Goal: Task Accomplishment & Management: Manage account settings

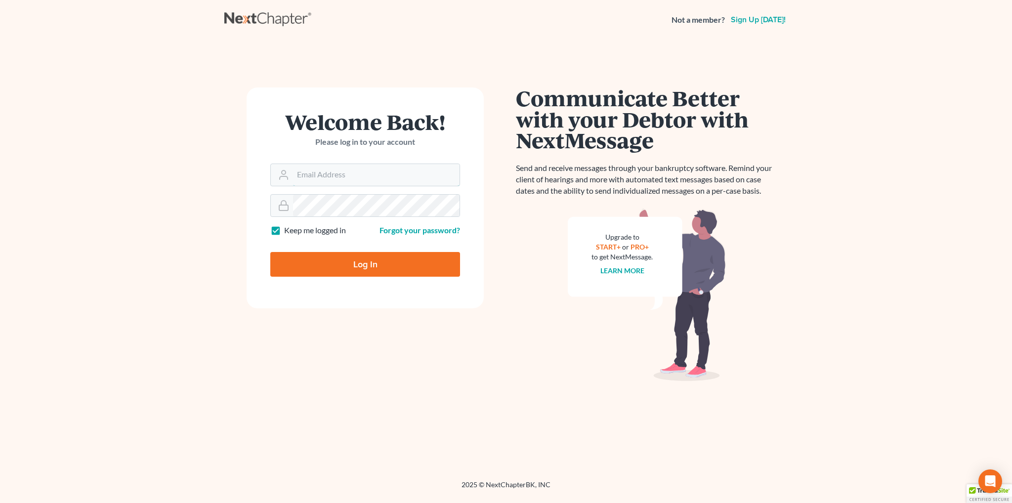
type input "[EMAIL_ADDRESS][DOMAIN_NAME]"
click at [348, 255] on input "Log In" at bounding box center [365, 264] width 190 height 25
type input "Thinking..."
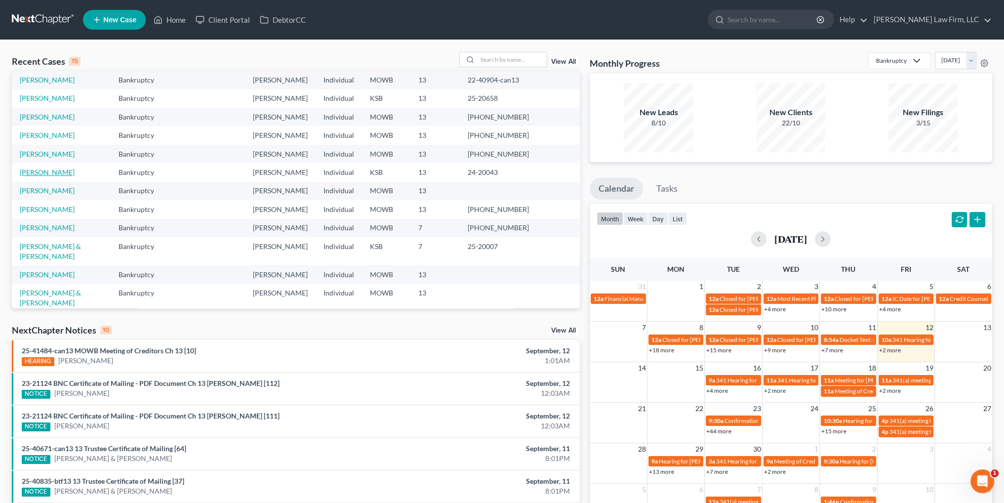
scroll to position [68, 0]
click at [40, 270] on link "[PERSON_NAME]" at bounding box center [47, 274] width 55 height 8
select select "4"
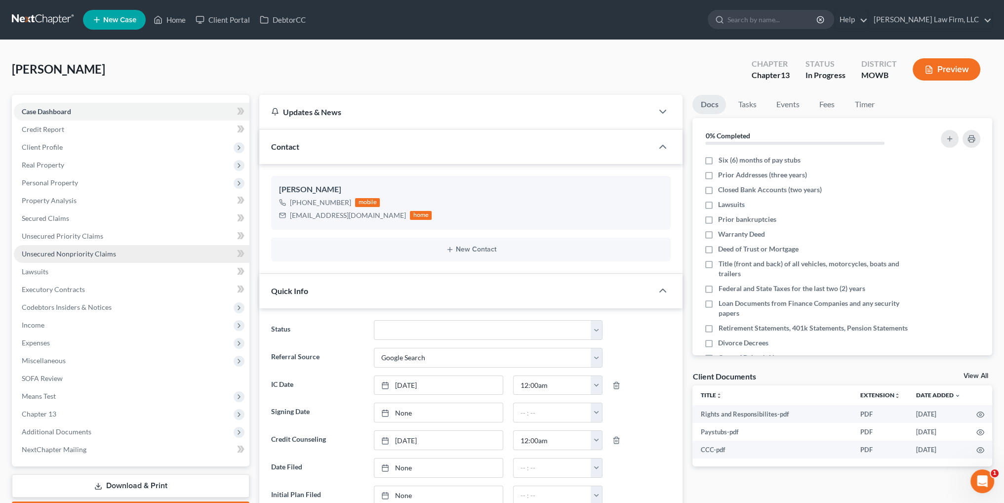
scroll to position [292, 0]
type input "[DATE]"
click at [401, 410] on link "None" at bounding box center [439, 412] width 128 height 19
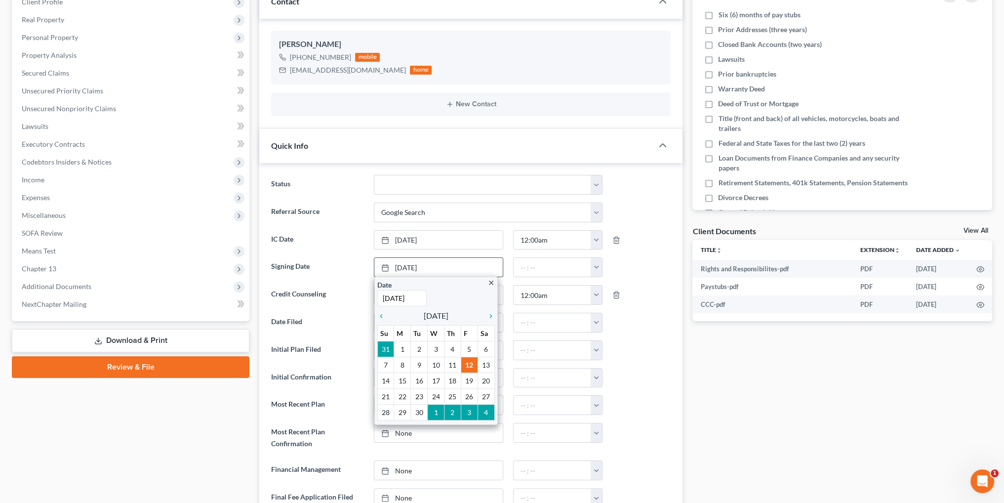
scroll to position [198, 0]
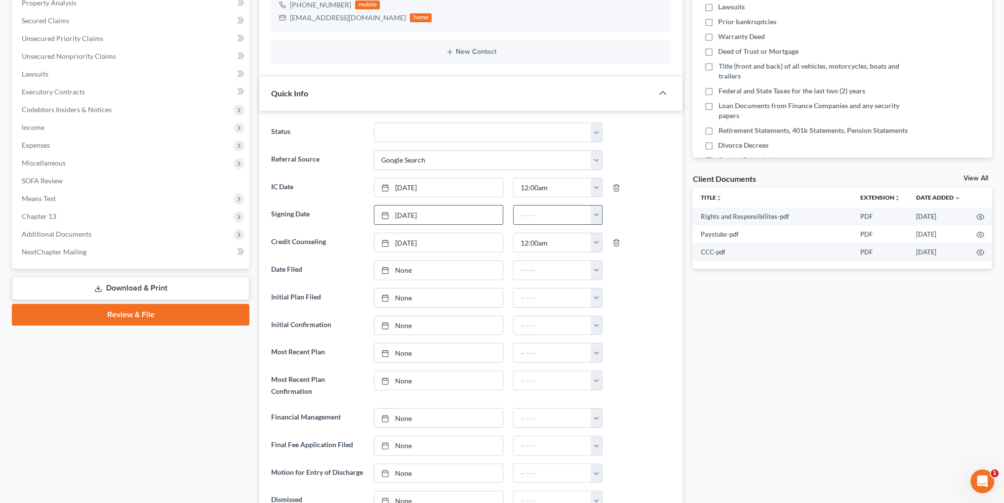
click at [591, 216] on button "button" at bounding box center [596, 215] width 11 height 19
click at [611, 235] on link "12:00am" at bounding box center [618, 236] width 55 height 17
type input "12:00am"
click at [136, 283] on link "Download & Print" at bounding box center [131, 288] width 238 height 23
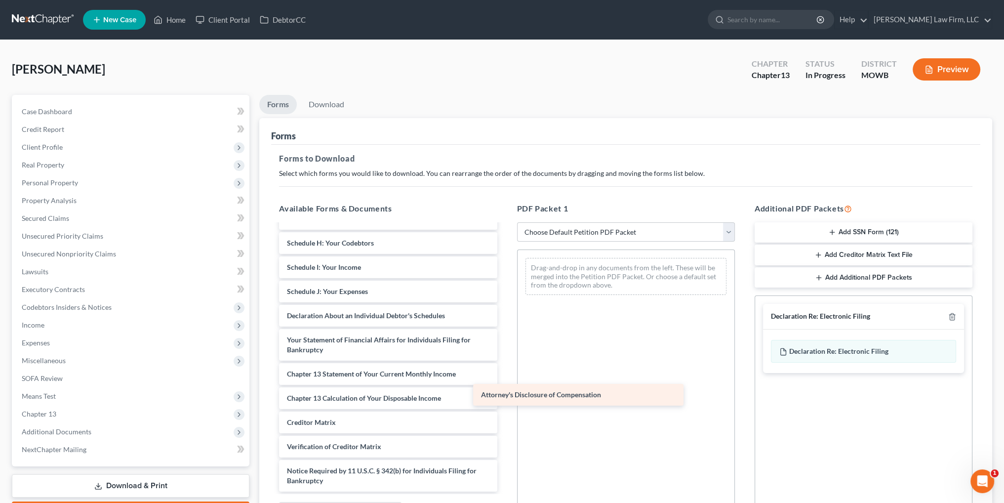
scroll to position [234, 0]
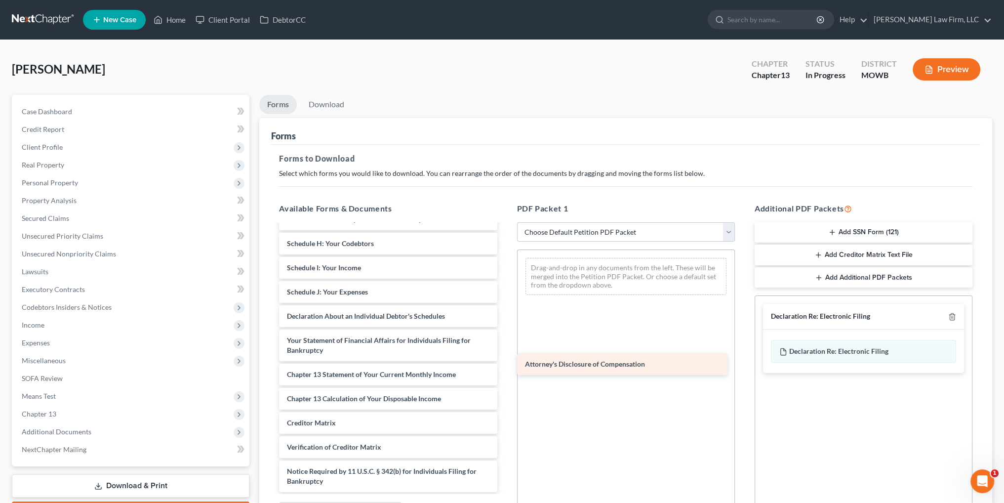
drag, startPoint x: 388, startPoint y: 479, endPoint x: 626, endPoint y: 363, distance: 264.7
click at [505, 363] on div "Attorney's Disclosure of Compensation Rights and Responsibilites-pdf Paystubs-p…" at bounding box center [388, 241] width 234 height 501
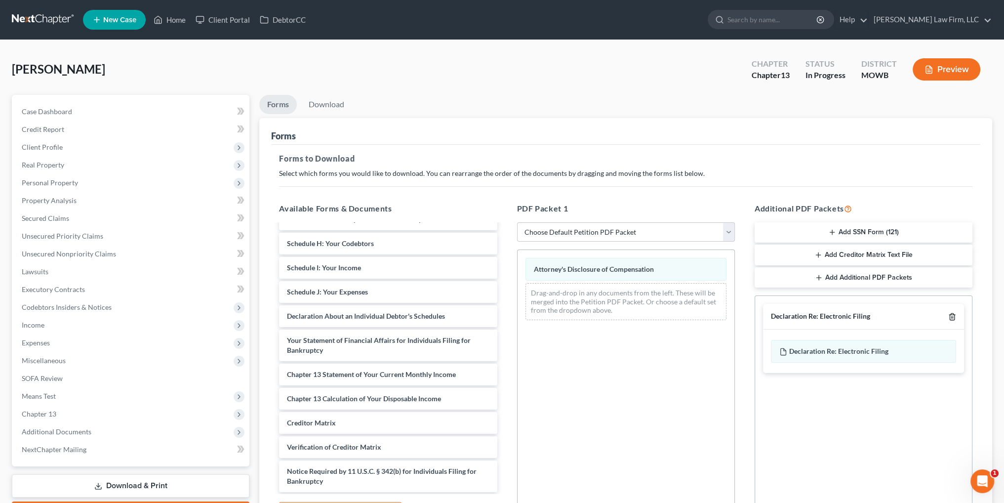
click at [953, 316] on icon "button" at bounding box center [953, 317] width 8 height 8
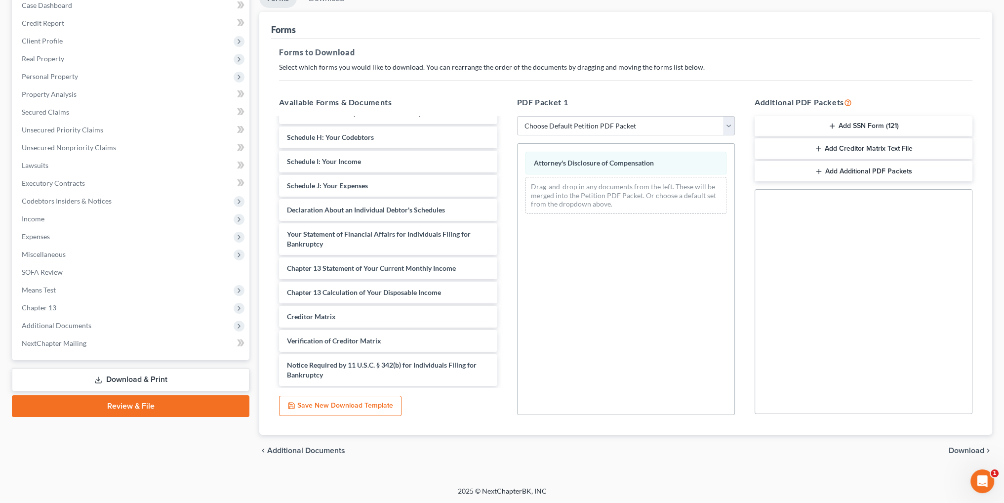
scroll to position [107, 0]
click at [963, 447] on span "Download" at bounding box center [967, 450] width 36 height 8
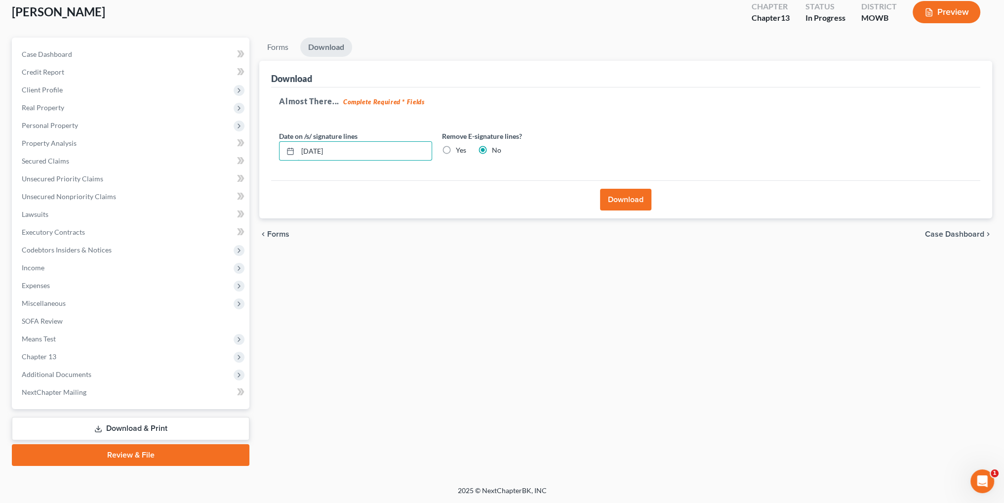
drag, startPoint x: 376, startPoint y: 150, endPoint x: 258, endPoint y: 149, distance: 117.6
click at [258, 149] on div "Forms Download Forms Forms to Download Select which forms you would like to dow…" at bounding box center [625, 252] width 743 height 428
click at [456, 148] on label "Yes" at bounding box center [461, 150] width 10 height 10
click at [460, 148] on input "Yes" at bounding box center [463, 148] width 6 height 6
radio input "true"
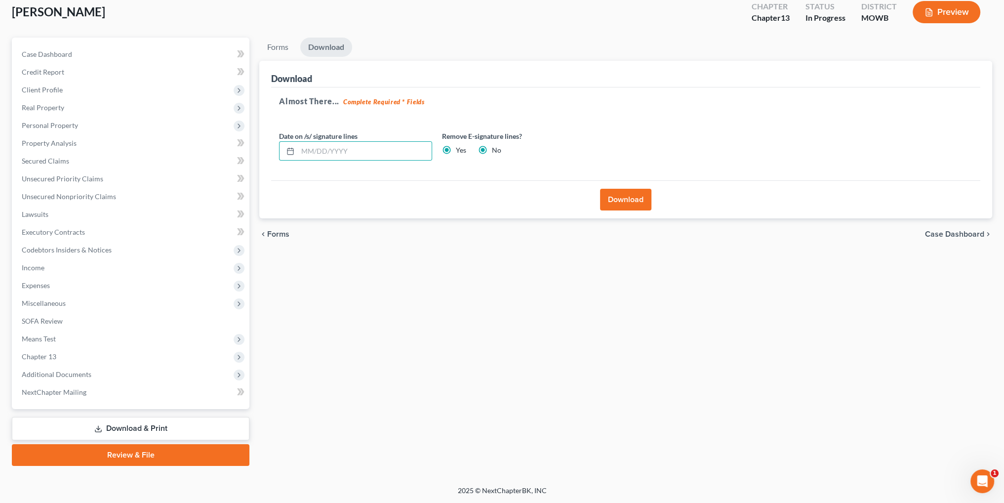
radio input "false"
click at [625, 200] on button "Download" at bounding box center [625, 200] width 51 height 22
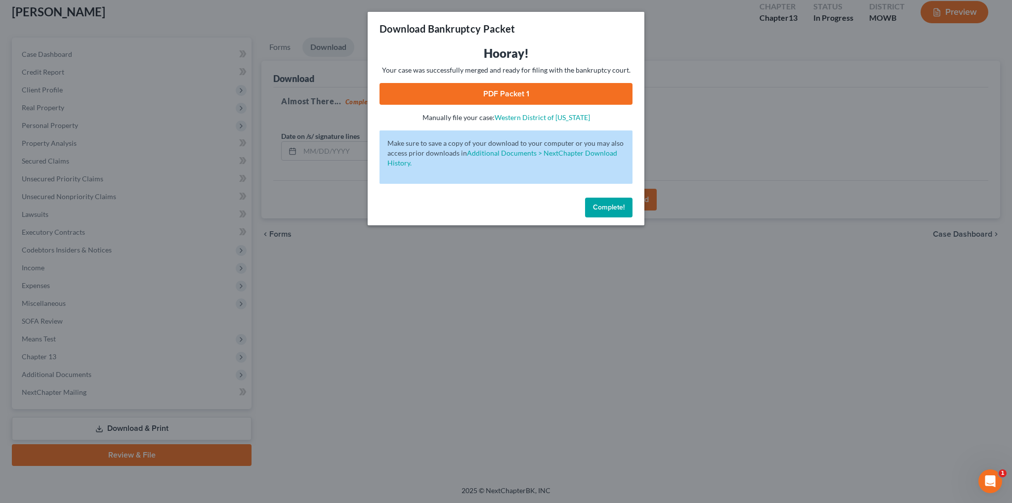
click at [483, 85] on link "PDF Packet 1" at bounding box center [505, 94] width 253 height 22
click at [610, 213] on button "Complete!" at bounding box center [608, 208] width 47 height 20
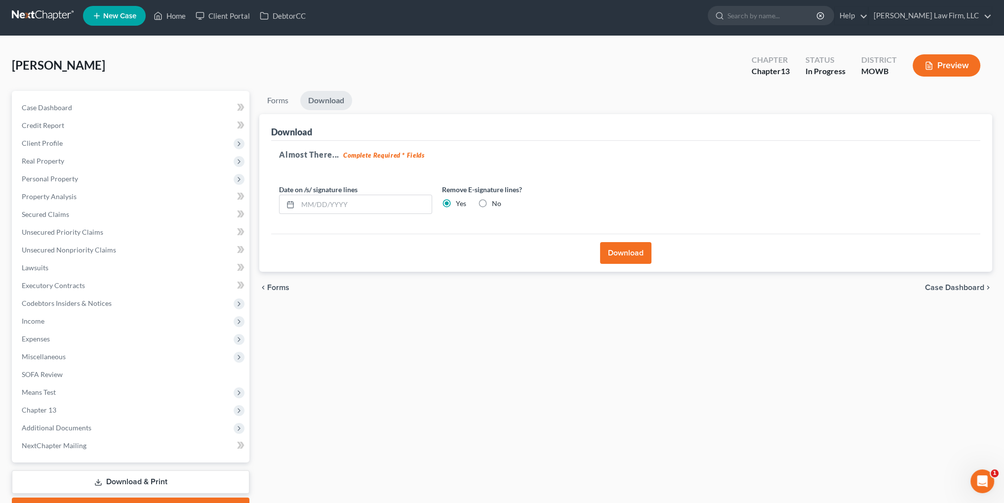
scroll to position [0, 0]
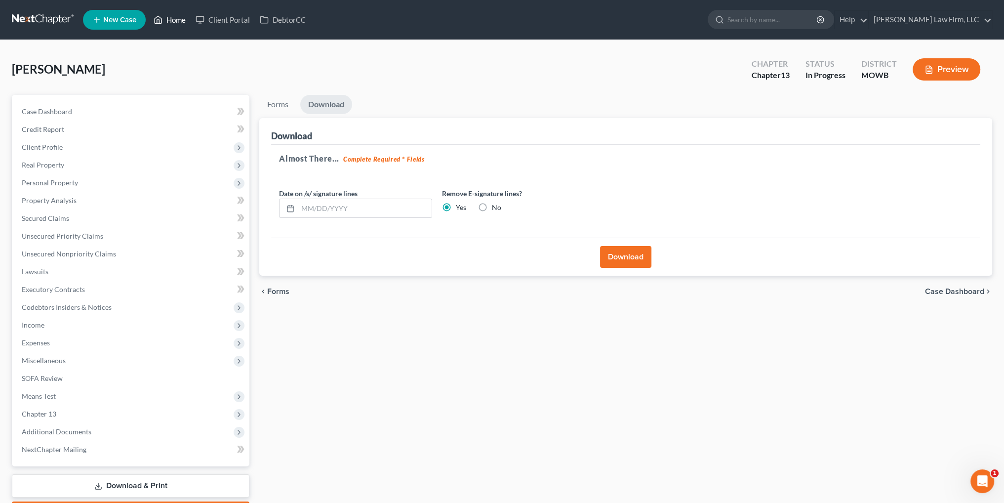
click at [166, 24] on link "Home" at bounding box center [170, 20] width 42 height 18
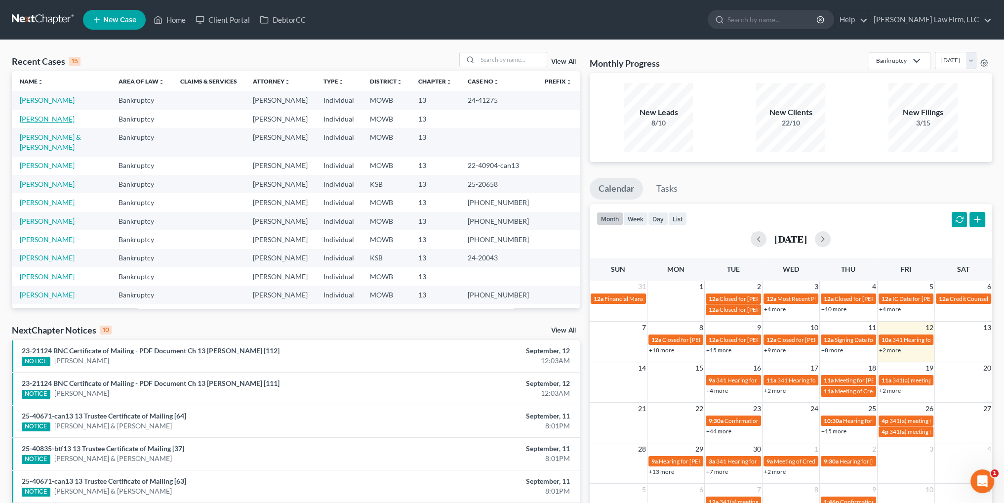
click at [49, 116] on link "Collins, Brooke" at bounding box center [47, 119] width 55 height 8
select select "4"
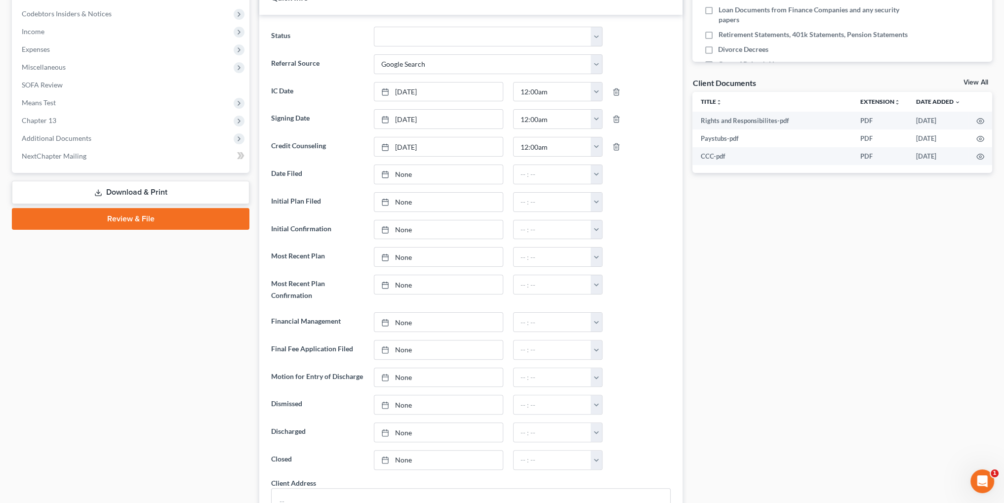
scroll to position [296, 0]
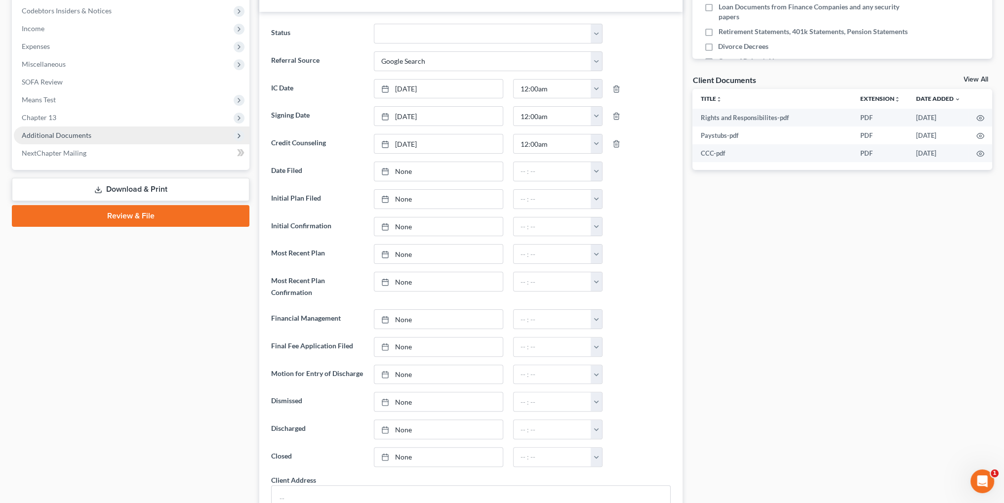
click at [63, 133] on span "Additional Documents" at bounding box center [57, 135] width 70 height 8
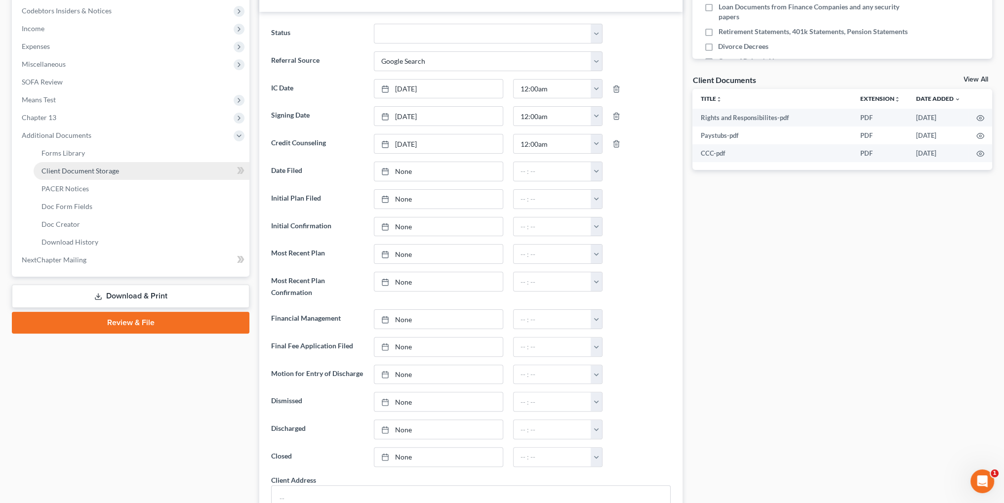
click at [95, 171] on span "Client Document Storage" at bounding box center [81, 171] width 78 height 8
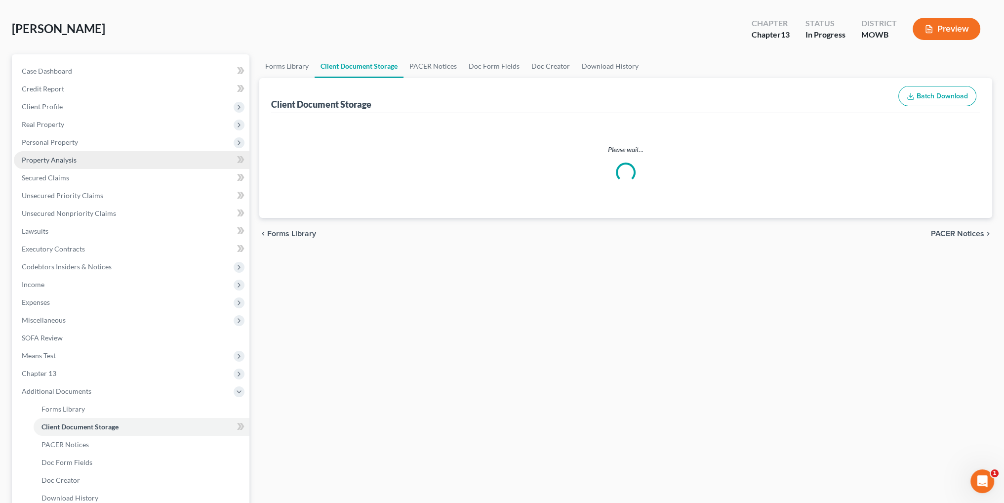
select select "5"
select select "21"
select select "9"
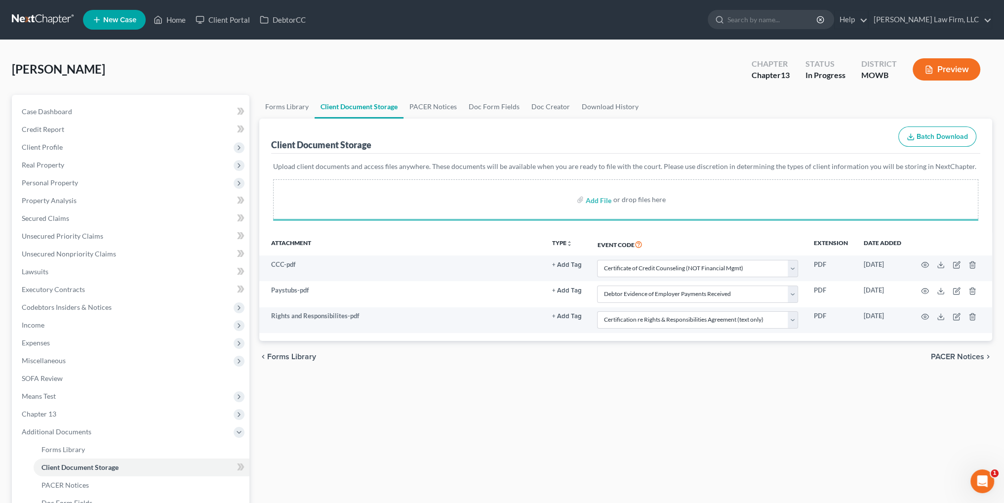
select select "5"
select select "21"
select select "9"
select select "5"
select select "21"
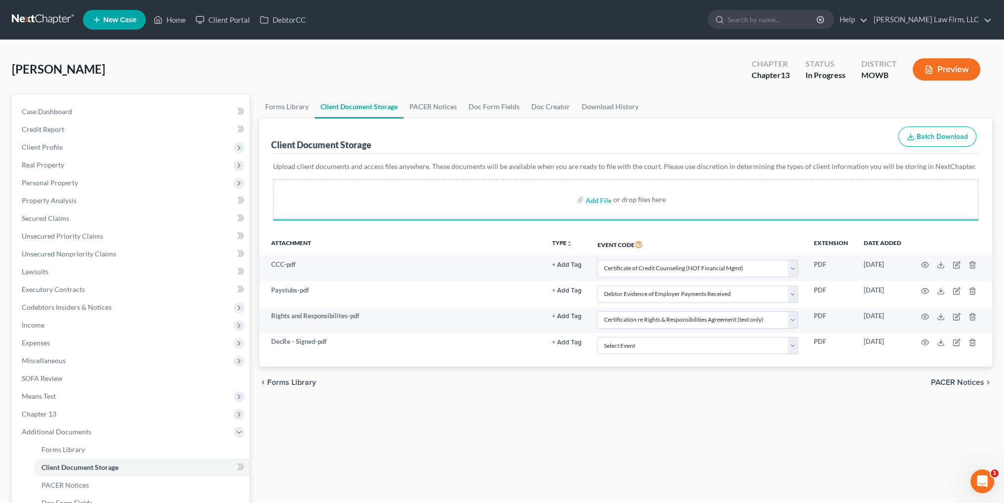
select select "9"
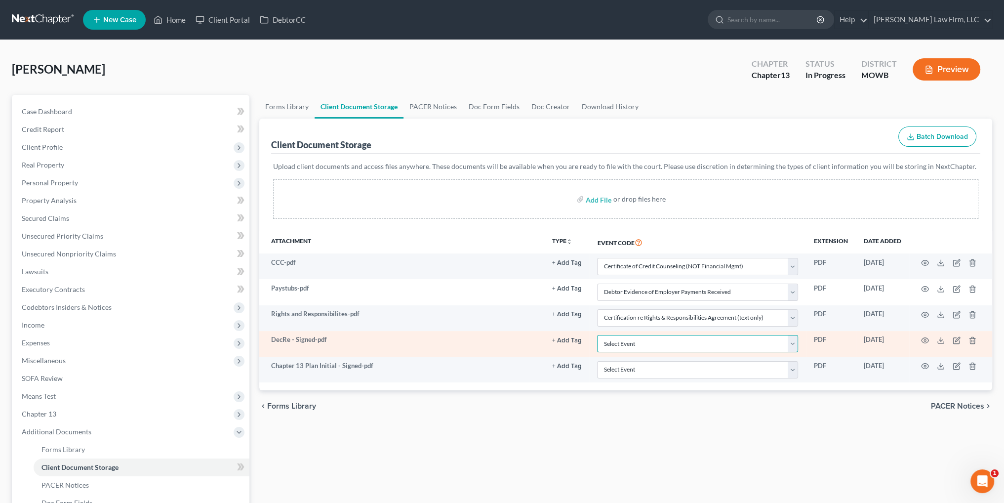
click at [642, 340] on select "Select Event 20 Largest Unsecured Creditors Affidavit re: NO Tax Returns Amende…" at bounding box center [697, 343] width 201 height 17
select select "24"
click at [597, 335] on select "Select Event 20 Largest Unsecured Creditors Affidavit re: NO Tax Returns Amende…" at bounding box center [697, 343] width 201 height 17
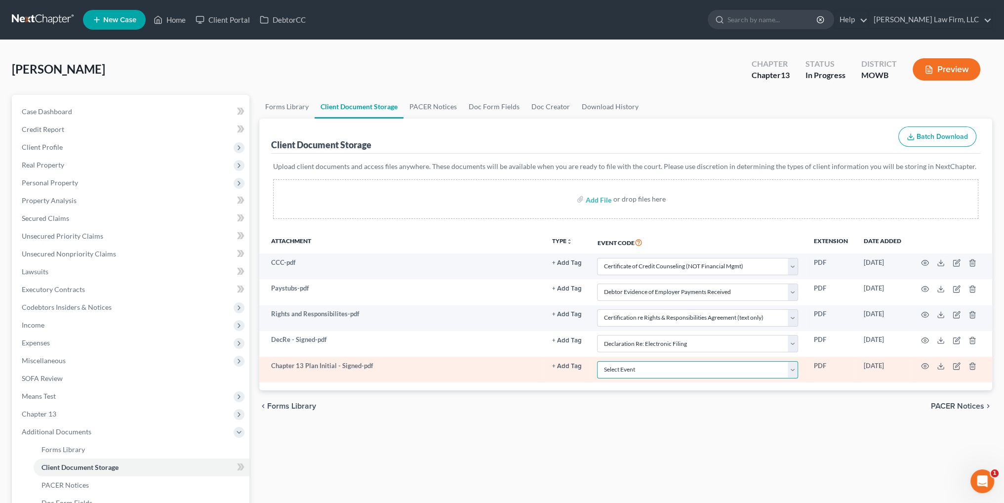
click at [640, 361] on select "Select Event 20 Largest Unsecured Creditors Affidavit re: NO Tax Returns Amende…" at bounding box center [697, 369] width 201 height 17
select select "18"
click at [597, 361] on select "Select Event 20 Largest Unsecured Creditors Affidavit re: NO Tax Returns Amende…" at bounding box center [697, 369] width 201 height 17
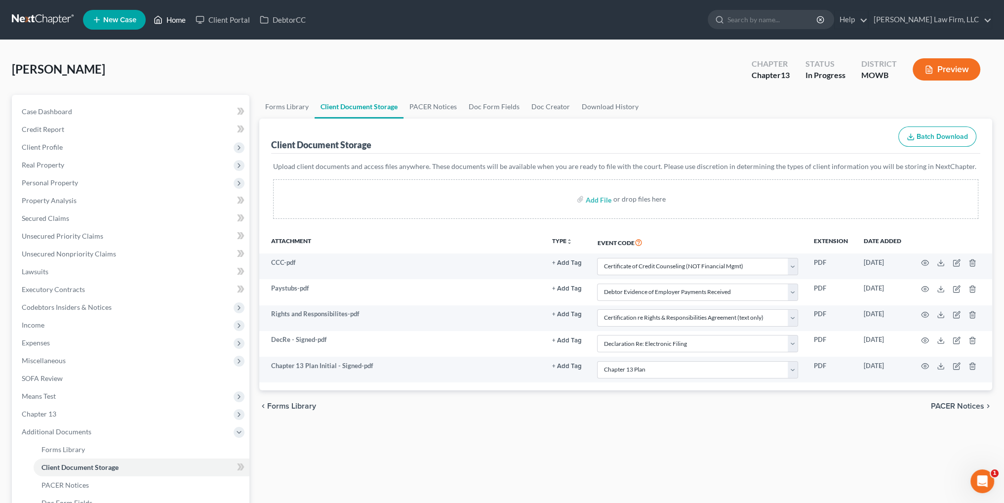
drag, startPoint x: 180, startPoint y: 17, endPoint x: 202, endPoint y: 2, distance: 26.6
click at [180, 17] on link "Home" at bounding box center [170, 20] width 42 height 18
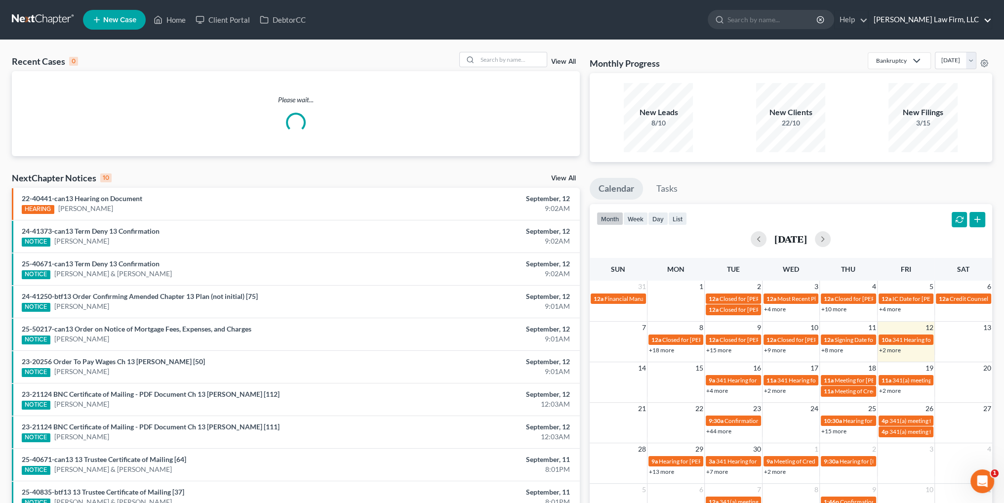
click at [960, 25] on link "Sader Law Firm, LLC" at bounding box center [930, 20] width 123 height 18
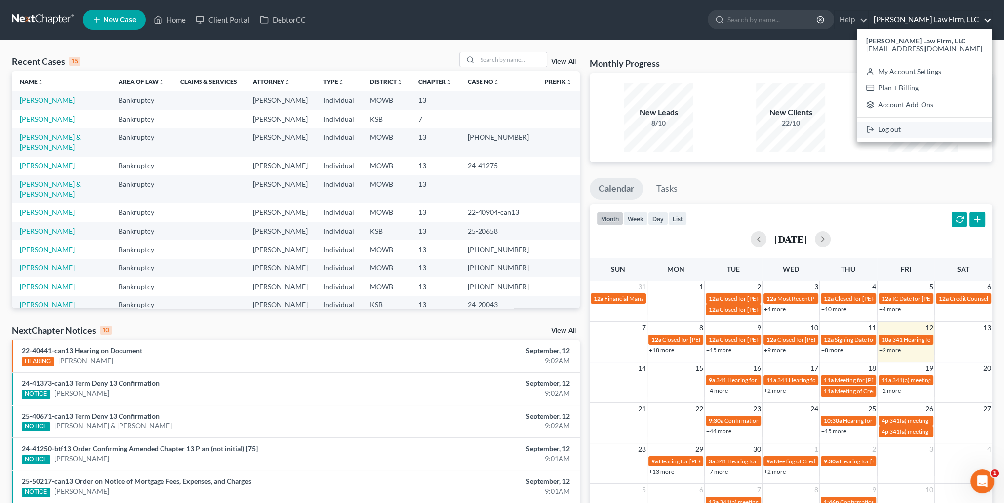
click at [924, 130] on link "Log out" at bounding box center [924, 130] width 135 height 17
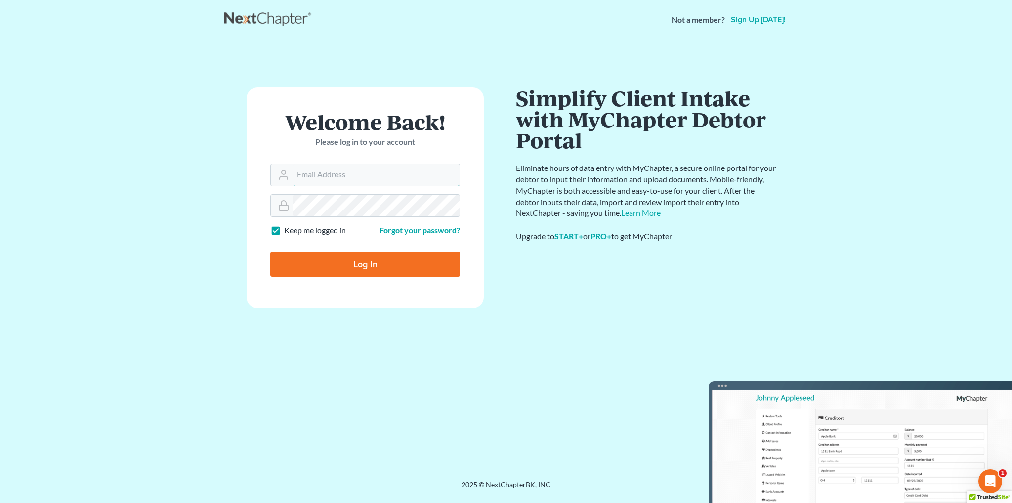
type input "[EMAIL_ADDRESS][DOMAIN_NAME]"
click at [357, 263] on input "Log In" at bounding box center [365, 264] width 190 height 25
type input "Thinking..."
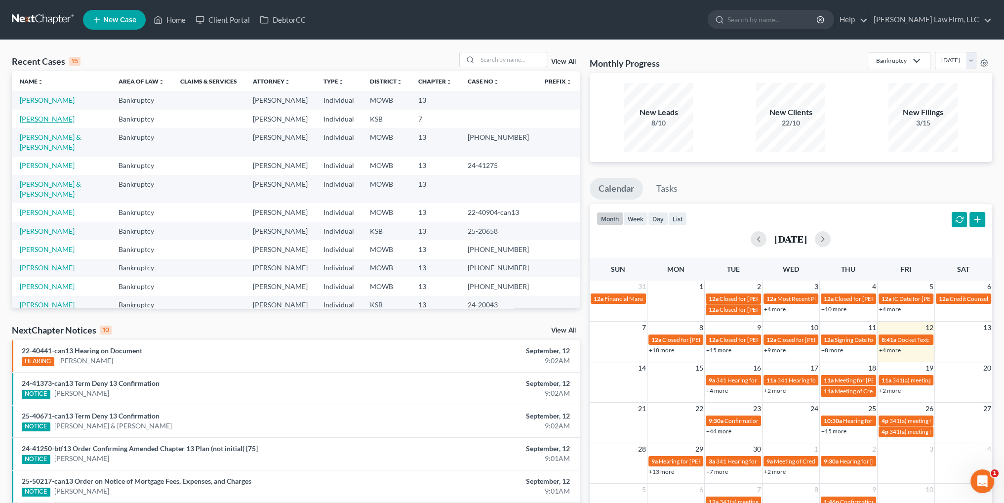
click at [39, 117] on link "[PERSON_NAME]" at bounding box center [47, 119] width 55 height 8
select select "4"
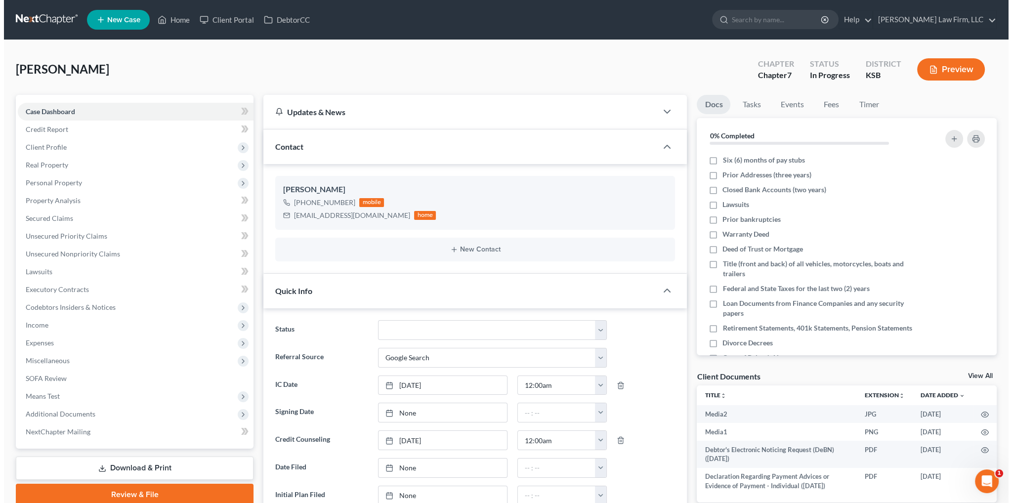
scroll to position [1336, 0]
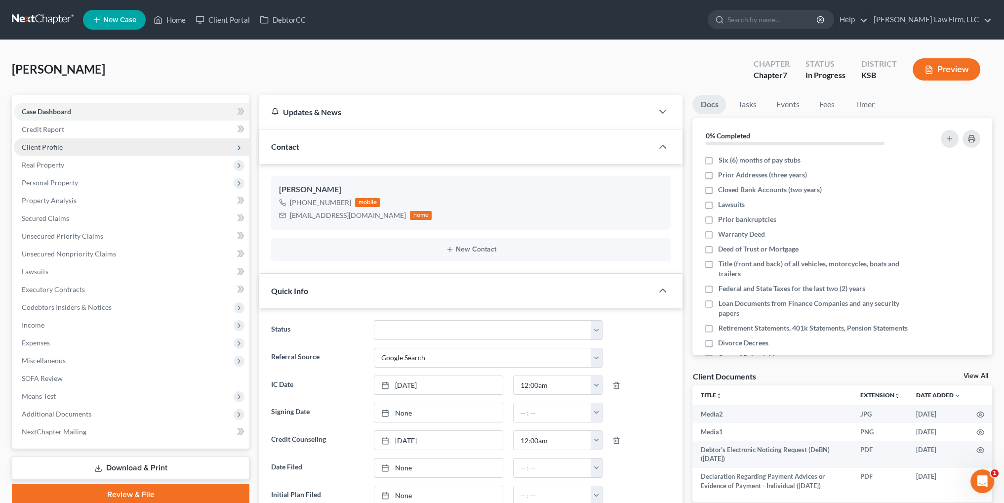
click at [45, 149] on span "Client Profile" at bounding box center [42, 147] width 41 height 8
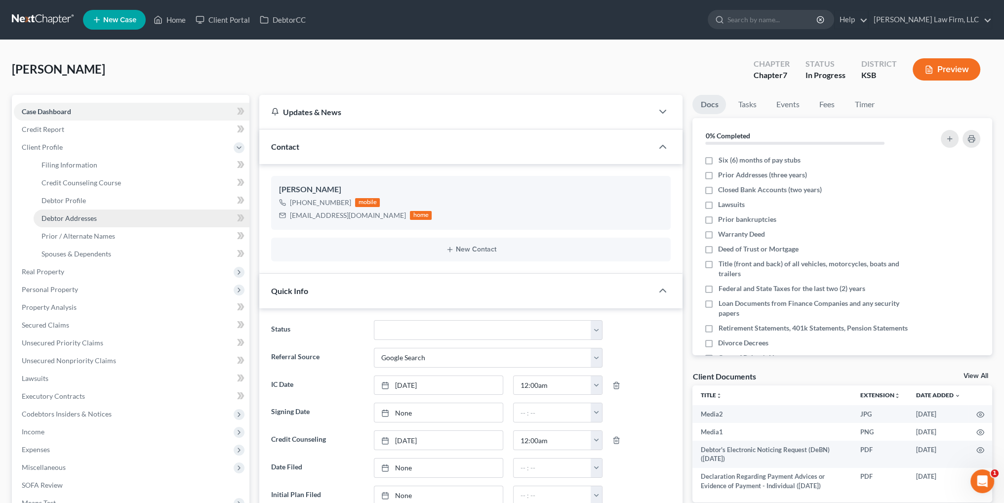
click at [75, 219] on span "Debtor Addresses" at bounding box center [69, 218] width 55 height 8
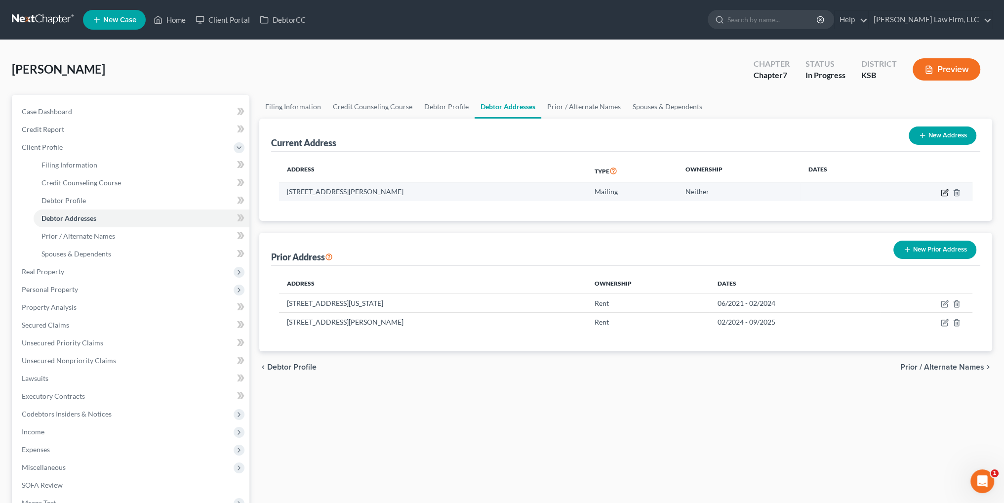
click at [943, 192] on icon "button" at bounding box center [945, 193] width 8 height 8
select select "17"
select select "1"
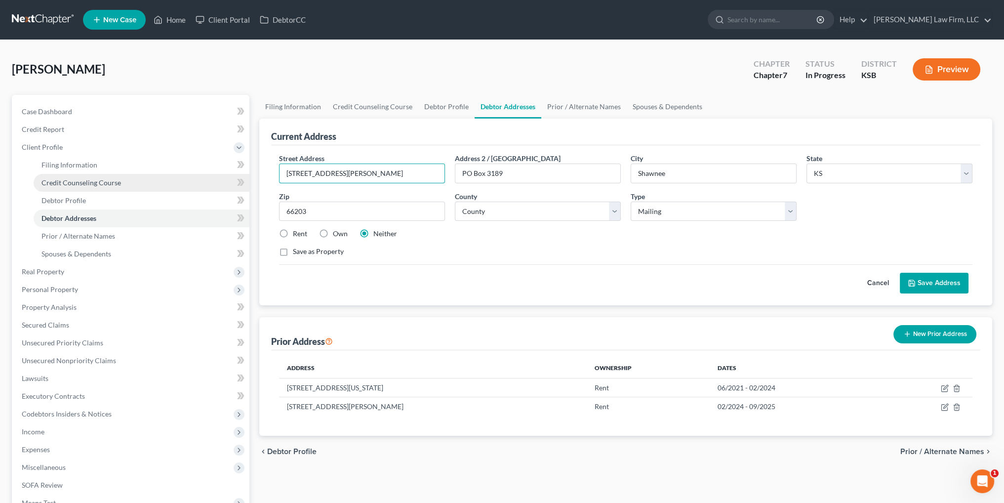
drag, startPoint x: 359, startPoint y: 174, endPoint x: 238, endPoint y: 174, distance: 121.1
click at [238, 174] on div "Petition Navigation Case Dashboard Payments Invoices Payments Payments Credit R…" at bounding box center [502, 353] width 991 height 517
drag, startPoint x: 534, startPoint y: 174, endPoint x: 450, endPoint y: 173, distance: 84.0
click at [450, 173] on div "Address 2 / PO Box PO Box 3189" at bounding box center [538, 168] width 176 height 30
click at [399, 177] on input "text" at bounding box center [362, 173] width 165 height 19
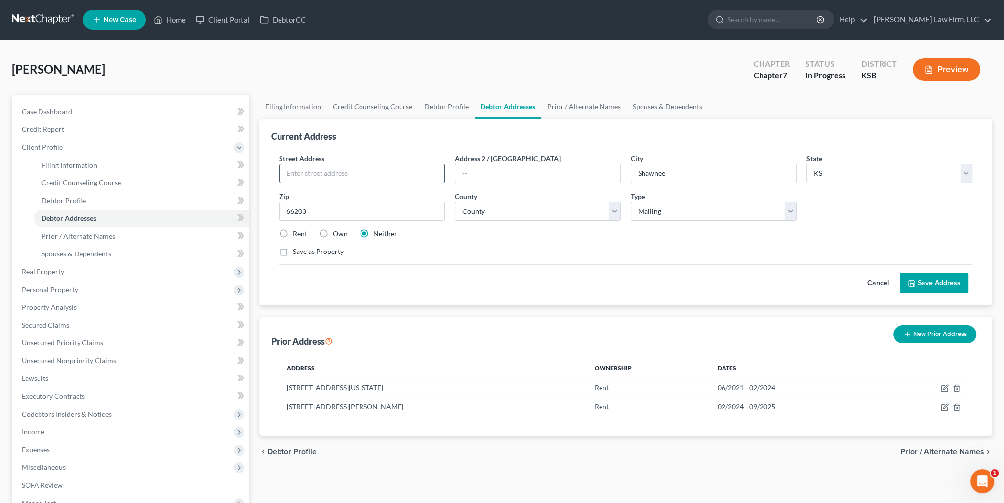
paste input "PO Box 3189"
type input "PO Box 3189"
click at [933, 277] on button "Save Address" at bounding box center [934, 283] width 69 height 21
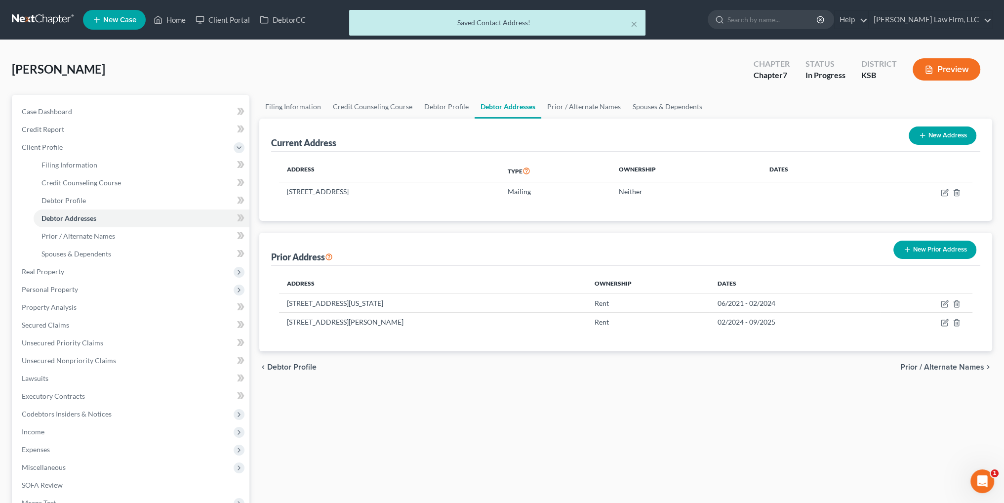
click at [936, 132] on button "New Address" at bounding box center [943, 135] width 68 height 18
select select "0"
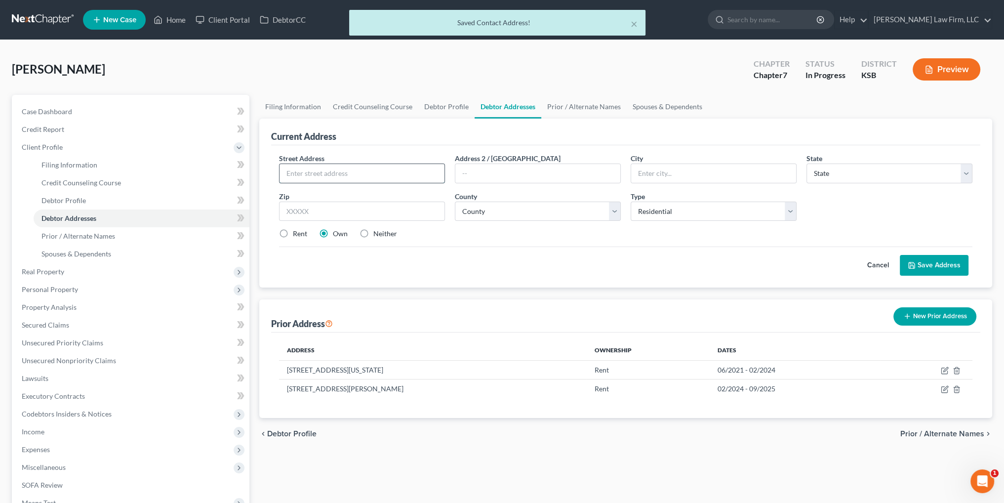
click at [380, 169] on input "text" at bounding box center [362, 173] width 165 height 19
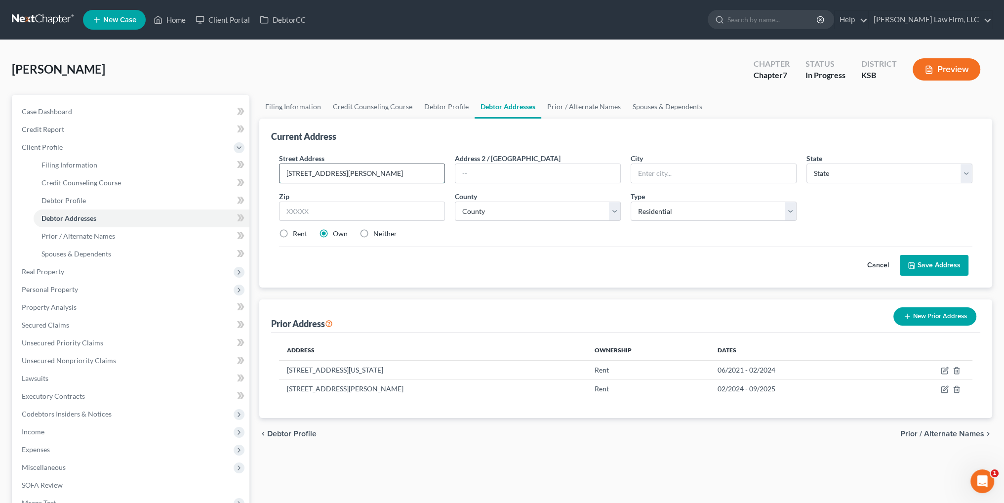
type input "3201 Nieman Road"
type input "Shawnee"
select select "17"
type input "66203"
click at [293, 232] on label "Rent" at bounding box center [300, 234] width 14 height 10
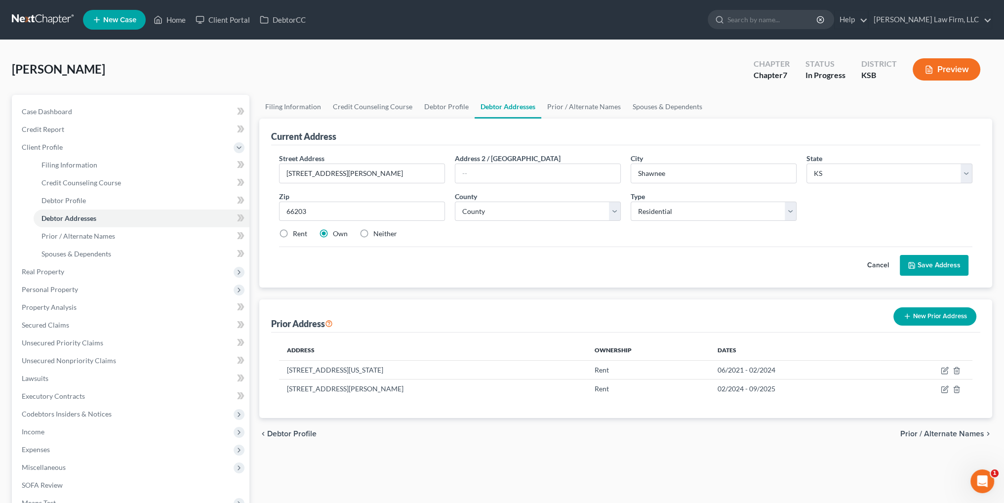
click at [297, 232] on input "Rent" at bounding box center [300, 232] width 6 height 6
radio input "true"
type input "Shawnee Mission"
click at [619, 212] on select "County Allen County Anderson County Atchison County Barber County Barton County…" at bounding box center [538, 212] width 166 height 20
select select "45"
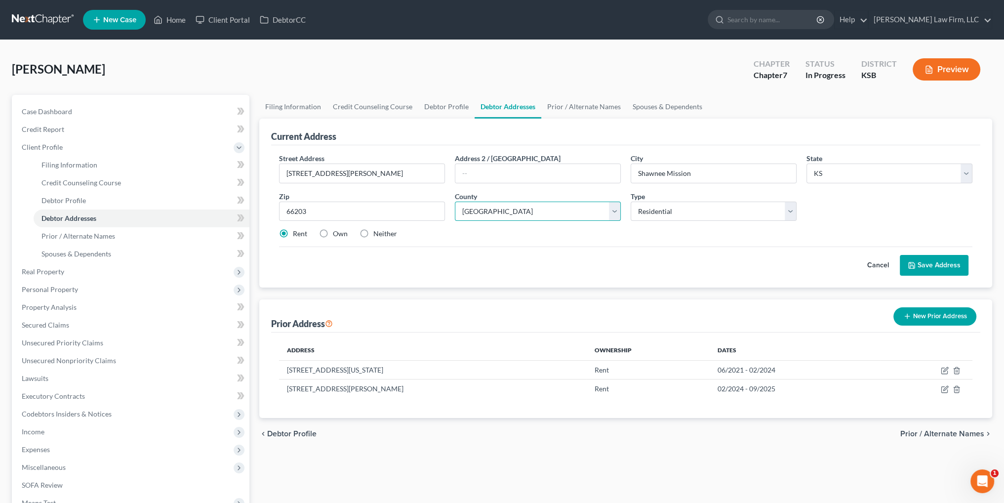
click at [455, 202] on select "County Allen County Anderson County Atchison County Barber County Barton County…" at bounding box center [538, 212] width 166 height 20
click at [926, 260] on button "Save Address" at bounding box center [934, 265] width 69 height 21
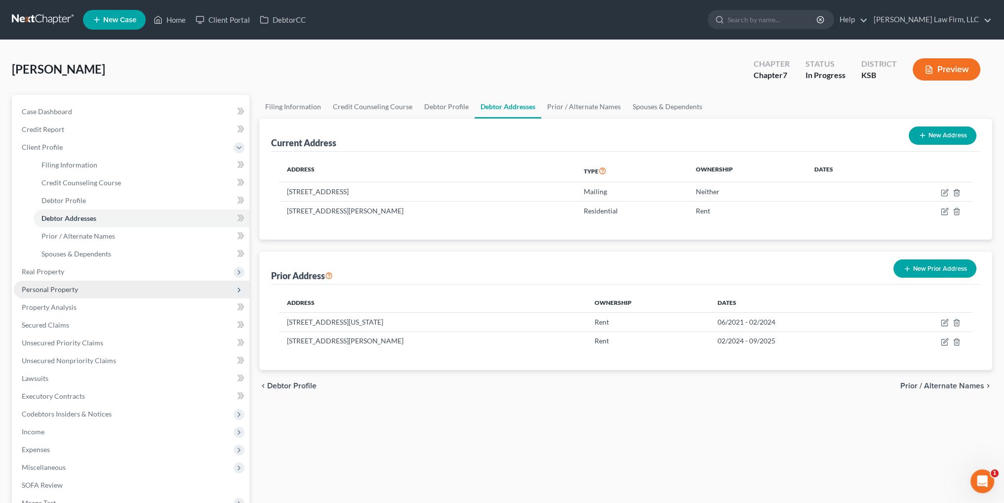
click at [45, 289] on span "Personal Property" at bounding box center [50, 289] width 56 height 8
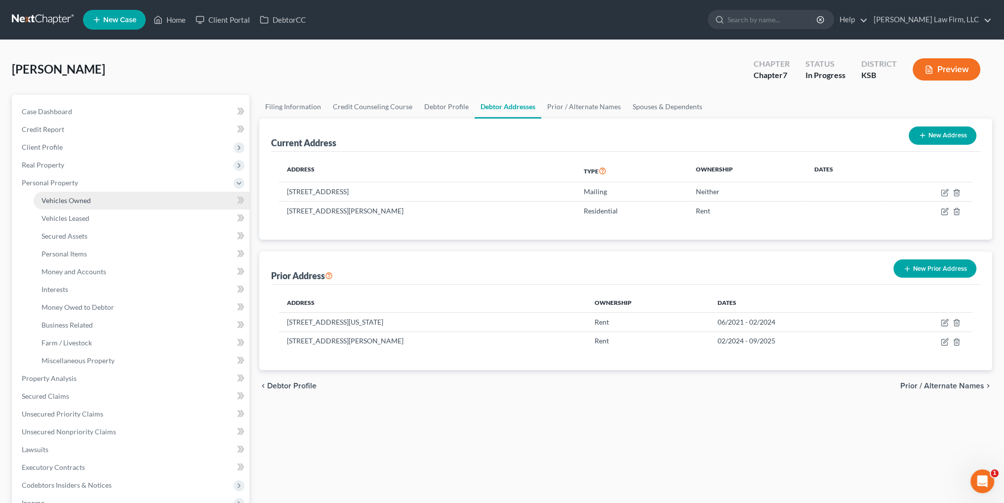
click at [67, 194] on link "Vehicles Owned" at bounding box center [142, 201] width 216 height 18
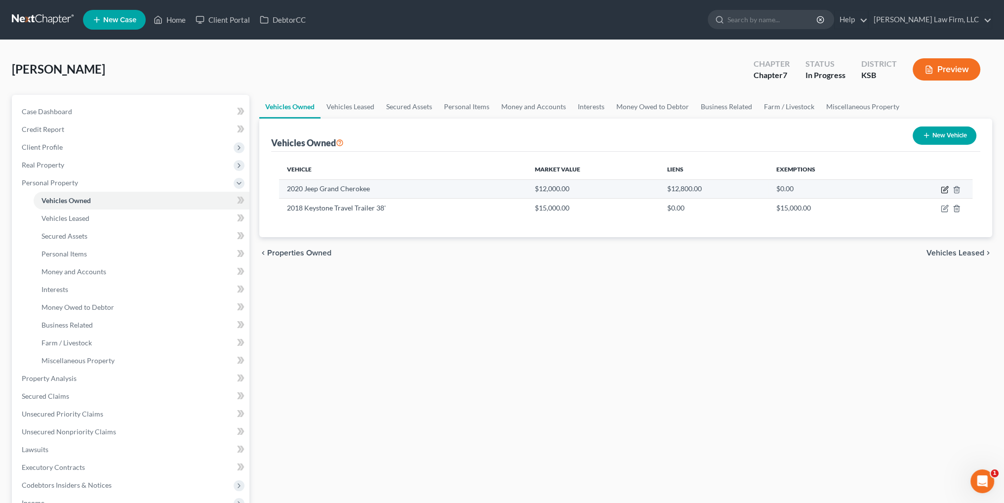
click at [942, 190] on icon "button" at bounding box center [945, 190] width 8 height 8
select select "0"
select select "6"
select select "2"
select select "0"
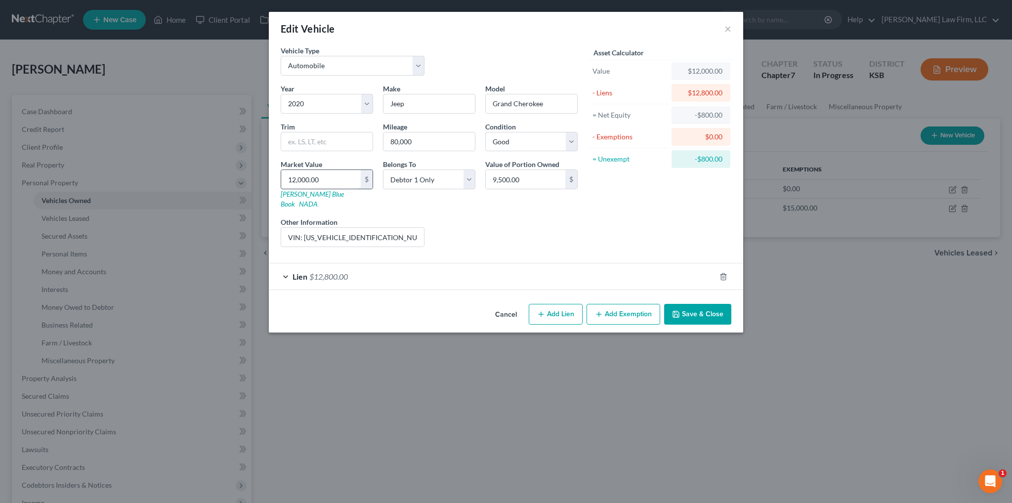
click at [328, 177] on input "12,000.00" at bounding box center [321, 179] width 80 height 19
type input "9"
type input "9.00"
type input "95"
type input "95.00"
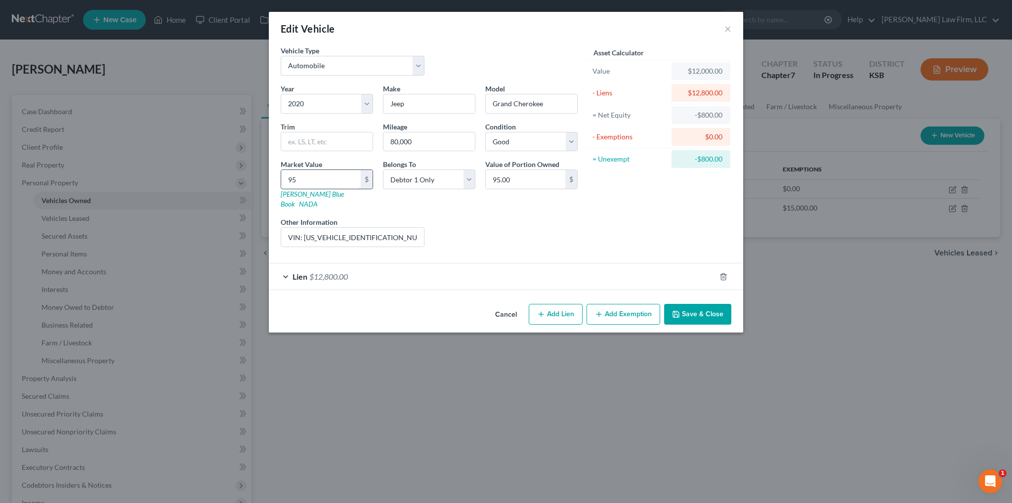
type input "950"
type input "950.00"
type input "9500"
type input "9,500.00"
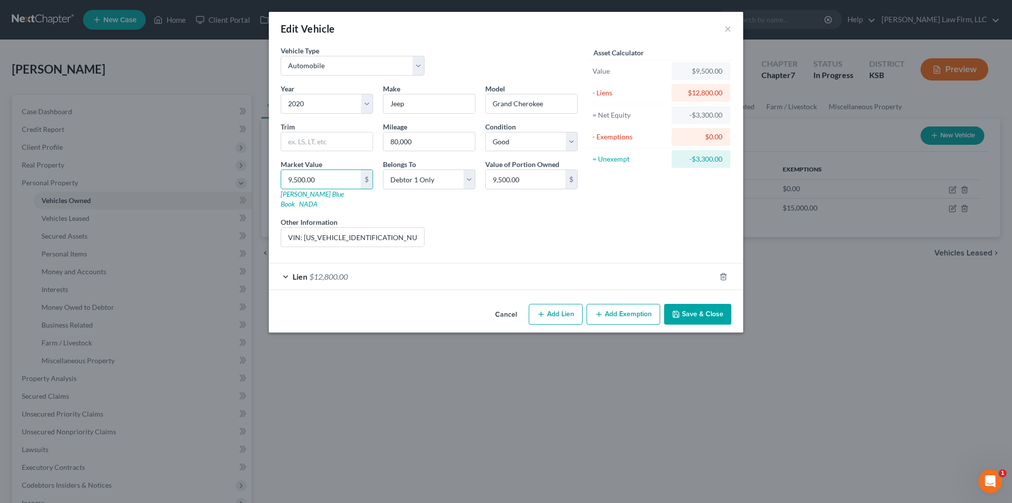
click at [693, 304] on button "Save & Close" at bounding box center [697, 314] width 67 height 21
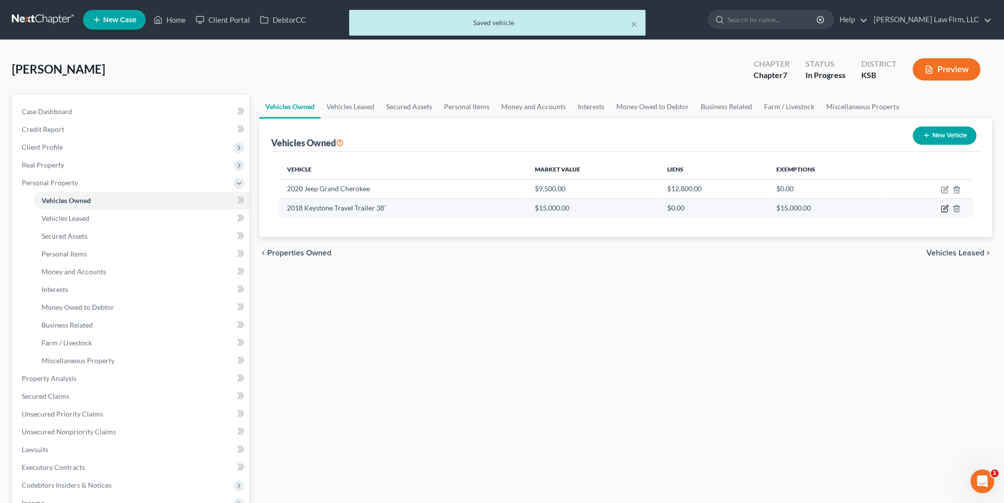
click at [944, 210] on icon "button" at bounding box center [945, 209] width 8 height 8
select select "2"
select select "8"
select select "2"
select select "3"
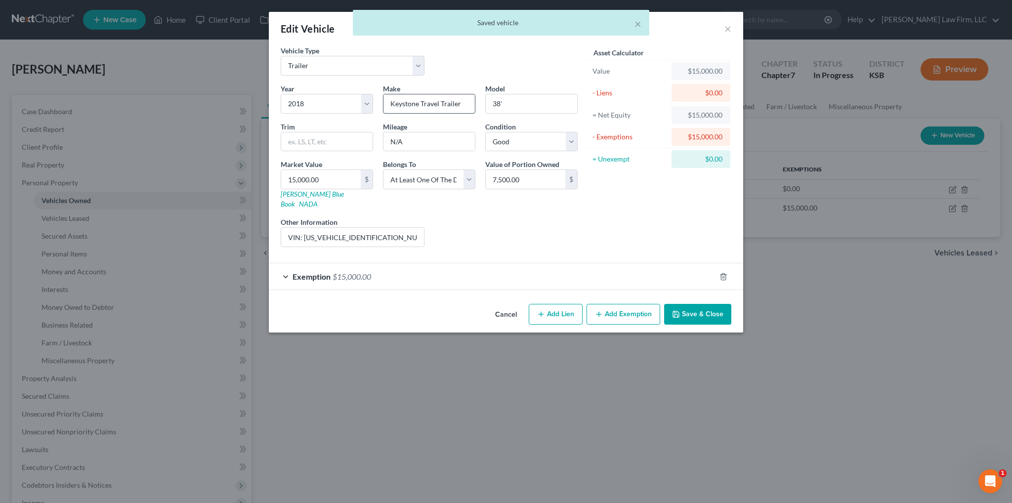
drag, startPoint x: 428, startPoint y: 103, endPoint x: 421, endPoint y: 102, distance: 6.4
click at [421, 102] on input "Keystone Travel Trailer" at bounding box center [428, 103] width 91 height 19
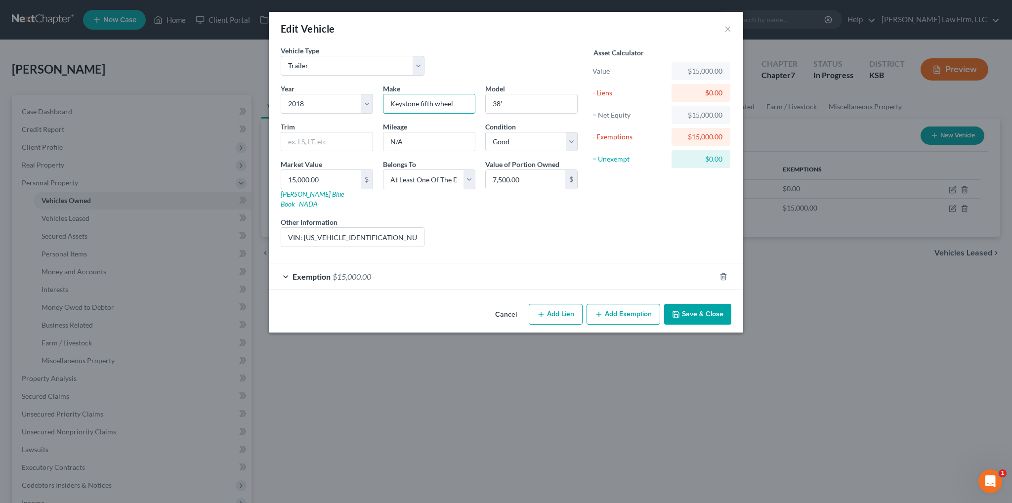
type input "Keystone fifth wheel"
click at [699, 304] on button "Save & Close" at bounding box center [697, 314] width 67 height 21
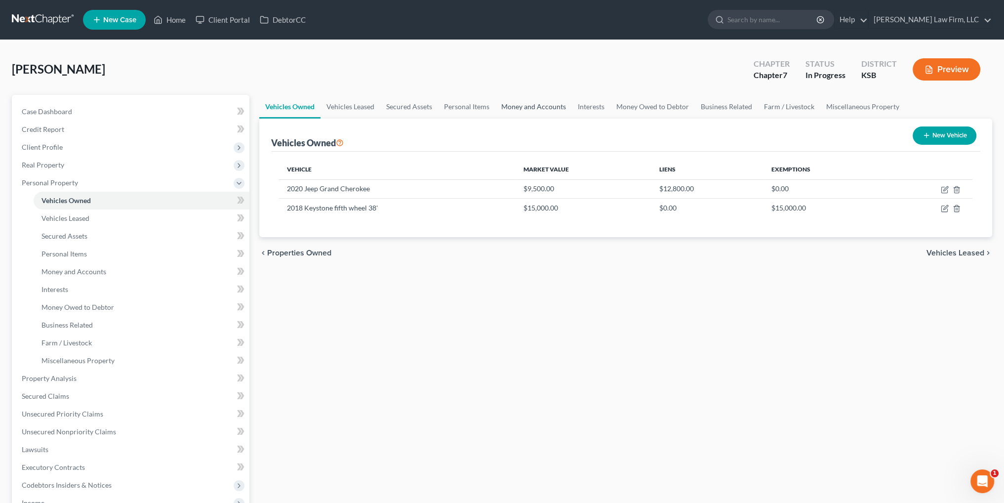
click at [526, 106] on link "Money and Accounts" at bounding box center [534, 107] width 77 height 24
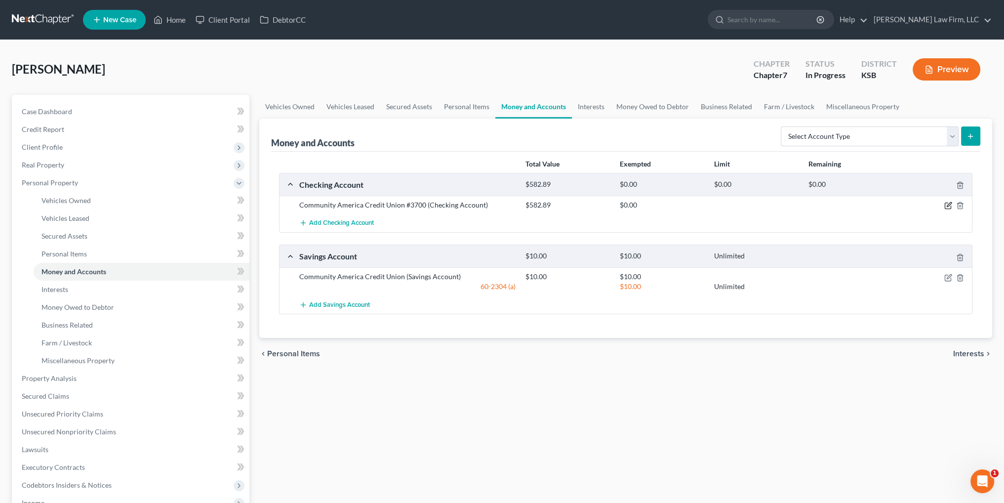
click at [947, 204] on icon "button" at bounding box center [949, 206] width 8 height 8
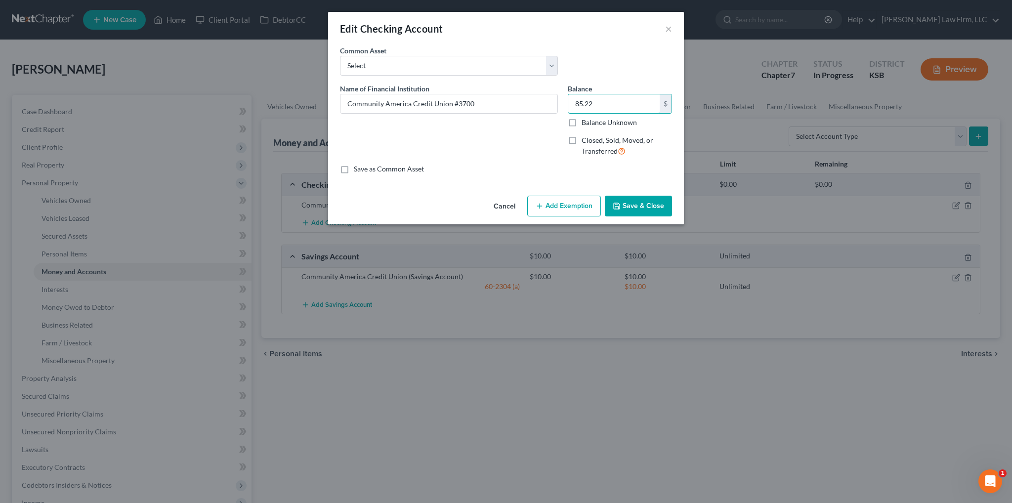
type input "85.22"
click at [648, 208] on button "Save & Close" at bounding box center [638, 206] width 67 height 21
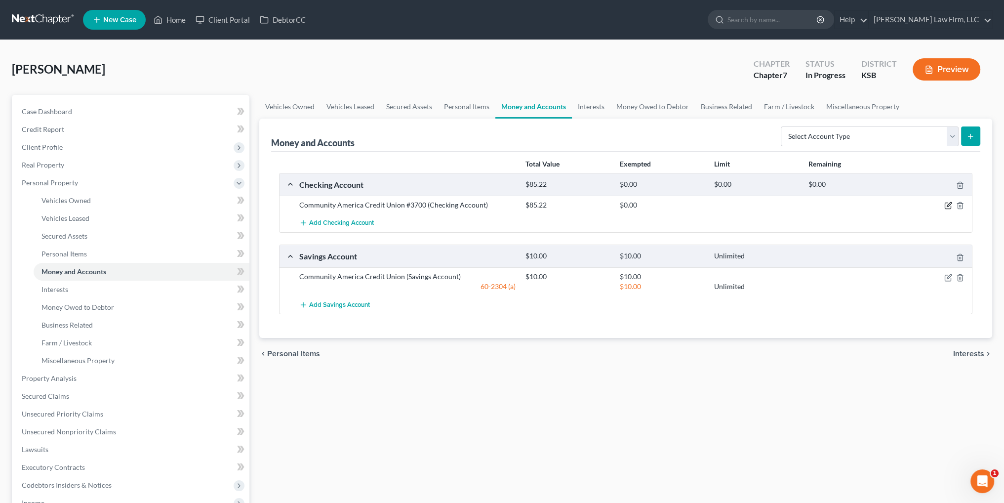
click at [948, 204] on icon "button" at bounding box center [949, 205] width 4 height 4
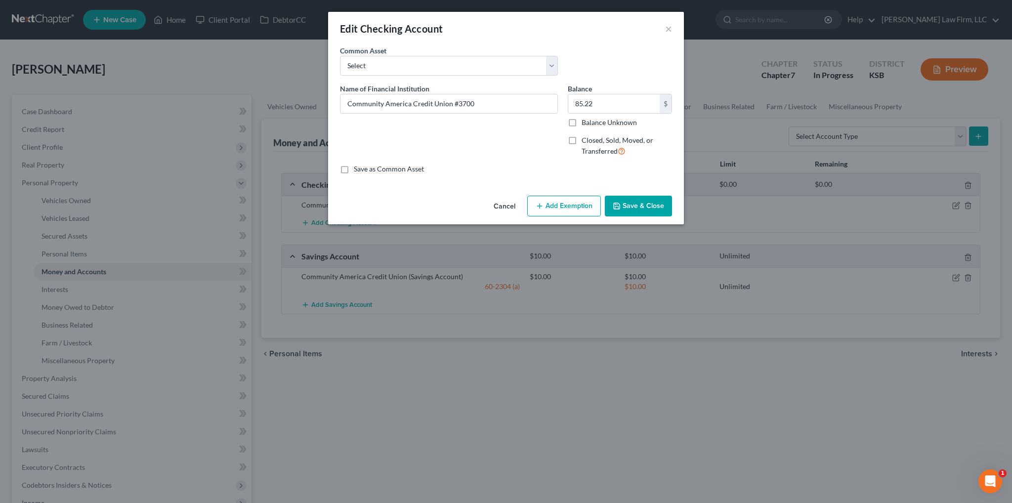
click at [566, 208] on button "Add Exemption" at bounding box center [564, 206] width 74 height 21
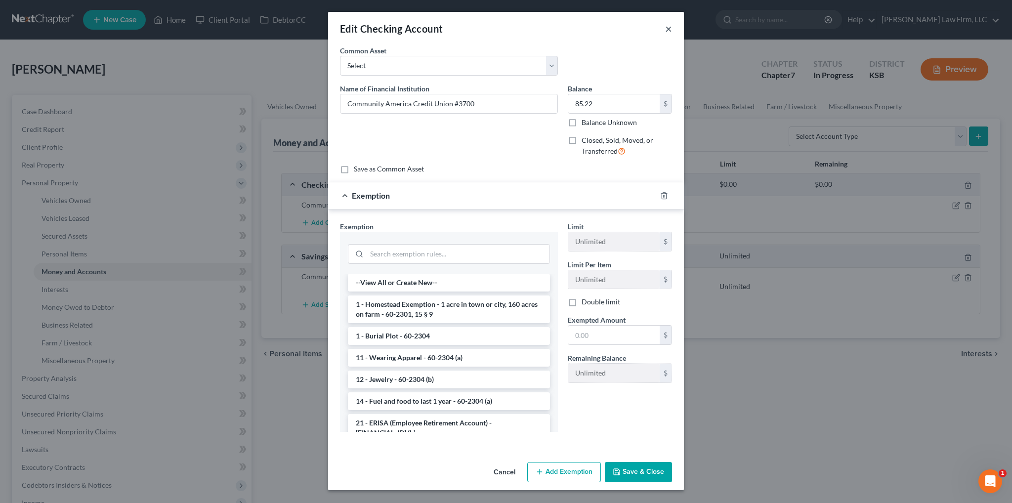
click at [668, 29] on button "×" at bounding box center [668, 29] width 7 height 12
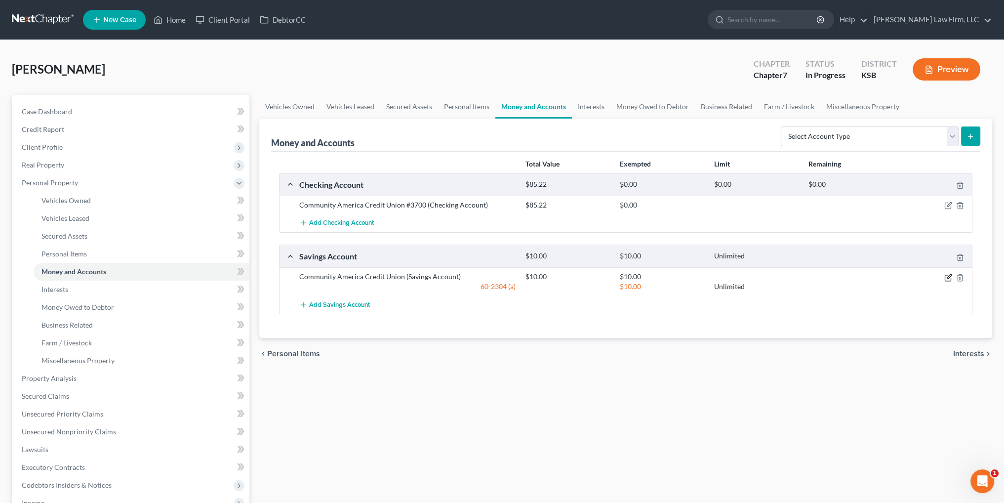
click at [945, 277] on icon "button" at bounding box center [948, 278] width 6 height 6
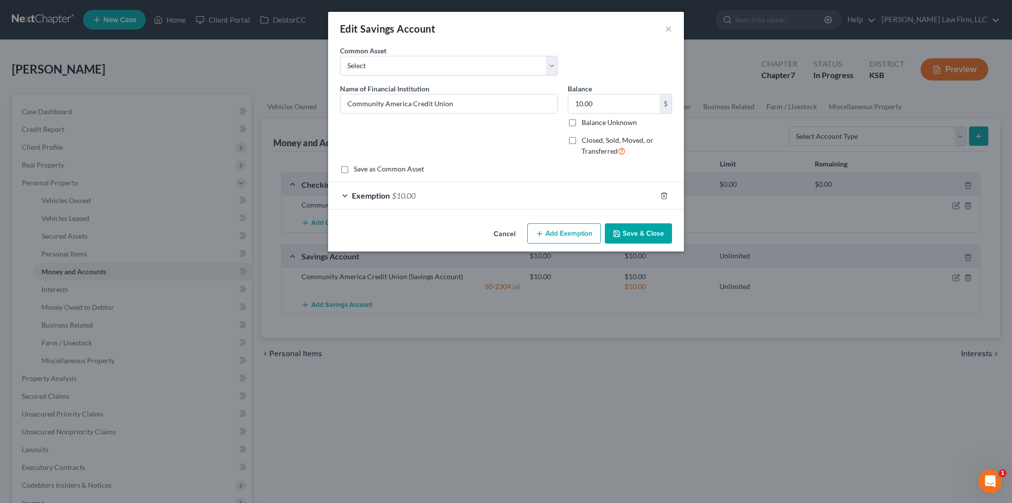
click at [416, 191] on span "$10.00" at bounding box center [404, 195] width 24 height 9
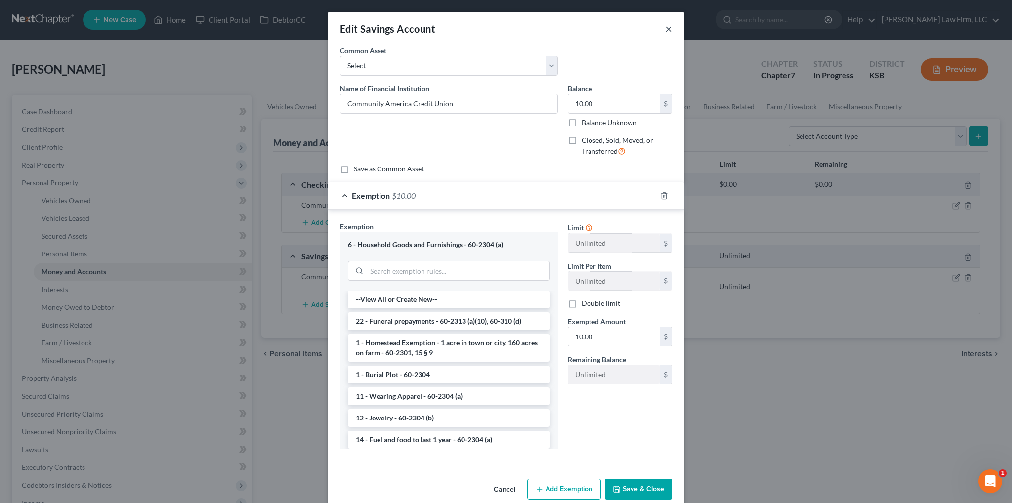
click at [665, 28] on button "×" at bounding box center [668, 29] width 7 height 12
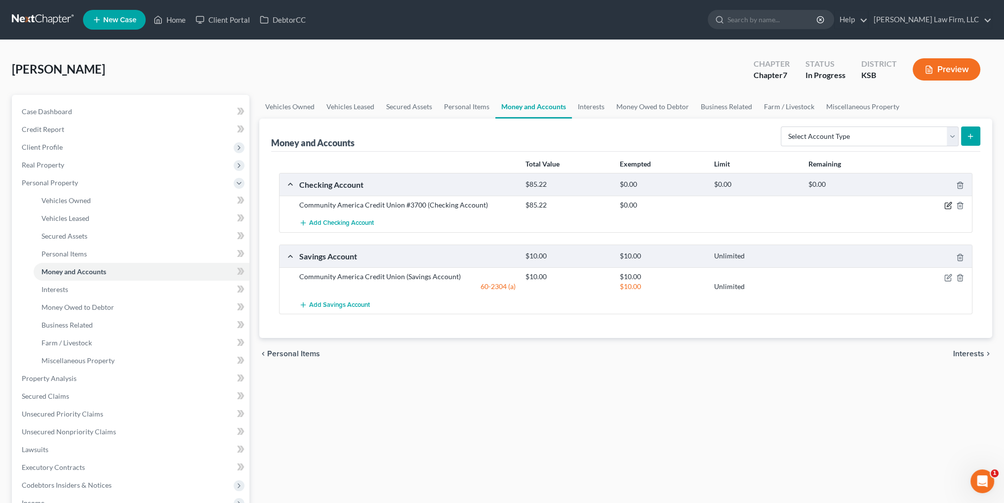
click at [946, 203] on icon "button" at bounding box center [949, 206] width 8 height 8
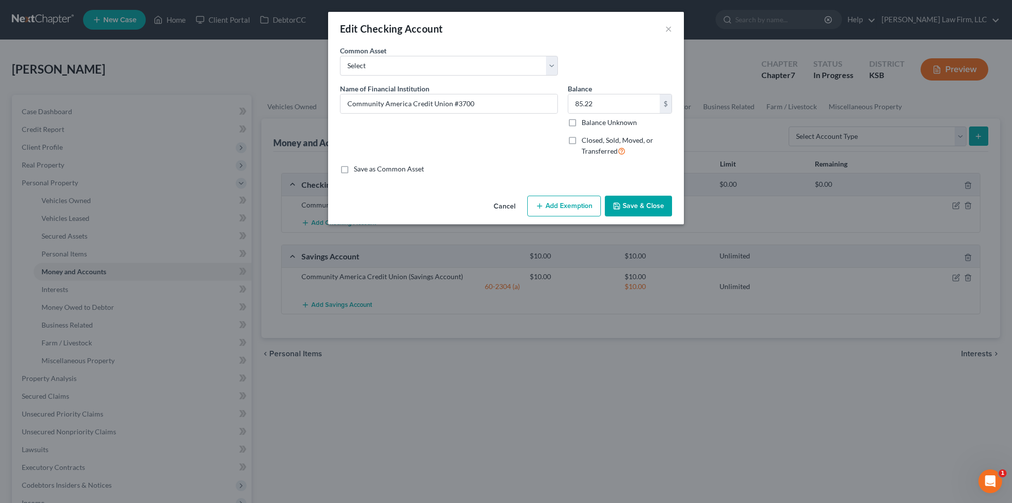
click at [554, 206] on button "Add Exemption" at bounding box center [564, 206] width 74 height 21
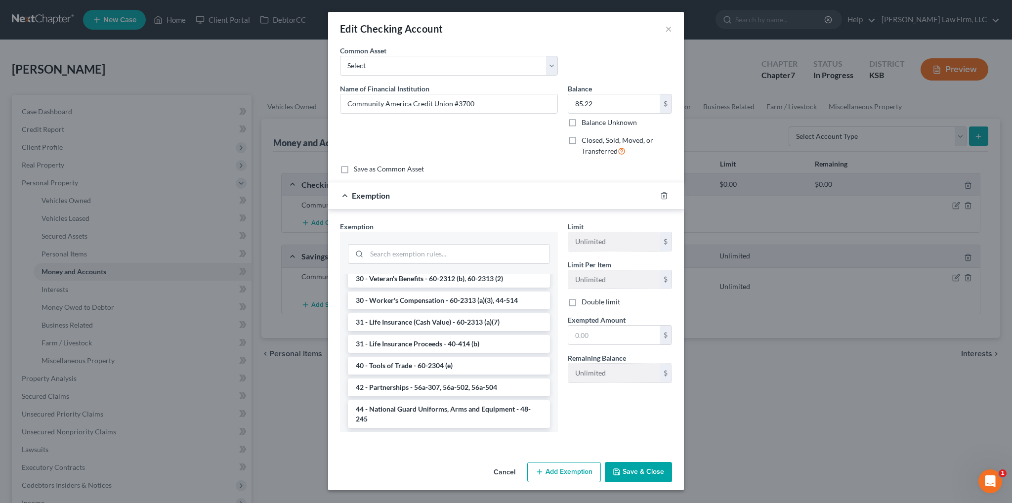
scroll to position [741, 0]
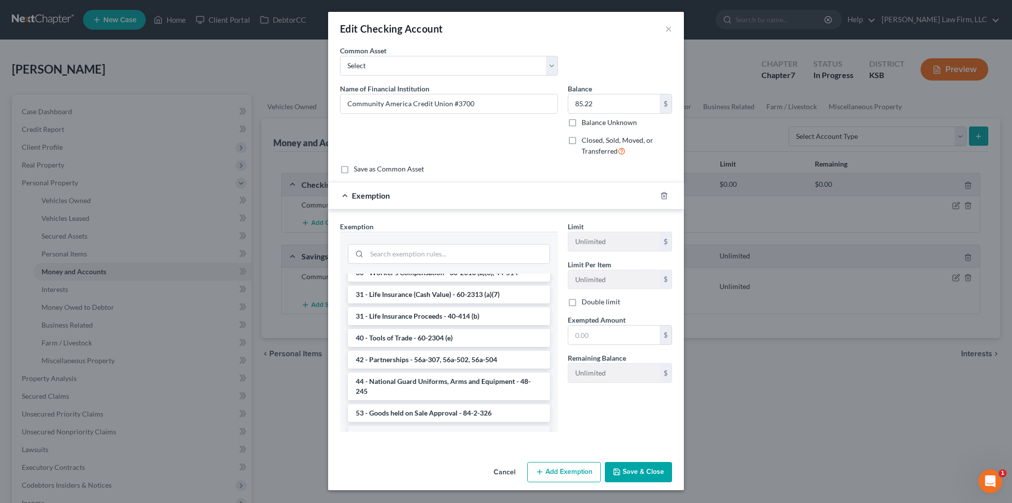
click at [476, 426] on li "6 - Household Goods and Furnishings - 60-2304 (a)" at bounding box center [449, 435] width 202 height 18
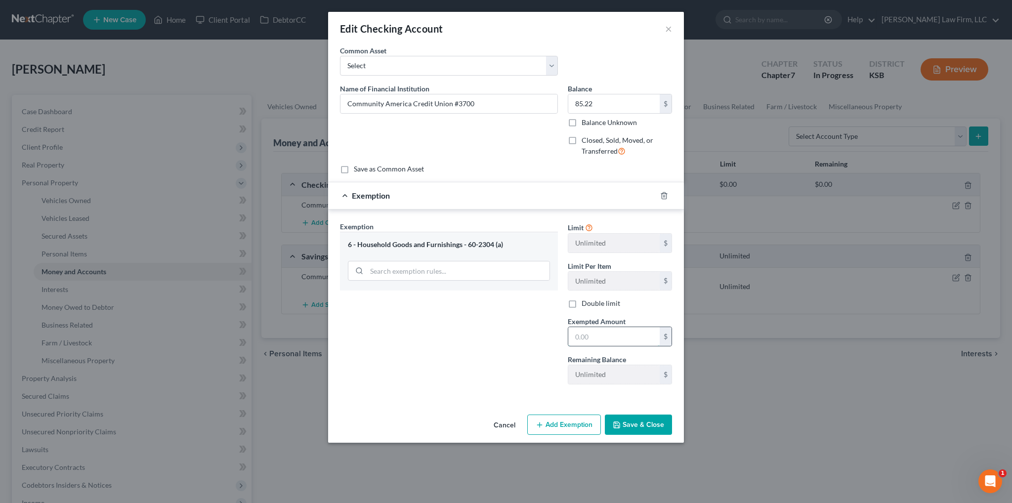
click at [599, 333] on input "text" at bounding box center [613, 336] width 91 height 19
type input "85.22"
click at [626, 422] on button "Save & Close" at bounding box center [638, 425] width 67 height 21
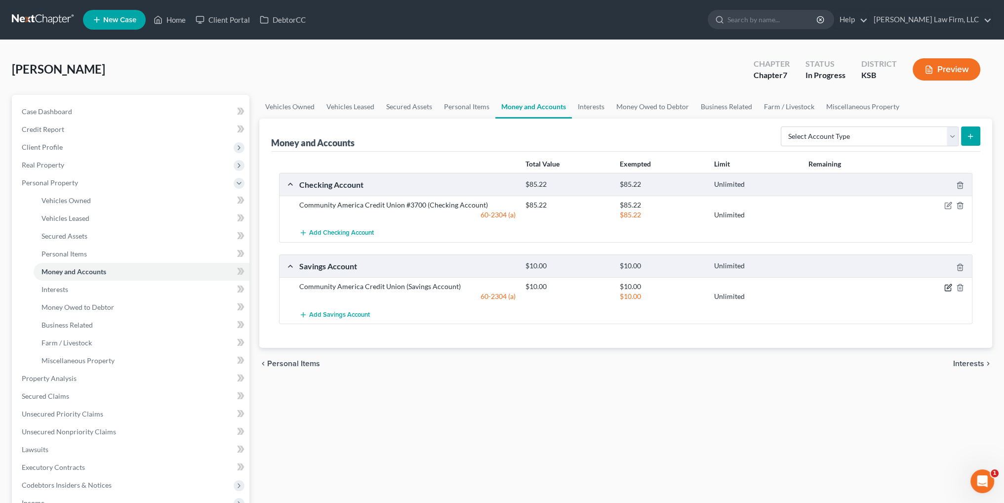
click at [948, 288] on icon "button" at bounding box center [949, 288] width 8 height 8
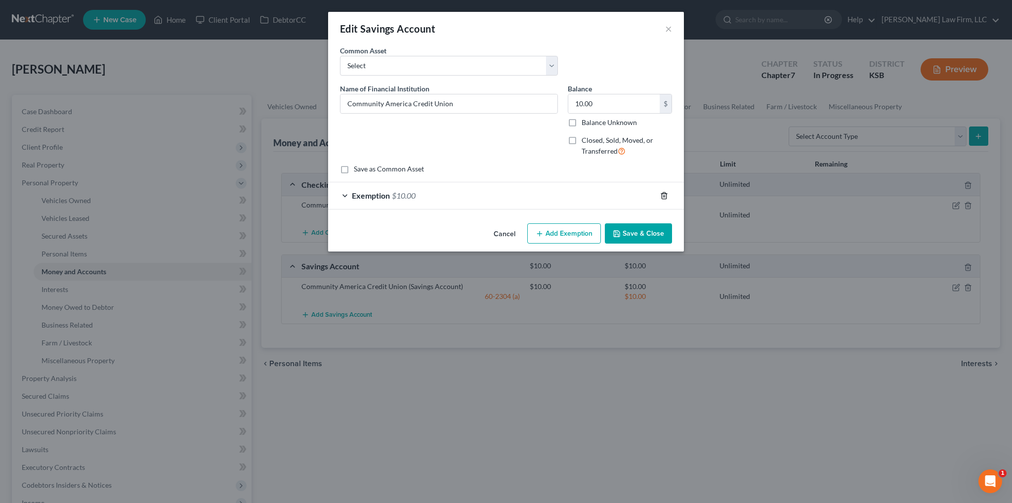
click at [664, 194] on icon "button" at bounding box center [664, 196] width 8 height 8
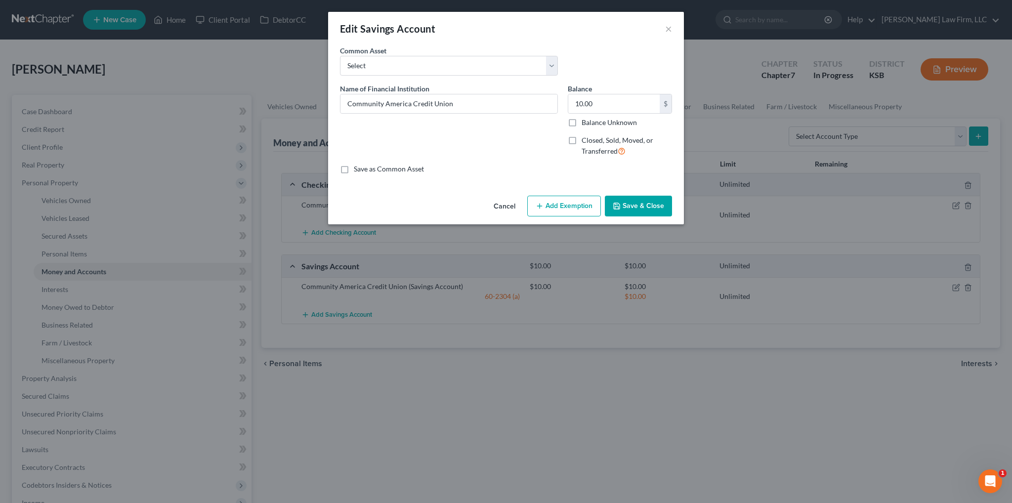
click at [652, 211] on button "Save & Close" at bounding box center [638, 206] width 67 height 21
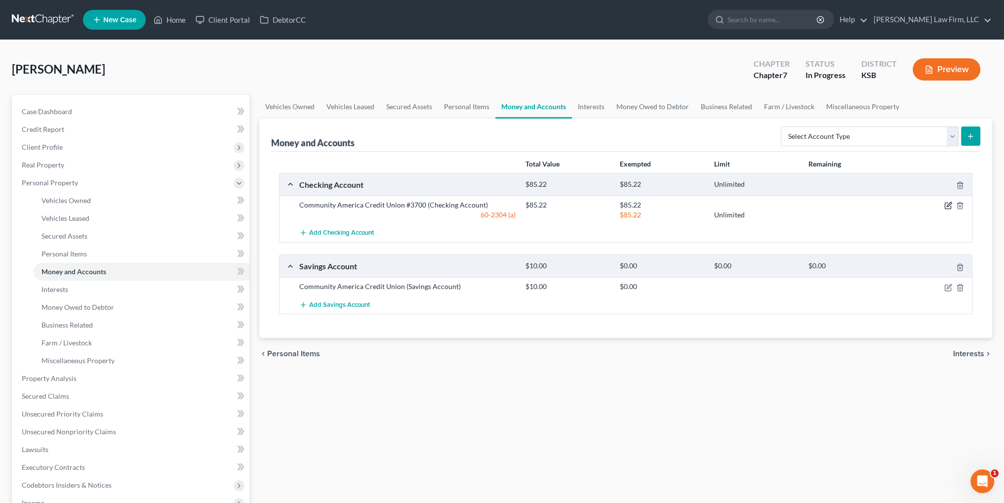
click at [947, 204] on icon "button" at bounding box center [949, 206] width 8 height 8
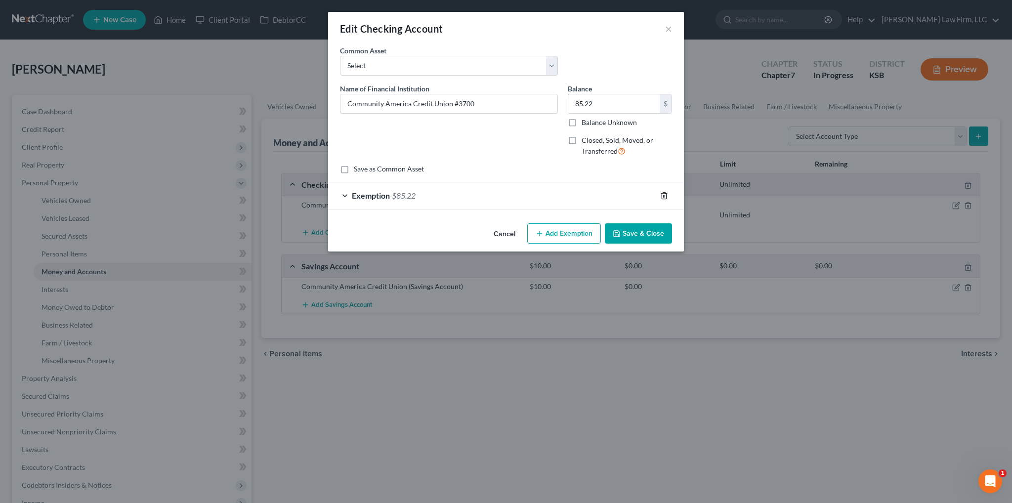
click at [664, 196] on icon "button" at bounding box center [664, 196] width 8 height 8
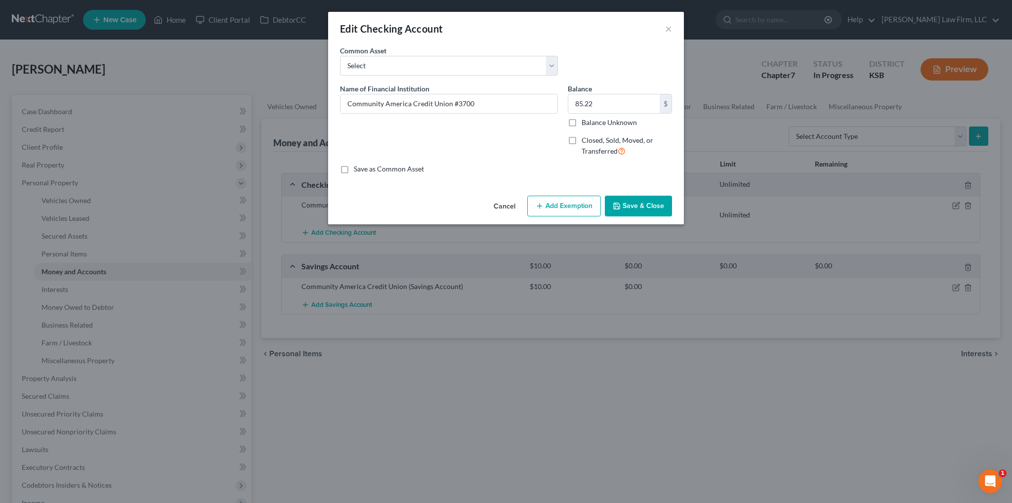
click at [646, 206] on button "Save & Close" at bounding box center [638, 206] width 67 height 21
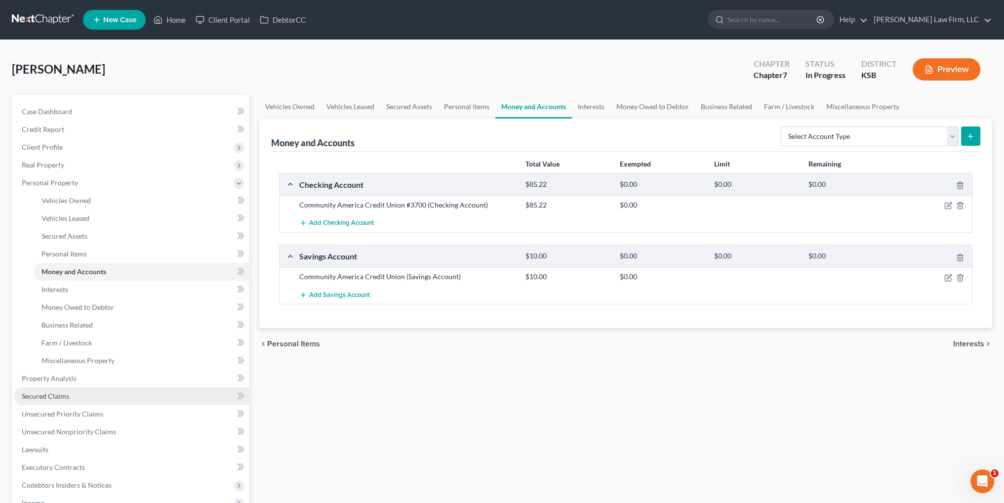
click at [59, 395] on span "Secured Claims" at bounding box center [45, 396] width 47 height 8
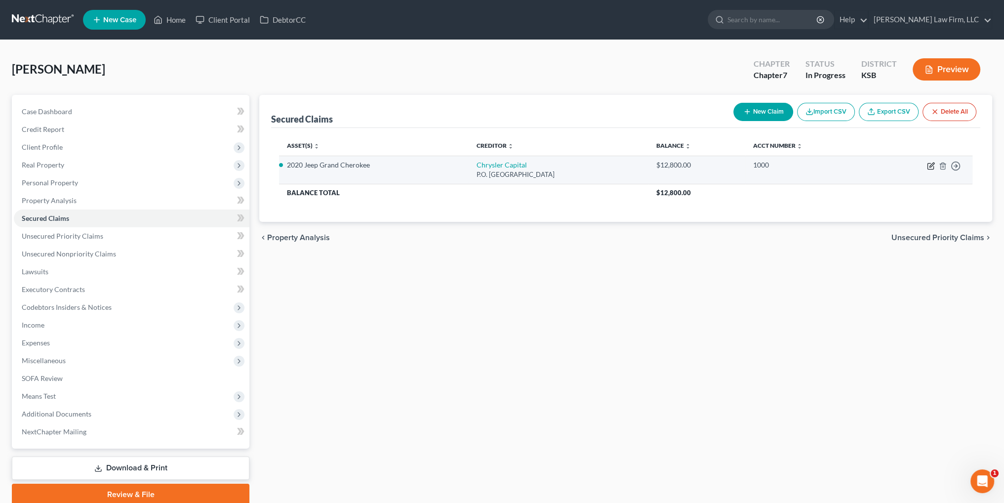
click at [931, 166] on icon "button" at bounding box center [931, 166] width 8 height 8
select select "45"
select select "2"
select select "0"
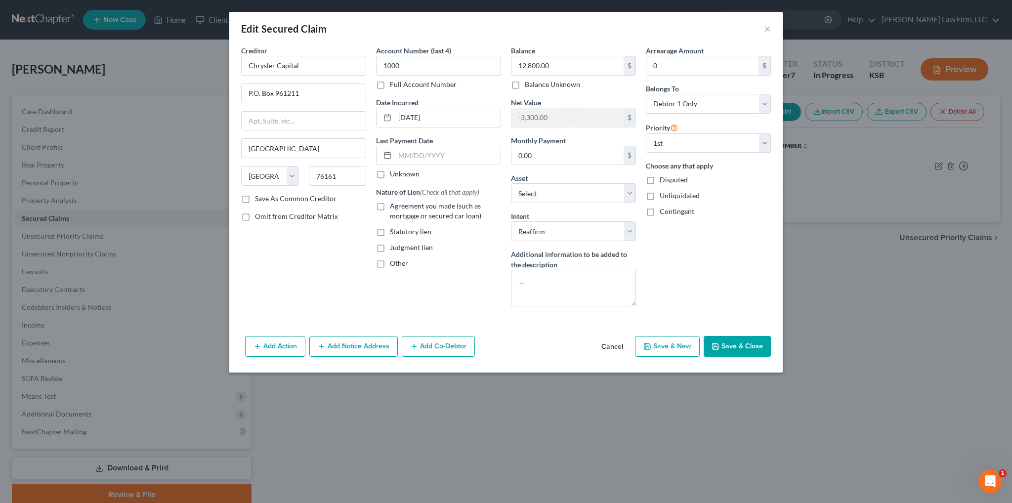
click at [612, 345] on button "Cancel" at bounding box center [612, 347] width 38 height 20
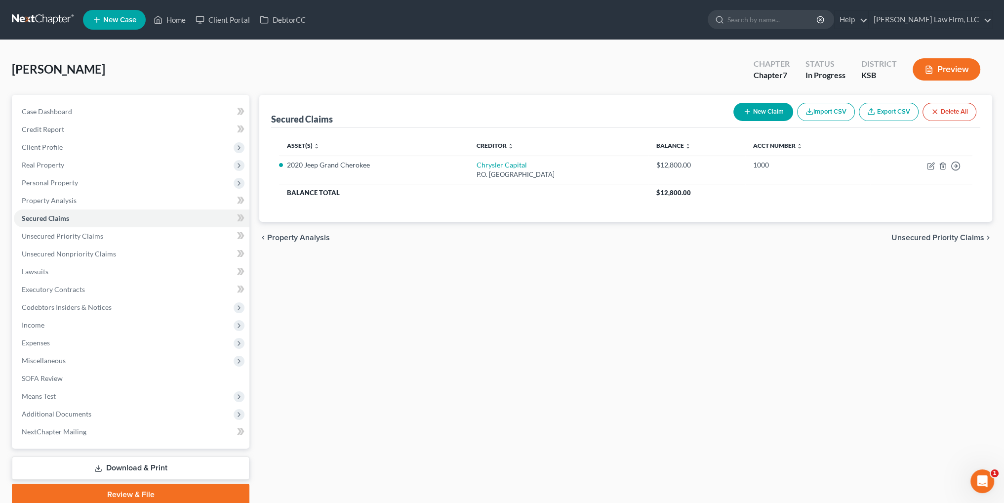
click at [946, 68] on button "Preview" at bounding box center [947, 69] width 68 height 22
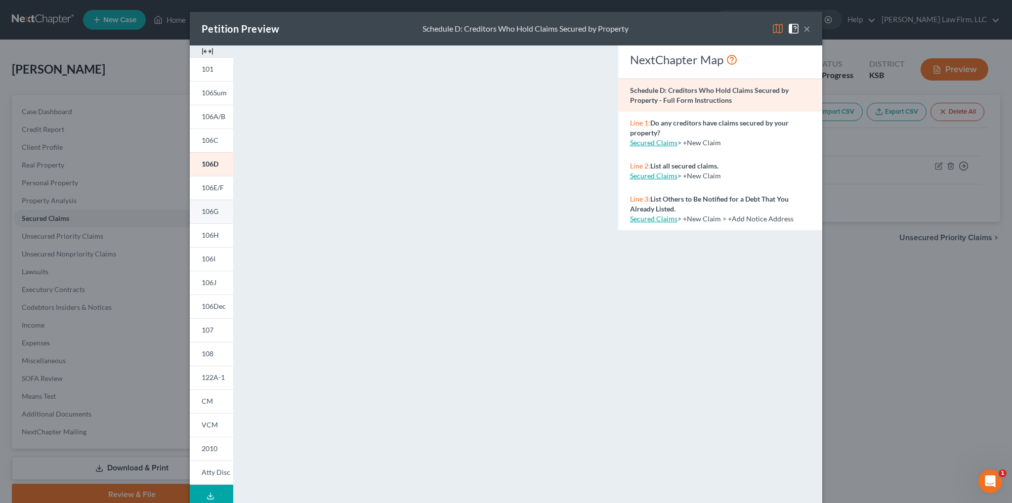
click at [203, 209] on span "106G" at bounding box center [210, 211] width 17 height 8
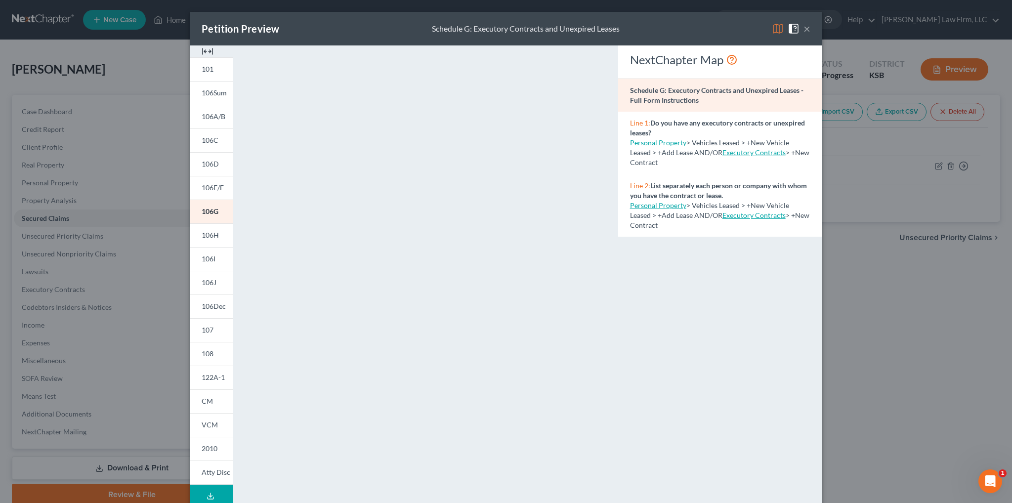
click at [803, 29] on button "×" at bounding box center [806, 29] width 7 height 12
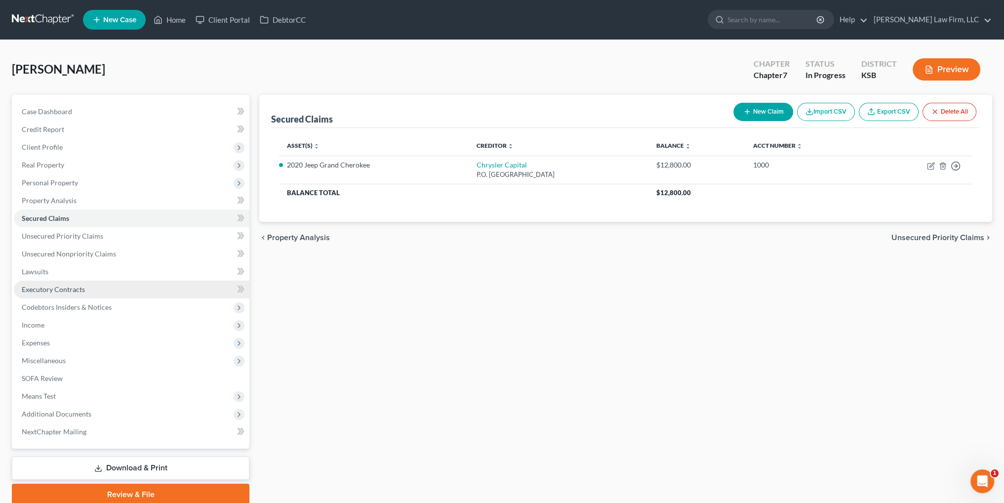
click at [43, 289] on span "Executory Contracts" at bounding box center [53, 289] width 63 height 8
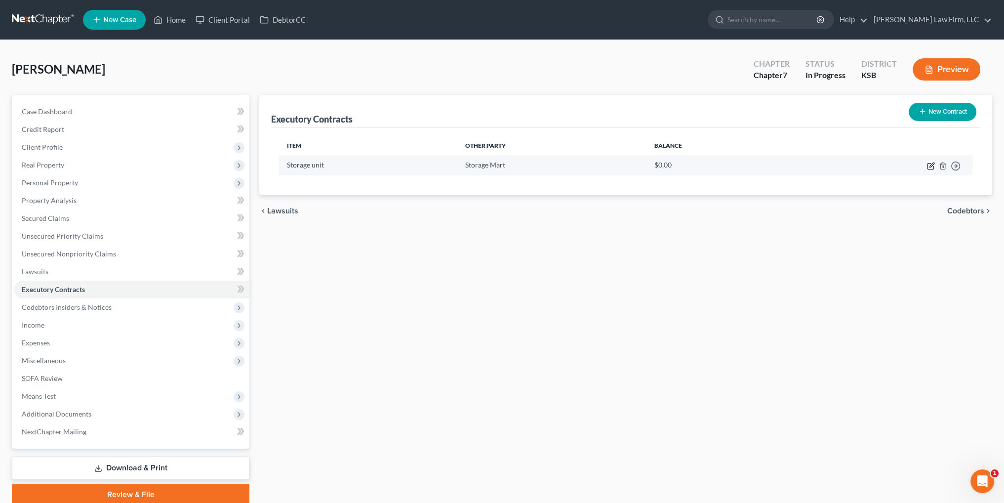
click at [928, 167] on icon "button" at bounding box center [931, 167] width 6 height 6
select select "3"
select select "26"
select select "0"
select select "2"
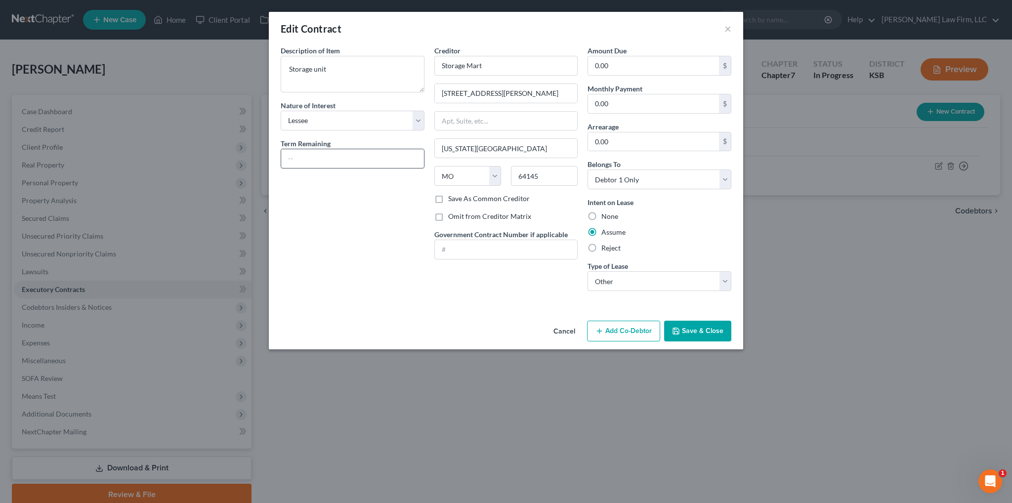
click at [328, 155] on input "text" at bounding box center [352, 158] width 143 height 19
type input "Month-to-month"
click at [696, 286] on select "Select Real Estate Car Other" at bounding box center [659, 281] width 144 height 20
click at [696, 285] on select "Select Real Estate Car Other" at bounding box center [659, 281] width 144 height 20
click at [708, 335] on button "Save & Close" at bounding box center [697, 331] width 67 height 21
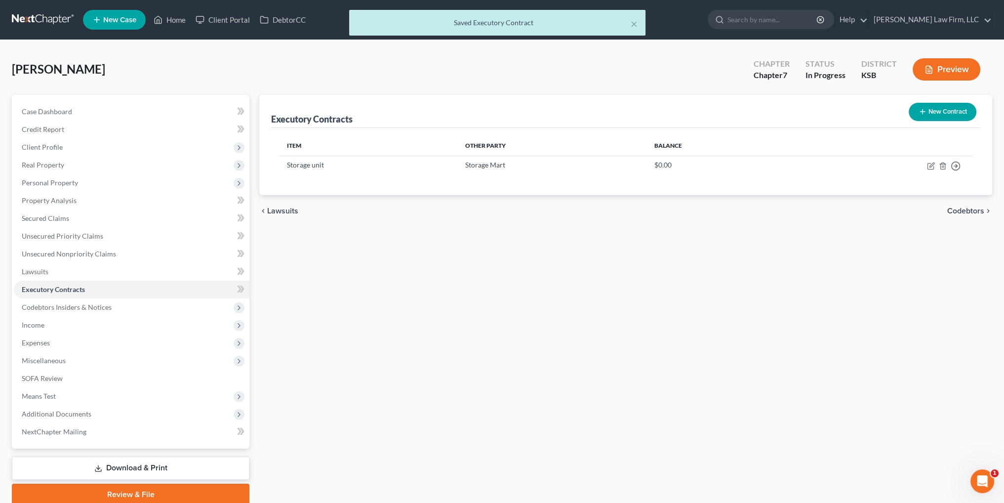
click at [946, 85] on div "Chapter Chapter 7 Status In Progress District KSB Preview" at bounding box center [867, 69] width 250 height 35
click at [941, 74] on button "Preview" at bounding box center [947, 69] width 68 height 22
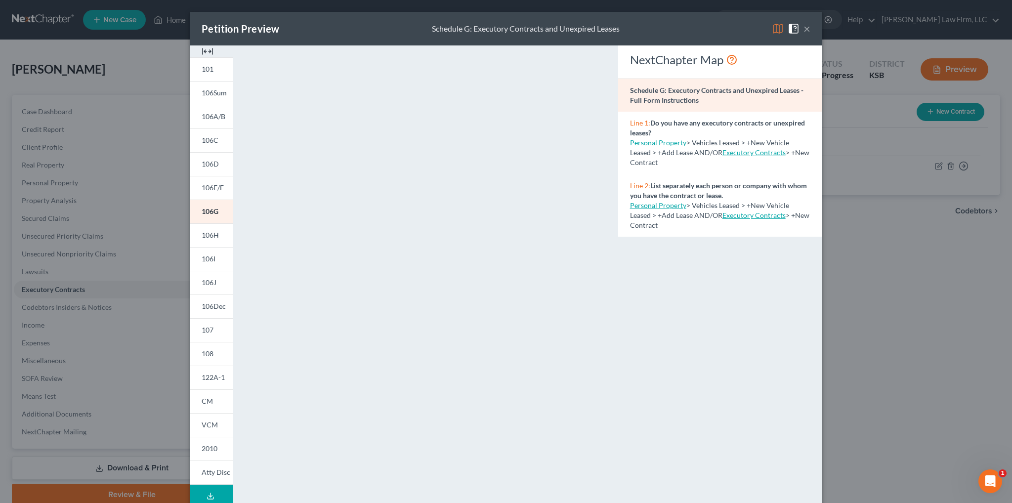
click at [803, 29] on button "×" at bounding box center [806, 29] width 7 height 12
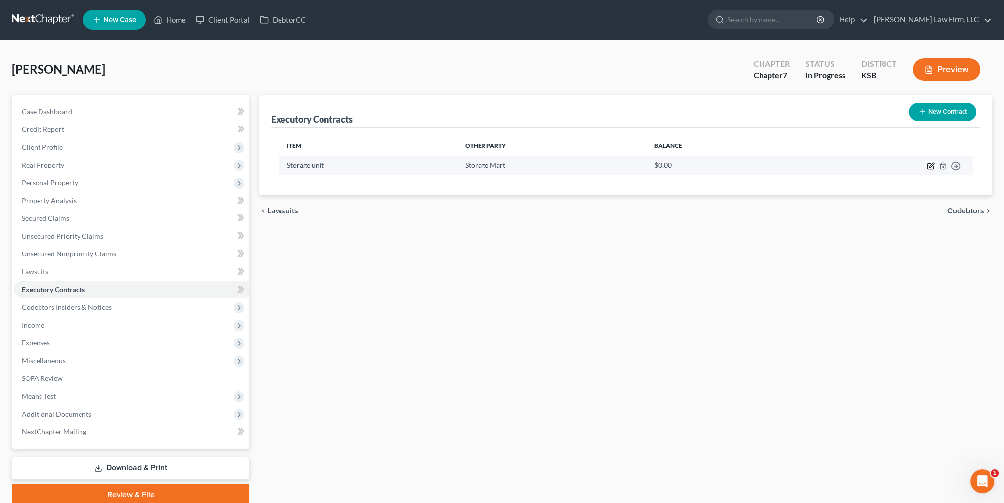
click at [928, 167] on icon "button" at bounding box center [931, 166] width 8 height 8
select select "3"
select select "26"
select select "0"
select select "2"
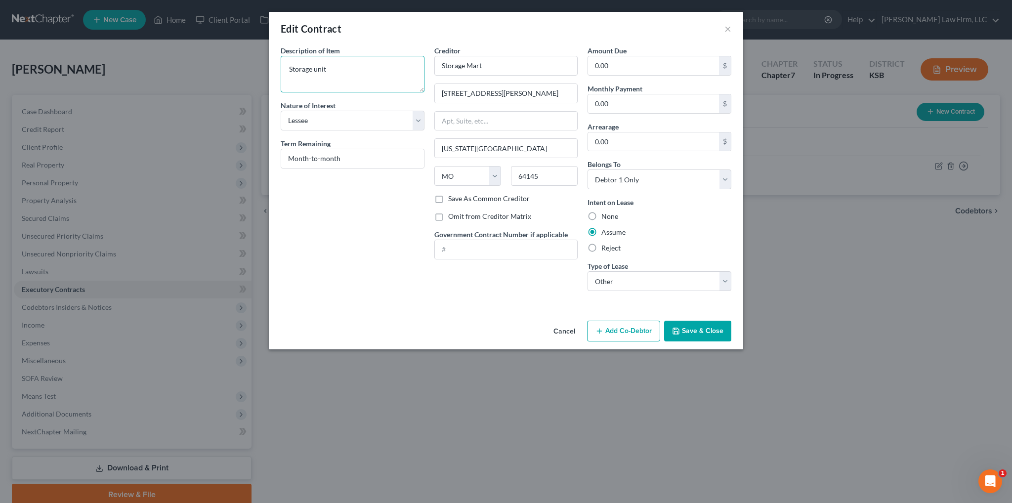
click at [344, 68] on textarea "Storage unit" at bounding box center [353, 74] width 144 height 37
type textarea "Storage unit; month-to-month"
click at [687, 328] on button "Save & Close" at bounding box center [697, 331] width 67 height 21
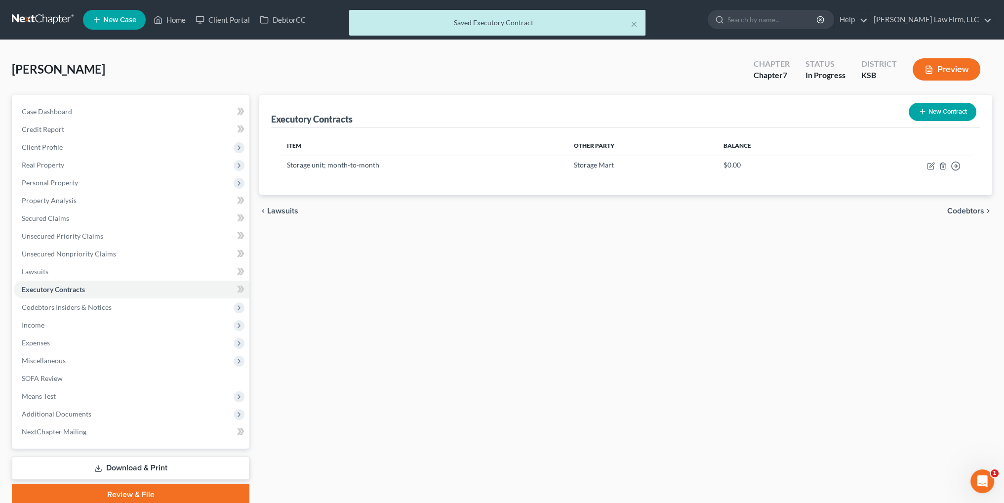
click at [944, 68] on button "Preview" at bounding box center [947, 69] width 68 height 22
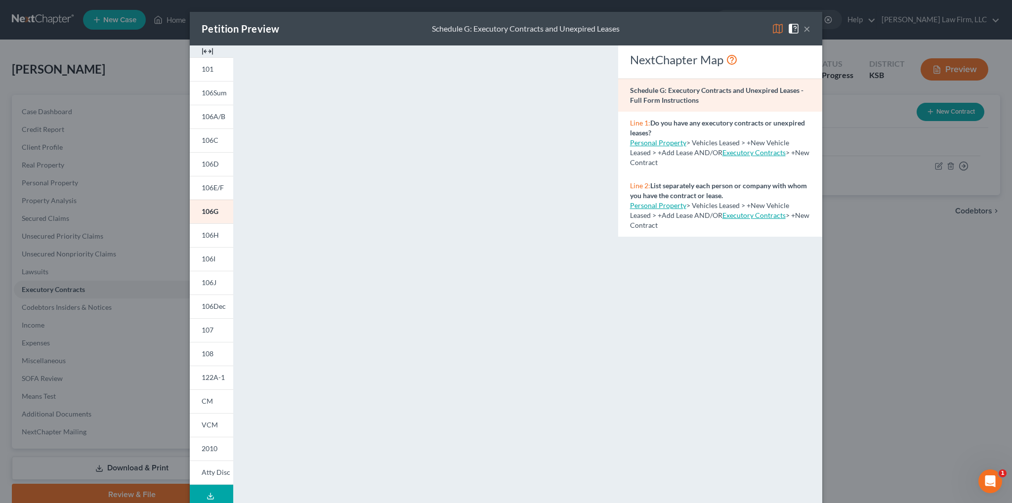
click at [803, 28] on button "×" at bounding box center [806, 29] width 7 height 12
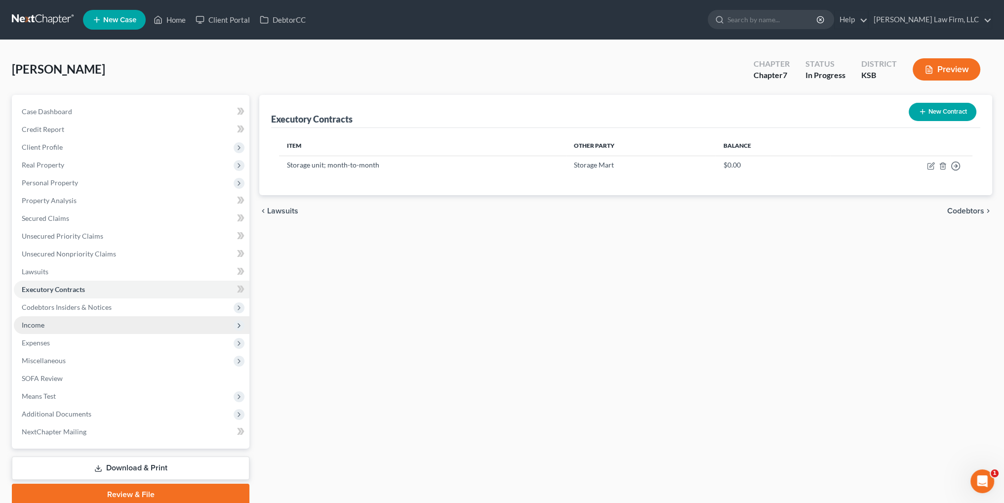
click at [43, 323] on span "Income" at bounding box center [33, 325] width 23 height 8
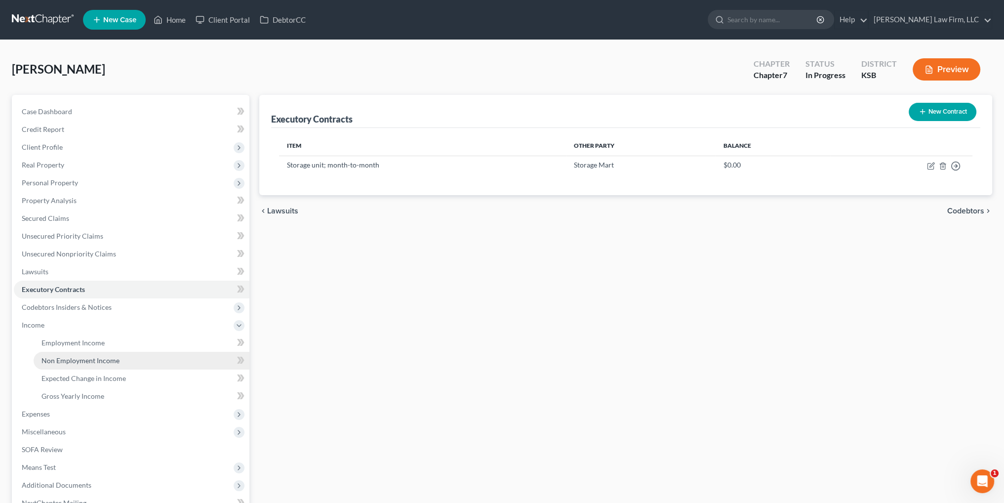
click at [65, 358] on span "Non Employment Income" at bounding box center [81, 360] width 78 height 8
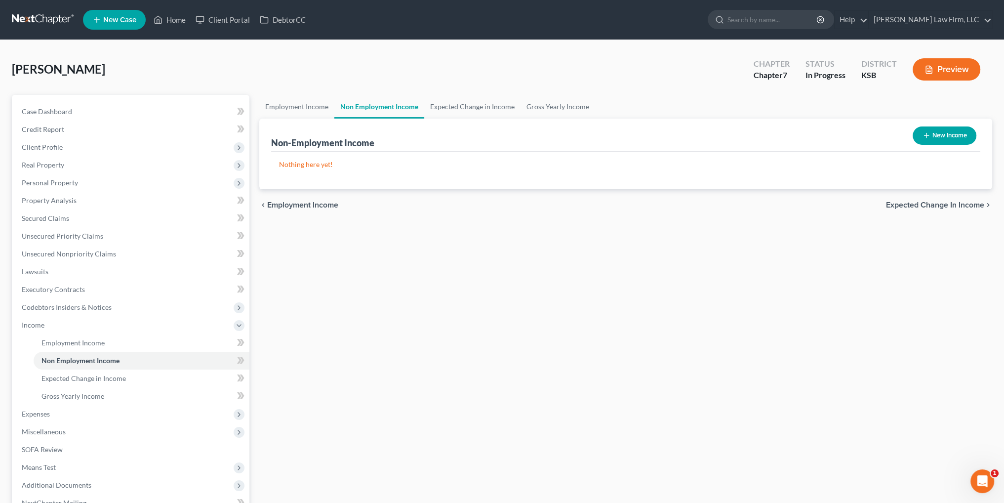
click at [945, 138] on button "New Income" at bounding box center [945, 135] width 64 height 18
select select "0"
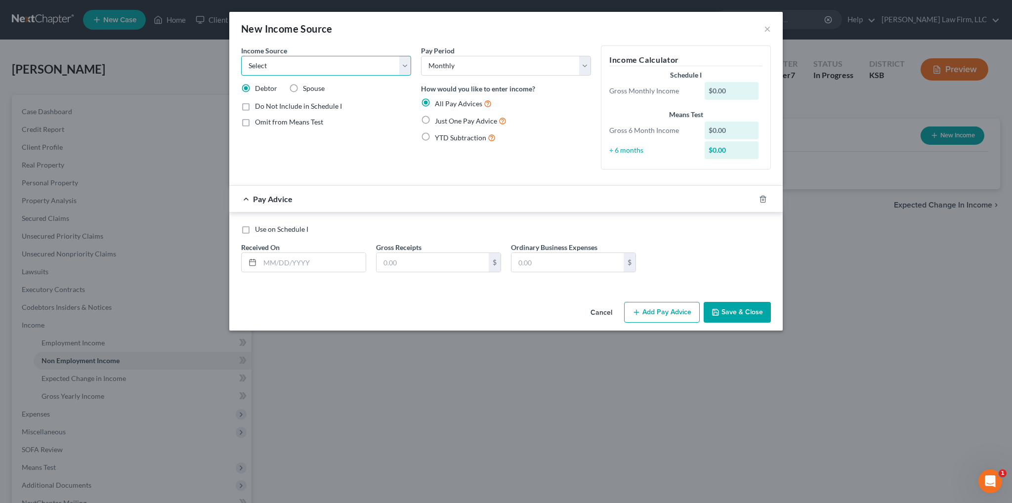
click at [360, 63] on select "Select Unemployment Disability (from employer) Pension Retirement Social Securi…" at bounding box center [326, 66] width 170 height 20
select select "13"
click at [241, 56] on select "Select Unemployment Disability (from employer) Pension Retirement Social Securi…" at bounding box center [326, 66] width 170 height 20
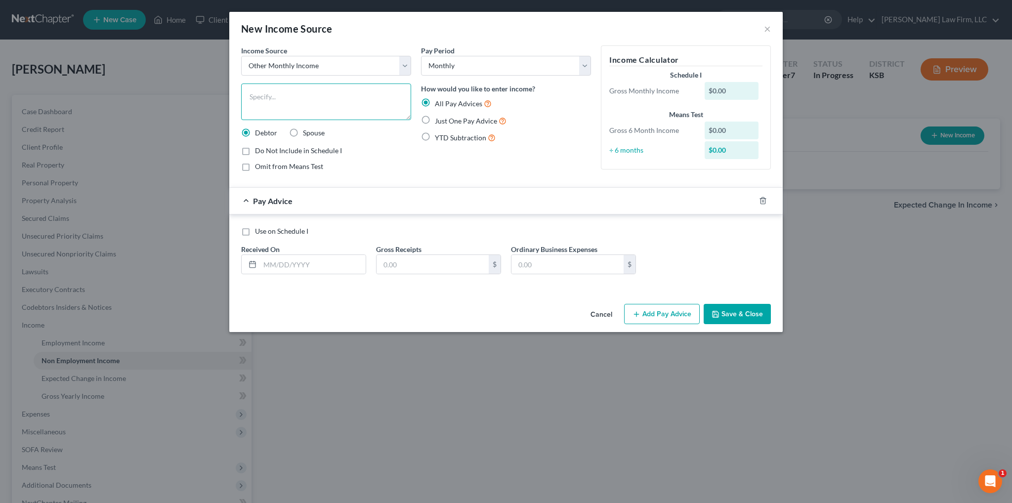
click at [287, 100] on textarea at bounding box center [326, 101] width 170 height 37
type textarea "Monthly car payment from non-filing, non-spouse"
click at [294, 257] on input "text" at bounding box center [313, 264] width 106 height 19
click at [764, 199] on icon "button" at bounding box center [763, 201] width 8 height 8
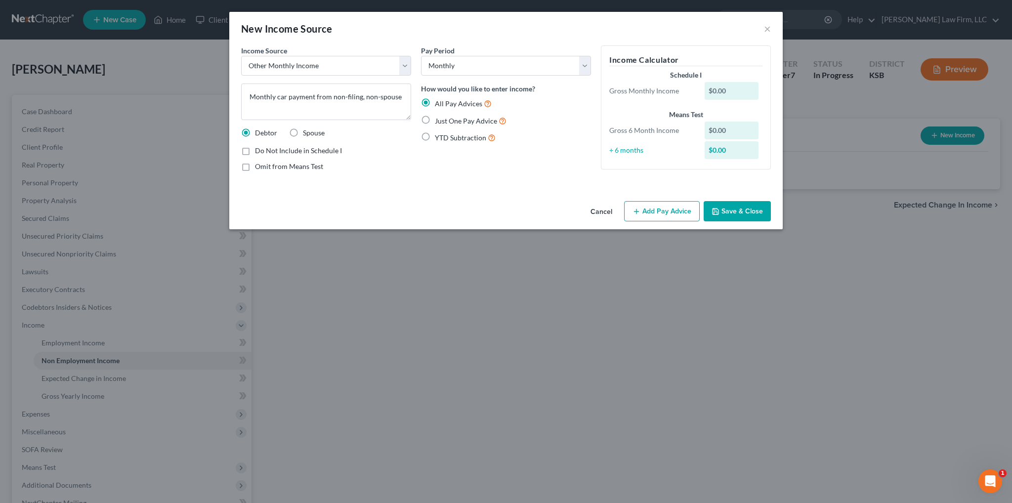
click at [435, 120] on label "Just One Pay Advice" at bounding box center [471, 120] width 72 height 11
click at [439, 120] on input "Just One Pay Advice" at bounding box center [442, 118] width 6 height 6
radio input "true"
click at [678, 212] on button "Add Pay Advice" at bounding box center [662, 211] width 76 height 21
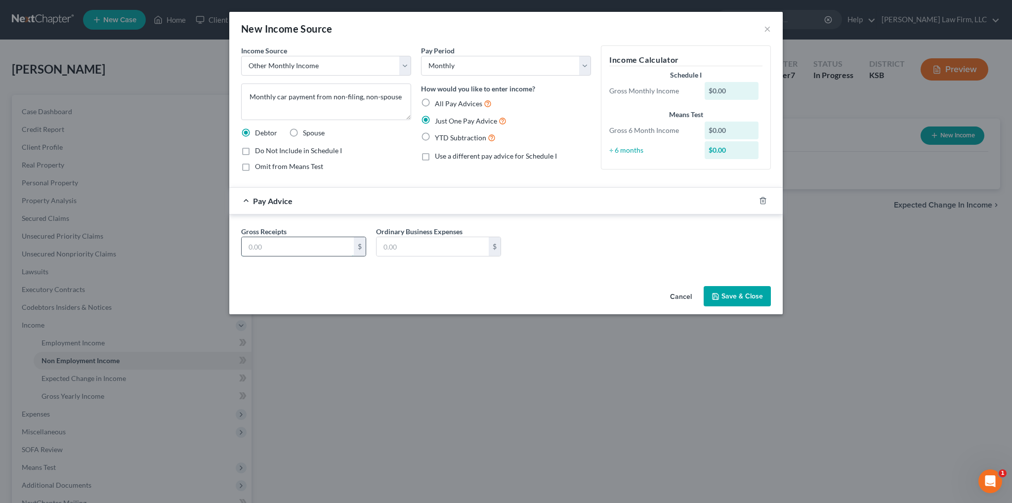
click at [308, 240] on input "text" at bounding box center [298, 246] width 112 height 19
type input "740.00"
click at [733, 299] on button "Save & Close" at bounding box center [737, 296] width 67 height 21
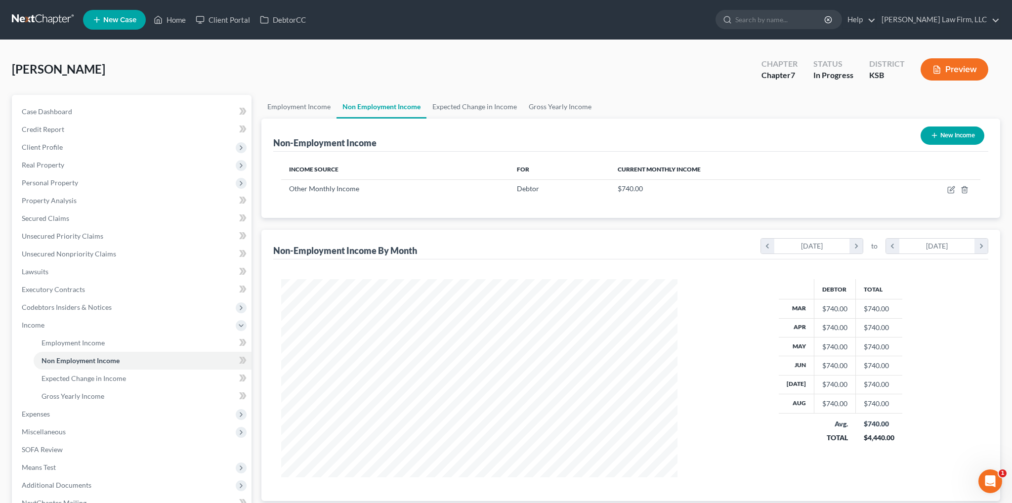
scroll to position [493884, 493666]
click at [935, 76] on button "Preview" at bounding box center [947, 69] width 68 height 22
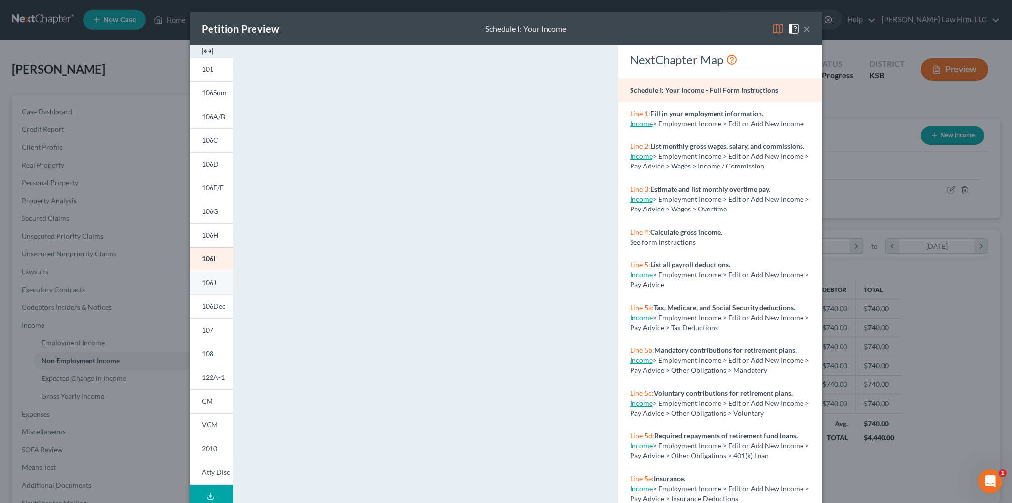
click at [209, 285] on span "106J" at bounding box center [209, 282] width 15 height 8
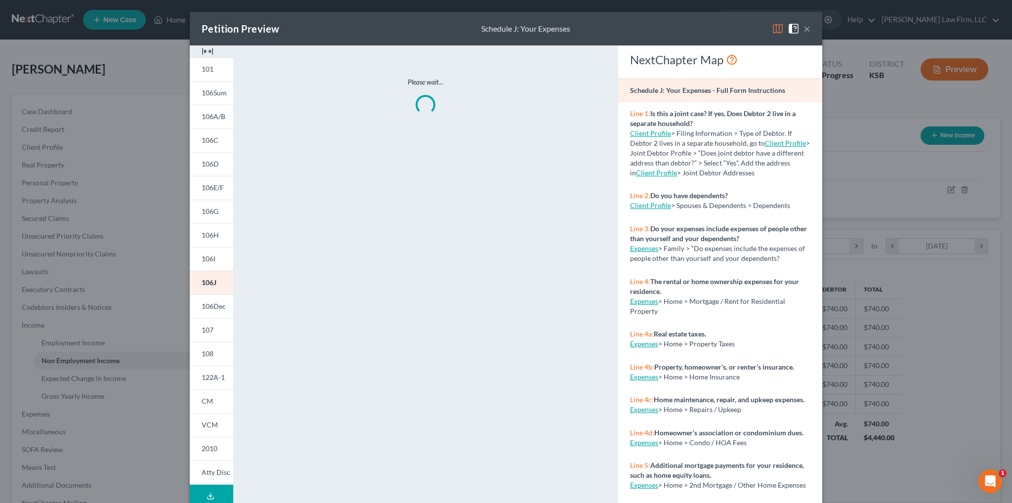
click at [803, 30] on button "×" at bounding box center [806, 29] width 7 height 12
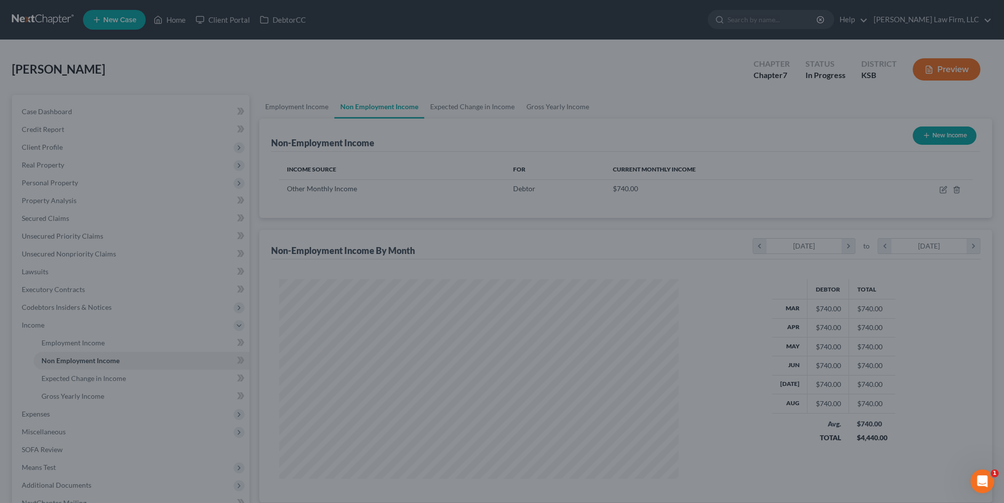
scroll to position [493884, 493666]
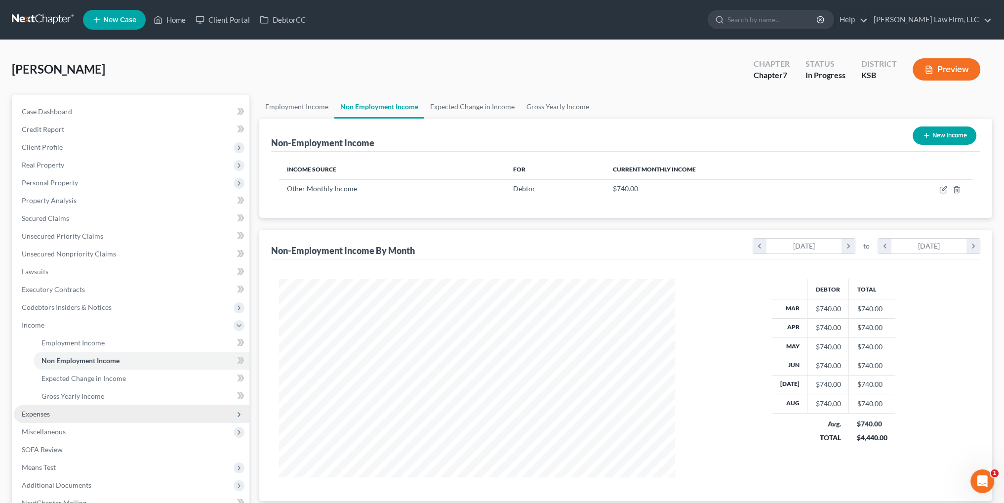
click at [38, 416] on span "Expenses" at bounding box center [36, 414] width 28 height 8
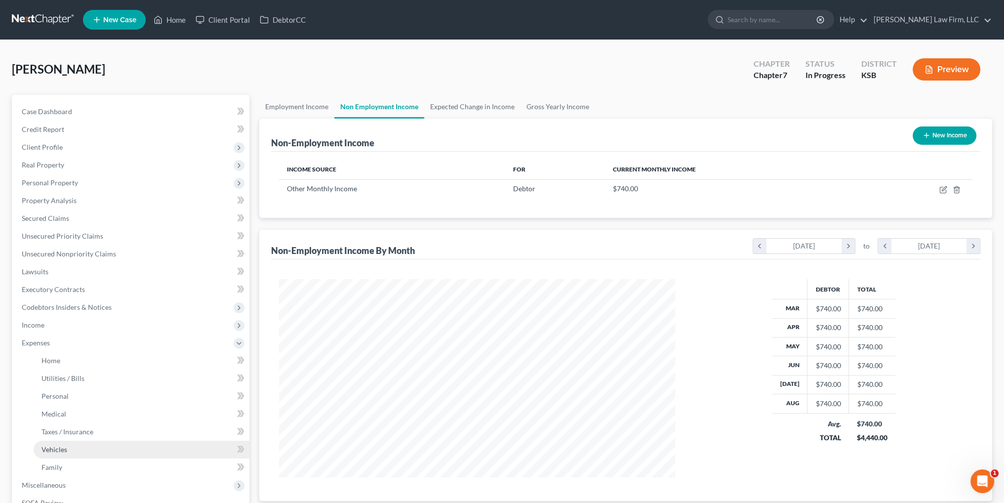
click at [55, 444] on link "Vehicles" at bounding box center [142, 450] width 216 height 18
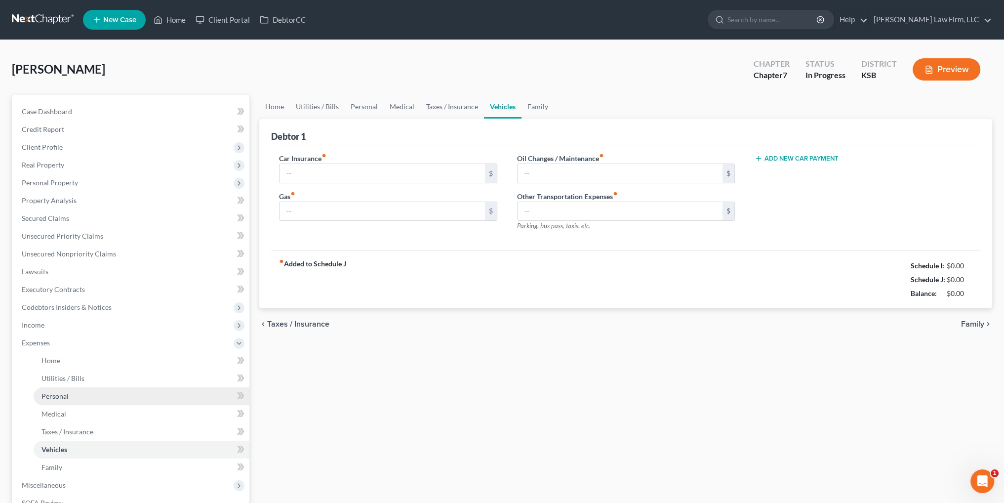
type input "0.00"
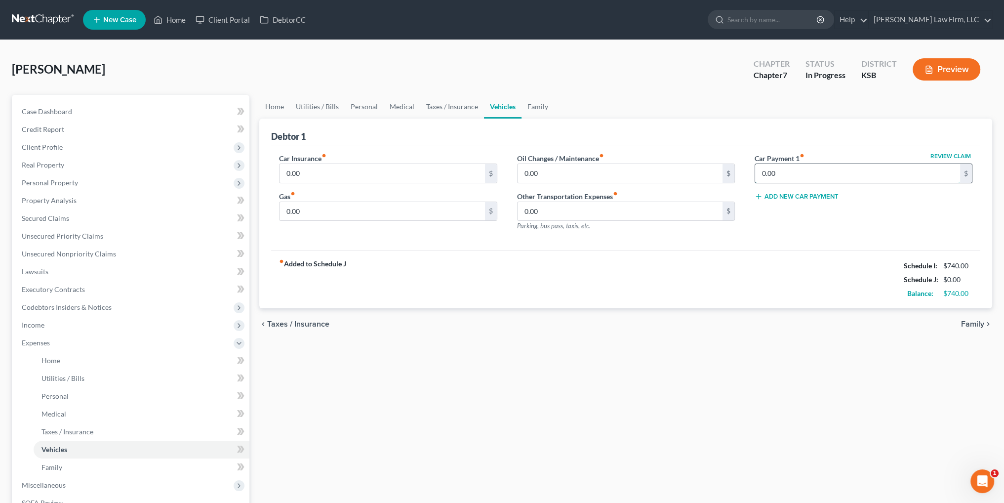
click at [789, 168] on input "0.00" at bounding box center [857, 173] width 205 height 19
type input "740.00"
click at [42, 323] on span "Income" at bounding box center [33, 325] width 23 height 8
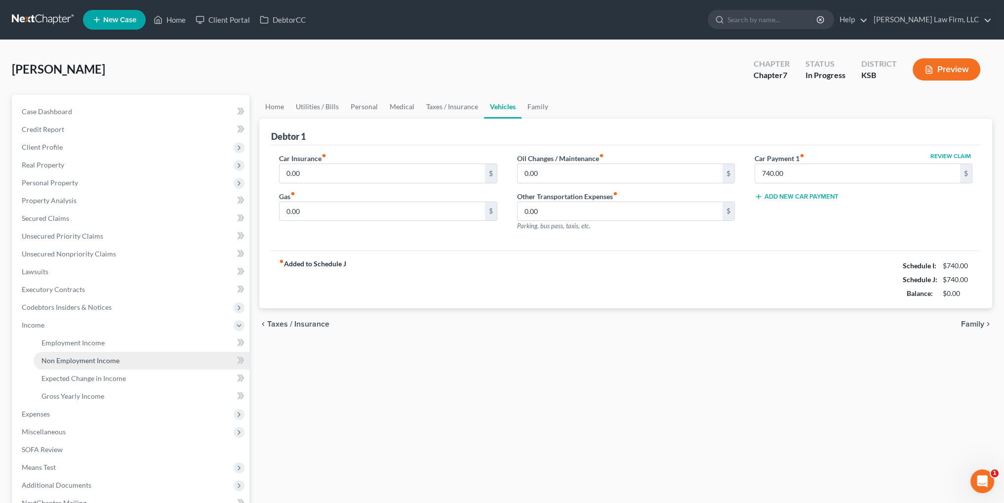
click at [69, 359] on span "Non Employment Income" at bounding box center [81, 360] width 78 height 8
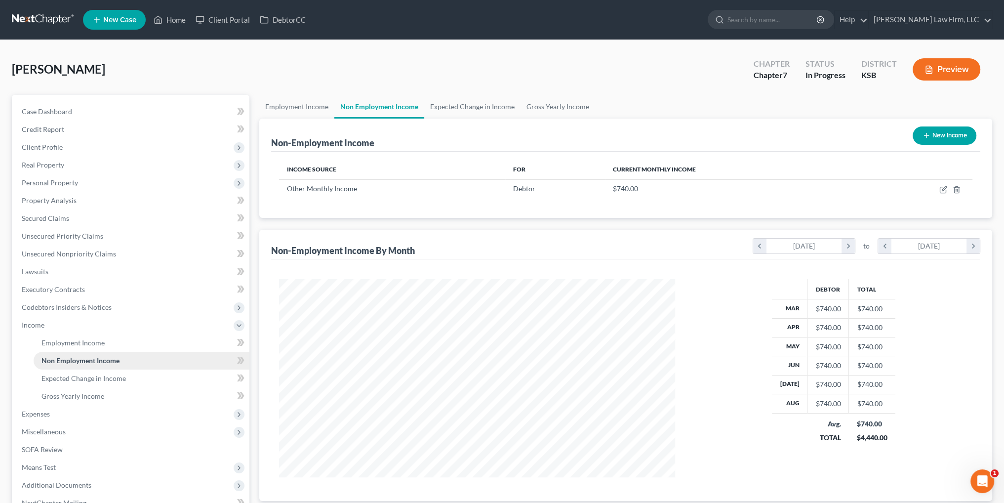
scroll to position [198, 416]
click at [45, 411] on span "Expenses" at bounding box center [36, 414] width 28 height 8
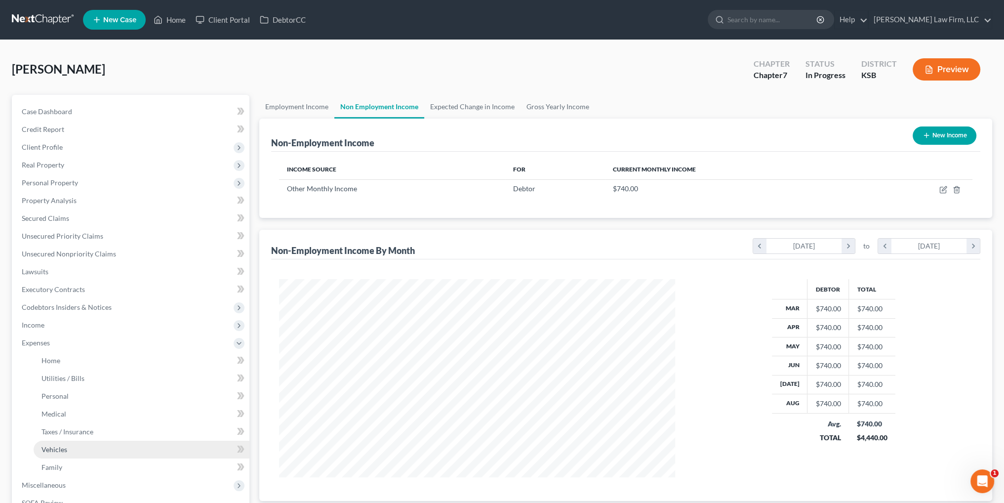
click at [60, 448] on span "Vehicles" at bounding box center [55, 449] width 26 height 8
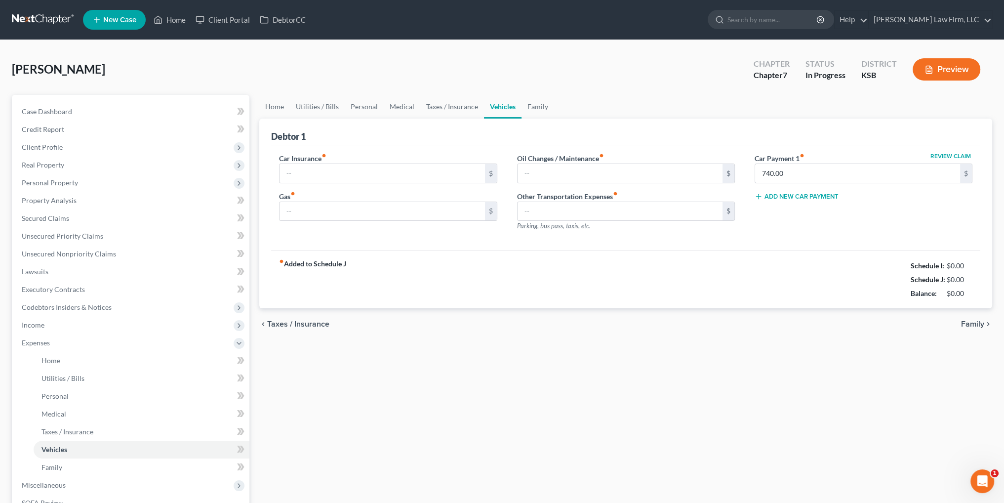
type input "0.00"
click at [54, 307] on span "Codebtors Insiders & Notices" at bounding box center [67, 307] width 90 height 8
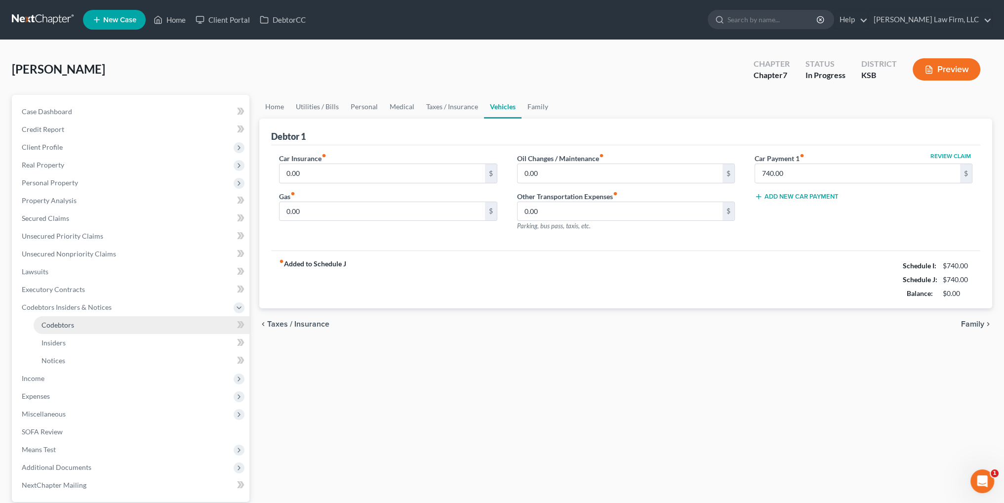
click at [55, 321] on span "Codebtors" at bounding box center [58, 325] width 33 height 8
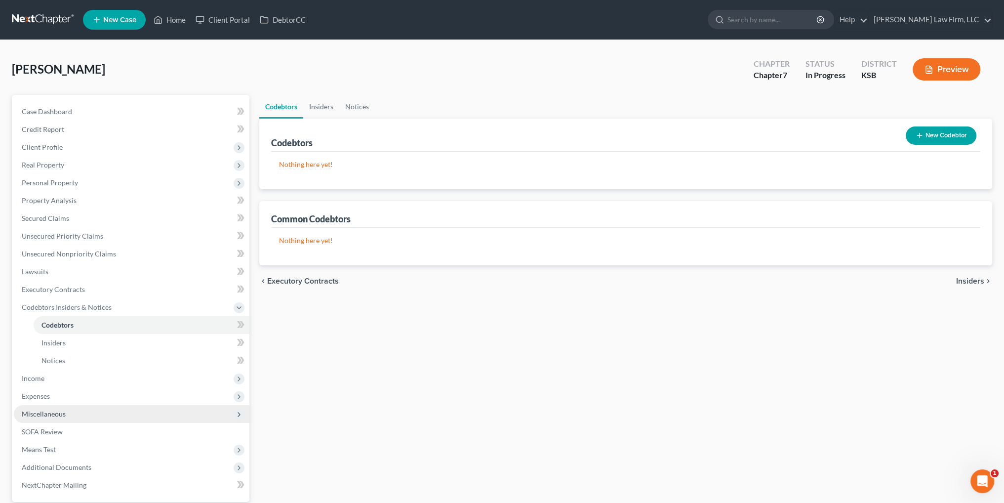
click at [36, 415] on span "Miscellaneous" at bounding box center [44, 414] width 44 height 8
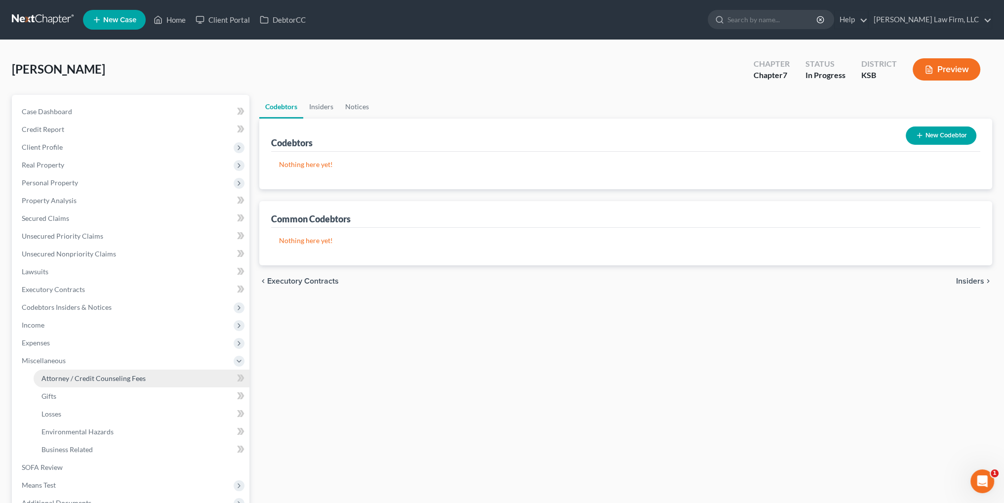
click at [77, 373] on link "Attorney / Credit Counseling Fees" at bounding box center [142, 379] width 216 height 18
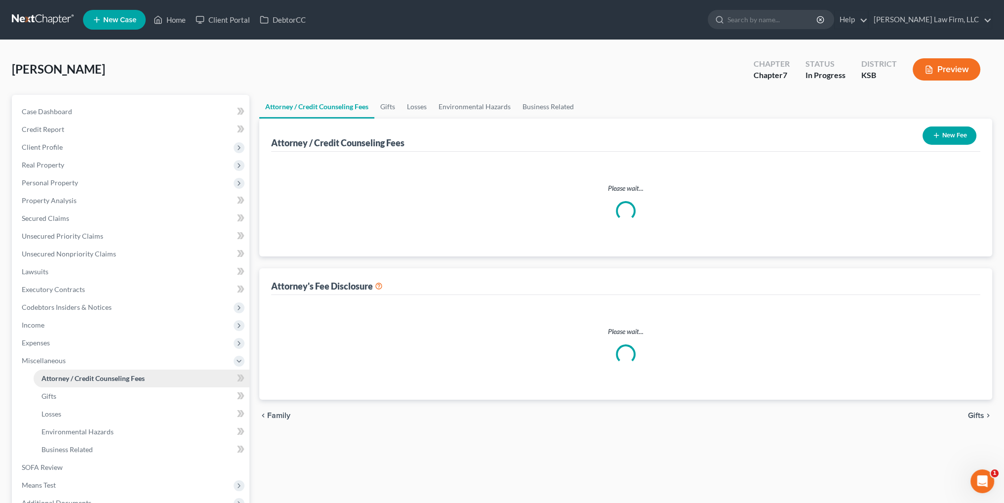
select select "1"
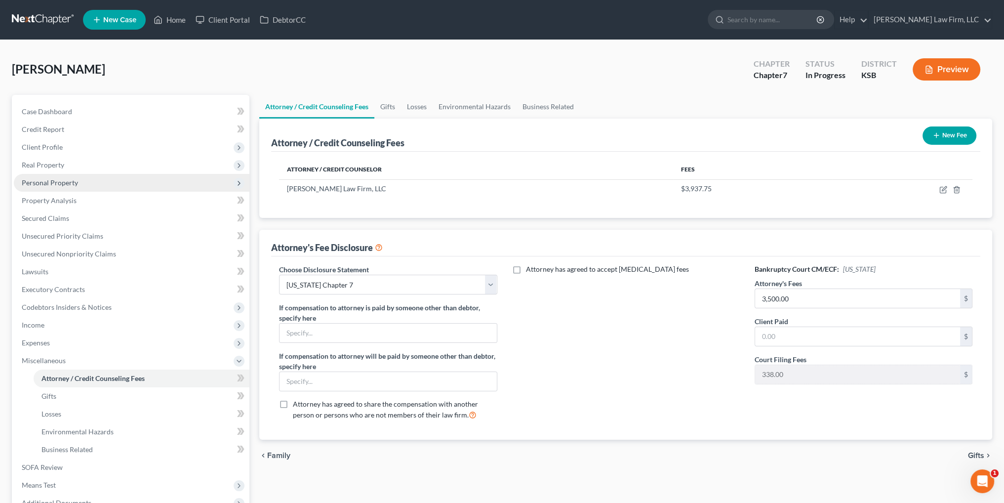
click at [38, 190] on span "Personal Property" at bounding box center [132, 183] width 236 height 18
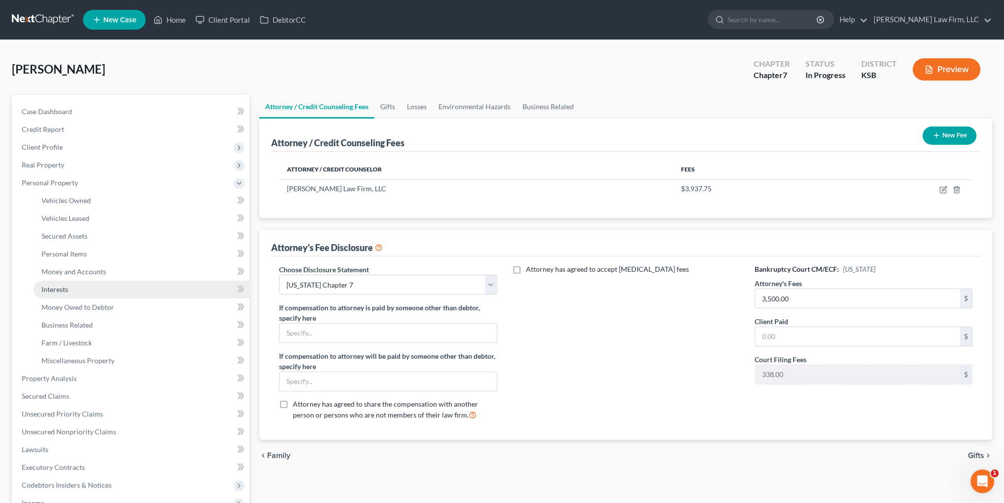
click at [57, 288] on span "Interests" at bounding box center [55, 289] width 27 height 8
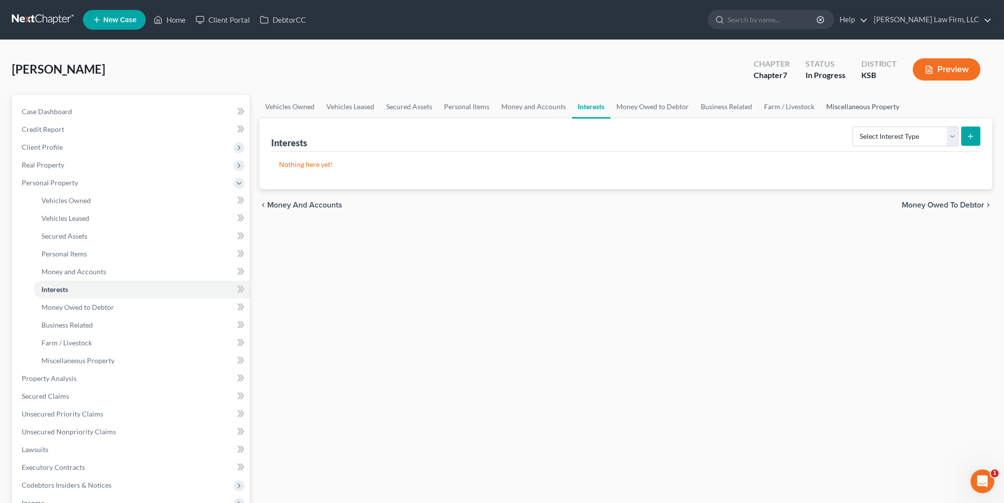
click at [887, 104] on link "Miscellaneous Property" at bounding box center [863, 107] width 85 height 24
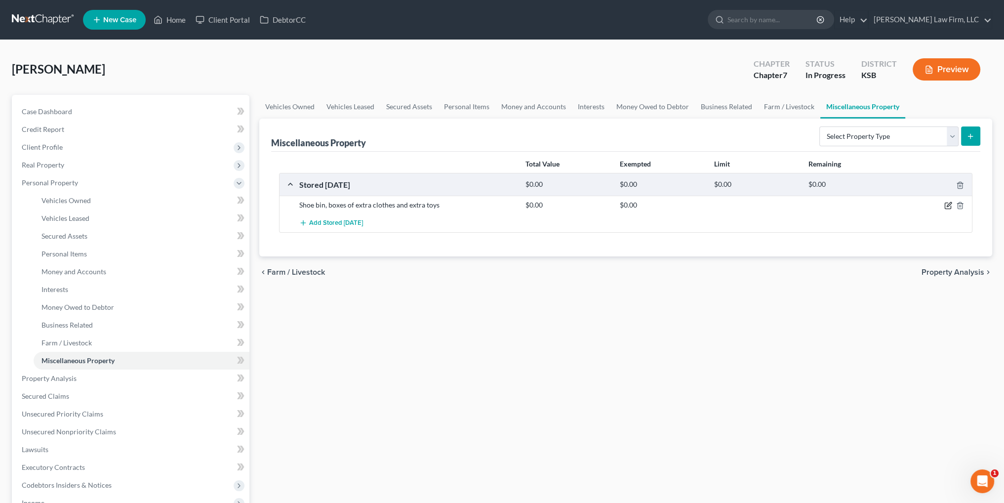
click at [946, 204] on icon "button" at bounding box center [949, 206] width 8 height 8
select select "26"
select select "17"
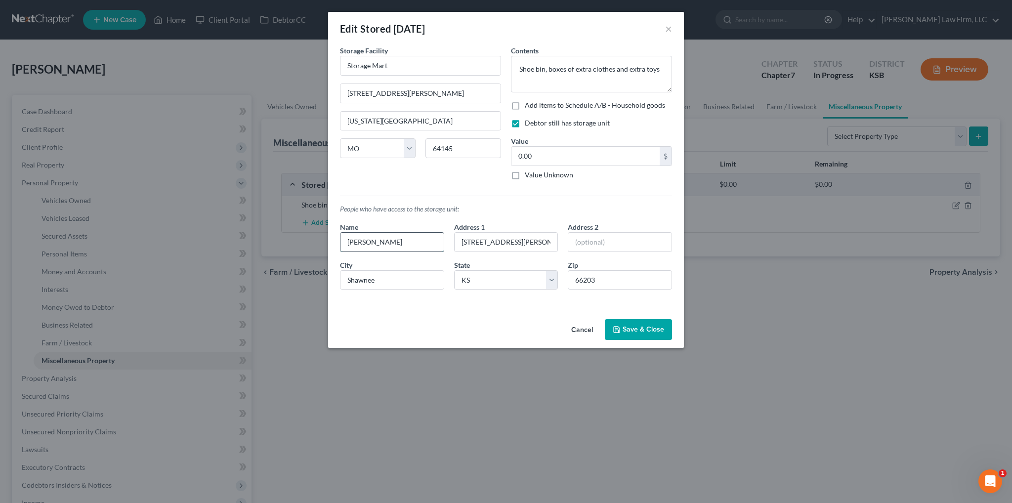
click at [388, 244] on input "Tanner Archembeau" at bounding box center [391, 242] width 103 height 19
type input "Tanner Archambeau"
click at [624, 329] on button "Save & Close" at bounding box center [638, 329] width 67 height 21
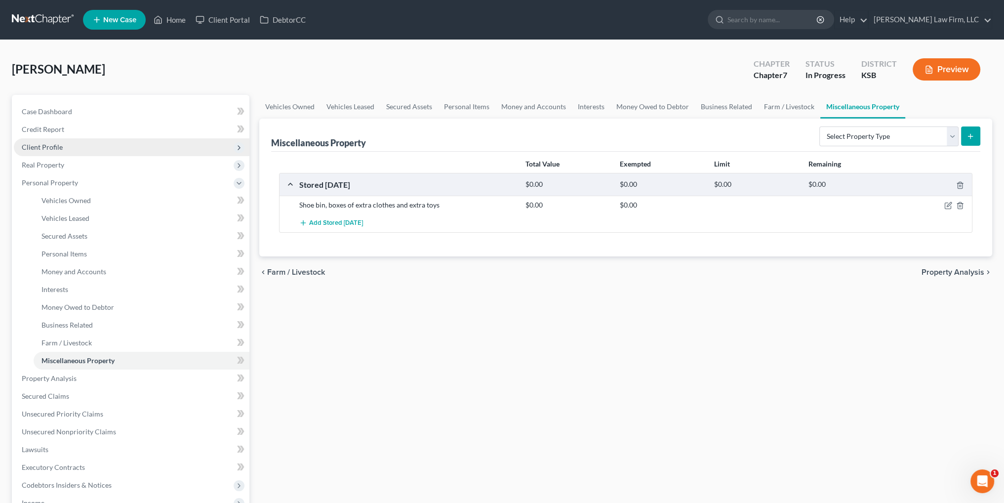
click at [29, 145] on span "Client Profile" at bounding box center [42, 147] width 41 height 8
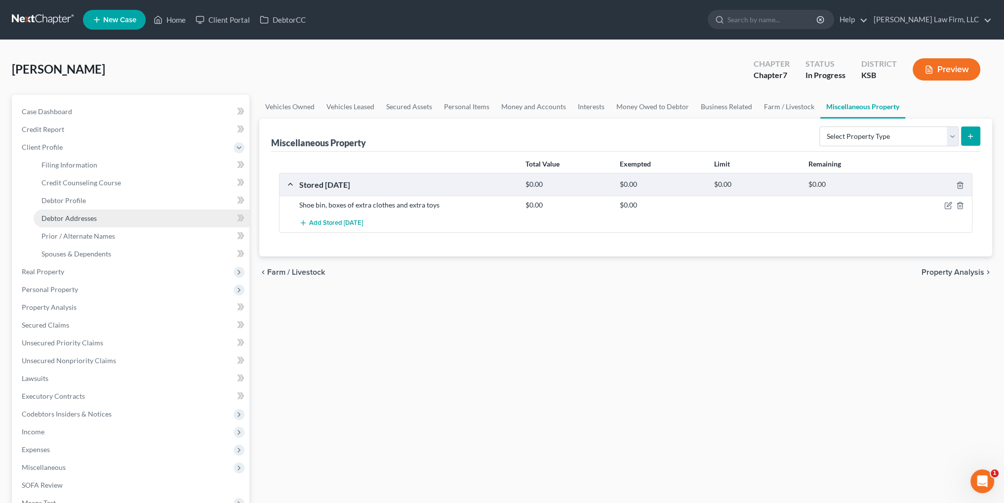
click at [65, 213] on link "Debtor Addresses" at bounding box center [142, 218] width 216 height 18
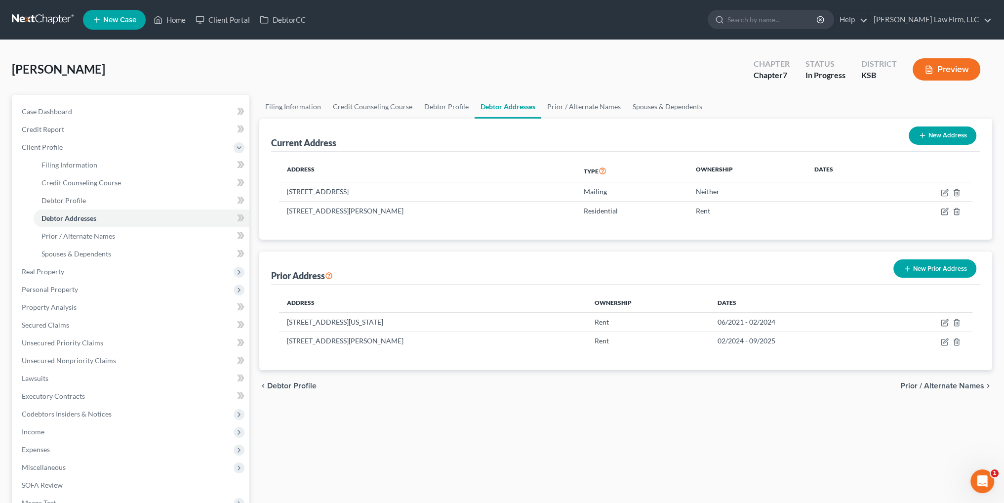
click at [947, 70] on button "Preview" at bounding box center [947, 69] width 68 height 22
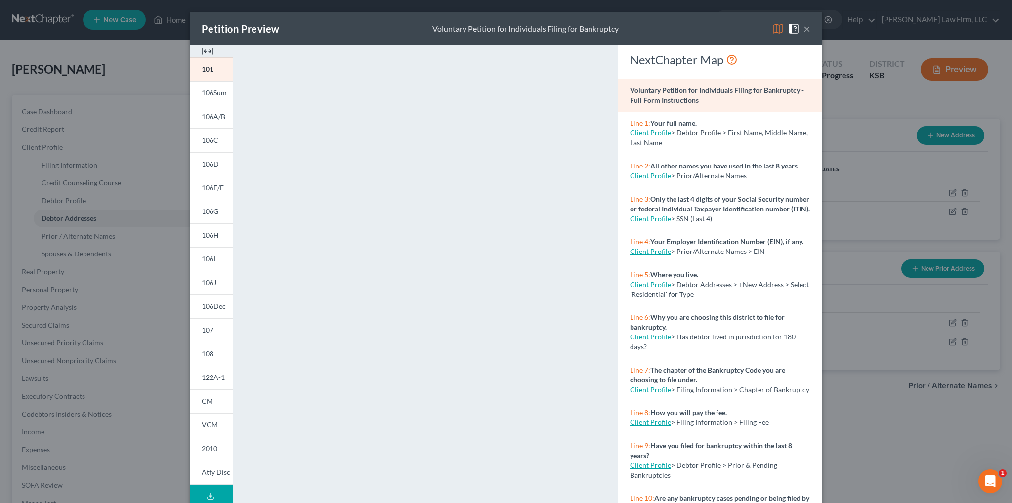
click at [211, 495] on button "Download Draft" at bounding box center [211, 496] width 43 height 22
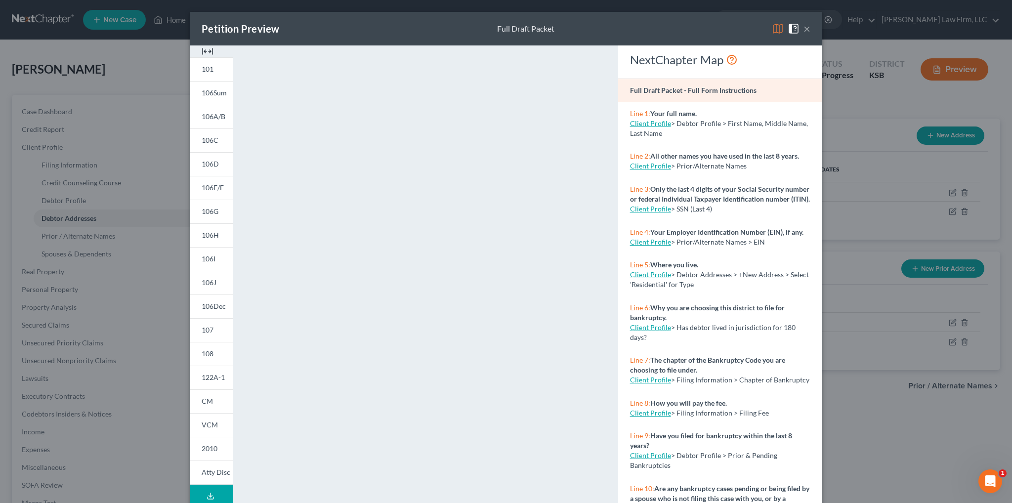
click at [803, 30] on button "×" at bounding box center [806, 29] width 7 height 12
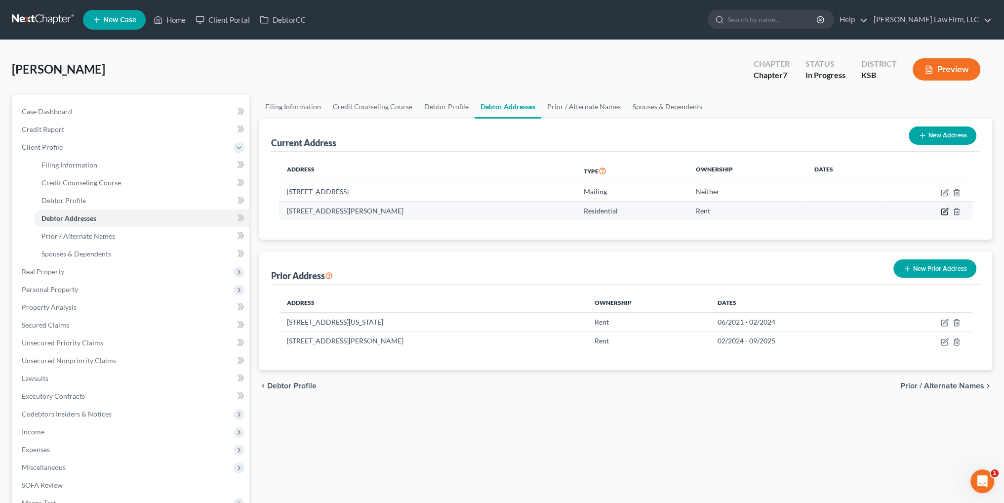
click at [944, 209] on icon "button" at bounding box center [945, 212] width 6 height 6
select select "17"
select select "45"
select select "0"
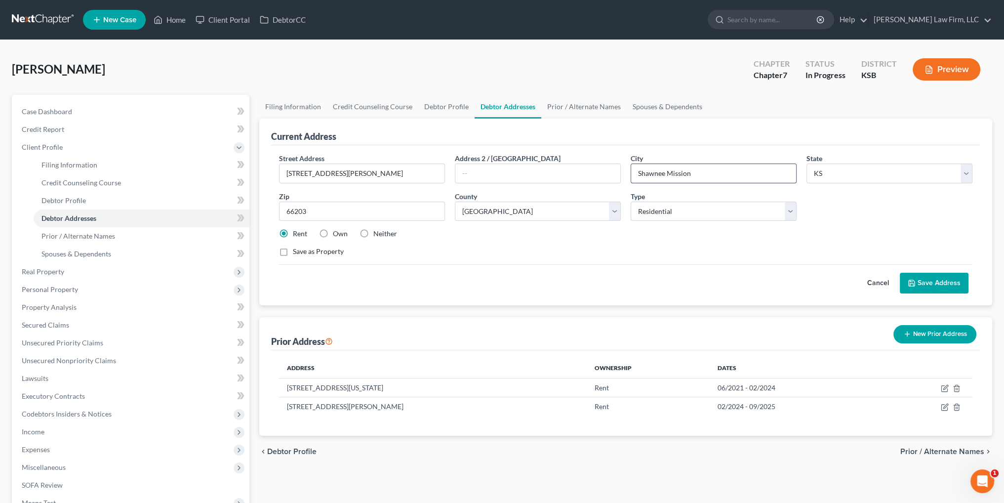
click at [700, 169] on input "Shawnee Mission" at bounding box center [713, 173] width 165 height 19
type input "Shawnee"
click at [933, 277] on button "Save Address" at bounding box center [934, 283] width 69 height 21
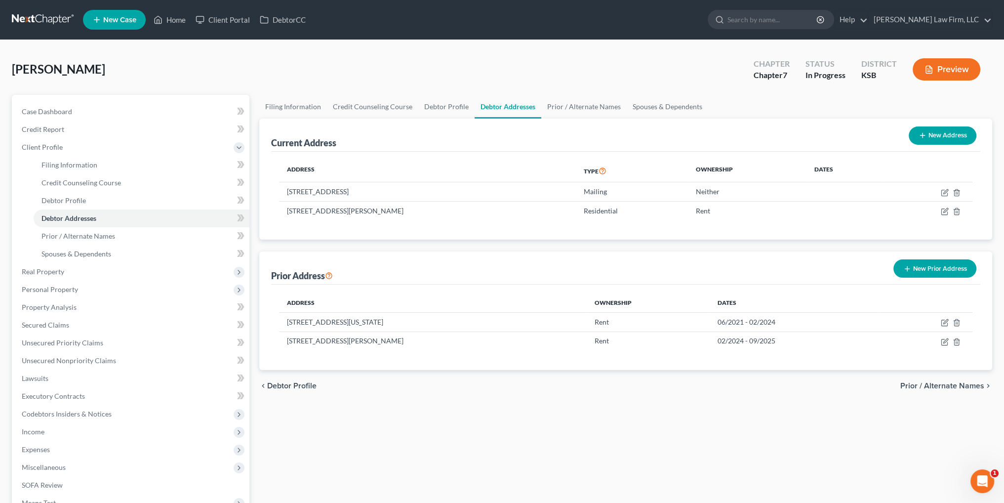
click at [936, 69] on button "Preview" at bounding box center [947, 69] width 68 height 22
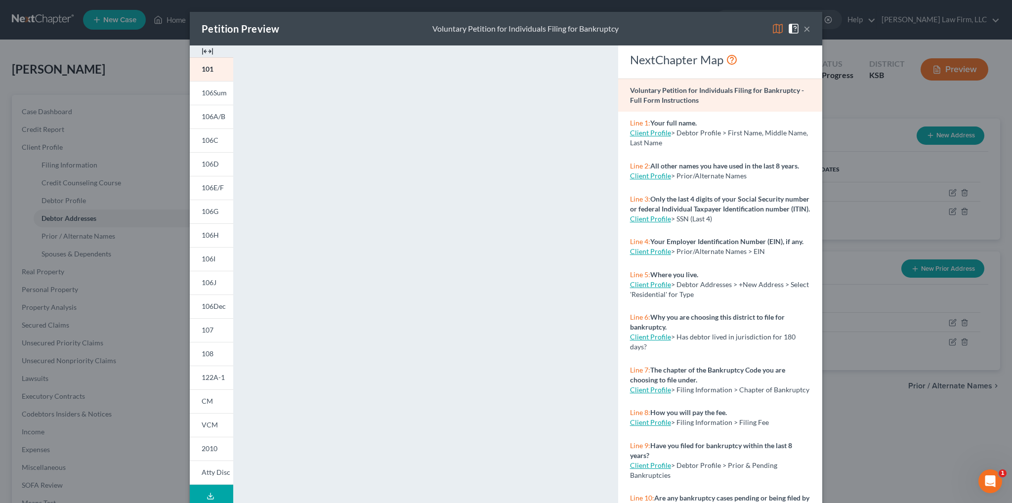
click at [208, 493] on icon at bounding box center [211, 496] width 8 height 8
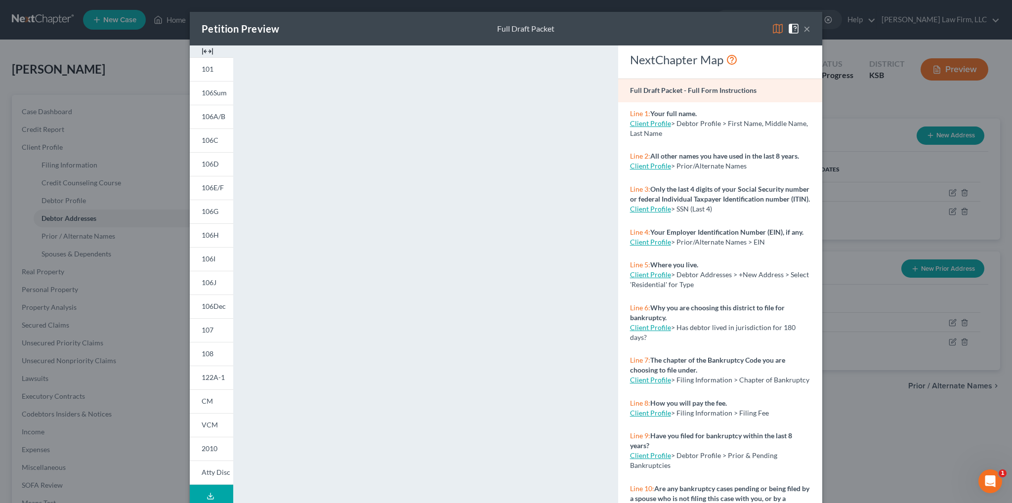
click at [803, 30] on button "×" at bounding box center [806, 29] width 7 height 12
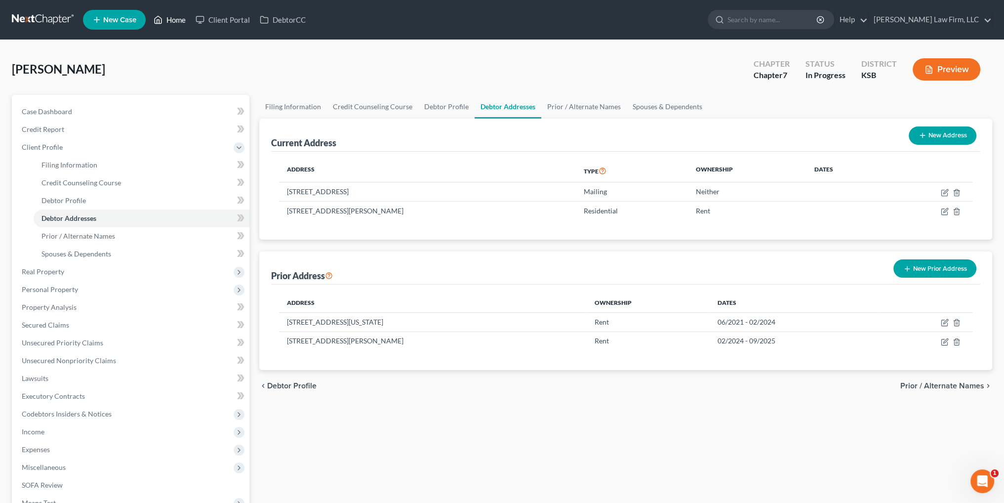
click at [169, 23] on link "Home" at bounding box center [170, 20] width 42 height 18
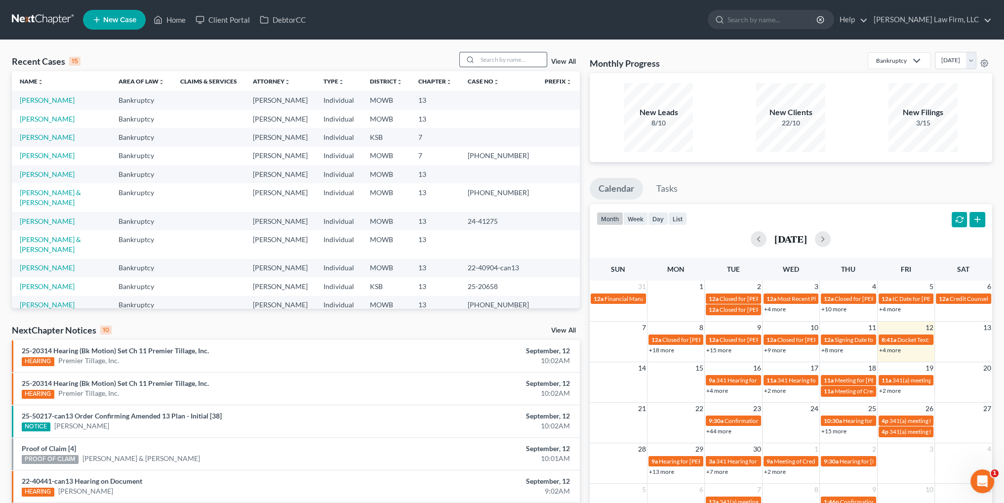
click at [512, 60] on input "search" at bounding box center [512, 59] width 69 height 14
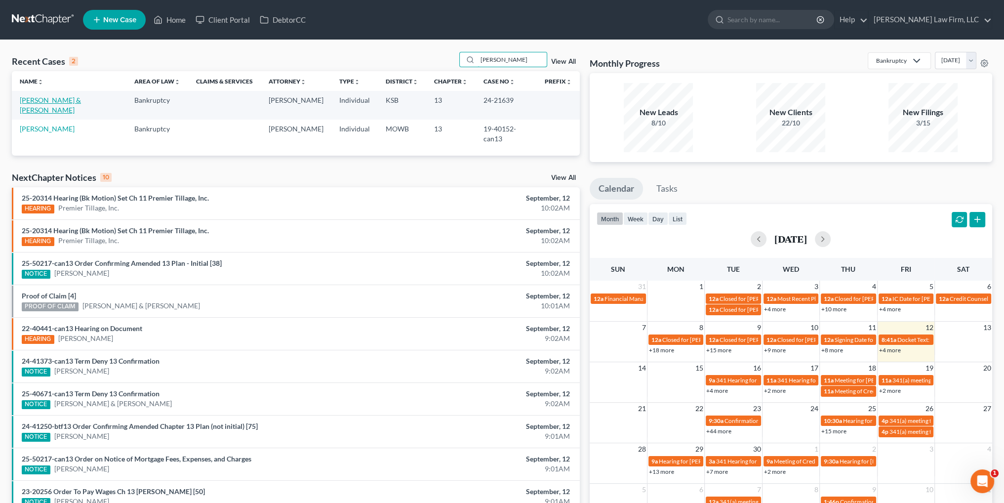
type input "martin"
click at [63, 100] on link "Martin, Chase & Katharine" at bounding box center [50, 105] width 61 height 18
select select "4"
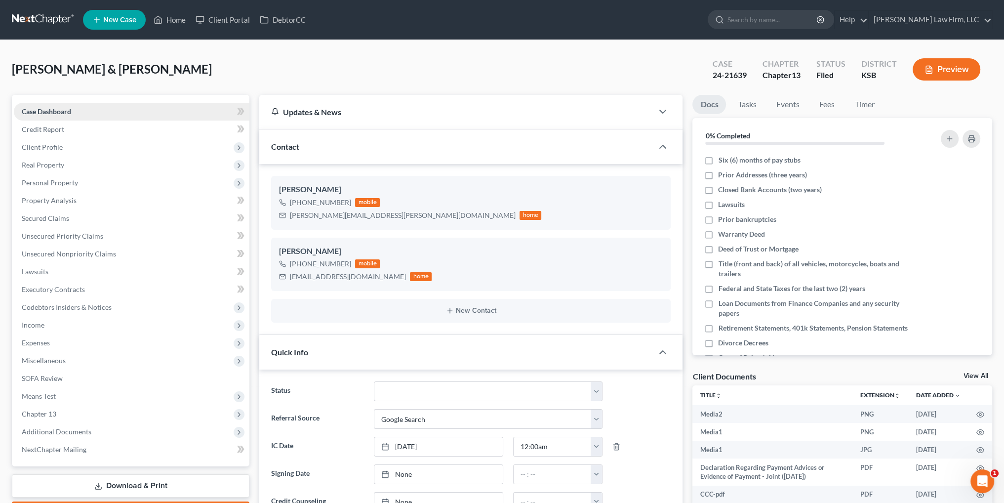
scroll to position [6005, 0]
click at [45, 147] on span "Client Profile" at bounding box center [42, 147] width 41 height 8
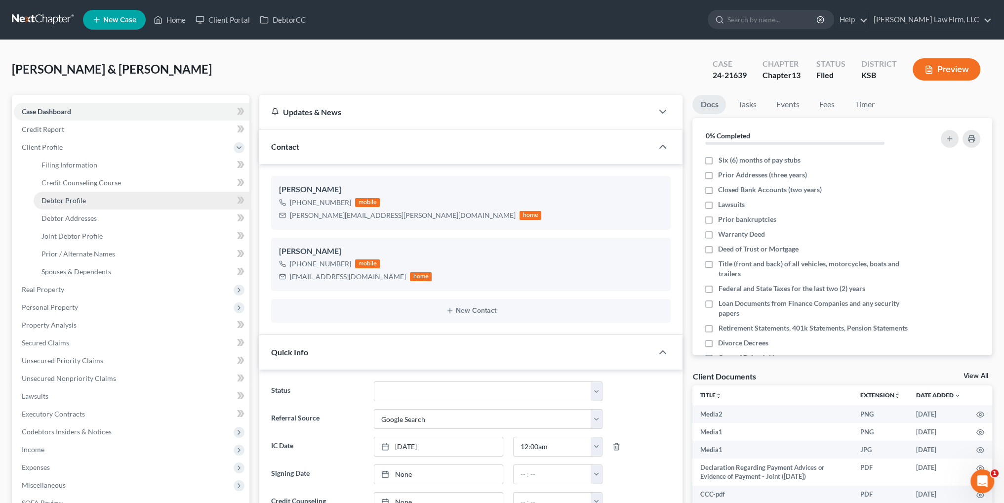
click at [70, 202] on span "Debtor Profile" at bounding box center [64, 200] width 44 height 8
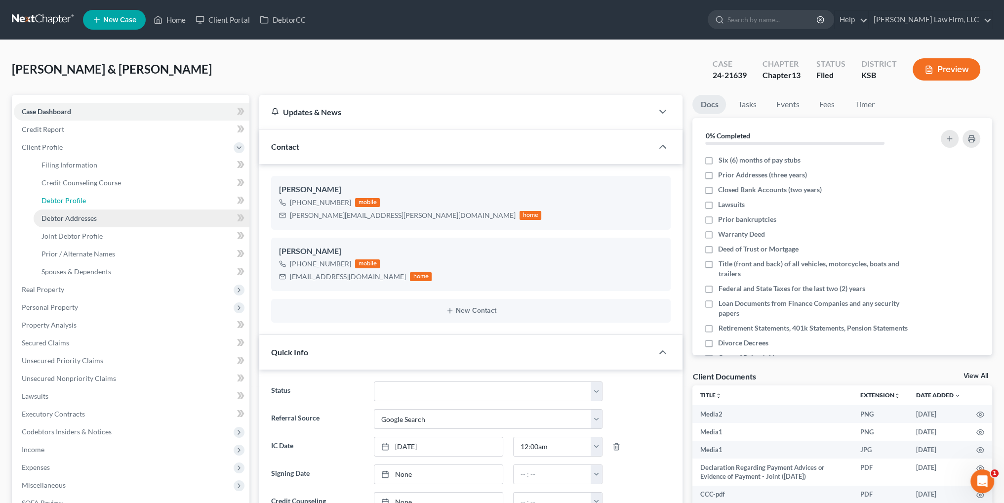
select select "1"
select select "0"
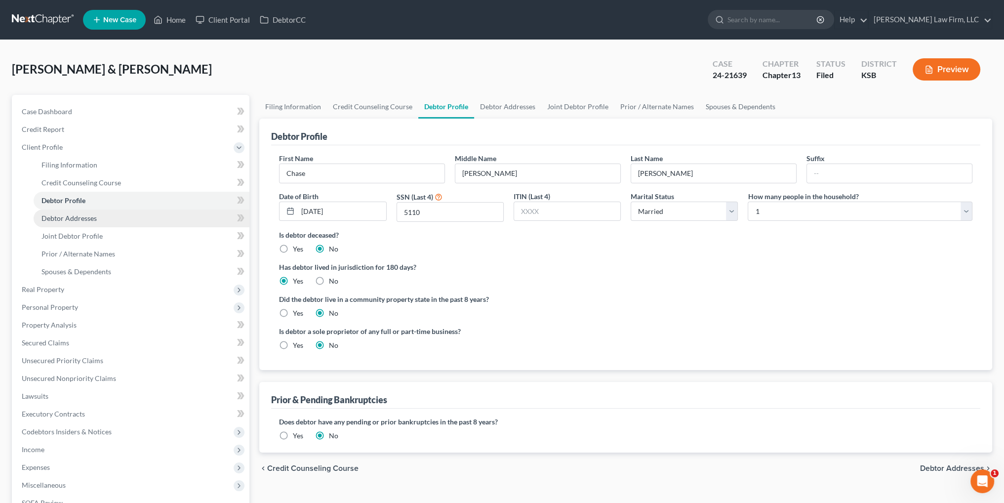
radio input "true"
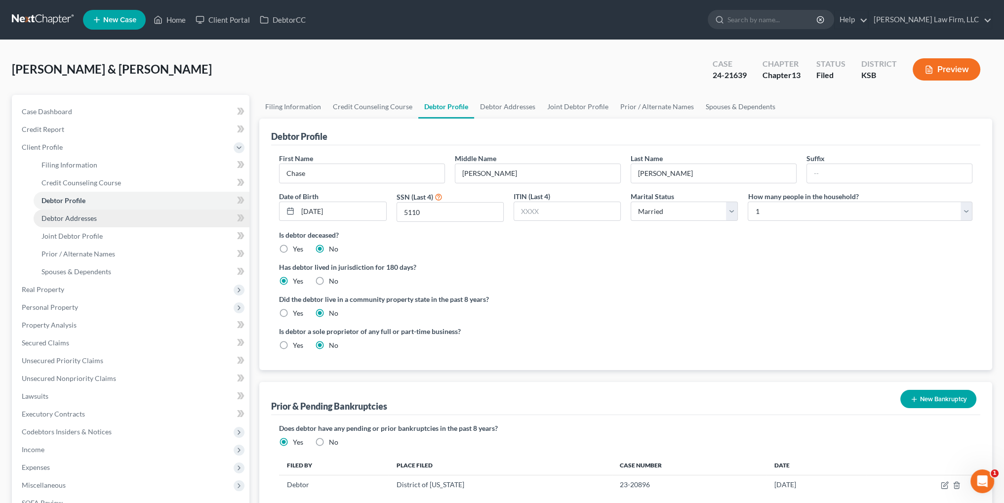
click at [66, 218] on span "Debtor Addresses" at bounding box center [69, 218] width 55 height 8
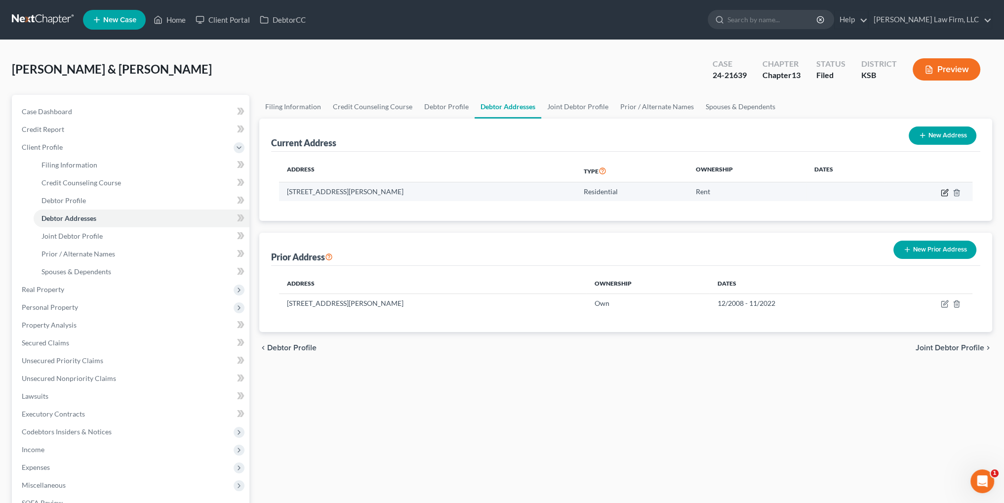
click at [943, 194] on icon "button" at bounding box center [945, 193] width 8 height 8
select select "17"
select select "15"
select select "0"
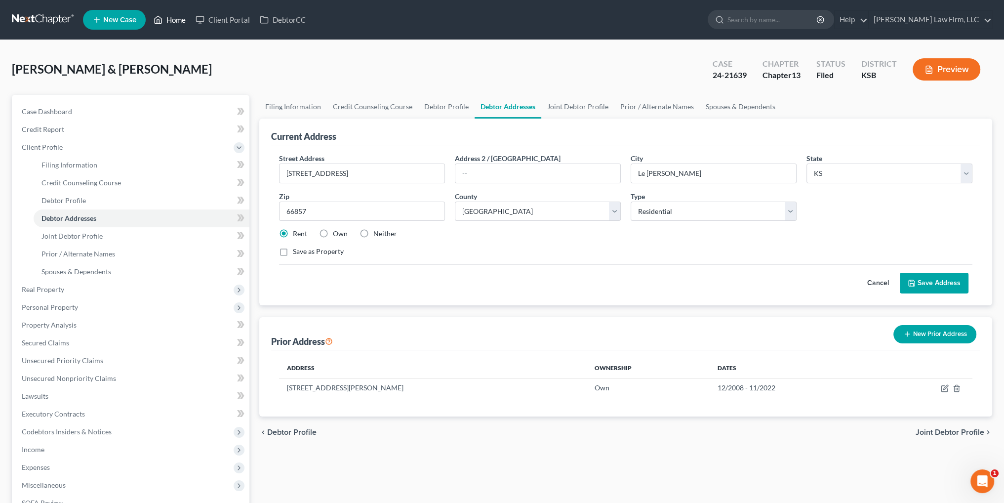
click at [170, 19] on link "Home" at bounding box center [170, 20] width 42 height 18
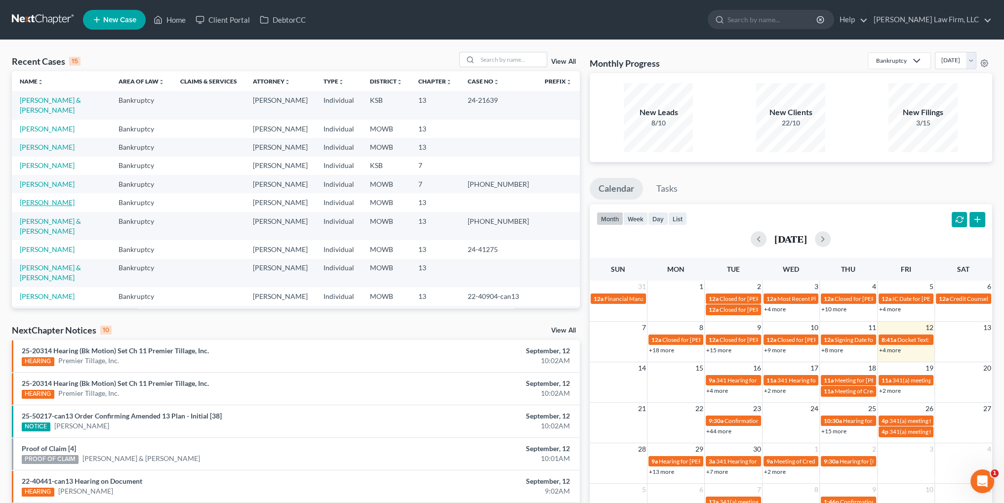
click at [38, 202] on link "Collins, Brooke" at bounding box center [47, 202] width 55 height 8
select select "4"
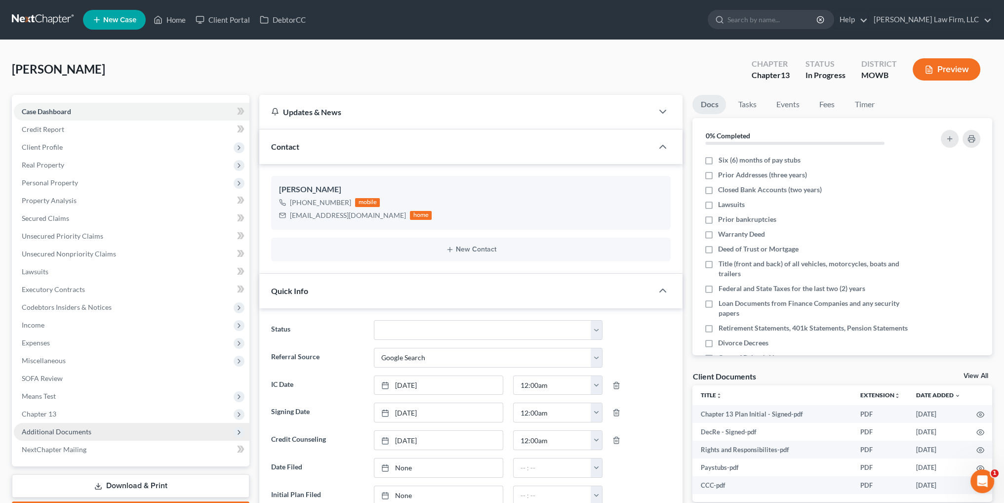
click at [54, 429] on span "Additional Documents" at bounding box center [57, 431] width 70 height 8
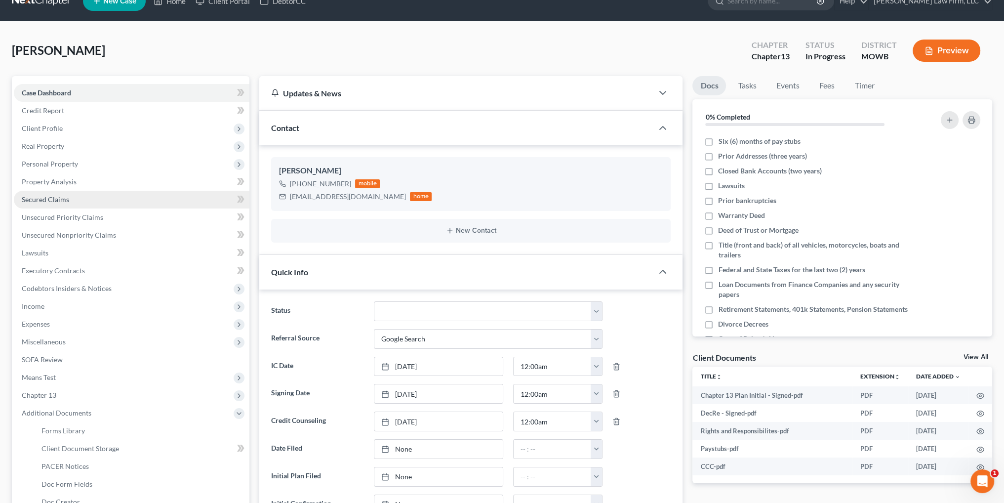
scroll to position [49, 0]
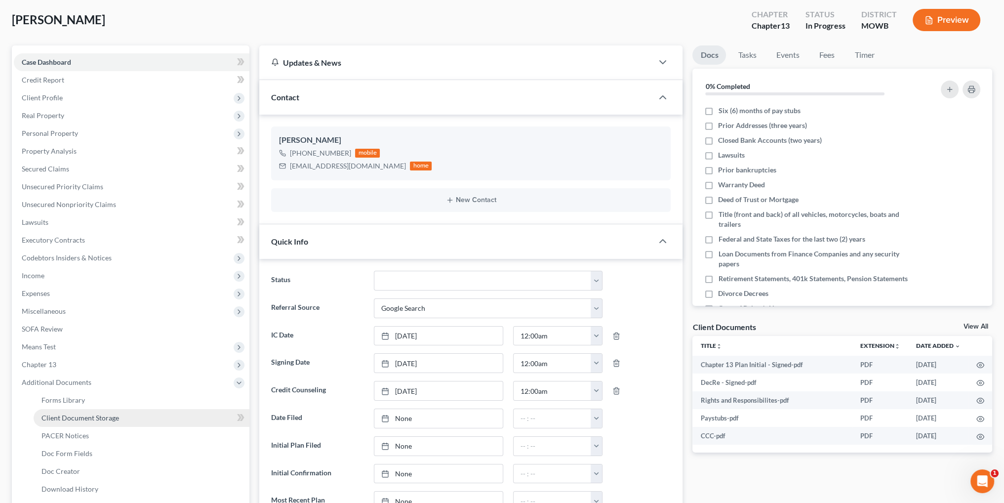
click at [76, 418] on span "Client Document Storage" at bounding box center [81, 418] width 78 height 8
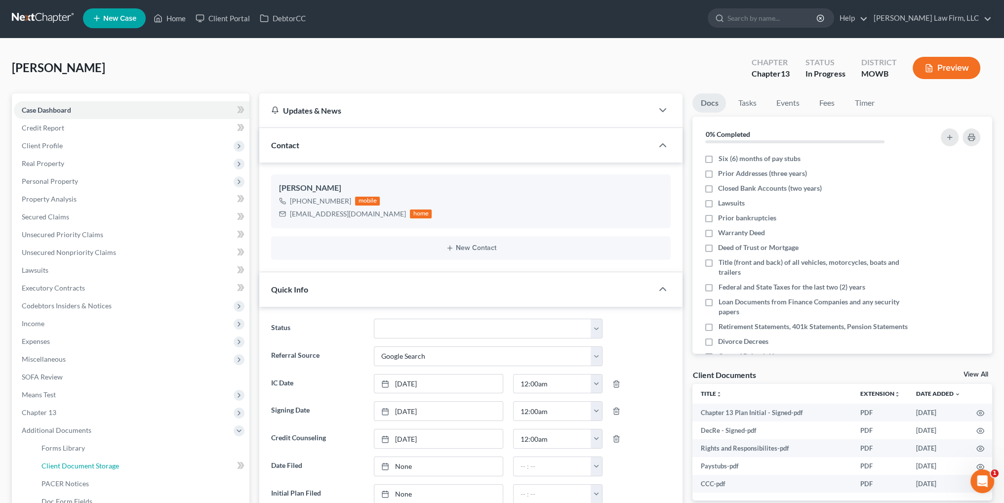
select select "5"
select select "21"
select select "9"
select select "24"
select select "18"
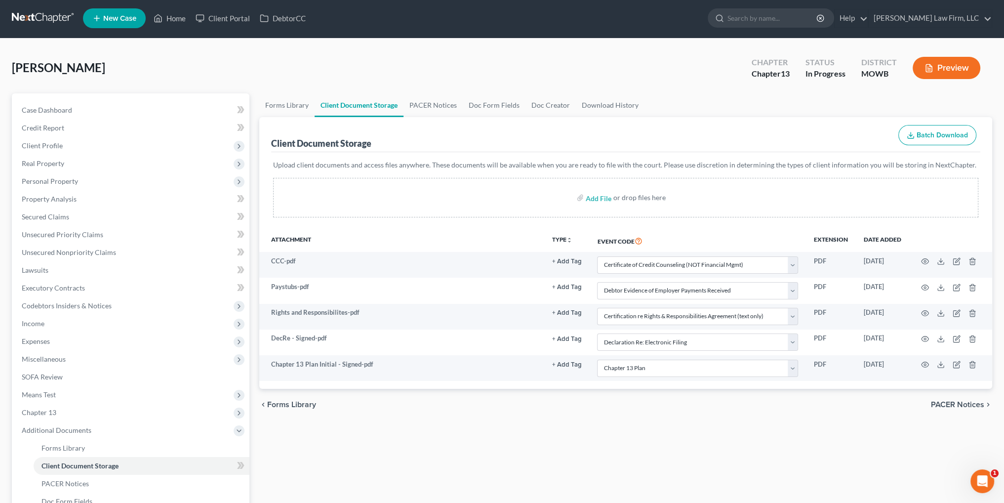
scroll to position [0, 0]
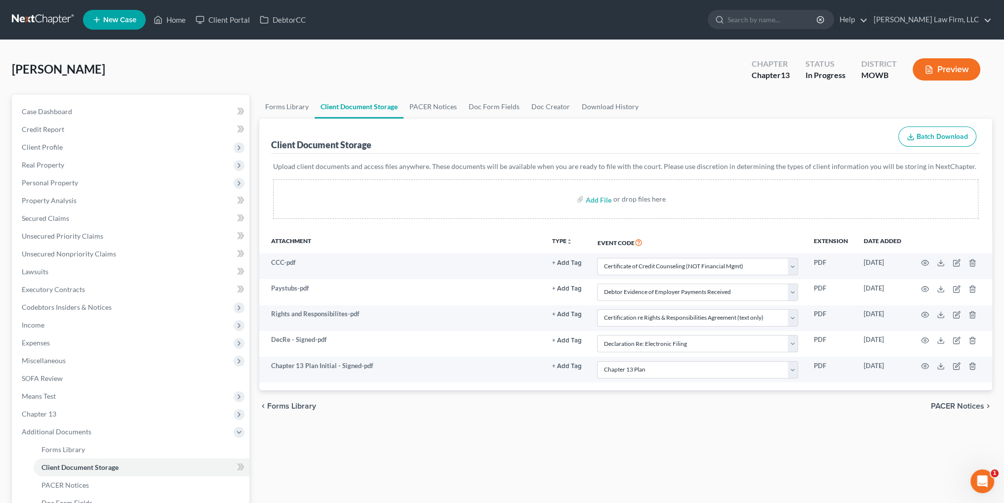
select select "5"
select select "21"
select select "9"
select select "24"
select select "18"
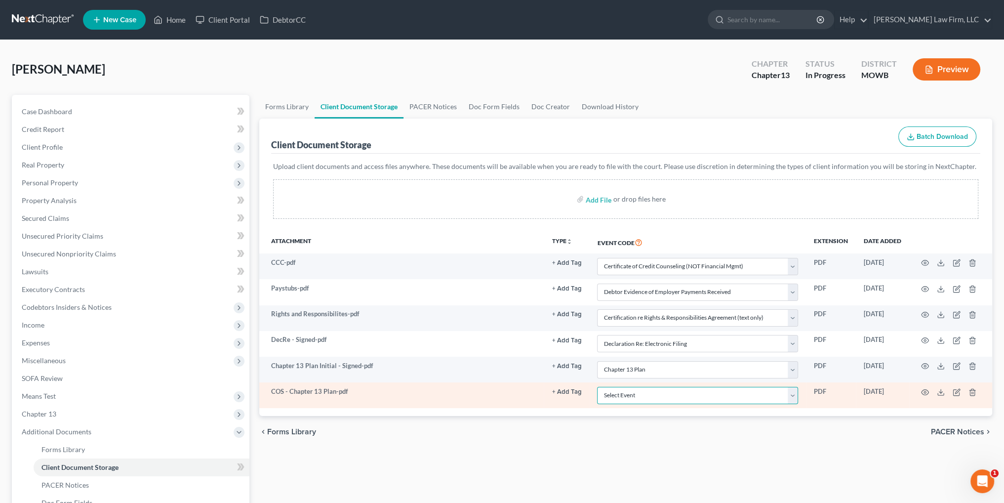
click at [622, 398] on select "Select Event 20 Largest Unsecured Creditors Affidavit re: NO Tax Returns Amende…" at bounding box center [697, 395] width 201 height 17
select select "7"
click at [597, 387] on select "Select Event 20 Largest Unsecured Creditors Affidavit re: NO Tax Returns Amende…" at bounding box center [697, 395] width 201 height 17
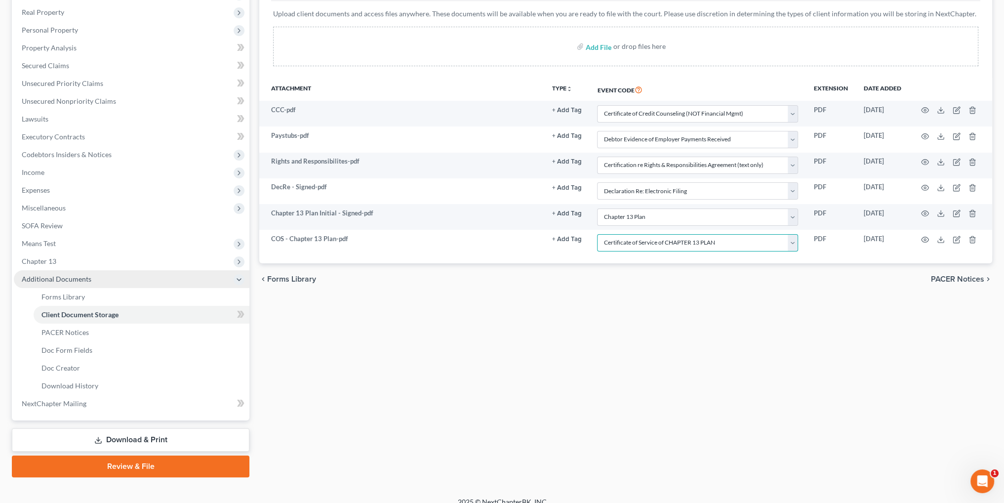
scroll to position [164, 0]
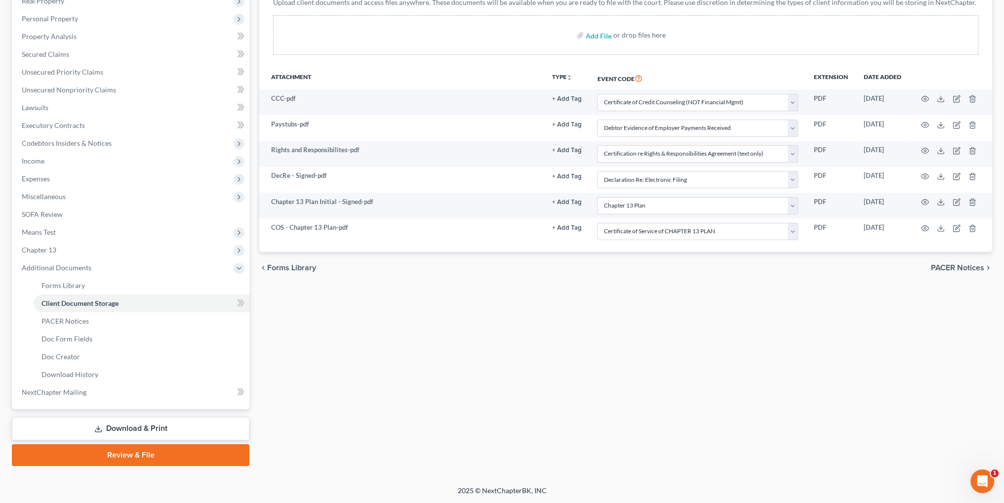
click at [467, 353] on div "Forms Library Client Document Storage PACER Notices Doc Form Fields Doc Creator…" at bounding box center [625, 198] width 743 height 535
click at [136, 454] on link "Review & File" at bounding box center [131, 455] width 238 height 22
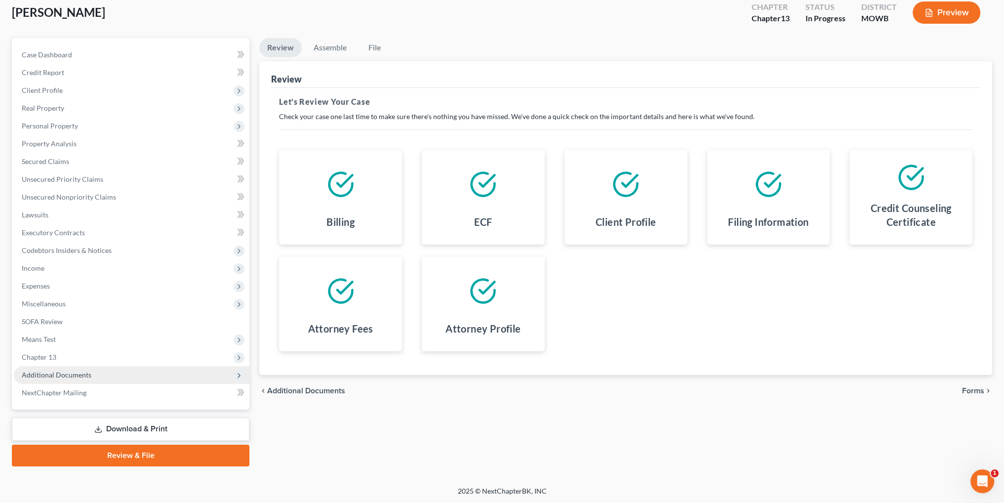
scroll to position [57, 0]
click at [131, 453] on link "Review & File" at bounding box center [131, 455] width 238 height 22
click at [136, 455] on link "Review & File" at bounding box center [131, 455] width 238 height 22
click at [974, 391] on span "Forms" at bounding box center [973, 390] width 22 height 8
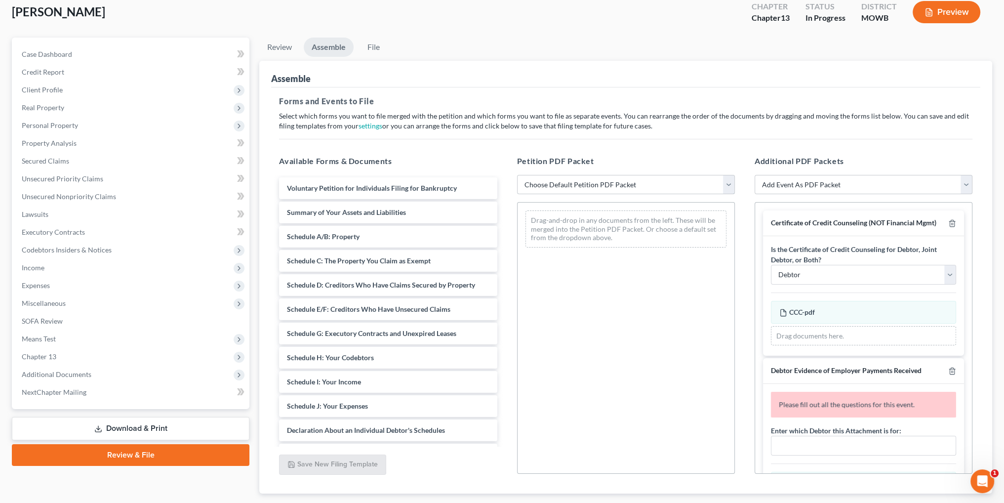
click at [546, 186] on select "Choose Default Petition PDF Packet Complete Bankruptcy Petition (all forms and …" at bounding box center [626, 185] width 218 height 20
select select "0"
click at [517, 175] on select "Choose Default Petition PDF Packet Complete Bankruptcy Petition (all forms and …" at bounding box center [626, 185] width 218 height 20
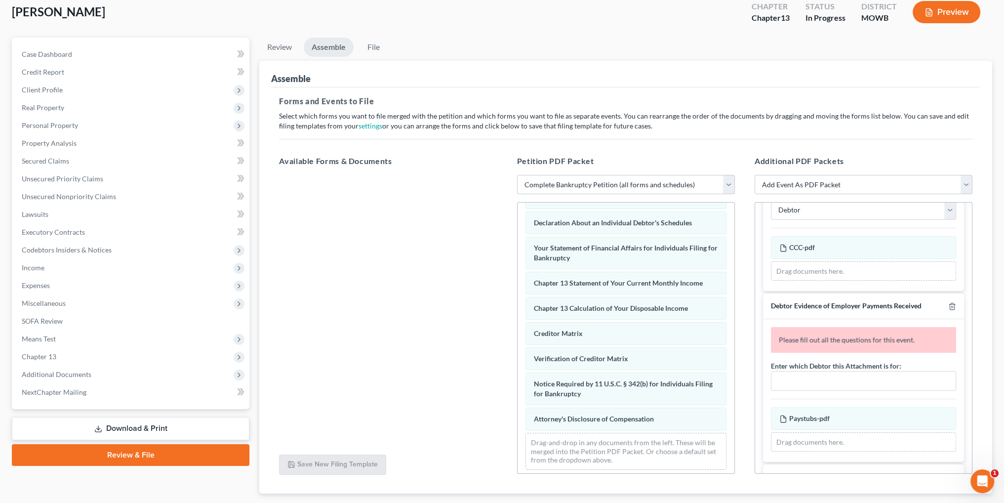
scroll to position [99, 0]
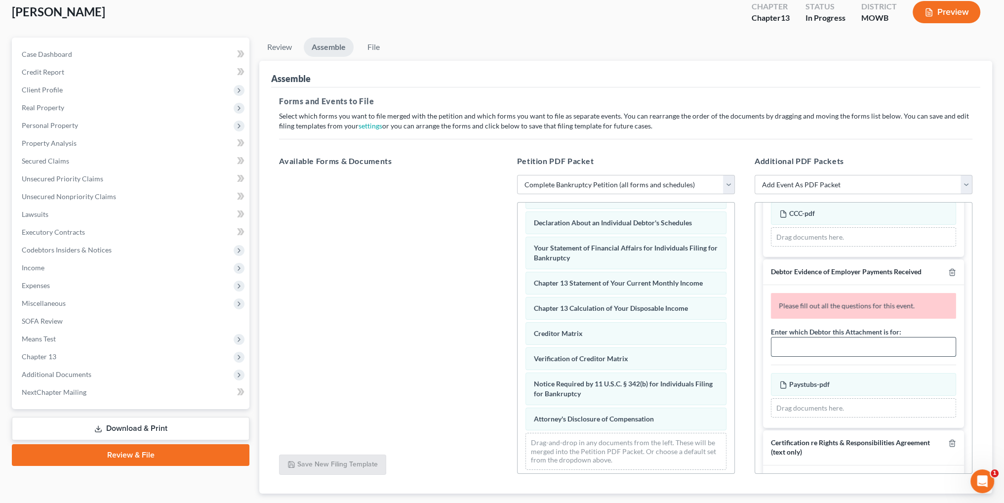
click at [827, 355] on input "text" at bounding box center [864, 346] width 184 height 19
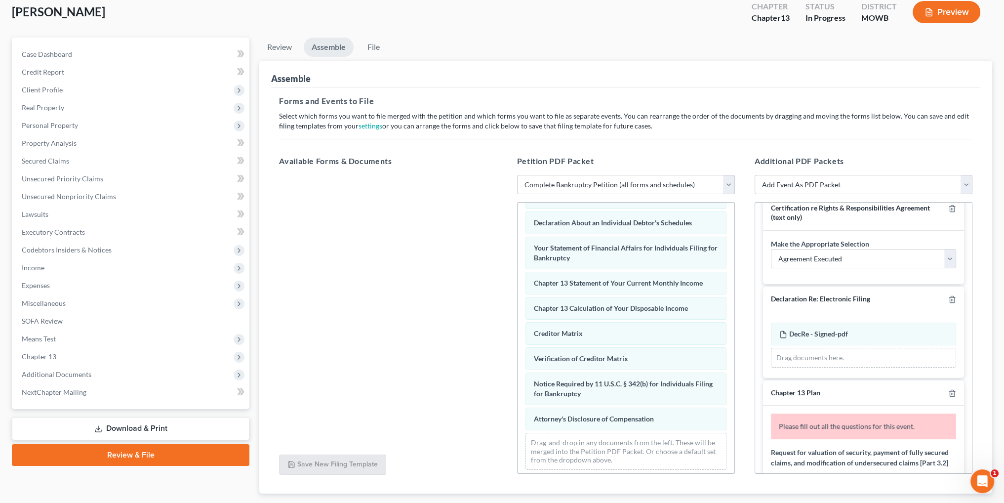
scroll to position [346, 0]
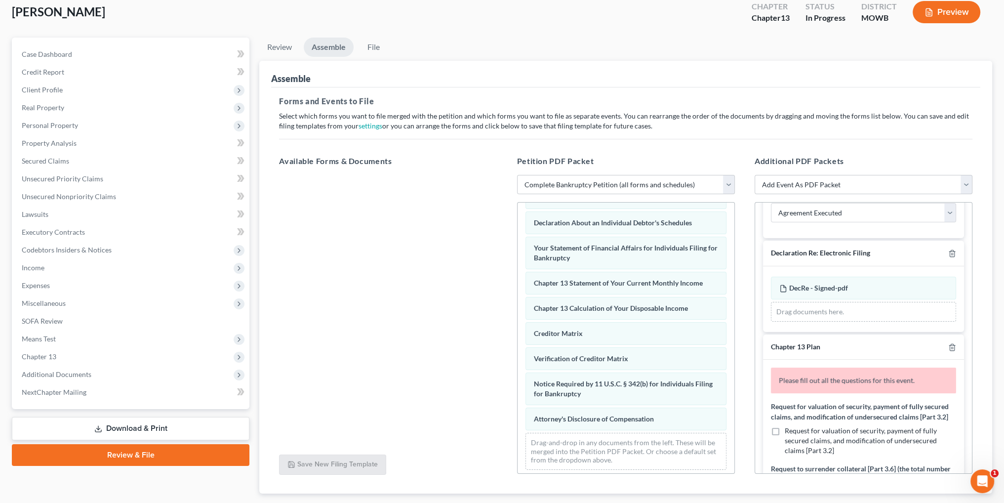
type input "Brooke Collins"
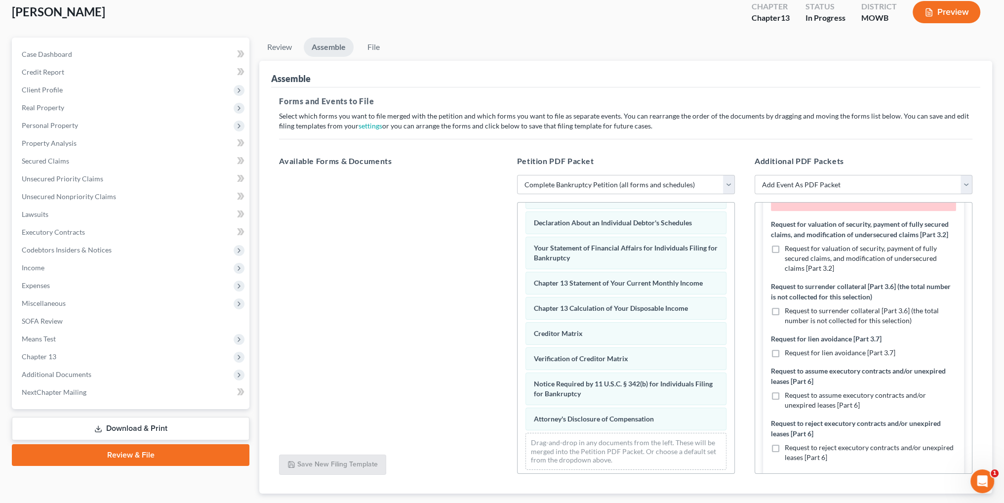
scroll to position [494, 0]
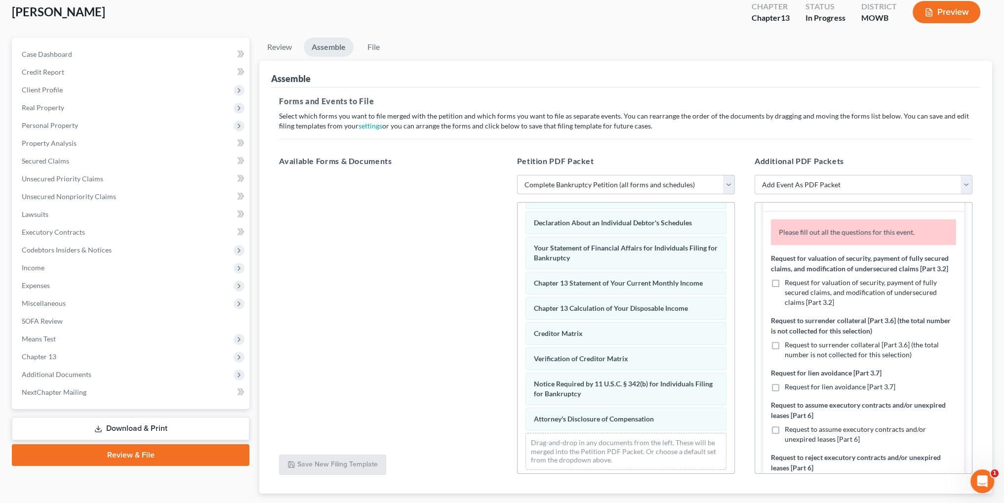
click at [785, 297] on label "Request for valuation of security, payment of fully secured claims, and modific…" at bounding box center [870, 293] width 171 height 30
click at [789, 284] on input "Request for valuation of security, payment of fully secured claims, and modific…" at bounding box center [792, 281] width 6 height 6
checkbox input "true"
click at [57, 373] on span "Additional Documents" at bounding box center [57, 374] width 70 height 8
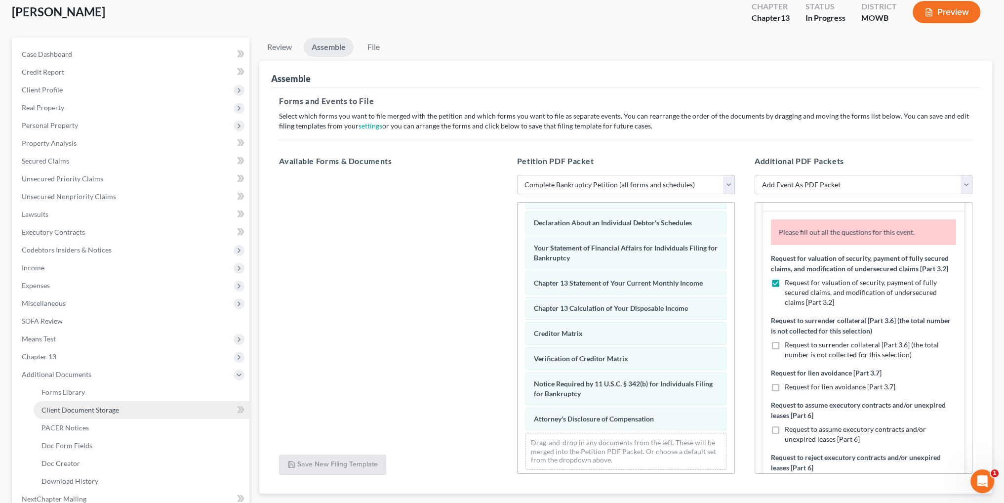
click at [82, 412] on span "Client Document Storage" at bounding box center [81, 410] width 78 height 8
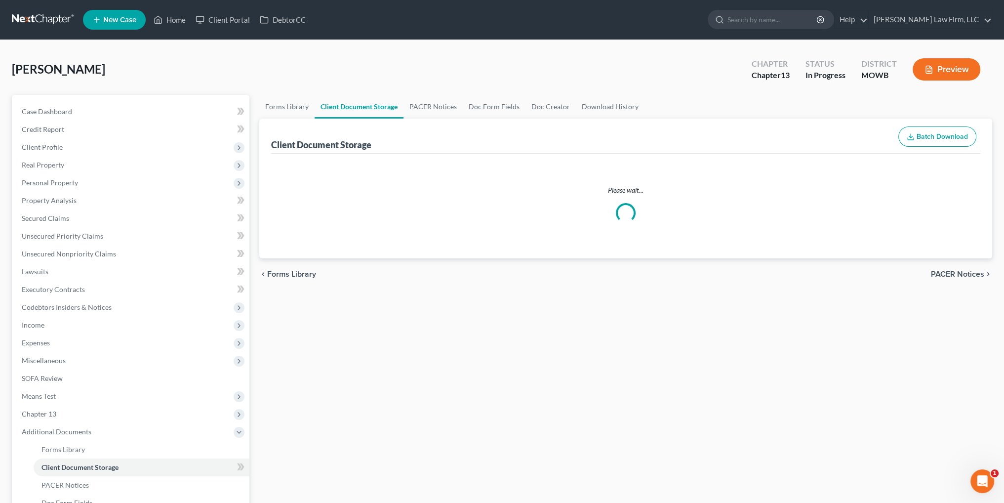
select select "5"
select select "21"
select select "9"
select select "24"
select select "18"
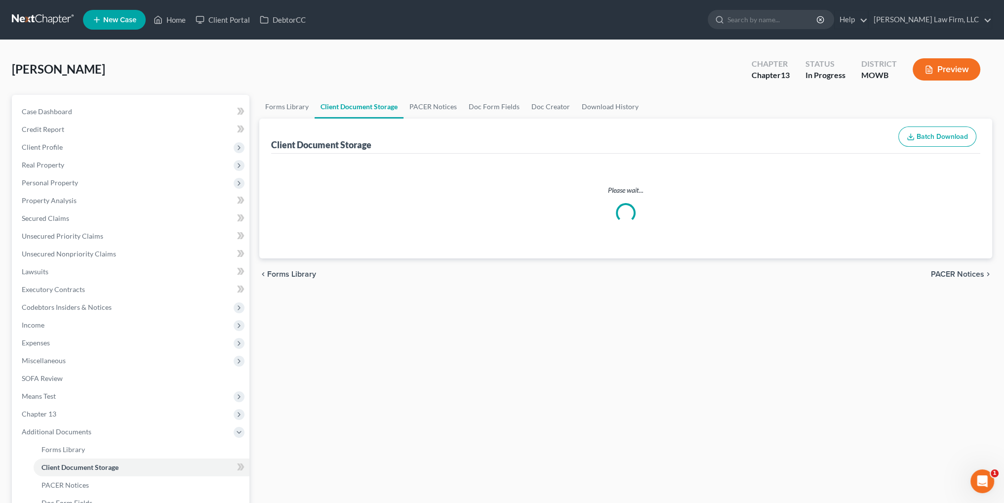
select select "7"
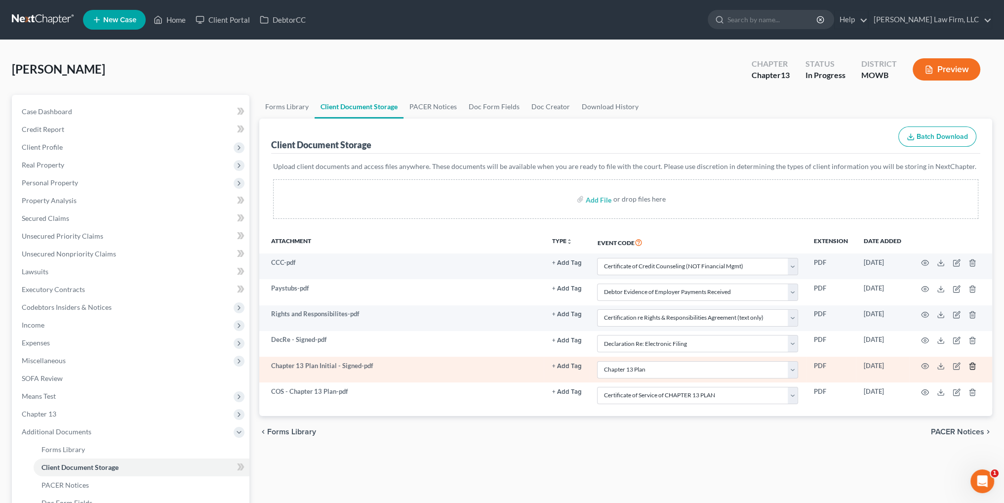
click at [973, 364] on polyline "button" at bounding box center [973, 364] width 6 height 0
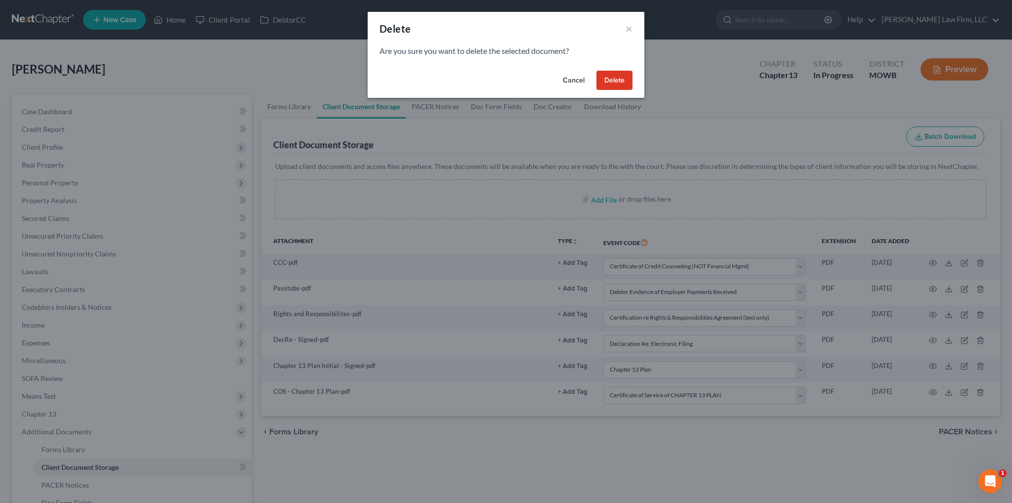
click at [622, 80] on button "Delete" at bounding box center [614, 81] width 36 height 20
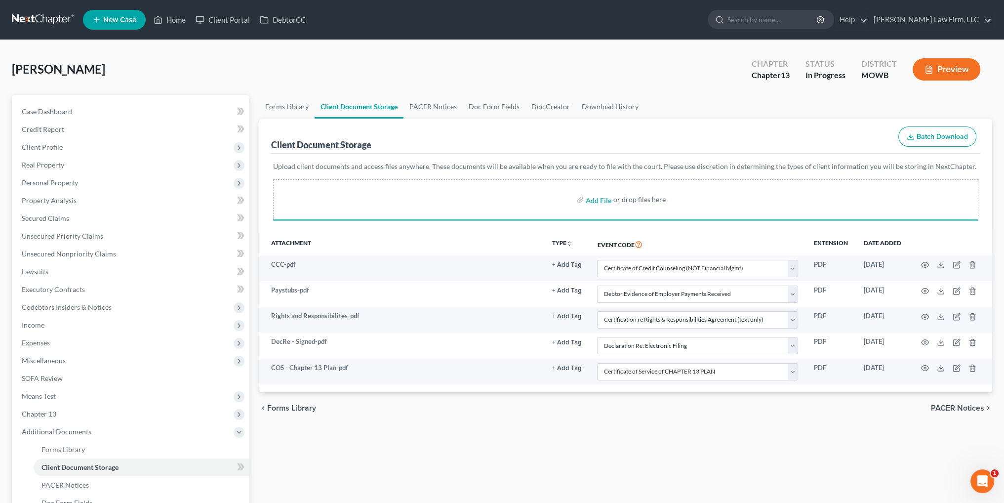
select select "5"
select select "21"
select select "9"
select select "24"
select select "7"
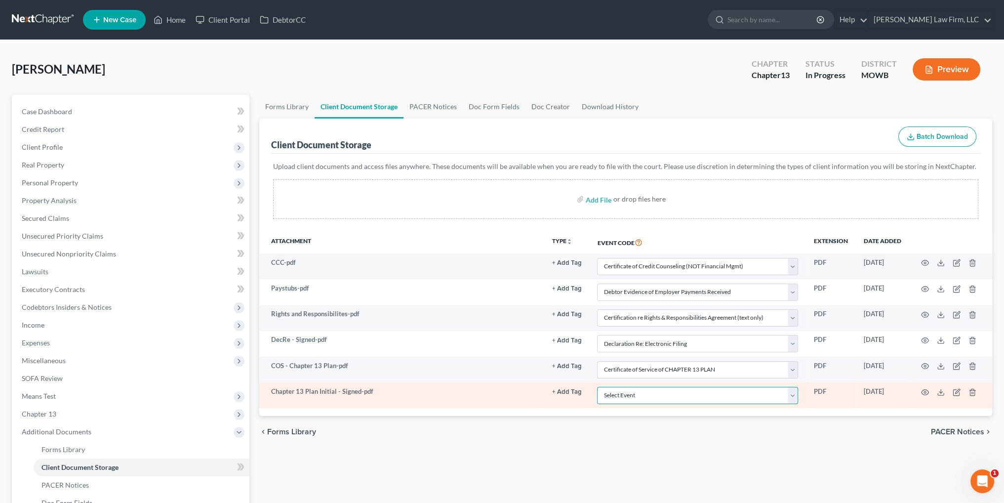
click at [659, 397] on select "Select Event 20 Largest Unsecured Creditors Affidavit re: NO Tax Returns Amende…" at bounding box center [697, 395] width 201 height 17
select select "18"
click at [597, 387] on select "Select Event 20 Largest Unsecured Creditors Affidavit re: NO Tax Returns Amende…" at bounding box center [697, 395] width 201 height 17
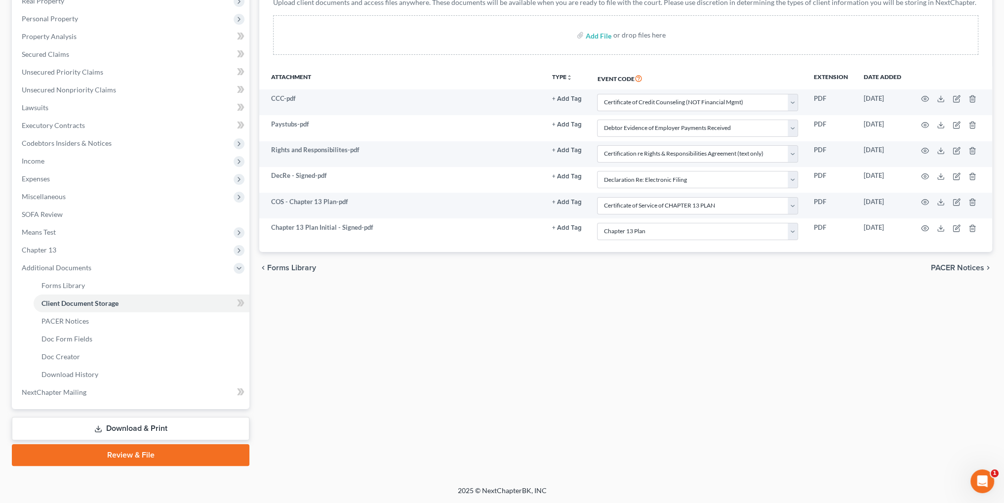
click at [138, 459] on link "Review & File" at bounding box center [131, 455] width 238 height 22
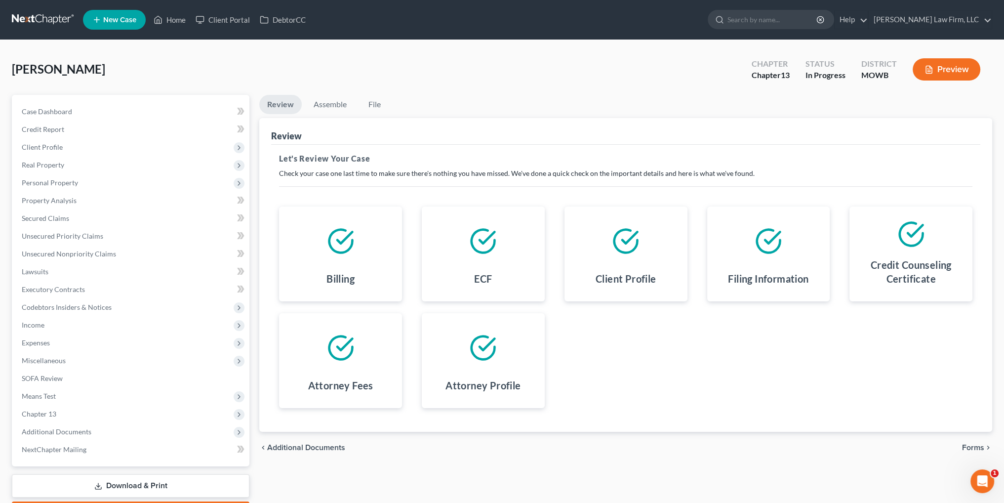
click at [970, 450] on span "Forms" at bounding box center [973, 448] width 22 height 8
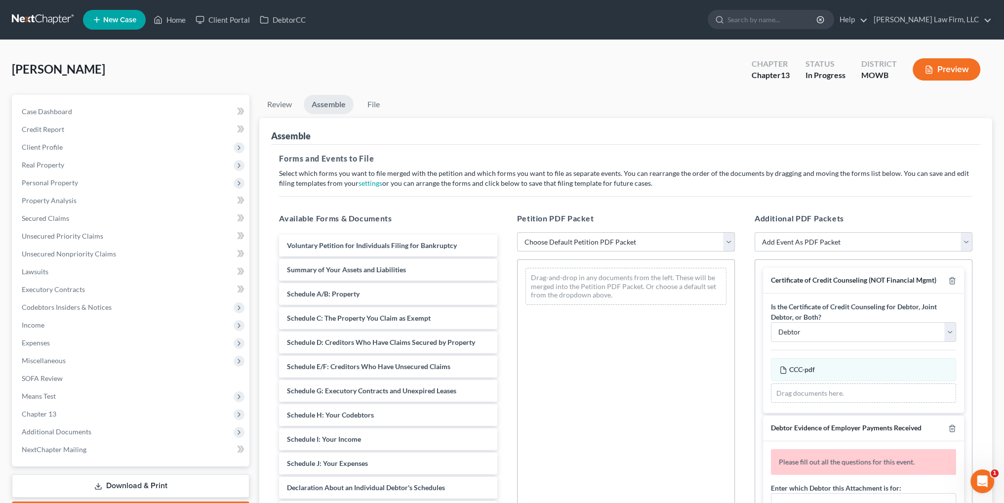
click at [588, 239] on select "Choose Default Petition PDF Packet Complete Bankruptcy Petition (all forms and …" at bounding box center [626, 242] width 218 height 20
select select "0"
click at [517, 232] on select "Choose Default Petition PDF Packet Complete Bankruptcy Petition (all forms and …" at bounding box center [626, 242] width 218 height 20
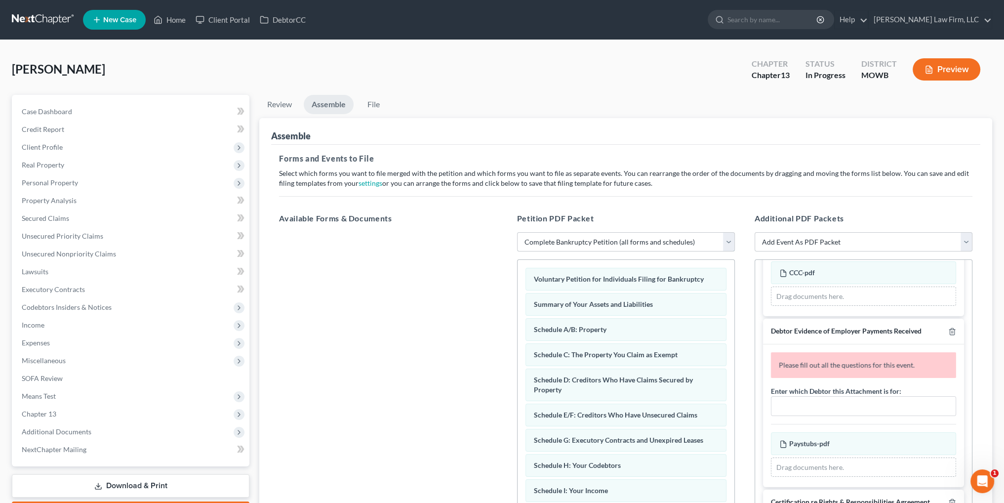
scroll to position [148, 0]
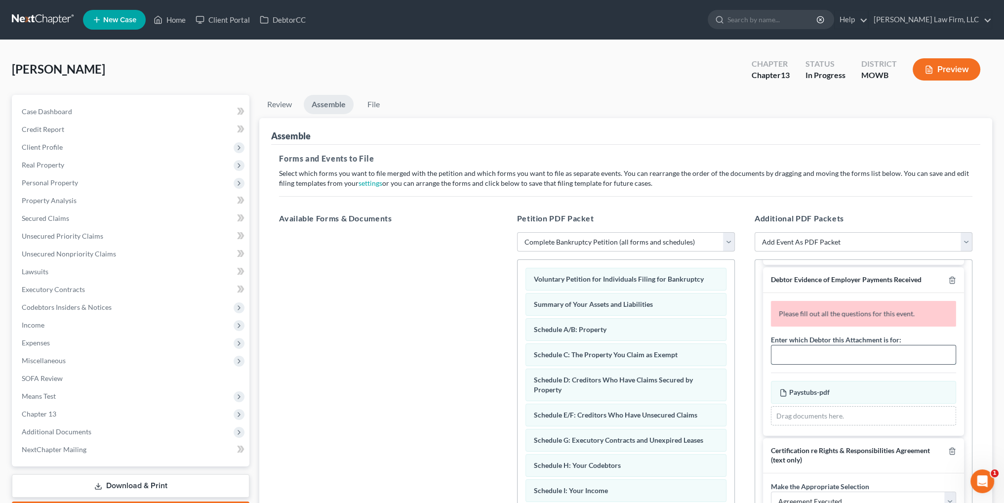
click at [810, 364] on input "text" at bounding box center [864, 354] width 184 height 19
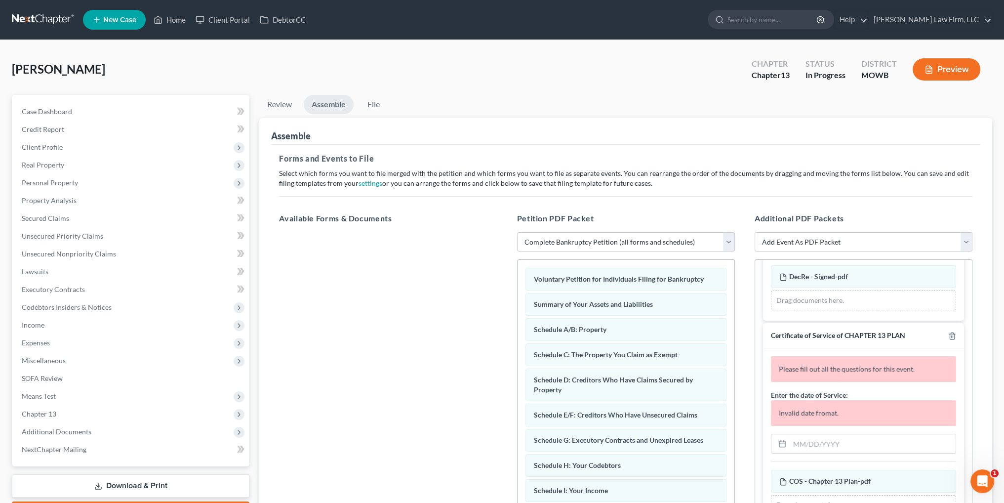
scroll to position [445, 0]
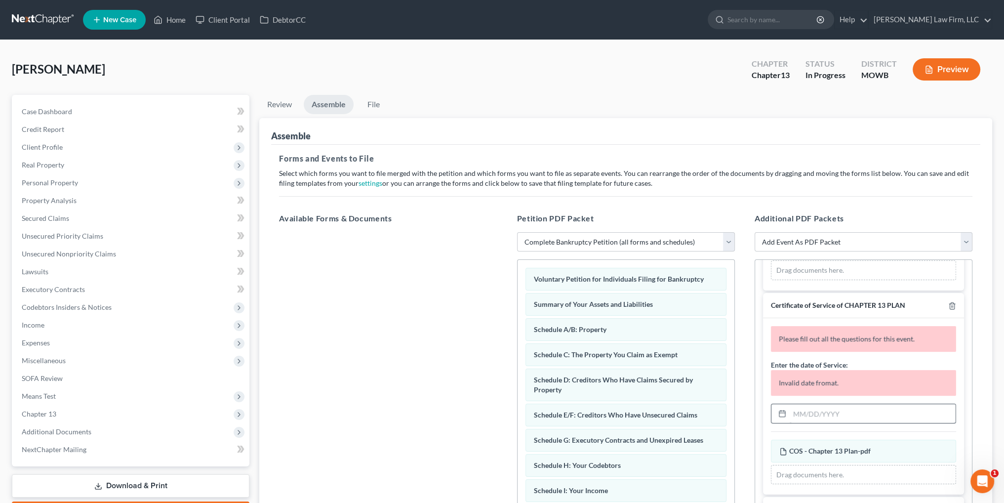
type input "Brooke Collins"
click at [811, 418] on input "text" at bounding box center [873, 413] width 166 height 19
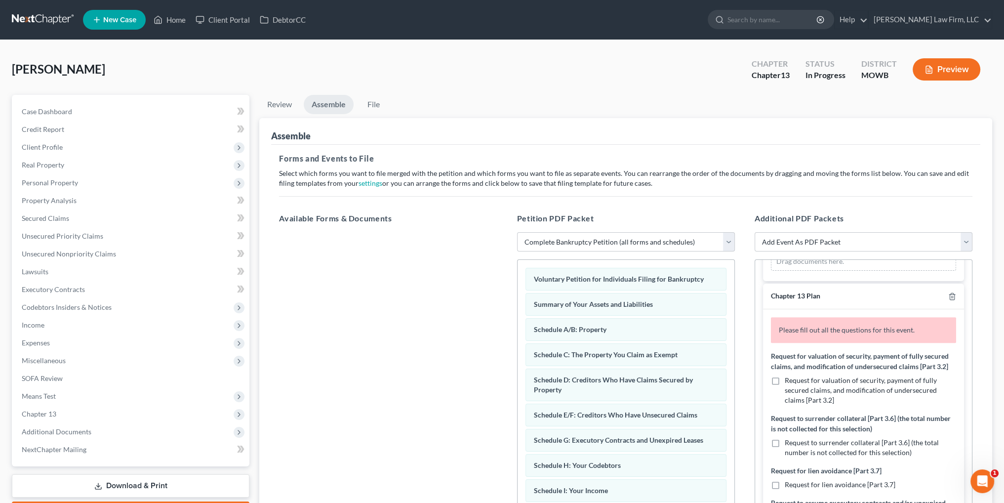
scroll to position [593, 0]
type input "09/12/2025"
drag, startPoint x: 777, startPoint y: 394, endPoint x: 858, endPoint y: 386, distance: 81.0
click at [785, 394] on label "Request for valuation of security, payment of fully secured claims, and modific…" at bounding box center [870, 389] width 171 height 30
click at [789, 380] on input "Request for valuation of security, payment of fully secured claims, and modific…" at bounding box center [792, 377] width 6 height 6
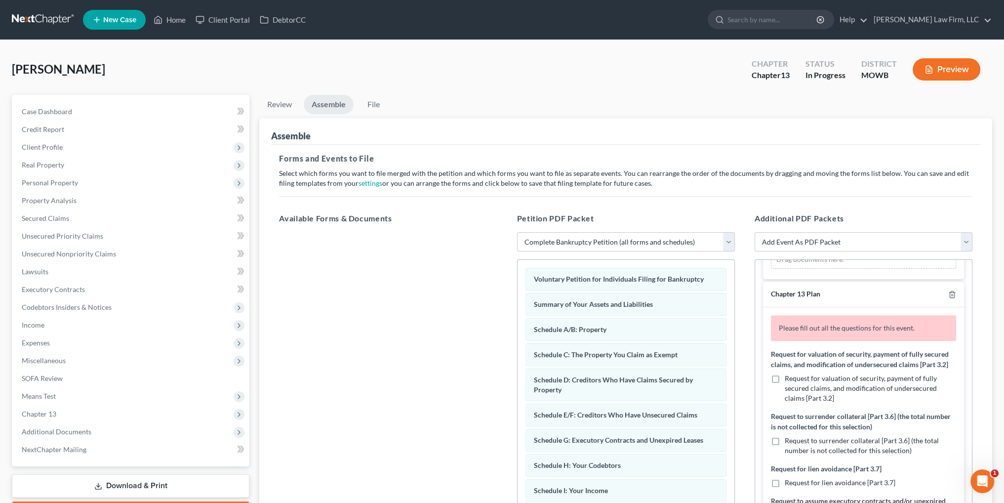
checkbox input "true"
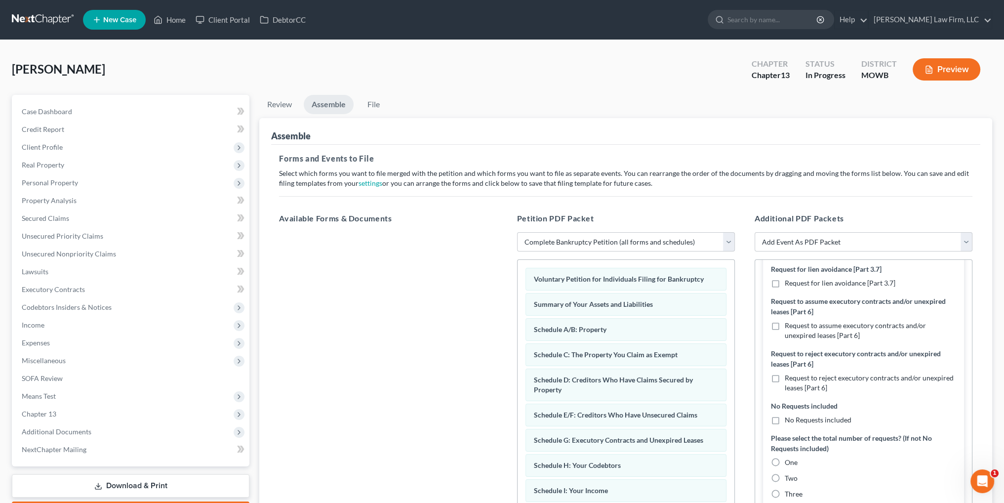
scroll to position [840, 0]
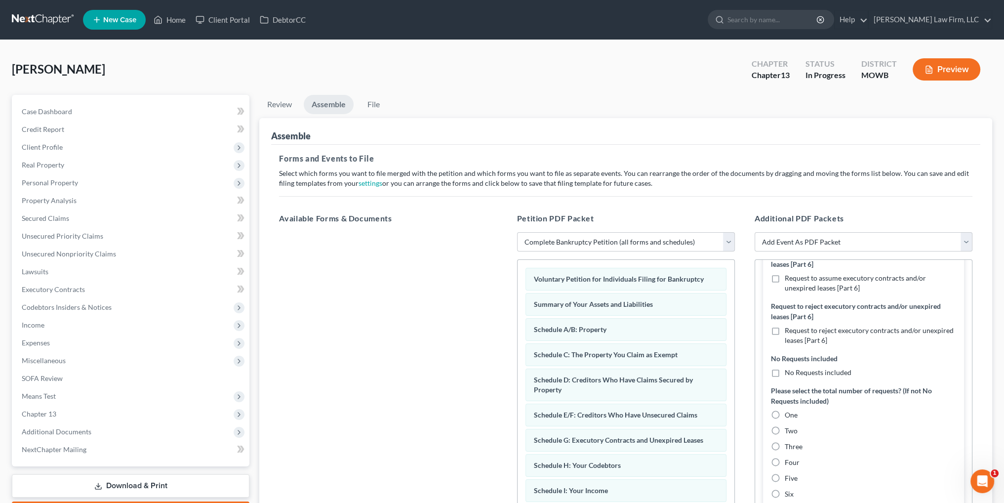
click at [785, 293] on label "Request to assume executory contracts and/or unexpired leases [Part 6]" at bounding box center [870, 283] width 171 height 20
click at [789, 280] on input "Request to assume executory contracts and/or unexpired leases [Part 6]" at bounding box center [792, 276] width 6 height 6
checkbox input "true"
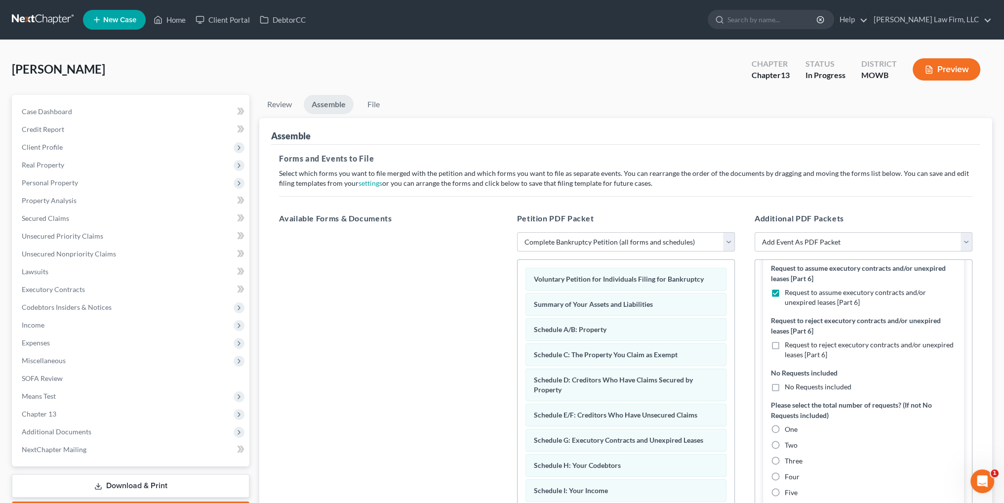
scroll to position [889, 0]
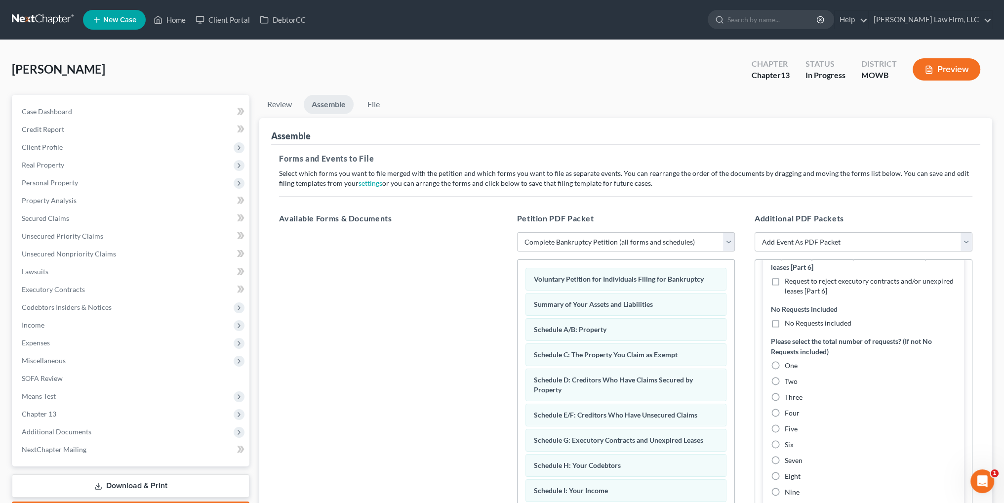
click at [785, 386] on label "Two" at bounding box center [791, 381] width 13 height 10
click at [789, 383] on input "Two" at bounding box center [792, 379] width 6 height 6
radio input "true"
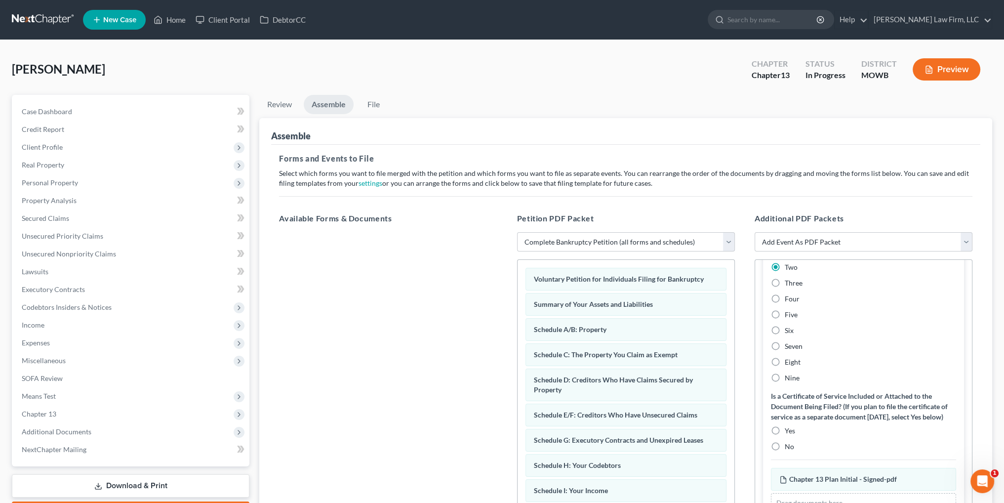
scroll to position [1019, 0]
click at [785, 432] on label "Yes" at bounding box center [790, 431] width 10 height 10
click at [789, 432] on input "Yes" at bounding box center [792, 429] width 6 height 6
radio input "true"
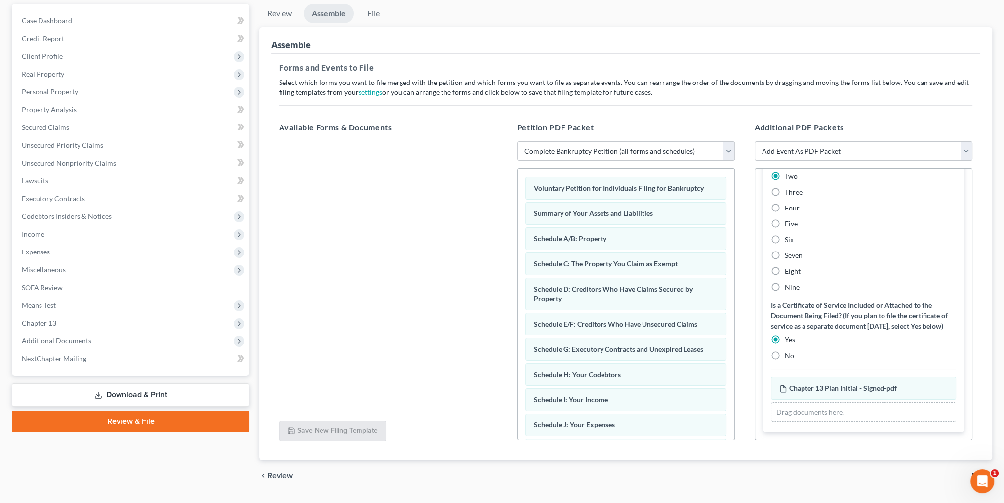
scroll to position [99, 0]
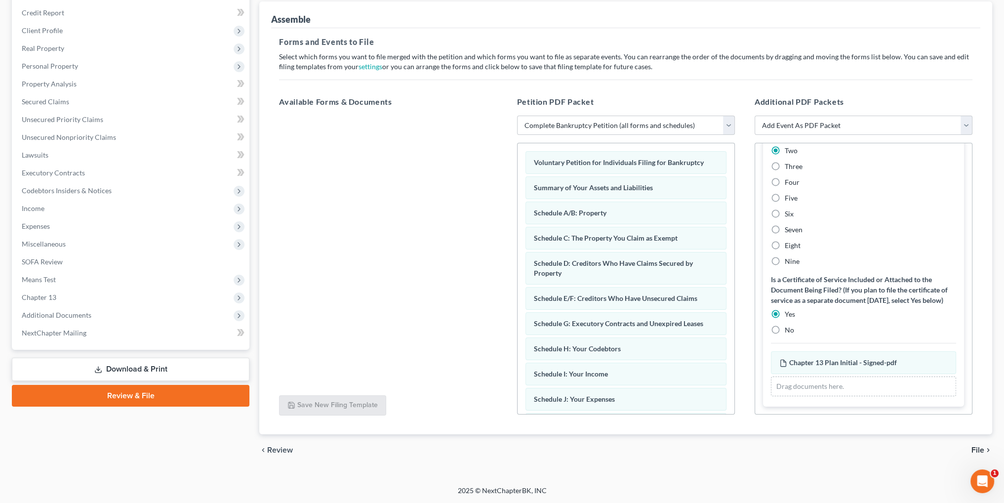
click at [973, 448] on span "File" at bounding box center [978, 450] width 13 height 8
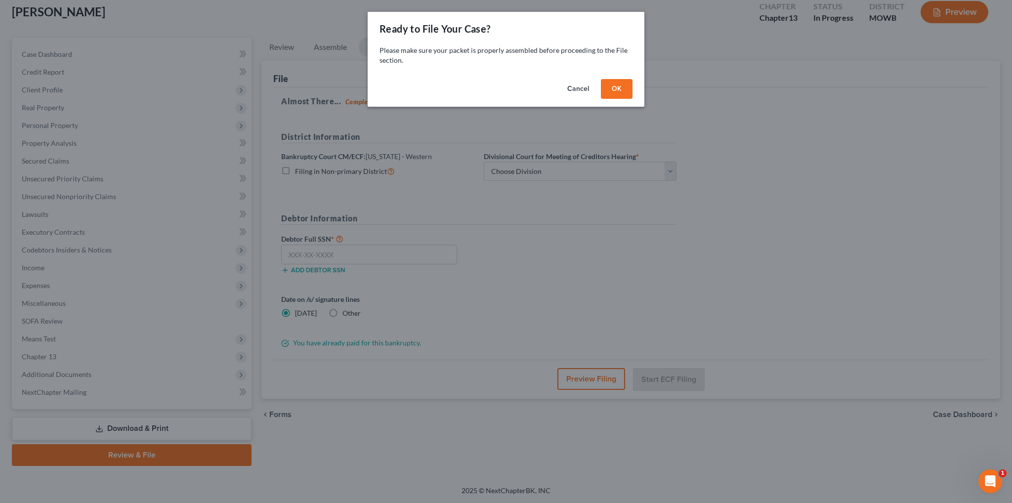
click at [614, 86] on button "OK" at bounding box center [617, 89] width 32 height 20
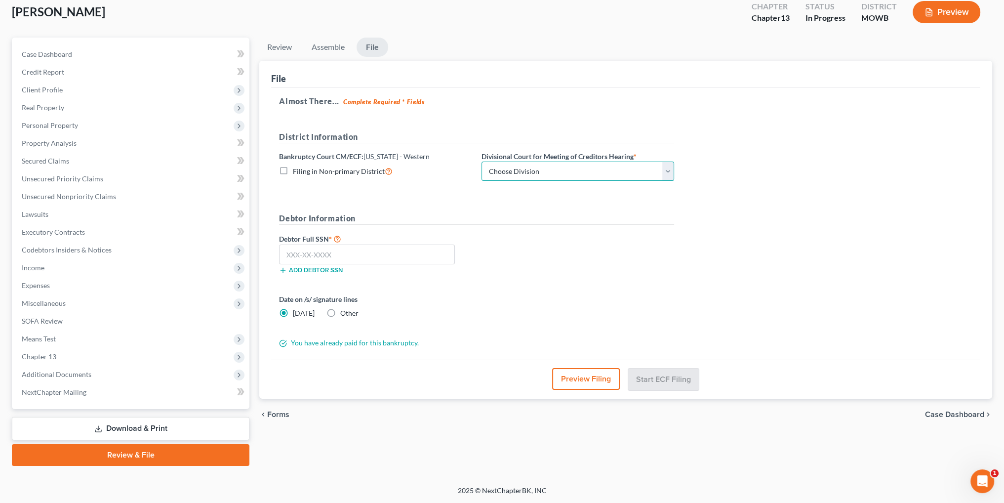
click at [506, 168] on select "Choose Division Central Southern Southwestern St. Joseph Western" at bounding box center [578, 172] width 193 height 20
select select "4"
click at [482, 162] on select "Choose Division Central Southern Southwestern St. Joseph Western" at bounding box center [578, 172] width 193 height 20
click at [337, 254] on input "text" at bounding box center [367, 255] width 176 height 20
type input "175-72-4782"
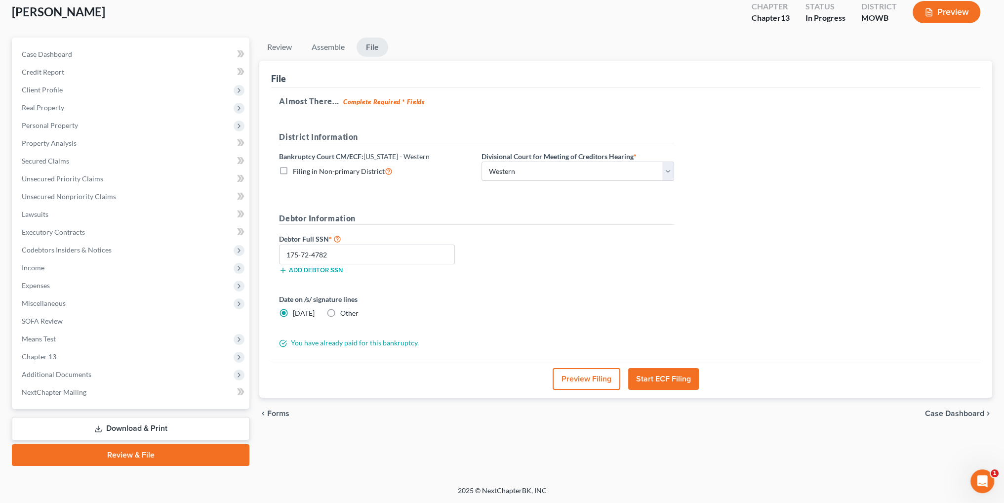
click at [579, 380] on button "Preview Filing" at bounding box center [587, 379] width 68 height 22
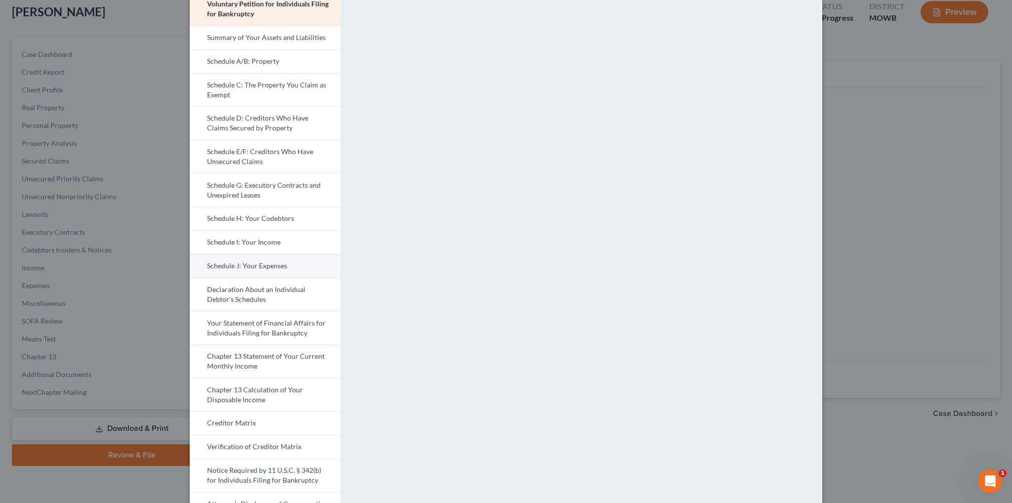
scroll to position [99, 0]
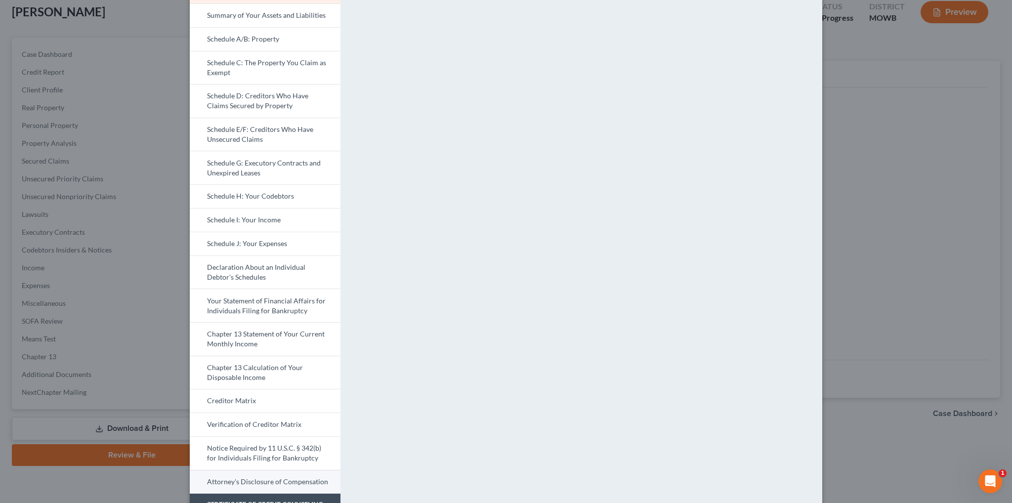
click at [257, 482] on link "Attorney's Disclosure of Compensation" at bounding box center [265, 482] width 151 height 24
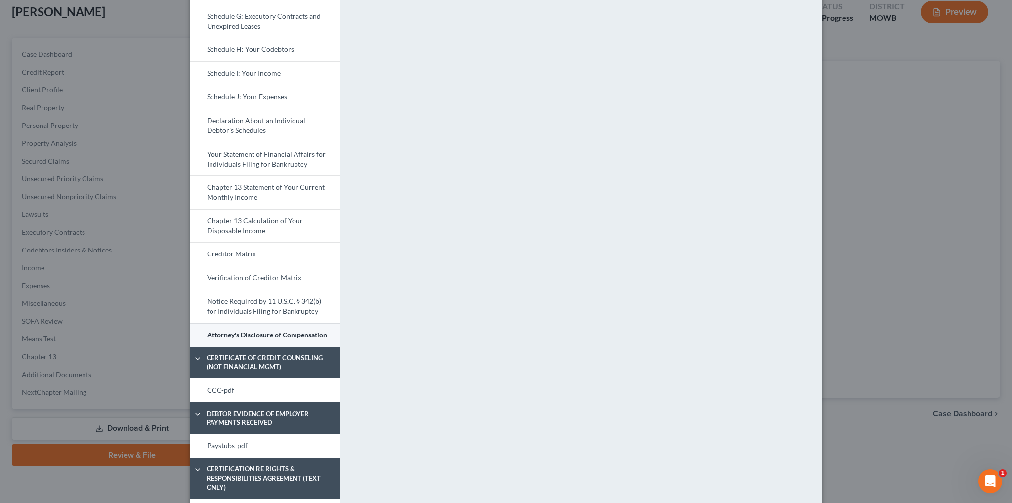
scroll to position [247, 0]
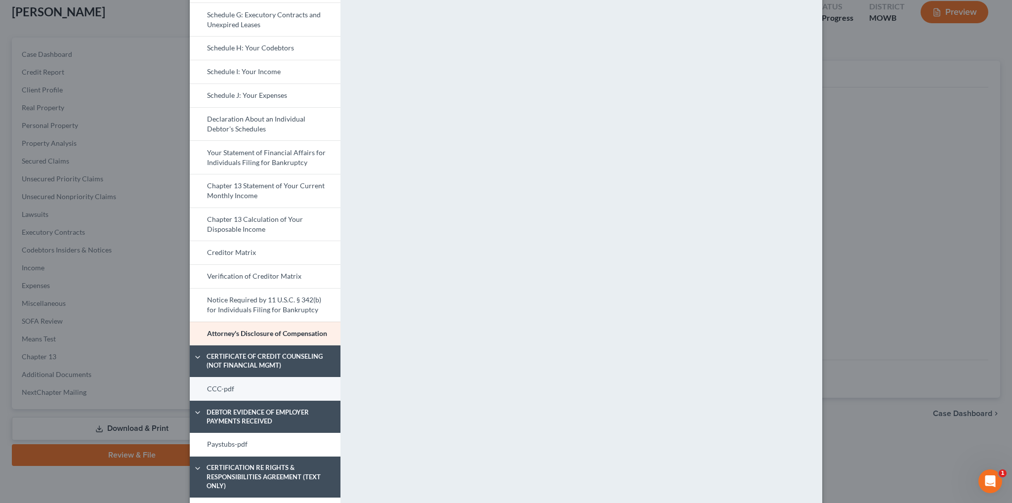
click at [209, 390] on link "CCC-pdf" at bounding box center [265, 389] width 151 height 24
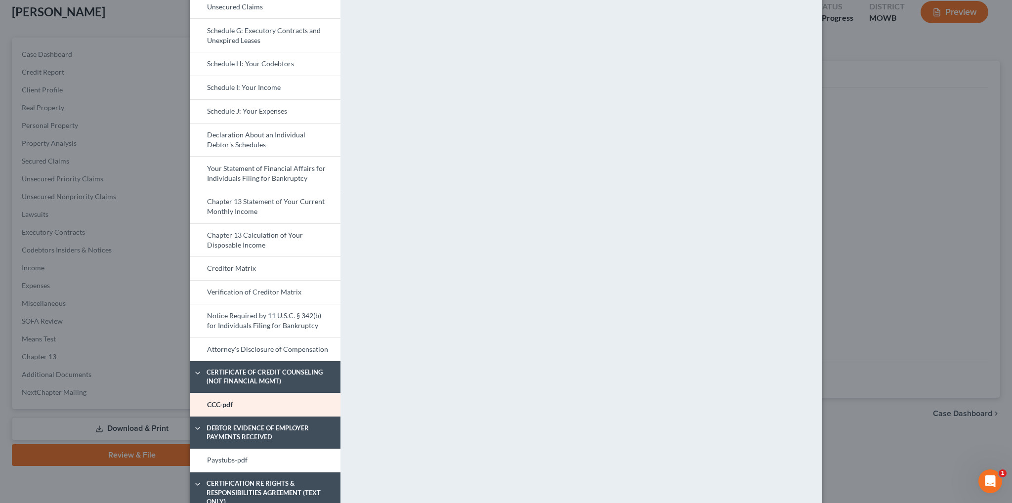
scroll to position [346, 0]
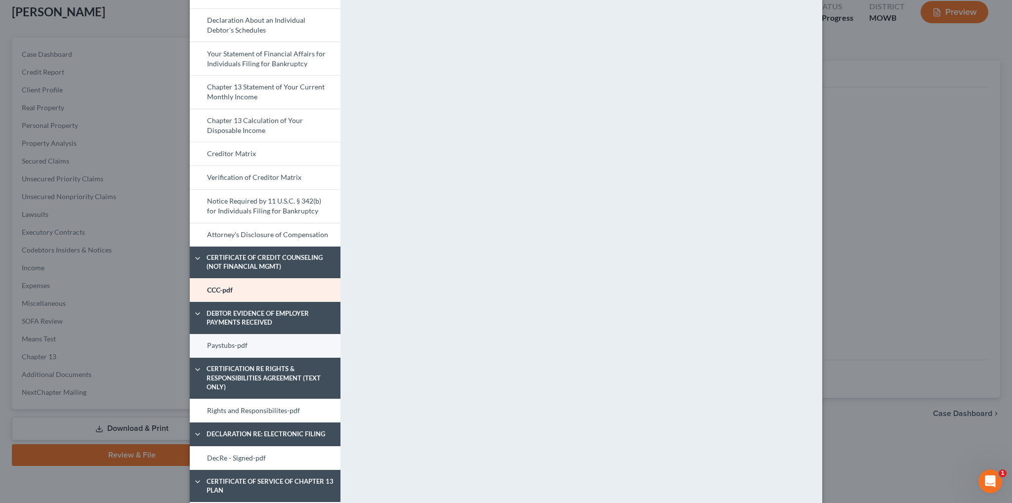
click at [212, 343] on link "Paystubs-pdf" at bounding box center [265, 346] width 151 height 24
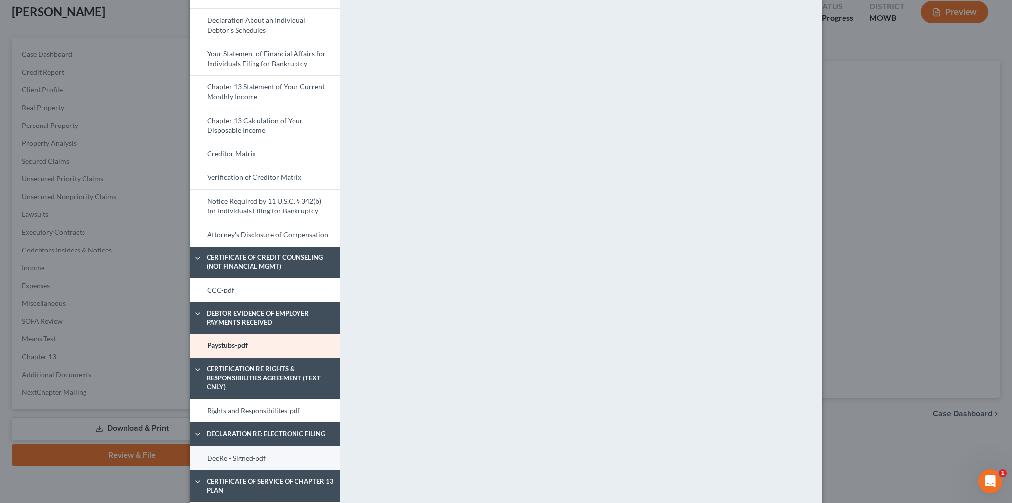
click at [235, 456] on link "DecRe - Signed-pdf" at bounding box center [265, 458] width 151 height 24
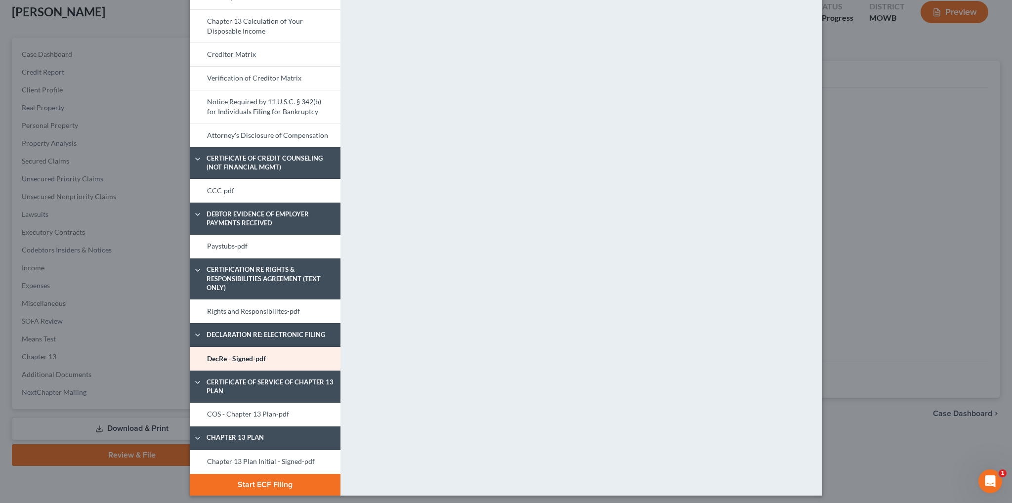
scroll to position [448, 0]
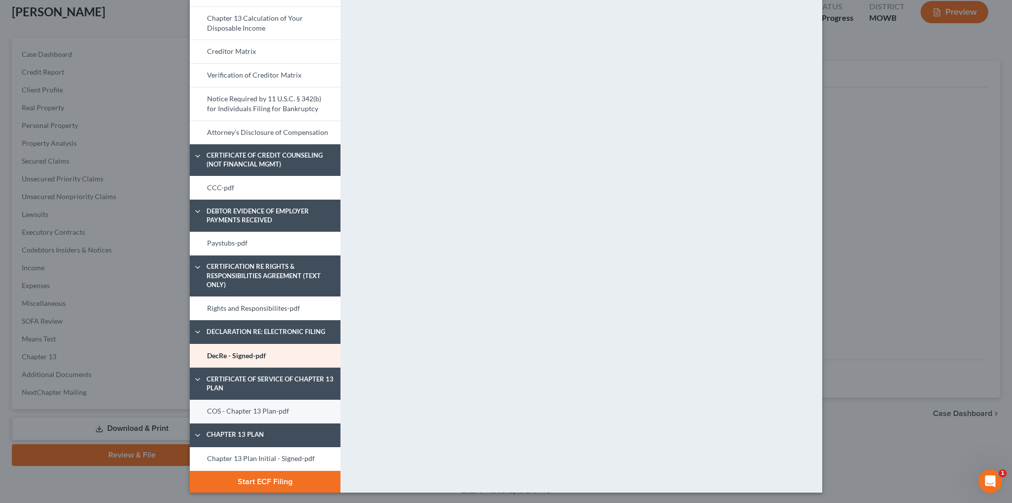
click at [267, 409] on link "COS - Chapter 13 Plan-pdf" at bounding box center [265, 412] width 151 height 24
click at [292, 457] on link "Chapter 13 Plan Initial - Signed-pdf" at bounding box center [265, 459] width 151 height 24
click at [250, 482] on button "Start ECF Filing" at bounding box center [265, 482] width 151 height 22
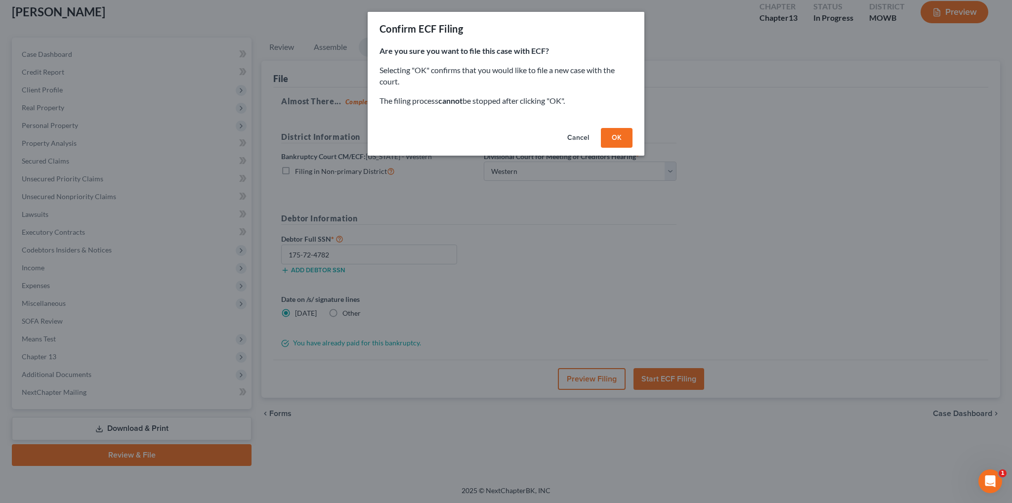
click at [620, 134] on button "OK" at bounding box center [617, 138] width 32 height 20
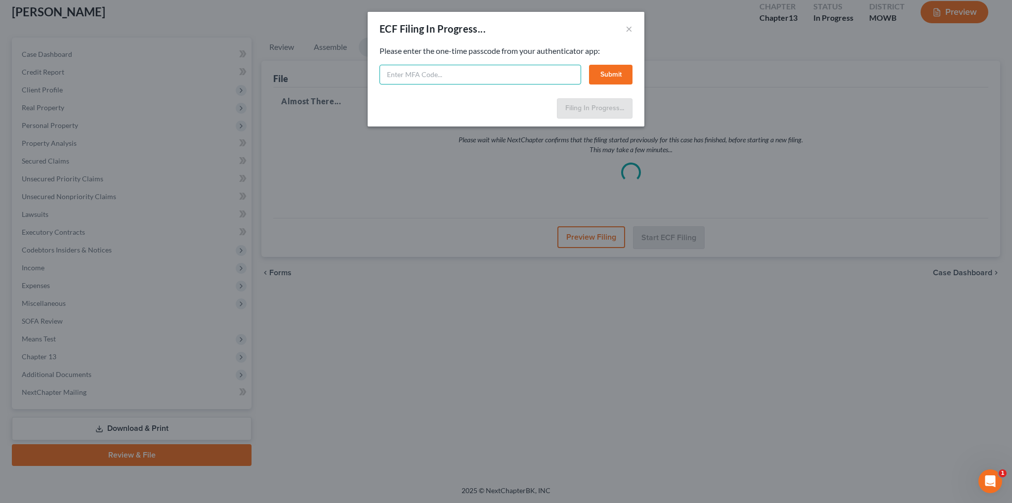
click at [514, 74] on input "text" at bounding box center [480, 75] width 202 height 20
type input "169317"
click at [603, 73] on button "Submit" at bounding box center [610, 75] width 43 height 20
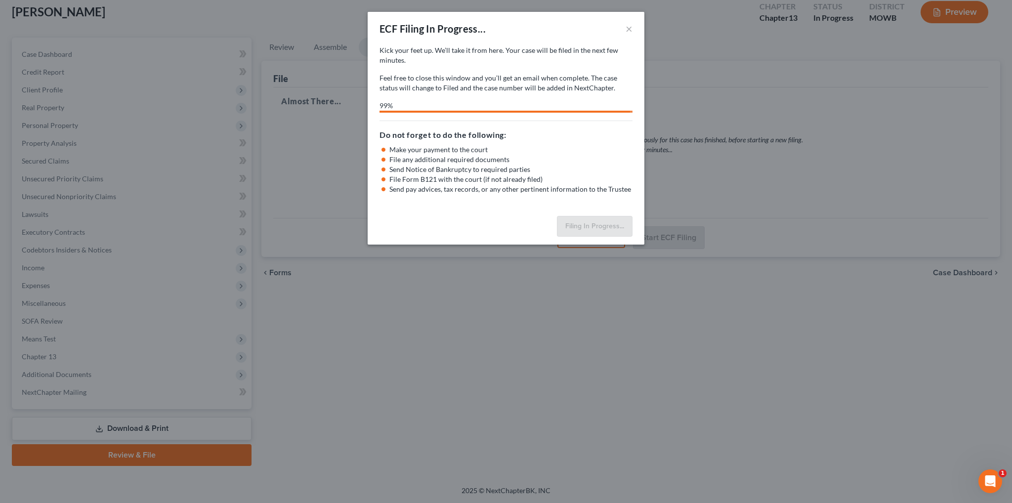
select select "4"
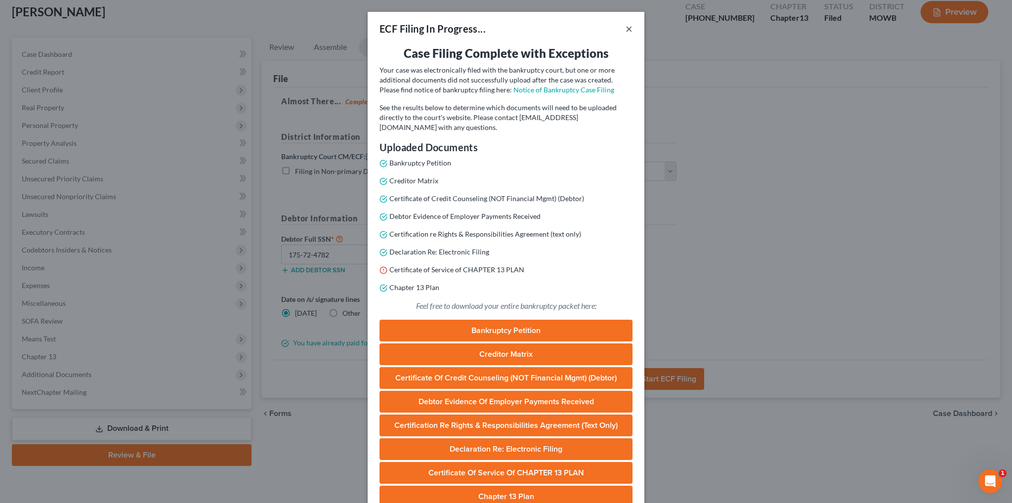
click at [626, 31] on button "×" at bounding box center [629, 29] width 7 height 12
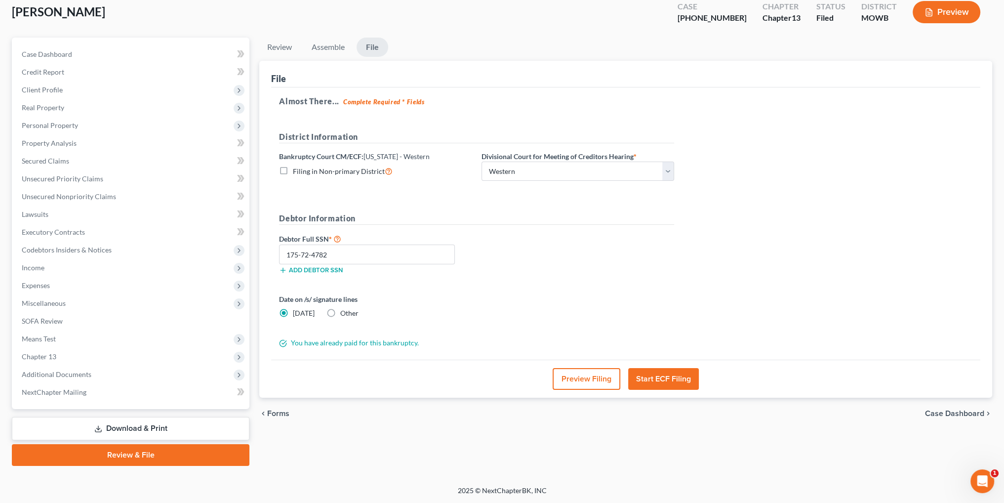
scroll to position [0, 0]
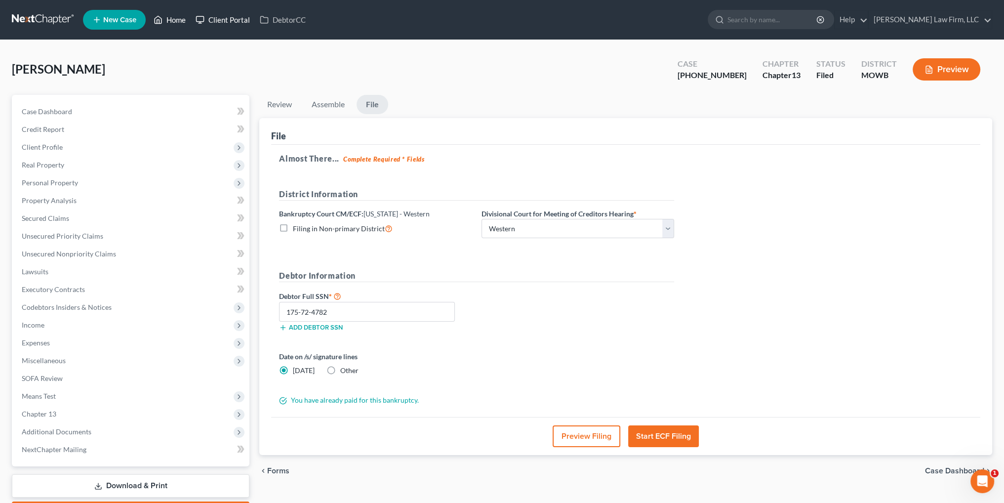
click at [160, 21] on icon at bounding box center [158, 20] width 9 height 12
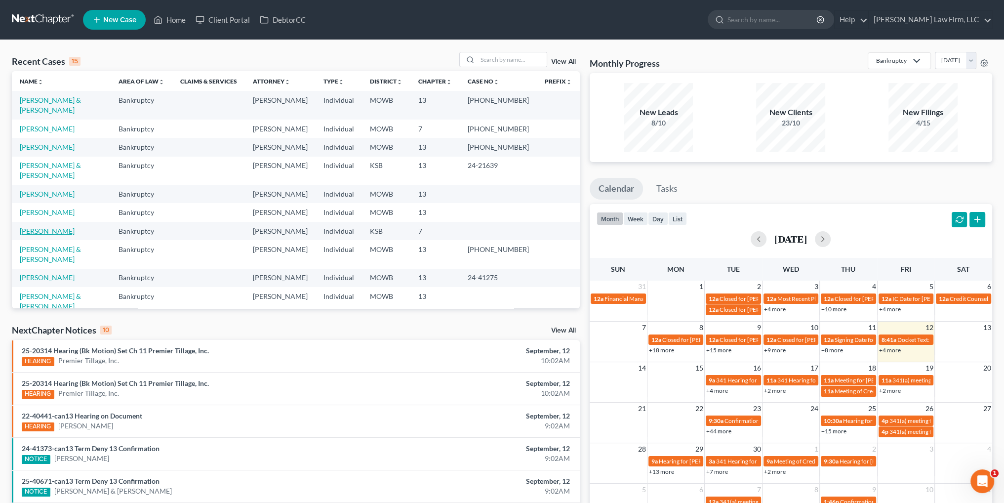
click at [40, 227] on link "Williams, Paige" at bounding box center [47, 231] width 55 height 8
select select "4"
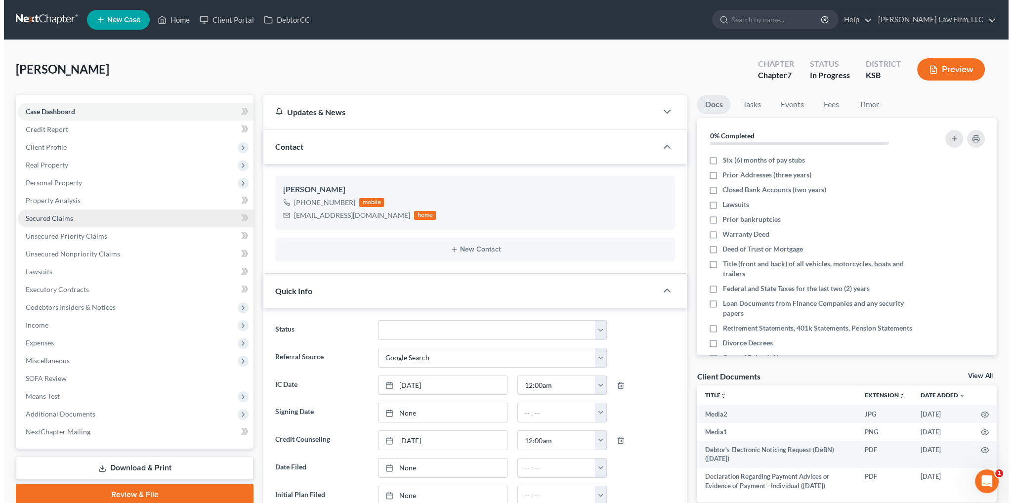
scroll to position [1336, 0]
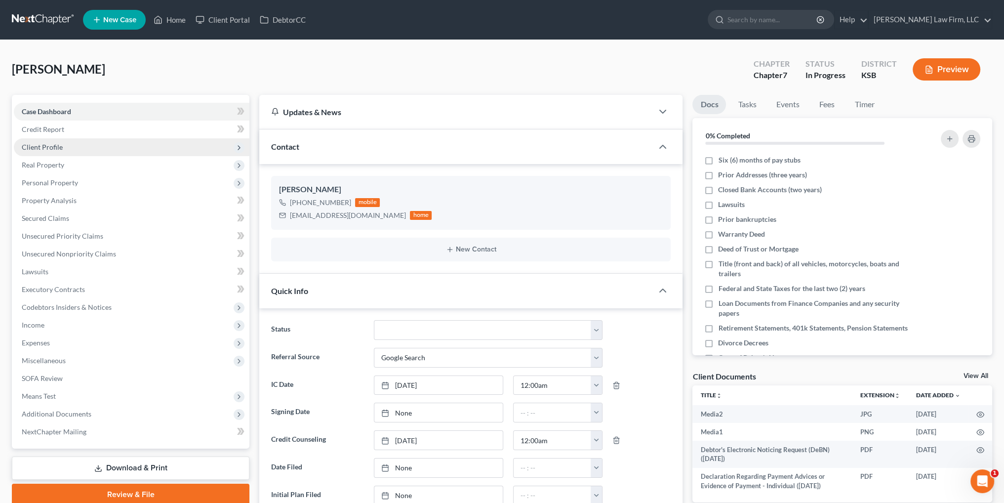
click at [57, 147] on span "Client Profile" at bounding box center [42, 147] width 41 height 8
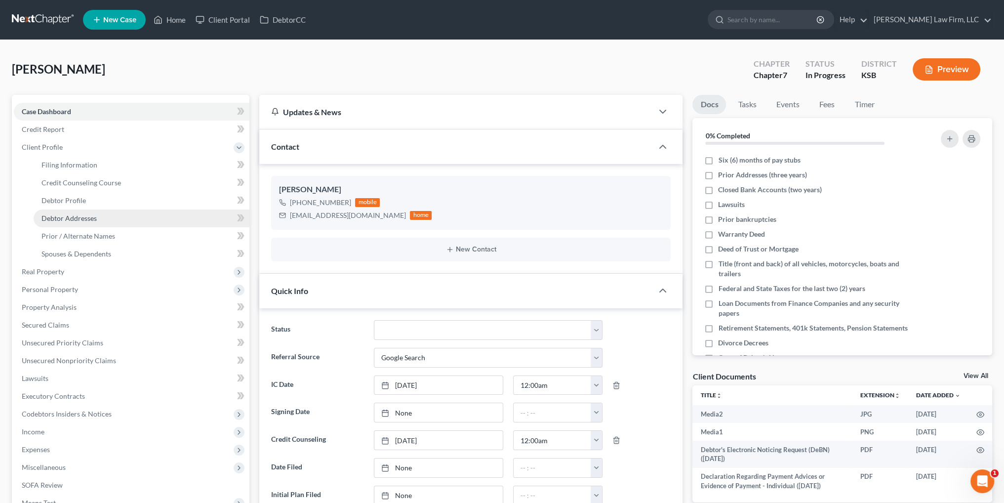
click at [69, 218] on span "Debtor Addresses" at bounding box center [69, 218] width 55 height 8
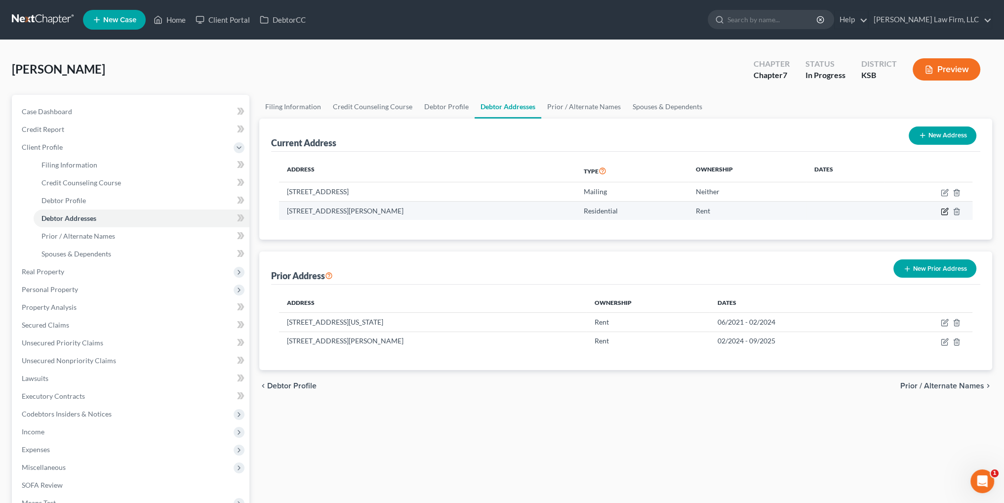
click at [943, 213] on icon "button" at bounding box center [945, 212] width 8 height 8
select select "17"
select select "45"
select select "0"
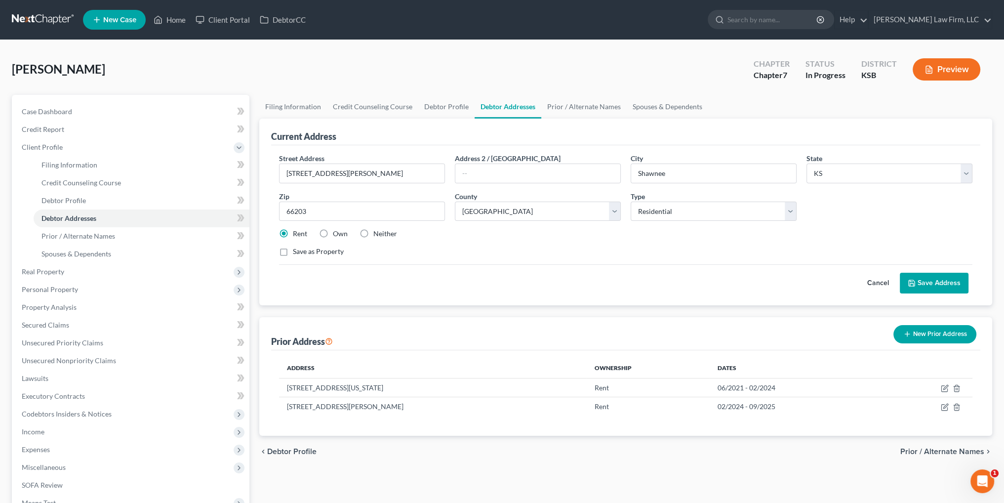
click at [374, 232] on label "Neither" at bounding box center [386, 234] width 24 height 10
click at [377, 232] on input "Neither" at bounding box center [380, 232] width 6 height 6
radio input "true"
click at [926, 283] on button "Save Address" at bounding box center [934, 283] width 69 height 21
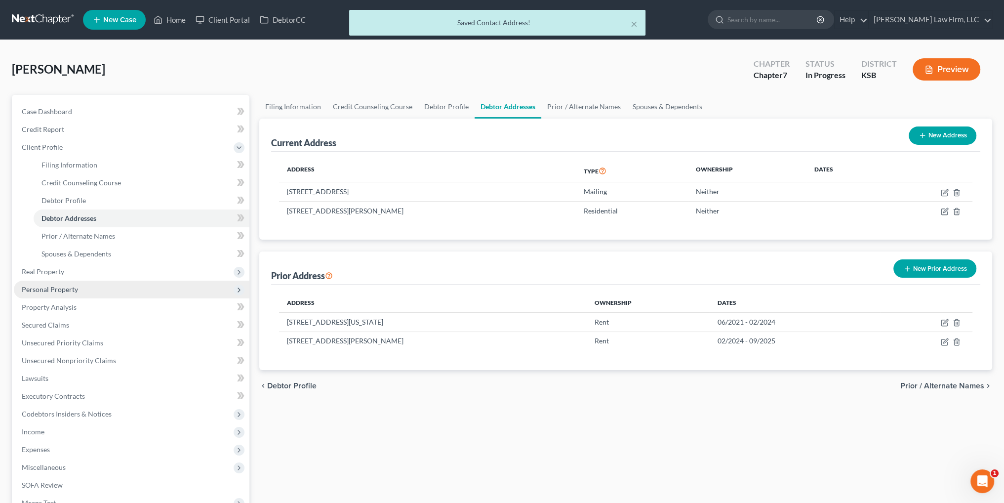
click at [42, 289] on span "Personal Property" at bounding box center [50, 289] width 56 height 8
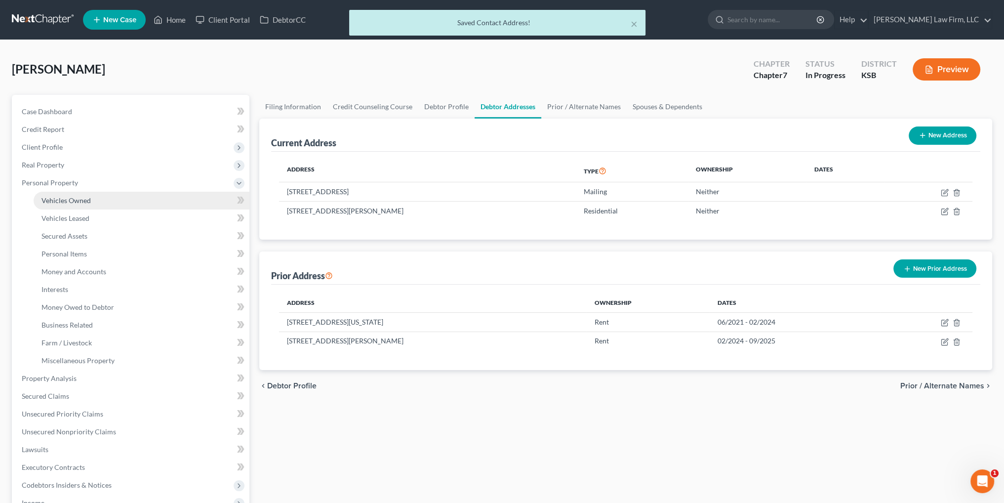
click at [70, 201] on span "Vehicles Owned" at bounding box center [66, 200] width 49 height 8
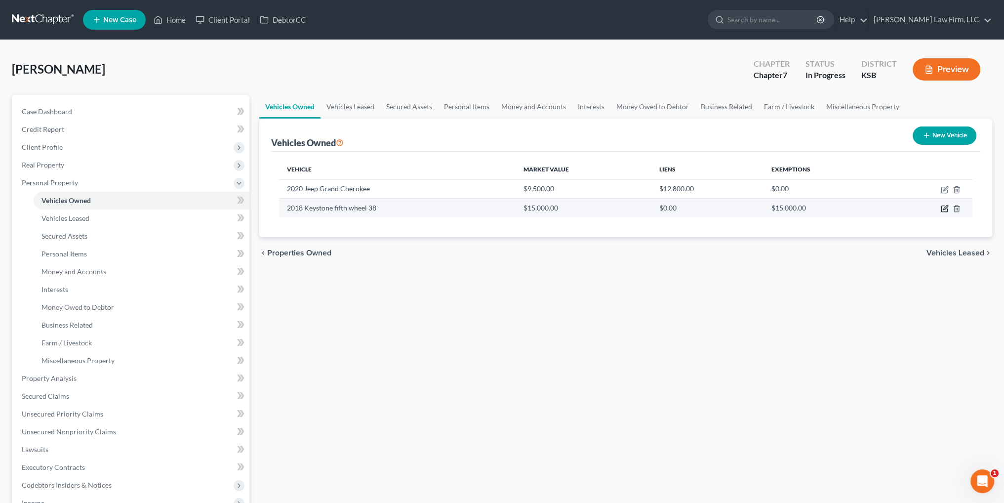
click at [943, 208] on icon "button" at bounding box center [945, 209] width 8 height 8
select select "2"
select select "8"
select select "2"
select select "3"
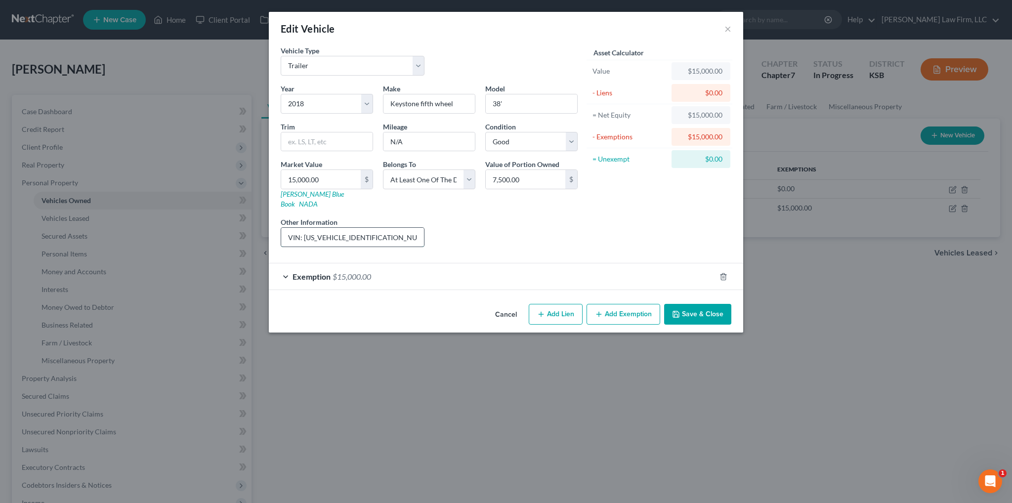
click at [411, 228] on input "VIN: 4YDT32928JK417325; Joint owned with non-filing, non-spouse" at bounding box center [352, 237] width 143 height 19
click at [298, 228] on input "VIN: 4YDT32928JK417325; Joint owned with non-filing, non-spouse; debtor is usin…" at bounding box center [352, 237] width 143 height 19
type input "VIN: 4YDT32928JK417325; Joint owned with non-filing, non-spouse; debtor is usin…"
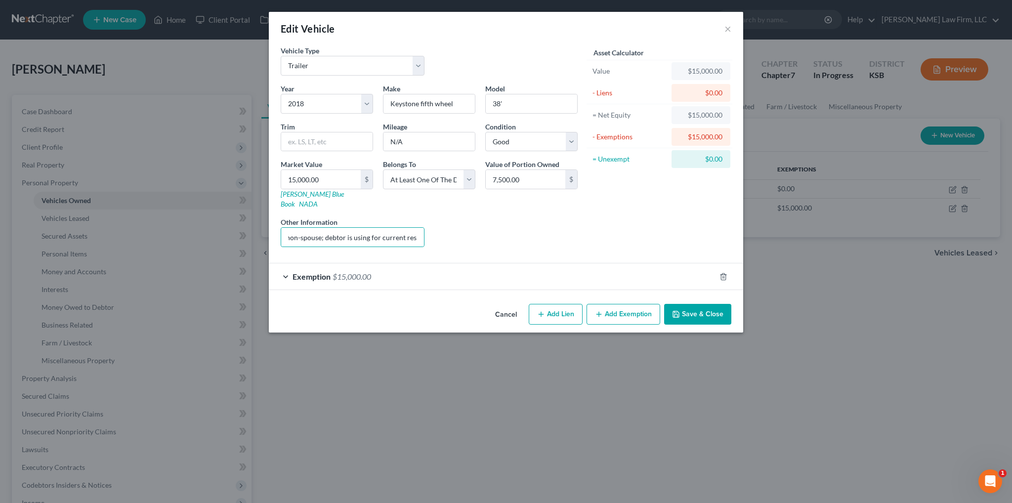
click at [692, 305] on button "Save & Close" at bounding box center [697, 314] width 67 height 21
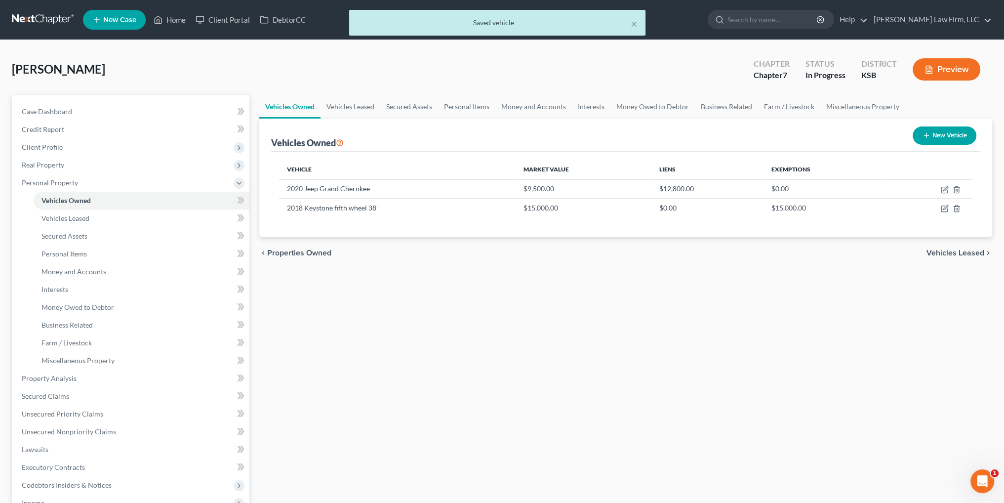
click at [941, 63] on button "Preview" at bounding box center [947, 69] width 68 height 22
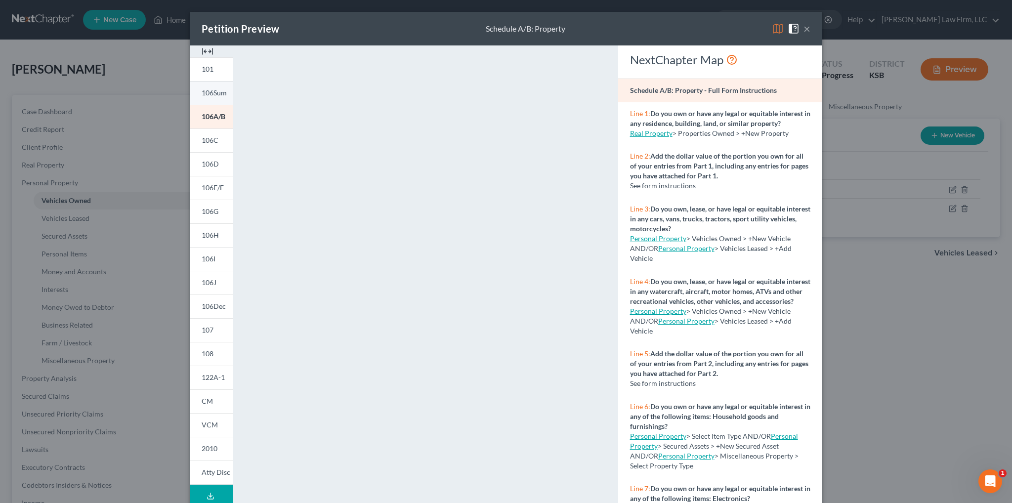
click at [203, 94] on span "106Sum" at bounding box center [214, 92] width 25 height 8
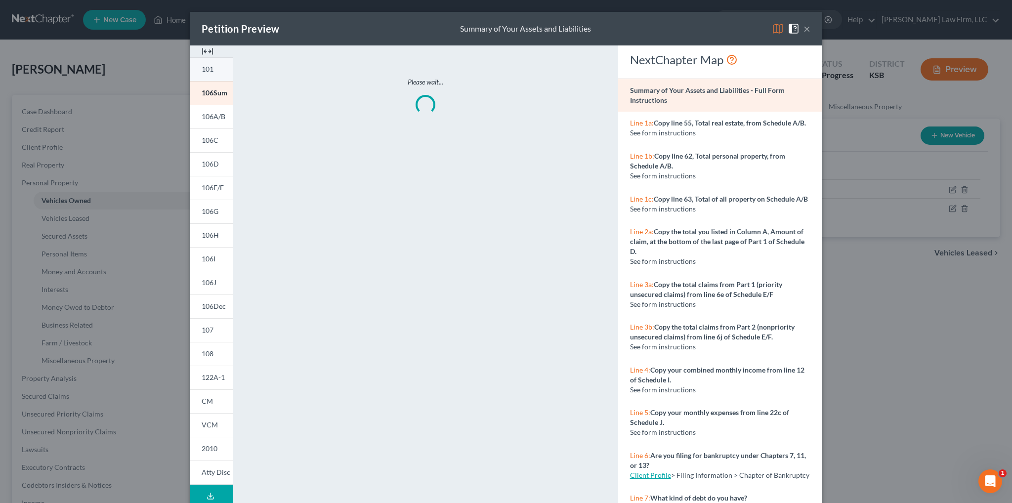
click at [206, 74] on link "101" at bounding box center [211, 69] width 43 height 24
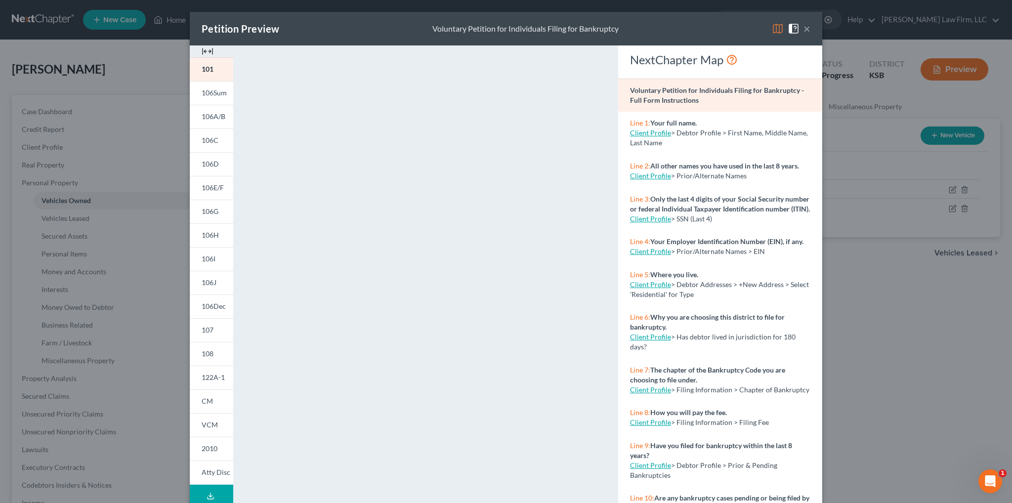
click at [803, 29] on button "×" at bounding box center [806, 29] width 7 height 12
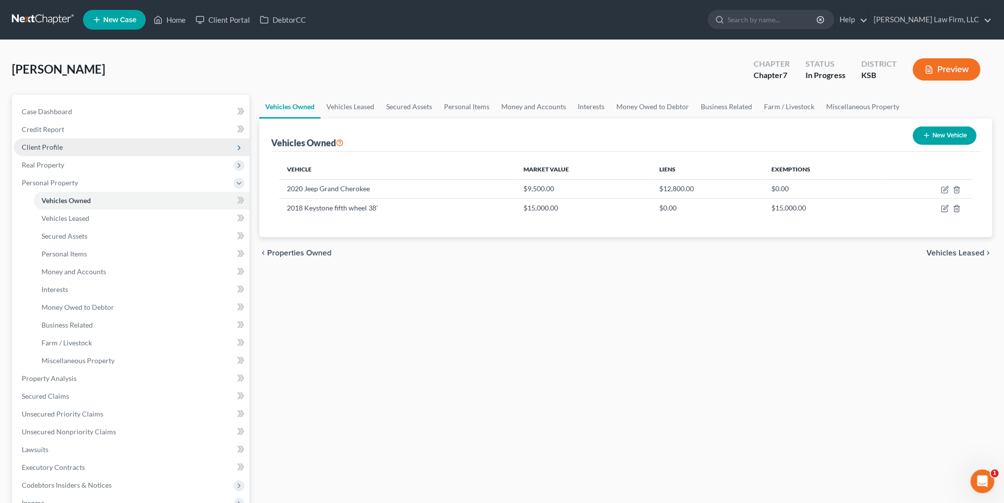
click at [35, 147] on span "Client Profile" at bounding box center [42, 147] width 41 height 8
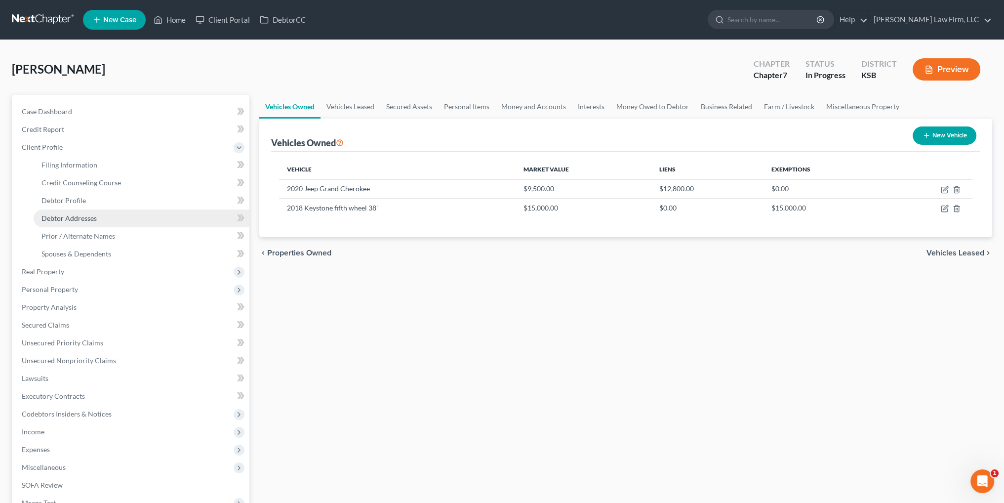
click at [56, 216] on span "Debtor Addresses" at bounding box center [69, 218] width 55 height 8
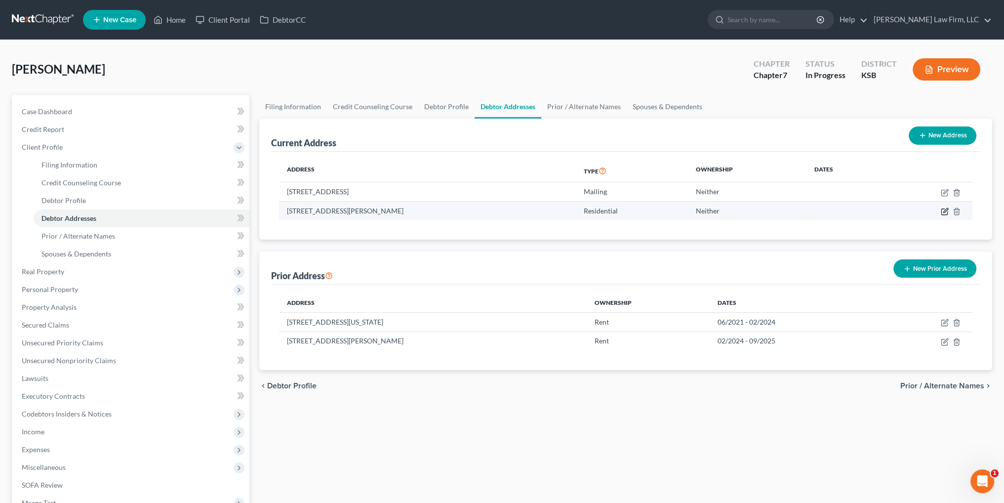
click at [942, 210] on icon "button" at bounding box center [945, 212] width 6 height 6
select select "17"
select select "45"
select select "0"
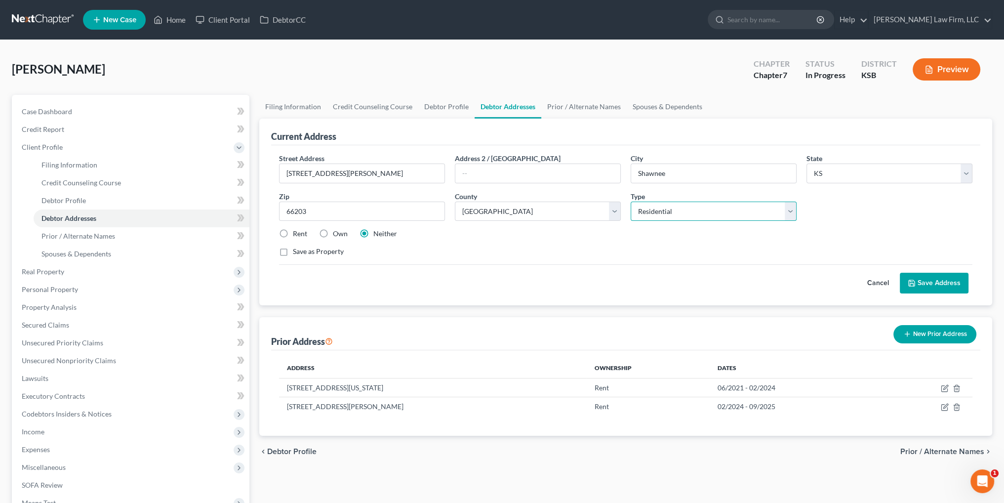
click at [689, 209] on select "Select Residential Mailing Rental Business" at bounding box center [714, 212] width 166 height 20
click at [835, 224] on div "Street Address * 3201 Nieman Road Address 2 / PO Box City * Shawnee State * Sta…" at bounding box center [626, 209] width 704 height 112
click at [706, 216] on select "Select Residential Mailing Rental Business" at bounding box center [714, 212] width 166 height 20
click at [290, 172] on input "3201 Nieman Road" at bounding box center [362, 173] width 165 height 19
type input "6201 Nieman Road"
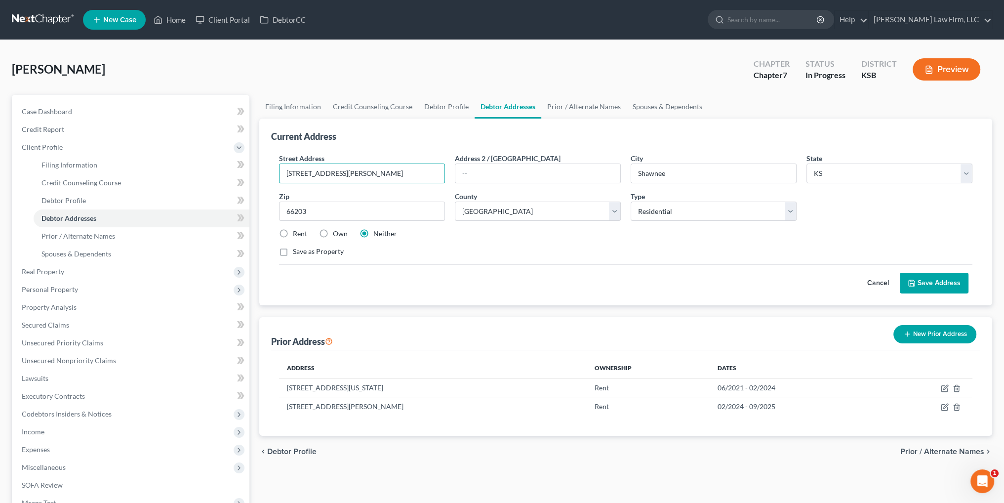
click at [577, 268] on div "Cancel Save Address" at bounding box center [626, 278] width 694 height 29
click at [790, 215] on select "Select Residential Mailing Rental Business" at bounding box center [714, 212] width 166 height 20
click at [792, 213] on select "Select Residential Mailing Rental Business" at bounding box center [714, 212] width 166 height 20
select select
click at [631, 202] on select "Select Residential Mailing Rental Business" at bounding box center [714, 212] width 166 height 20
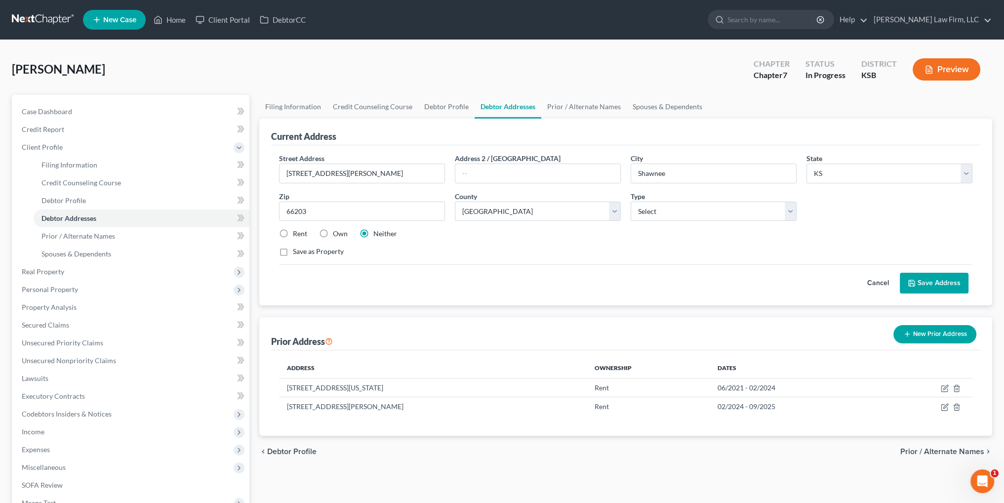
click at [933, 283] on button "Save Address" at bounding box center [934, 283] width 69 height 21
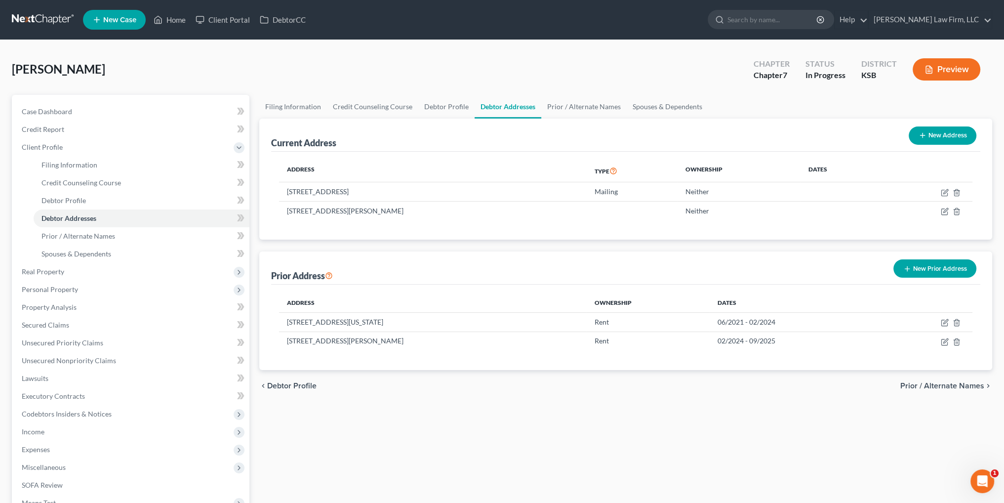
click at [934, 74] on button "Preview" at bounding box center [947, 69] width 68 height 22
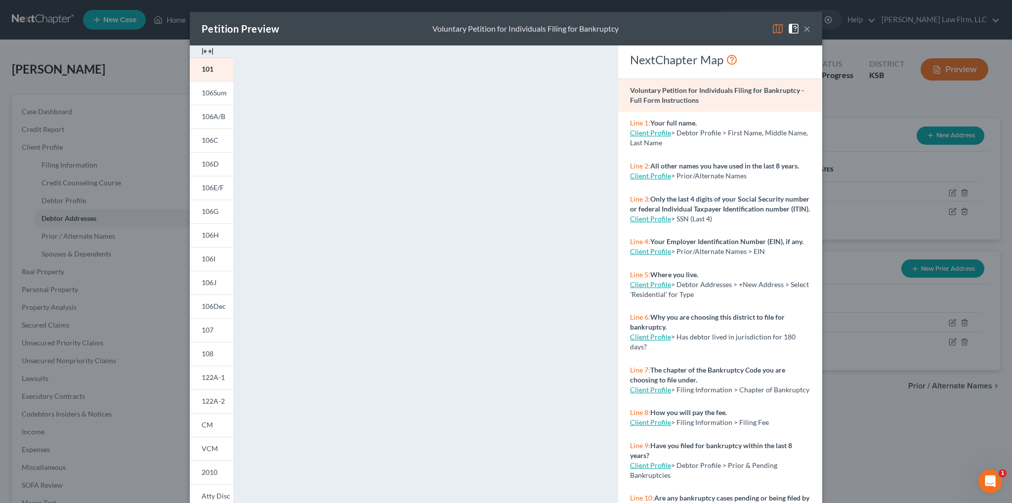
click at [803, 31] on button "×" at bounding box center [806, 29] width 7 height 12
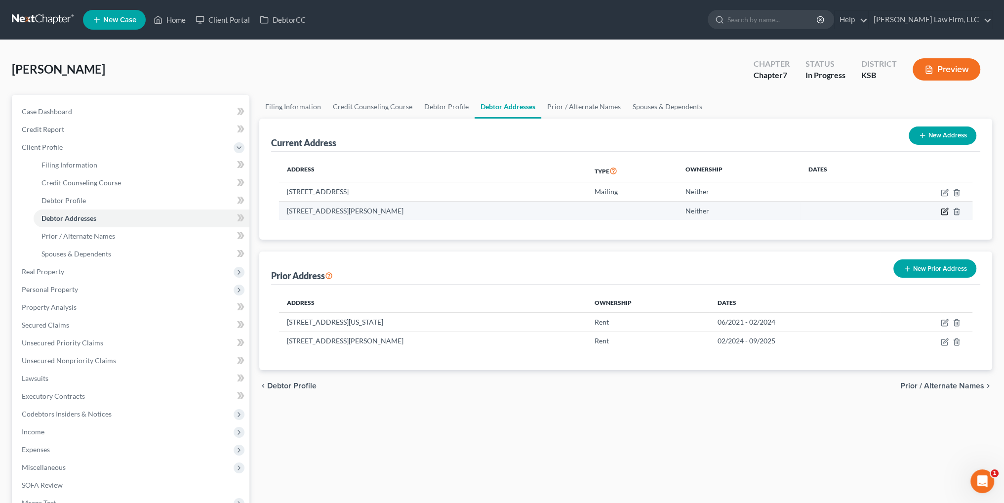
click at [946, 211] on icon "button" at bounding box center [946, 210] width 4 height 4
select select "17"
select select "45"
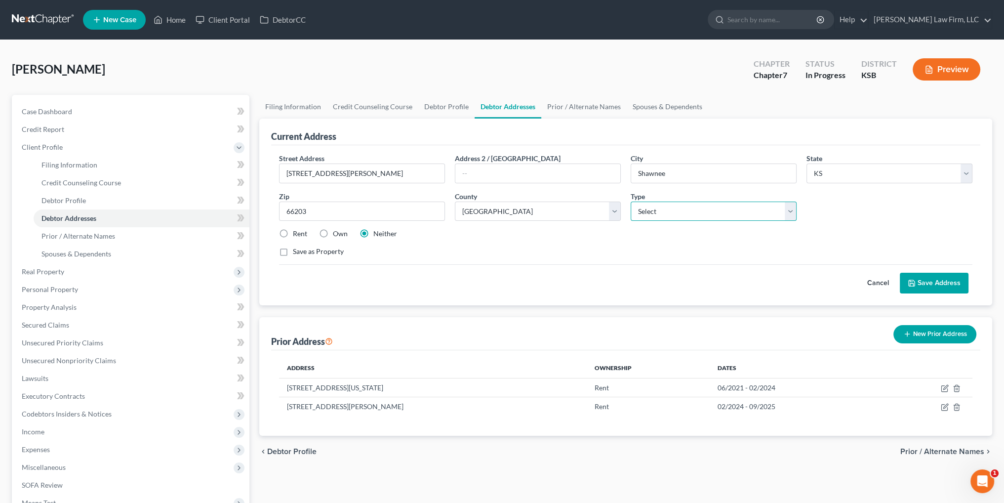
click at [696, 210] on select "Select Residential Mailing Rental Business" at bounding box center [714, 212] width 166 height 20
select select "3"
click at [631, 202] on select "Select Residential Mailing Rental Business" at bounding box center [714, 212] width 166 height 20
click at [943, 283] on button "Save Address" at bounding box center [934, 283] width 69 height 21
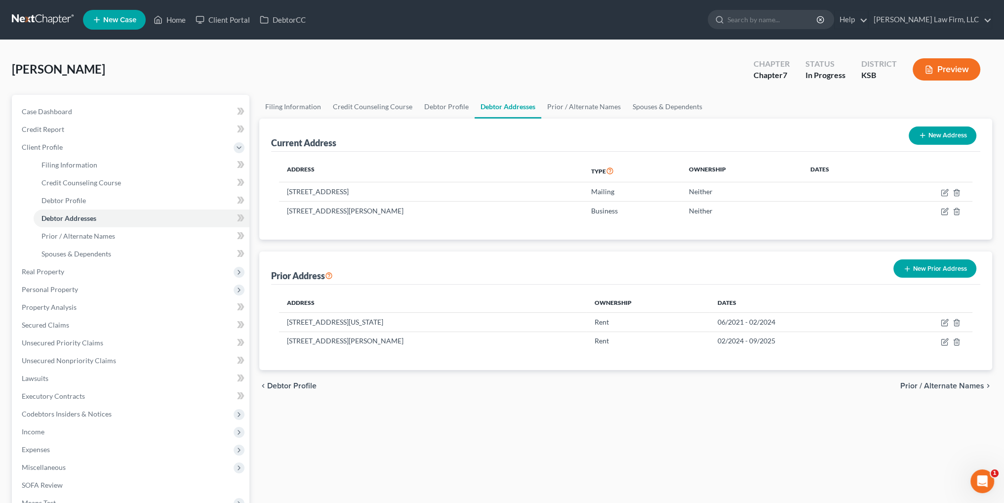
click at [941, 78] on button "Preview" at bounding box center [947, 69] width 68 height 22
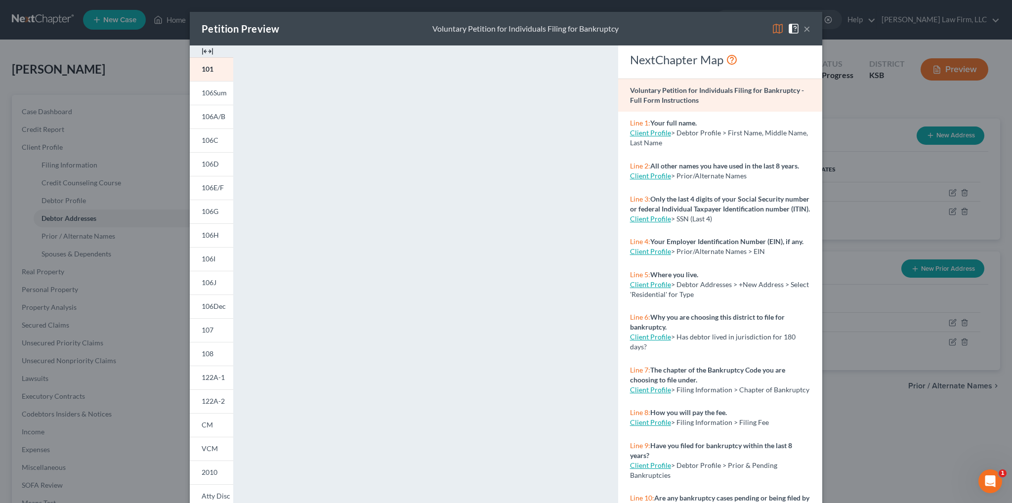
click at [804, 29] on button "×" at bounding box center [806, 29] width 7 height 12
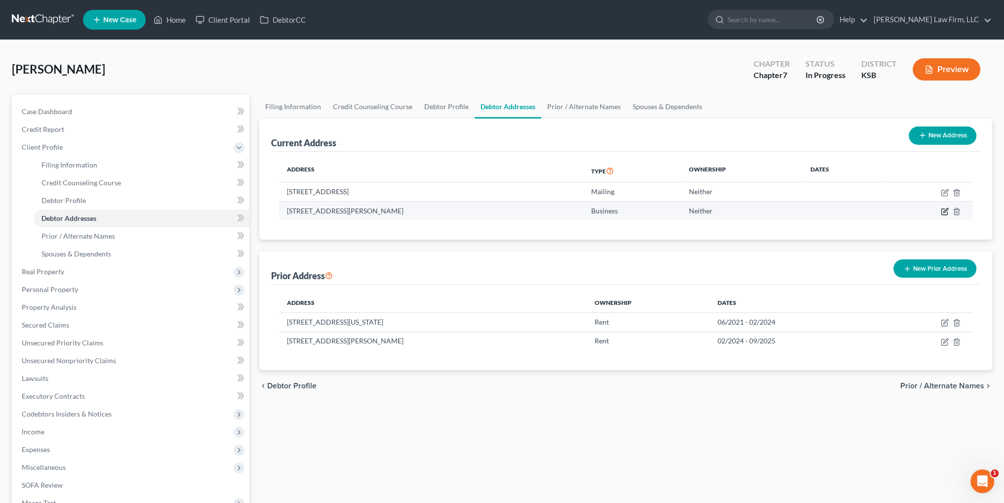
click at [945, 210] on icon "button" at bounding box center [945, 212] width 8 height 8
select select "17"
select select "45"
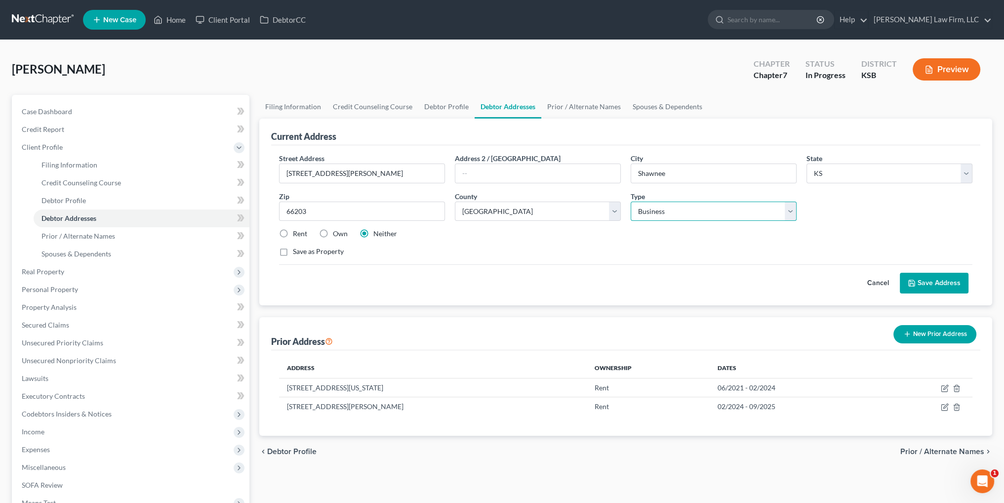
click at [676, 209] on select "Select Residential Mailing Rental Business" at bounding box center [714, 212] width 166 height 20
select select "0"
click at [631, 202] on select "Select Residential Mailing Rental Business" at bounding box center [714, 212] width 166 height 20
click at [933, 281] on button "Save Address" at bounding box center [934, 283] width 69 height 21
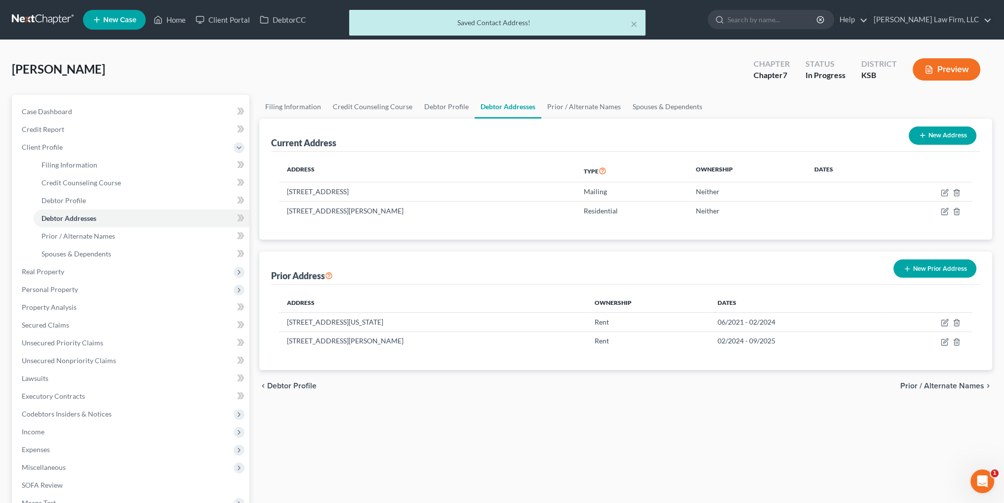
click at [964, 62] on button "Preview" at bounding box center [947, 69] width 68 height 22
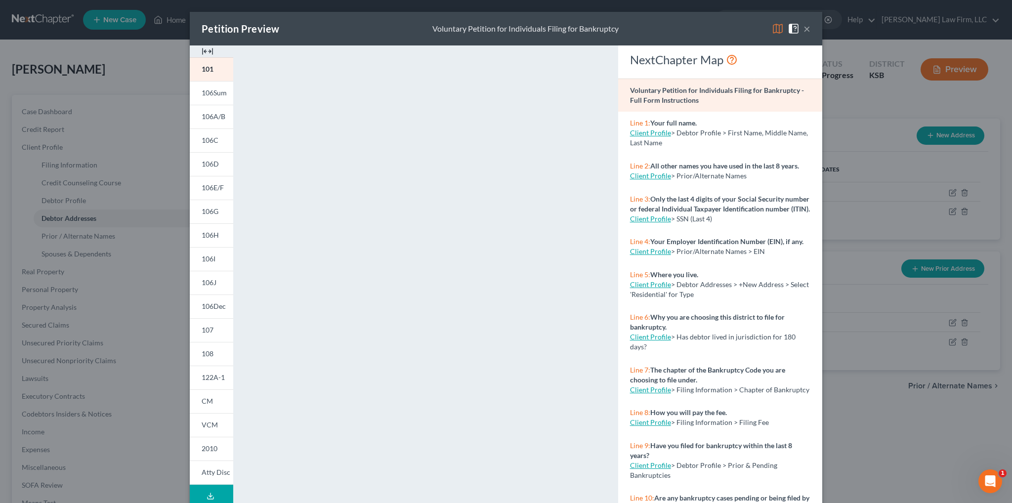
click at [803, 28] on button "×" at bounding box center [806, 29] width 7 height 12
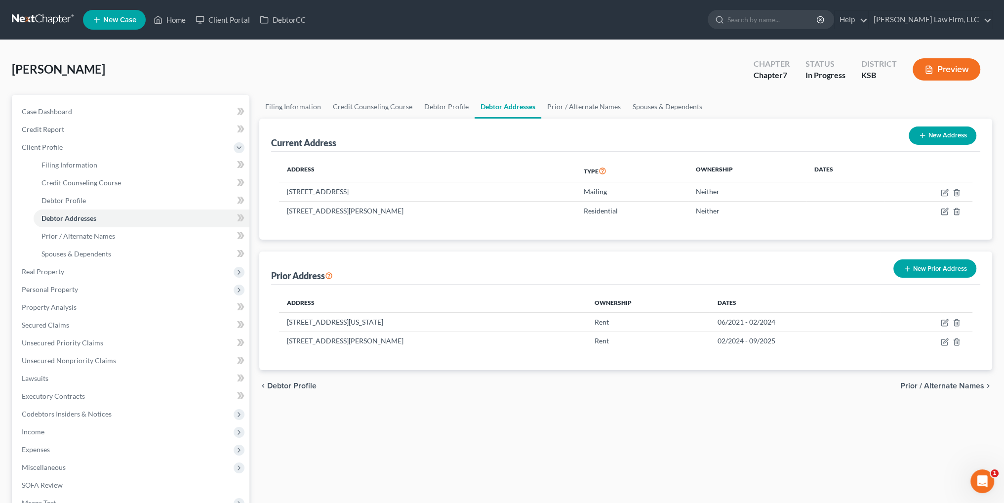
click at [937, 65] on button "Preview" at bounding box center [947, 69] width 68 height 22
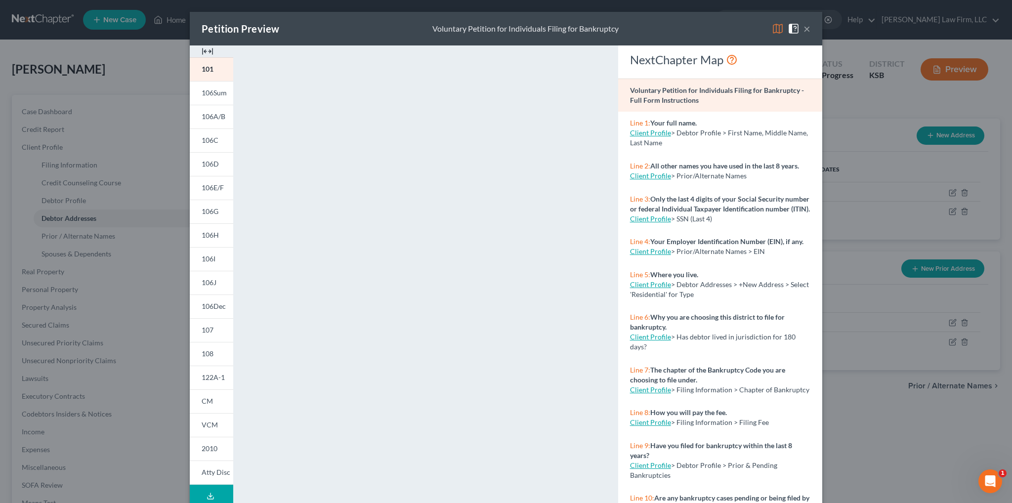
click at [207, 493] on icon at bounding box center [211, 496] width 8 height 8
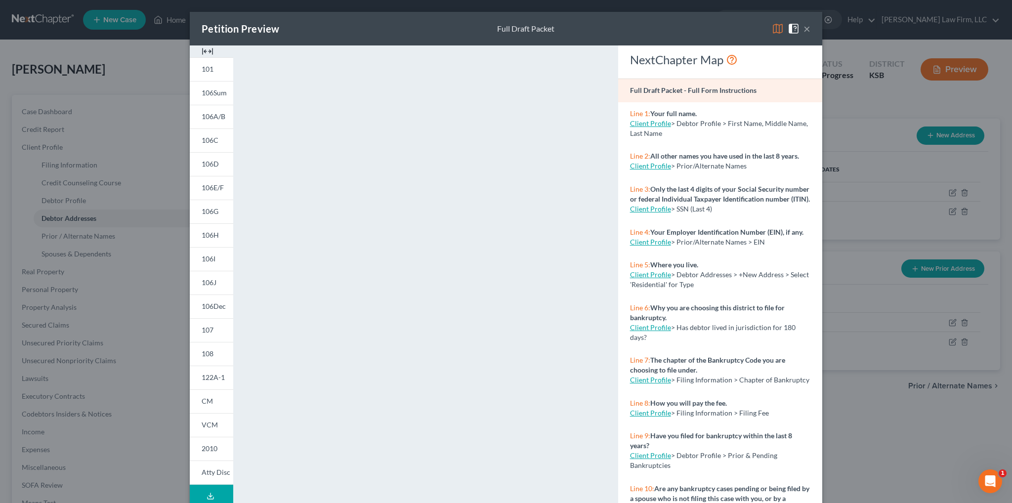
click at [804, 26] on button "×" at bounding box center [806, 29] width 7 height 12
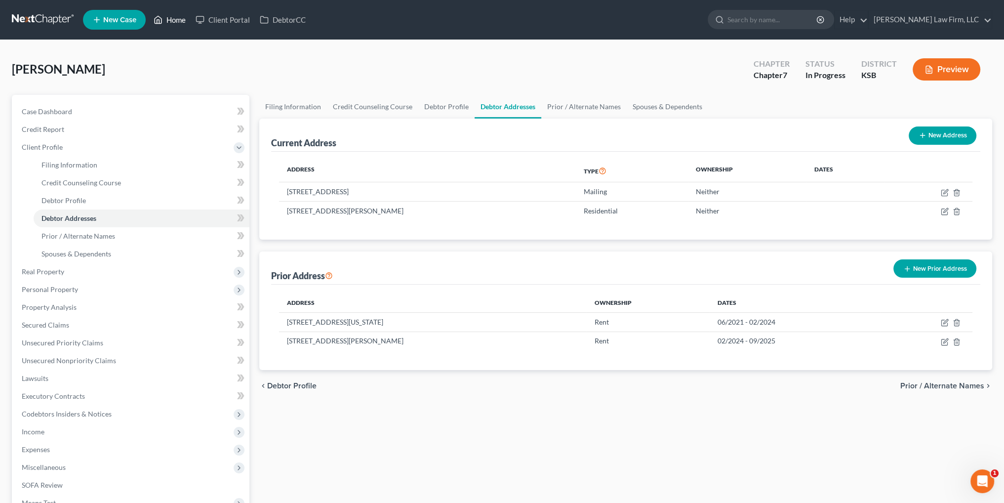
click at [168, 20] on link "Home" at bounding box center [170, 20] width 42 height 18
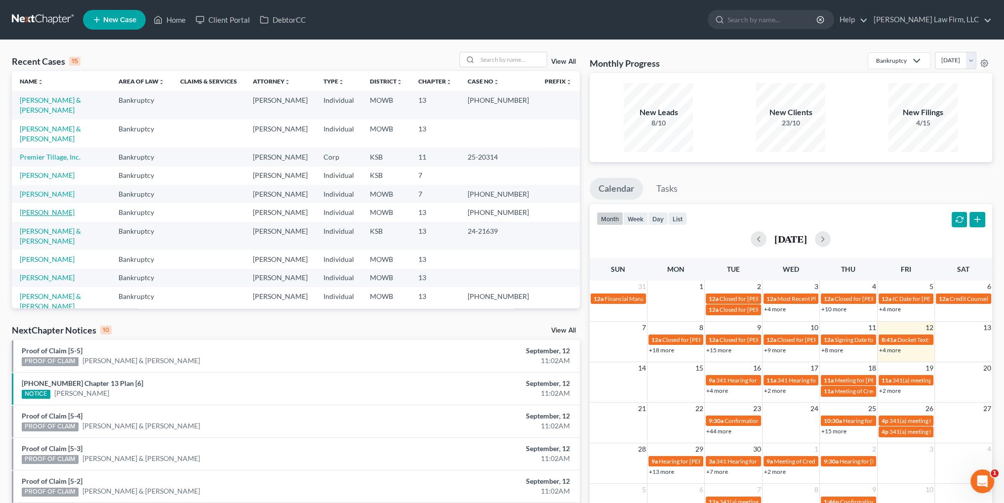
click at [33, 208] on link "Collins, Brooke" at bounding box center [47, 212] width 55 height 8
select select "3"
select select "4"
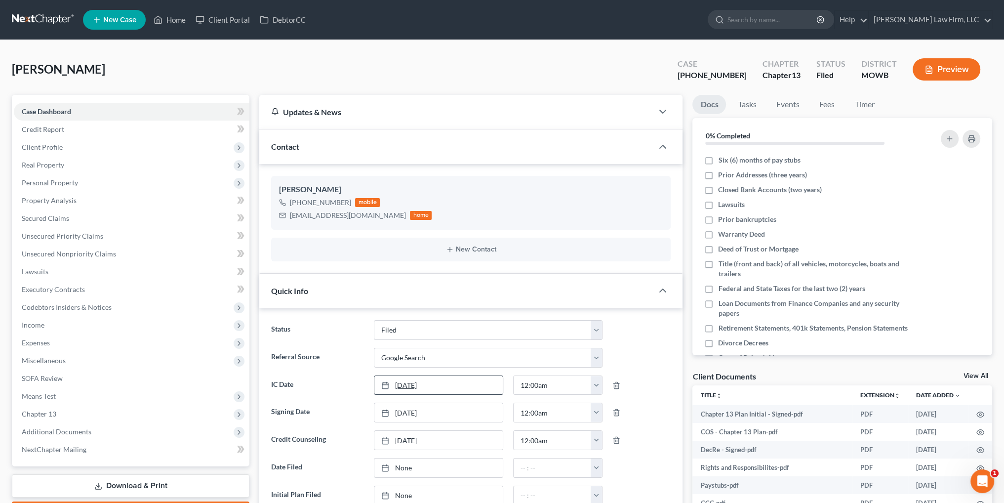
scroll to position [49, 0]
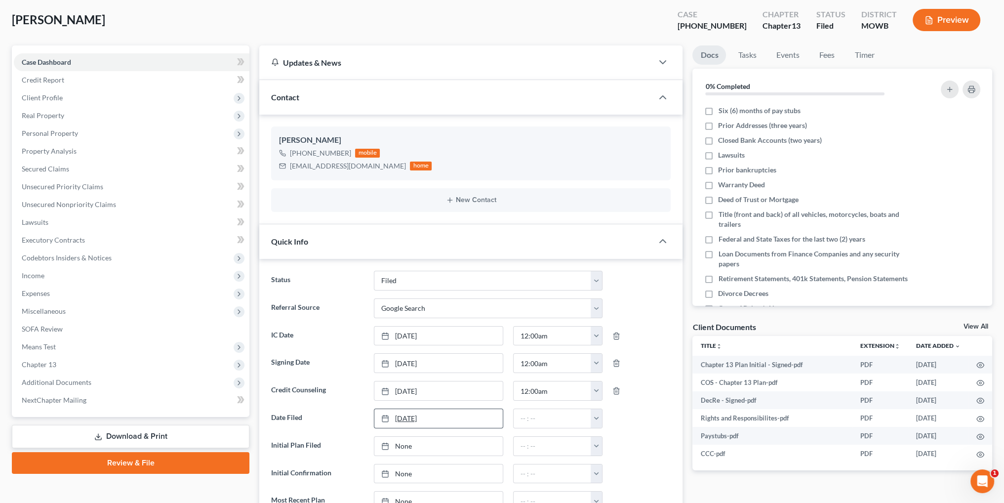
click at [406, 416] on link "9/12/2025" at bounding box center [439, 418] width 128 height 19
click at [599, 418] on button "button" at bounding box center [596, 418] width 11 height 19
click at [620, 317] on link "12:00am" at bounding box center [618, 322] width 55 height 17
type input "12:00am"
type input "9/12/2025"
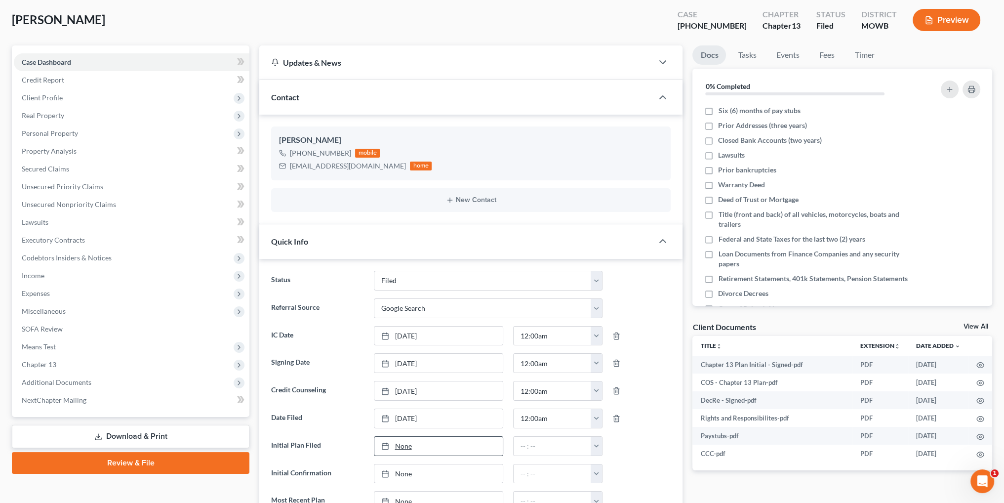
click at [402, 442] on link "None" at bounding box center [439, 446] width 128 height 19
click at [600, 442] on button "button" at bounding box center [596, 446] width 11 height 19
click at [624, 345] on link "12:00am" at bounding box center [618, 350] width 55 height 17
type input "12:00am"
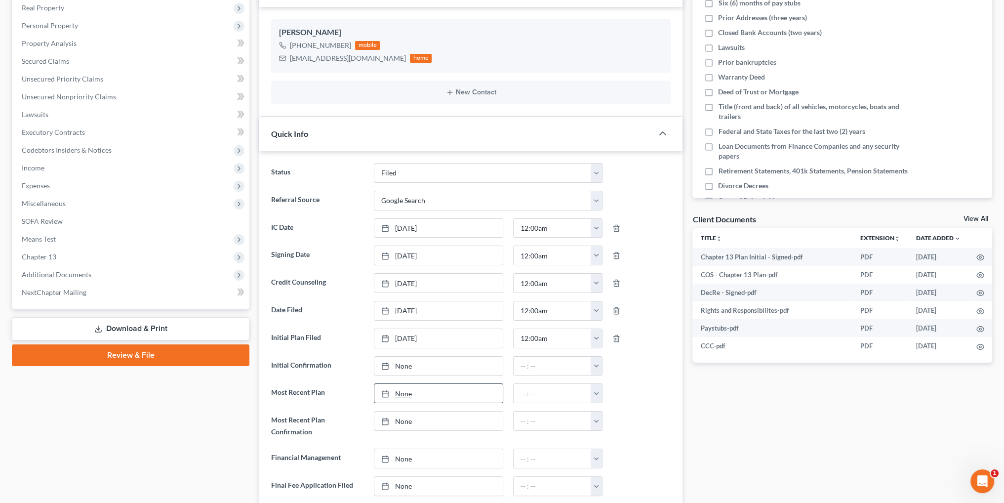
scroll to position [198, 0]
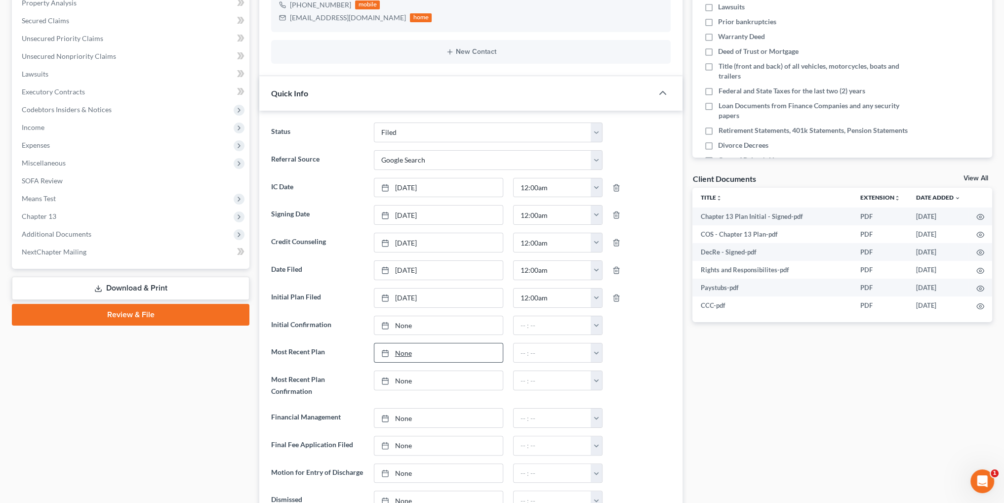
type input "9/12/2025"
click at [407, 352] on link "None" at bounding box center [439, 352] width 128 height 19
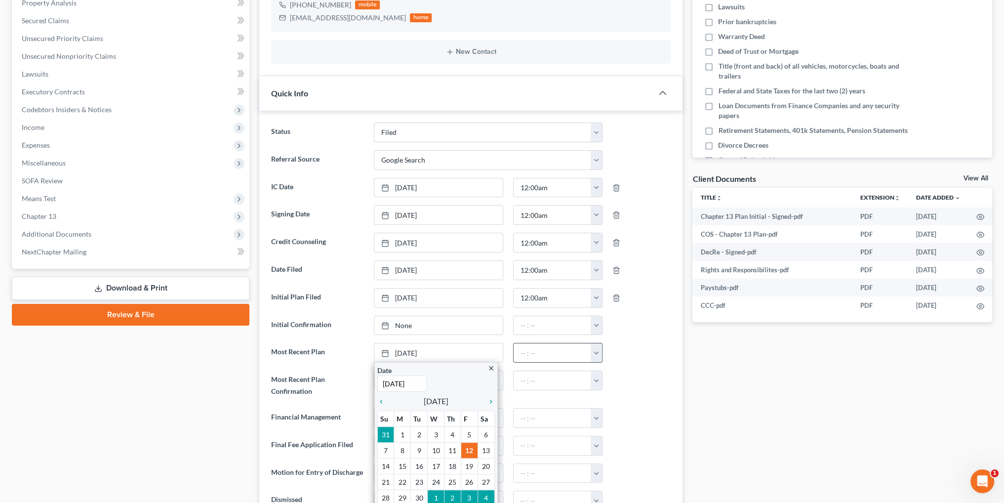
click at [595, 351] on button "button" at bounding box center [596, 352] width 11 height 19
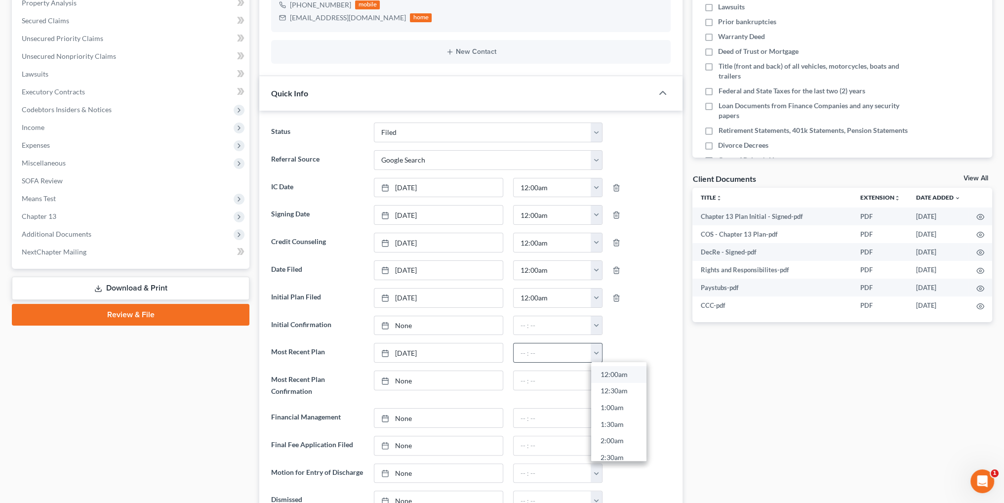
click at [613, 371] on link "12:00am" at bounding box center [618, 374] width 55 height 17
type input "12:00am"
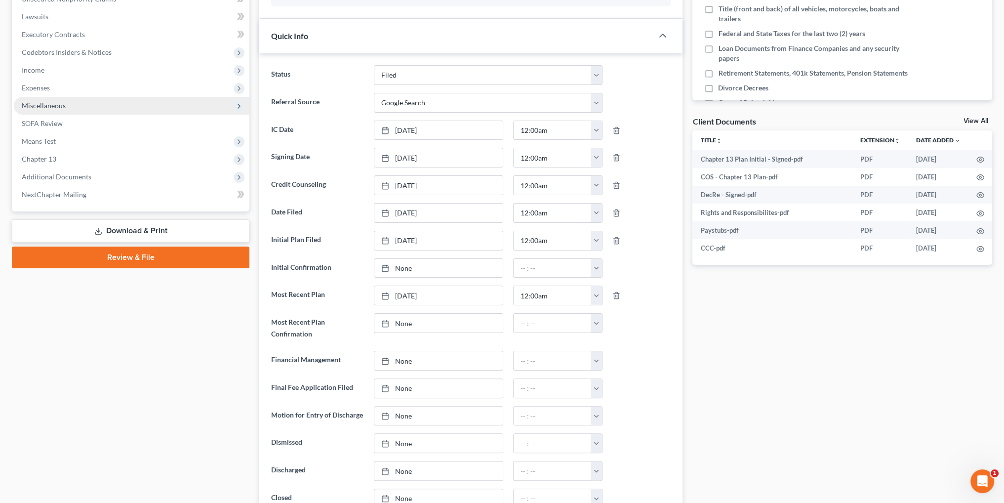
scroll to position [49, 0]
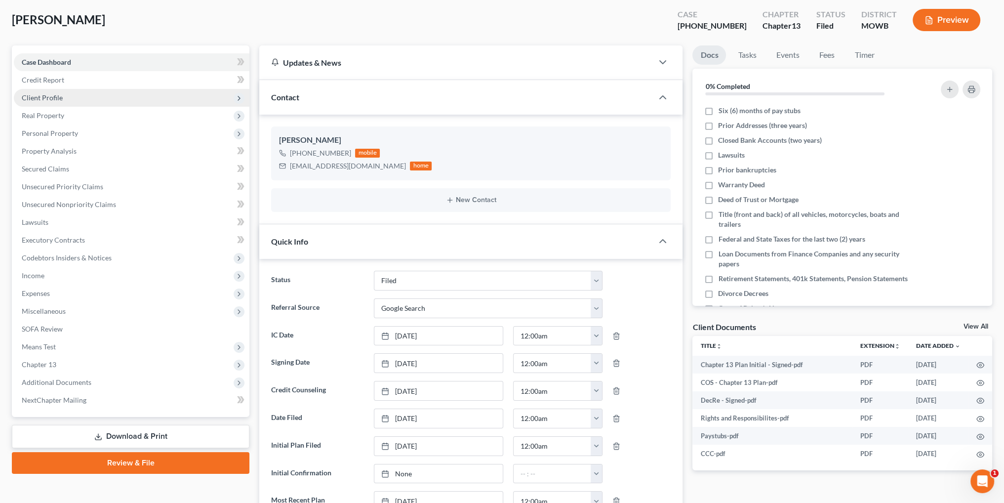
click at [38, 92] on span "Client Profile" at bounding box center [132, 98] width 236 height 18
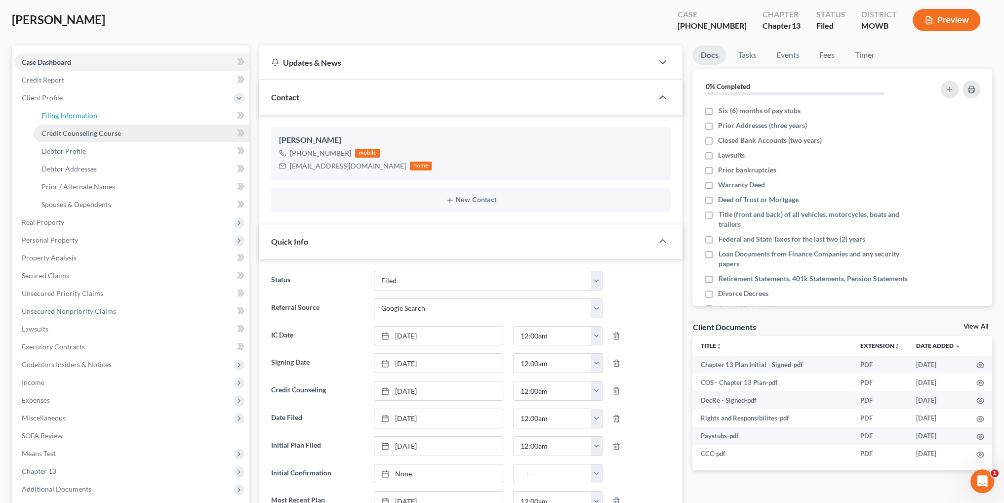
click at [60, 116] on span "Filing Information" at bounding box center [70, 115] width 56 height 8
select select "1"
select select "0"
select select "3"
select select "26"
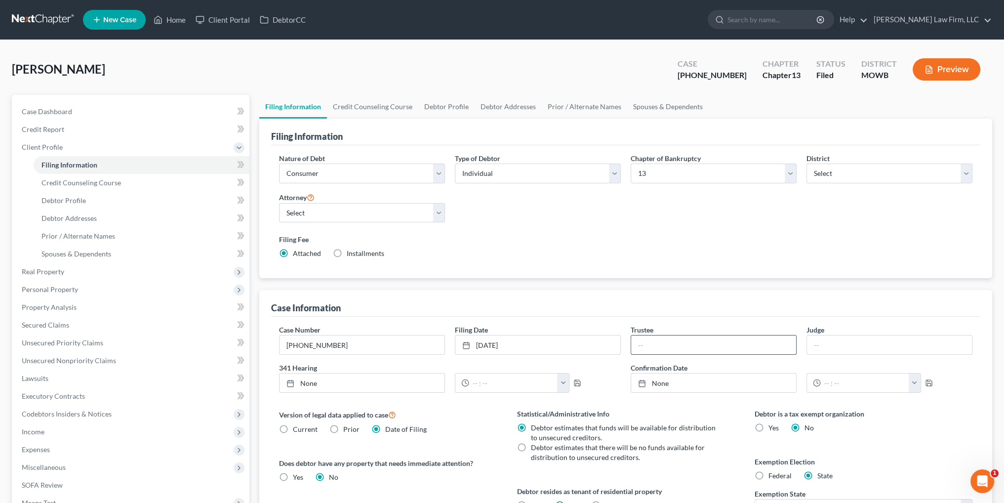
click at [640, 344] on input "text" at bounding box center [713, 344] width 165 height 19
type input "Richard V. Fink"
click at [824, 344] on input "text" at bounding box center [889, 344] width 165 height 19
type input "Cynthia A. Norton"
type input "9/12/2025"
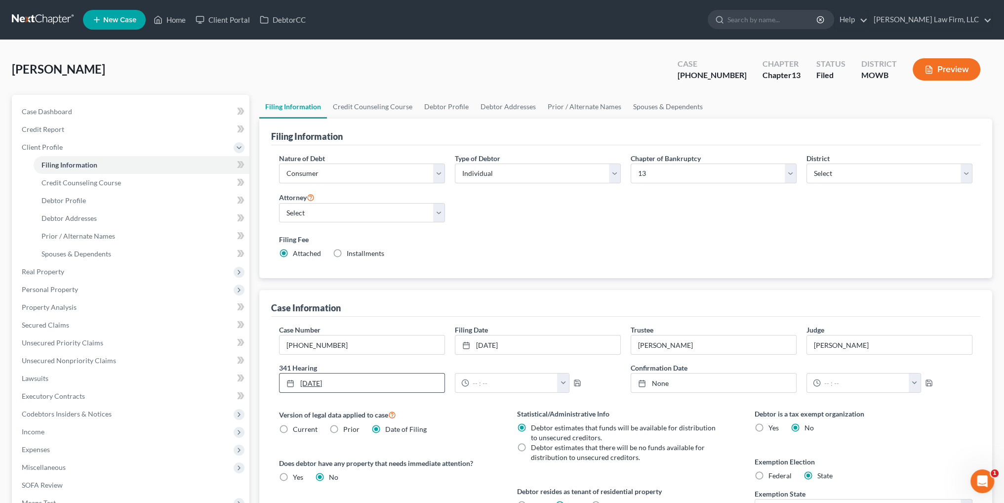
click at [339, 382] on link "9/12/2025" at bounding box center [362, 383] width 165 height 19
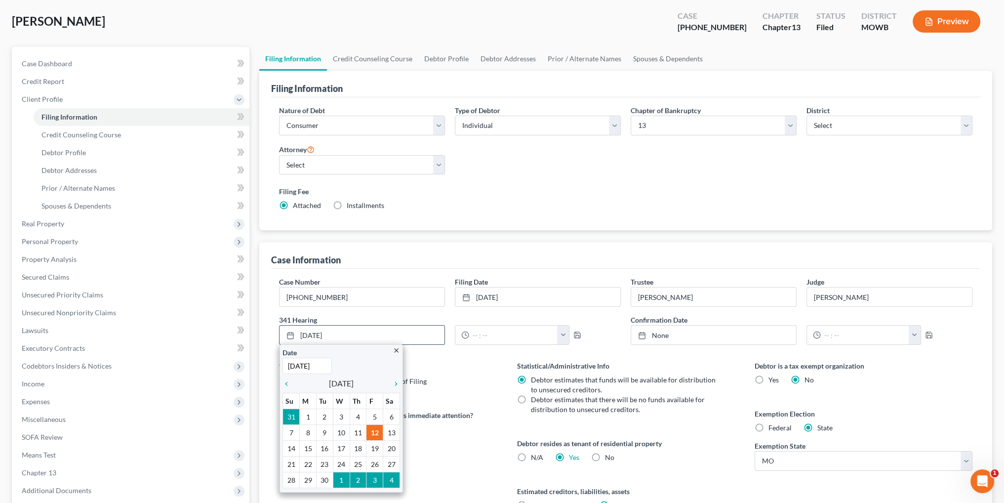
scroll to position [148, 0]
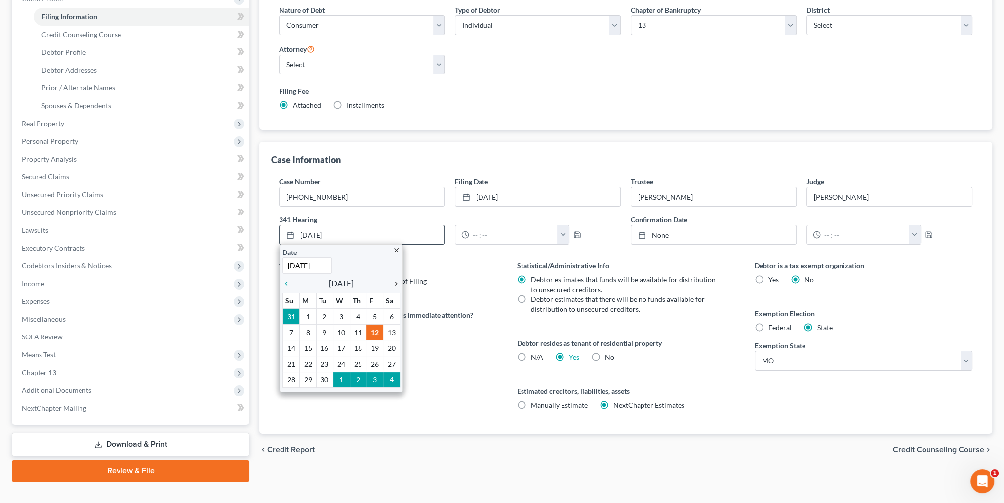
click at [394, 280] on icon "chevron_right" at bounding box center [393, 284] width 13 height 8
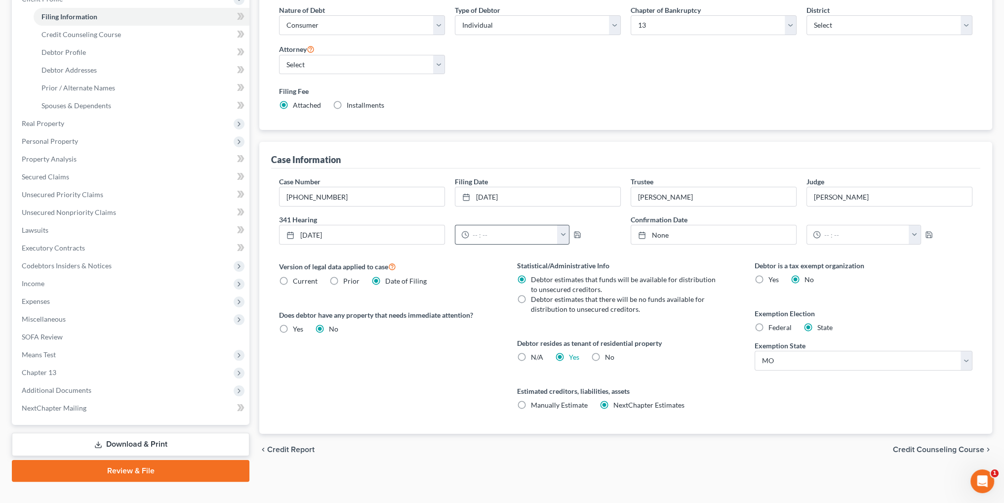
click at [561, 235] on button "button" at bounding box center [563, 234] width 12 height 19
click at [579, 306] on link "3:00pm" at bounding box center [583, 309] width 55 height 17
type input "3:00pm"
click at [575, 234] on icon "button" at bounding box center [578, 235] width 6 height 6
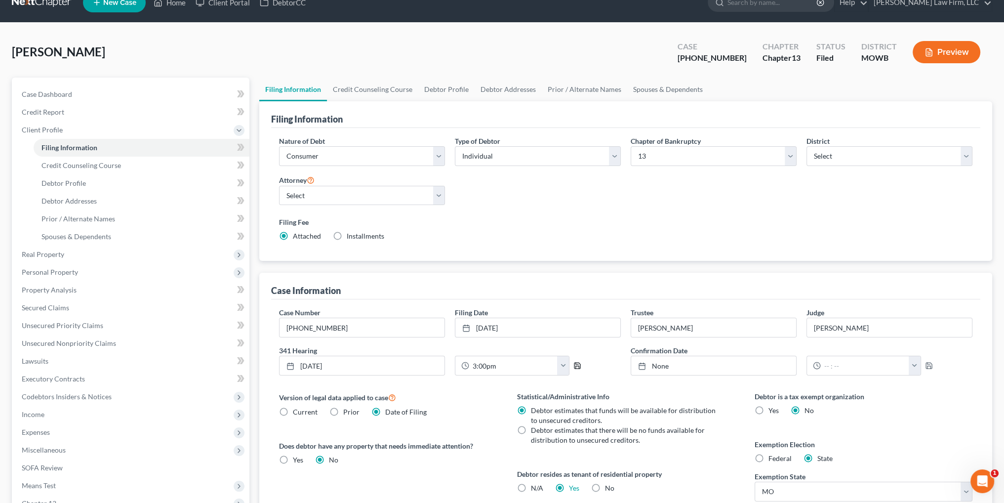
scroll to position [0, 0]
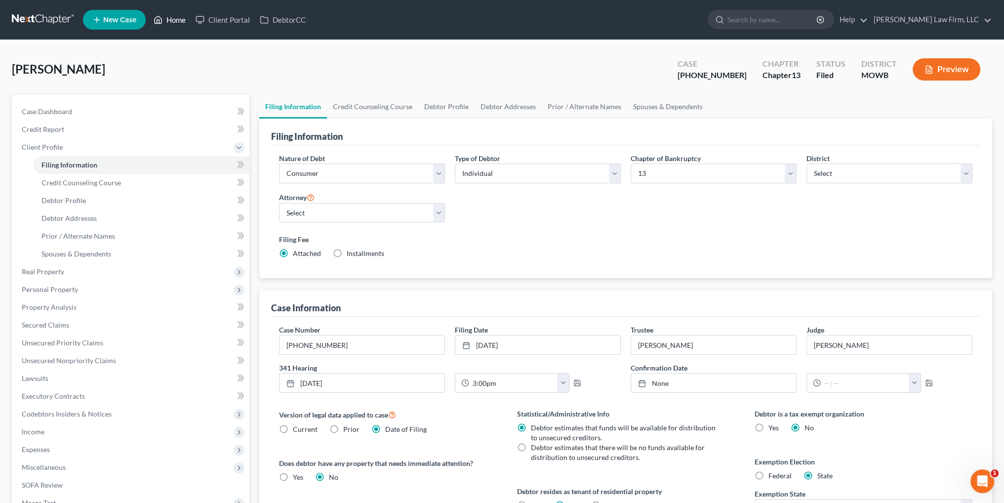
click at [177, 19] on link "Home" at bounding box center [170, 20] width 42 height 18
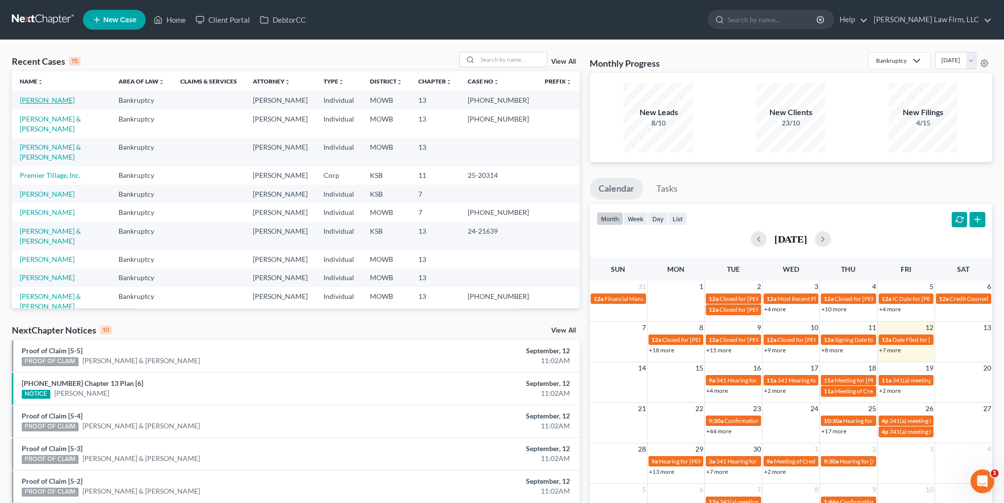
click at [34, 98] on link "Collins, Brooke" at bounding box center [47, 100] width 55 height 8
select select "3"
select select "4"
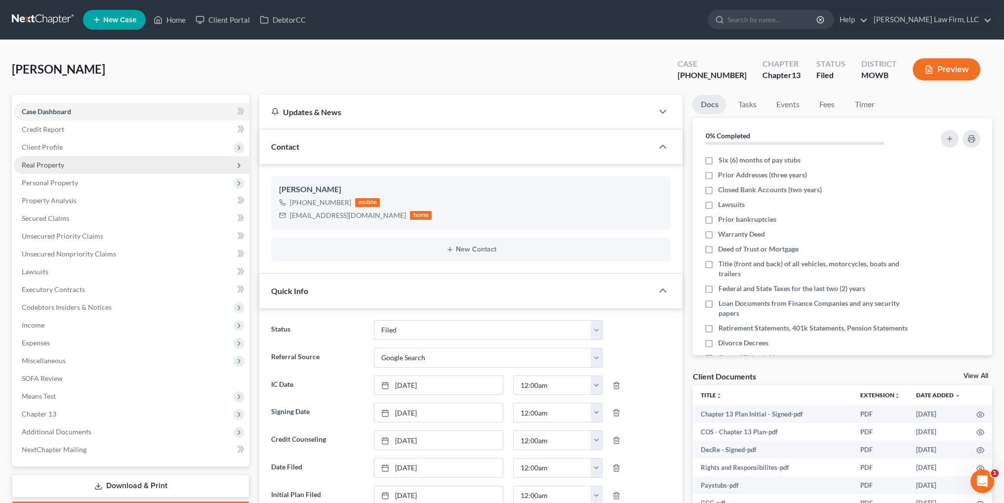
click at [44, 164] on span "Real Property" at bounding box center [43, 165] width 42 height 8
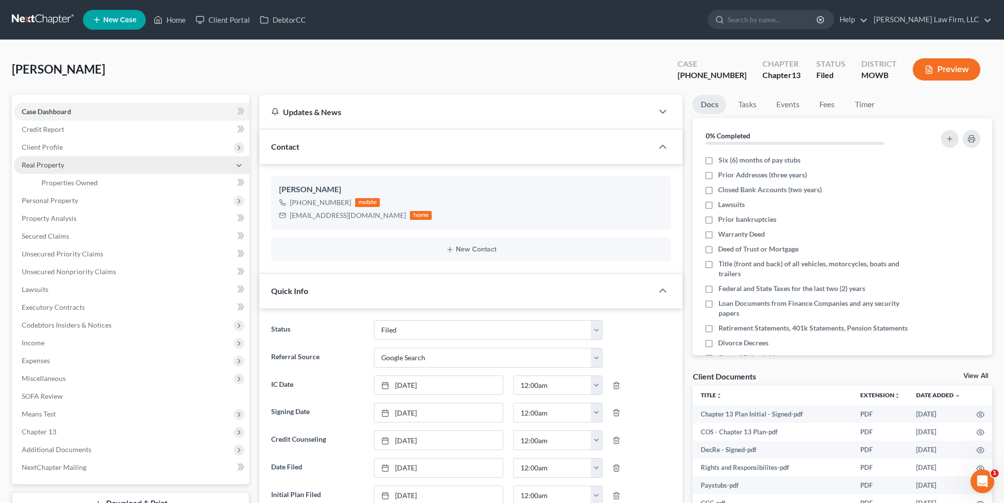
scroll to position [292, 0]
click at [56, 180] on span "Properties Owned" at bounding box center [70, 182] width 56 height 8
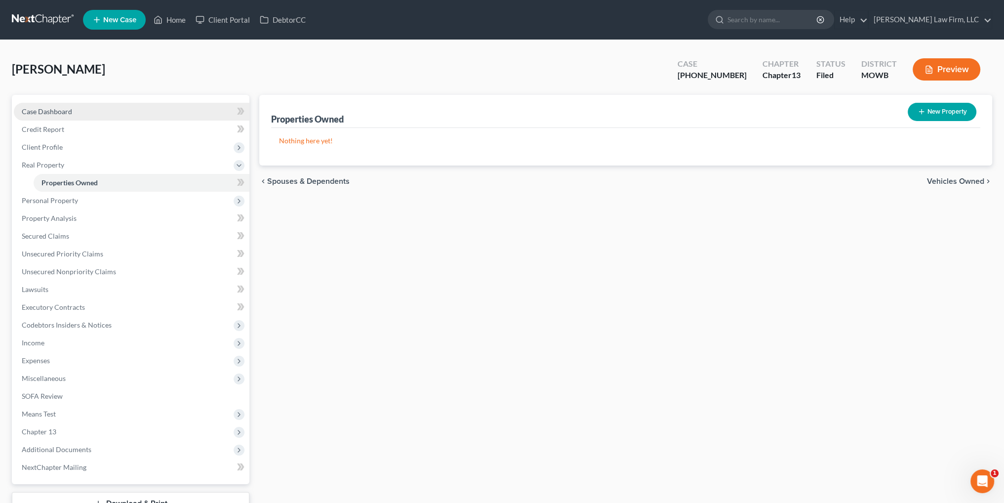
drag, startPoint x: 41, startPoint y: 113, endPoint x: 78, endPoint y: 113, distance: 37.6
click at [41, 113] on span "Case Dashboard" at bounding box center [47, 111] width 50 height 8
select select "4"
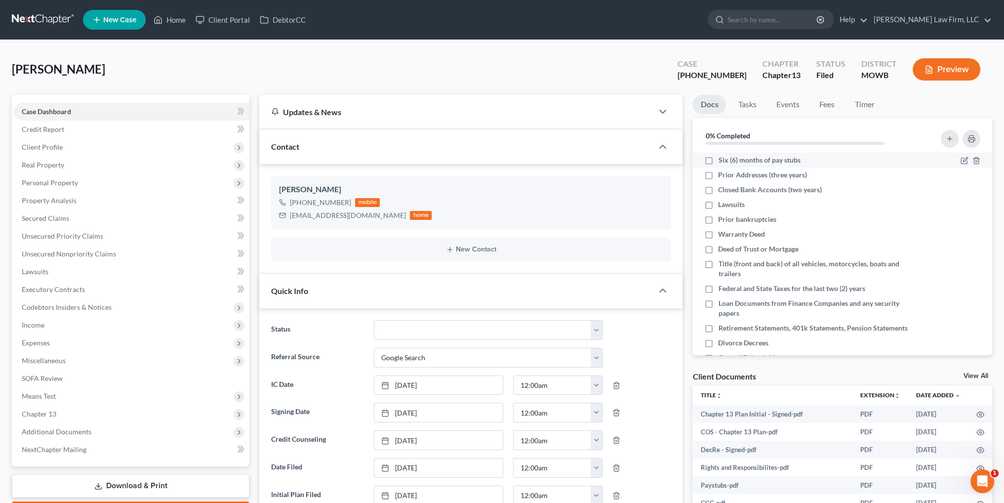
scroll to position [292, 0]
click at [718, 161] on label "Six (6) months of pay stubs" at bounding box center [759, 160] width 82 height 10
click at [722, 161] on input "Six (6) months of pay stubs" at bounding box center [725, 158] width 6 height 6
checkbox input "true"
click at [718, 174] on label "Prior Addresses (three years)" at bounding box center [762, 175] width 89 height 10
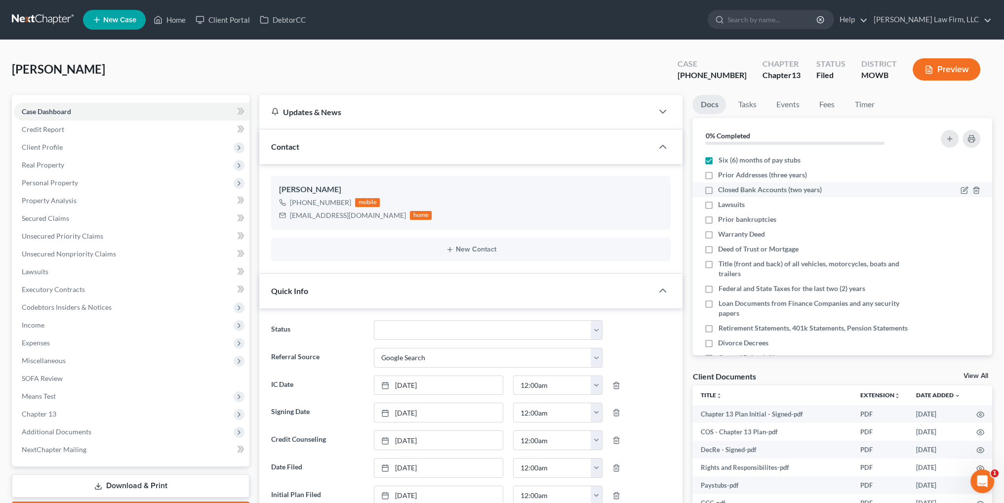
click at [722, 174] on input "Prior Addresses (three years)" at bounding box center [725, 173] width 6 height 6
checkbox input "true"
click at [718, 188] on label "Closed Bank Accounts (two years)" at bounding box center [770, 190] width 104 height 10
click at [722, 188] on input "Closed Bank Accounts (two years)" at bounding box center [725, 188] width 6 height 6
checkbox input "true"
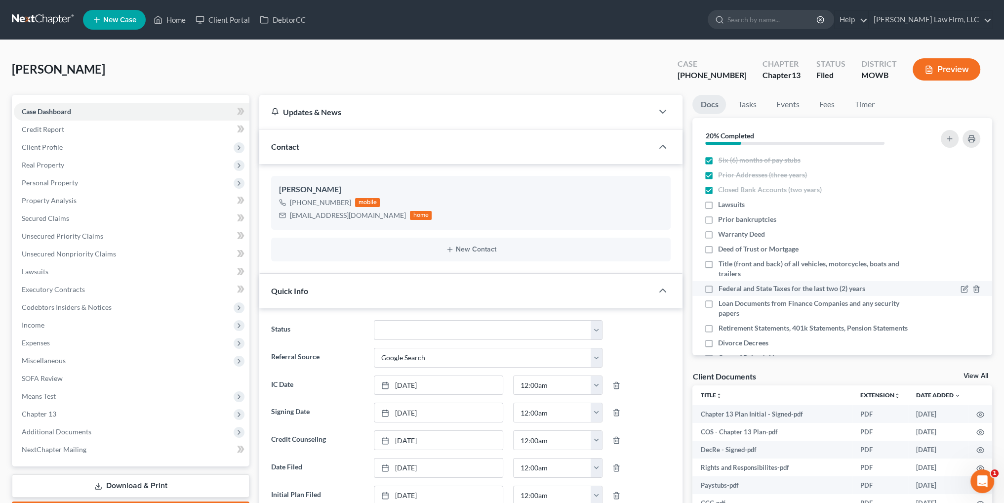
click at [718, 287] on label "Federal and State Taxes for the last two (2) years" at bounding box center [791, 289] width 147 height 10
click at [722, 287] on input "Federal and State Taxes for the last two (2) years" at bounding box center [725, 287] width 6 height 6
checkbox input "true"
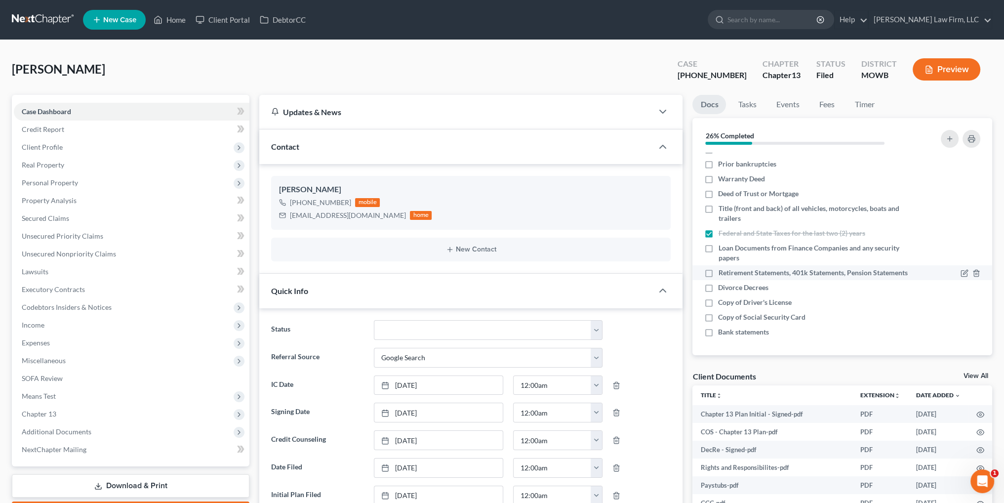
scroll to position [65, 0]
drag, startPoint x: 712, startPoint y: 302, endPoint x: 708, endPoint y: 314, distance: 12.5
click at [718, 302] on label "Copy of Driver's License" at bounding box center [755, 302] width 74 height 10
click at [722, 302] on input "Copy of Driver's License" at bounding box center [725, 300] width 6 height 6
checkbox input "true"
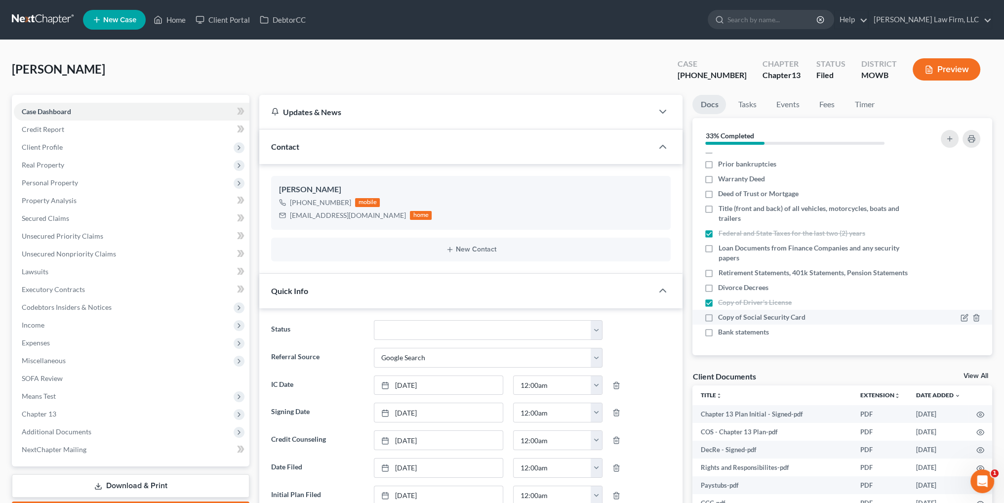
click at [718, 314] on label "Copy of Social Security Card" at bounding box center [761, 317] width 87 height 10
click at [722, 314] on input "Copy of Social Security Card" at bounding box center [725, 315] width 6 height 6
checkbox input "true"
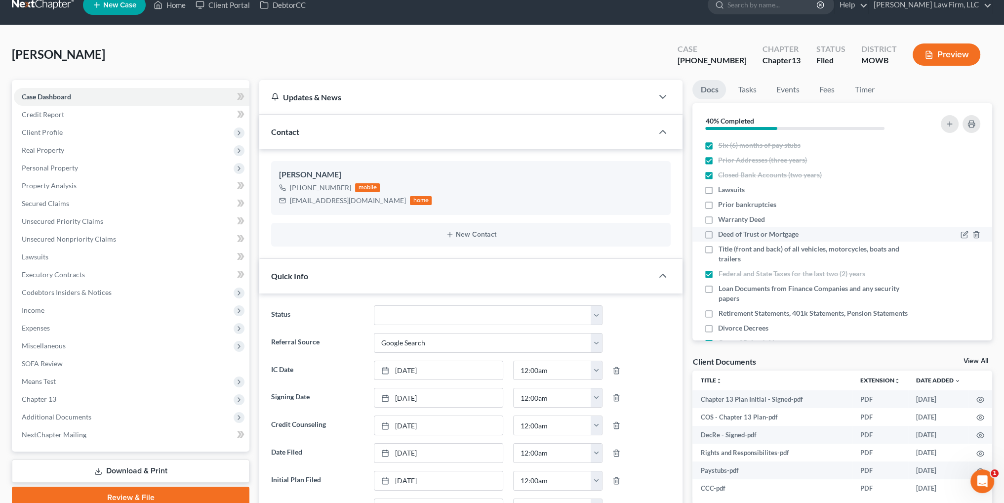
scroll to position [0, 0]
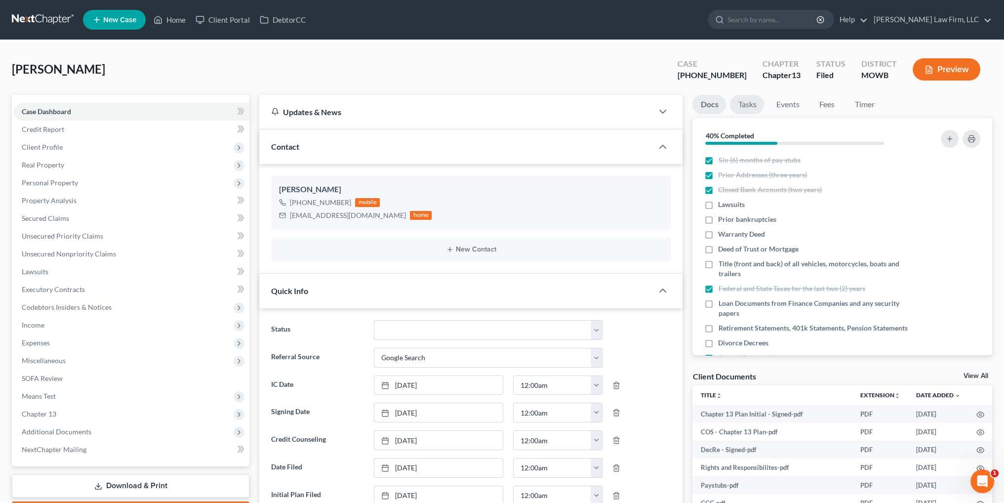
click at [748, 105] on link "Tasks" at bounding box center [747, 104] width 34 height 19
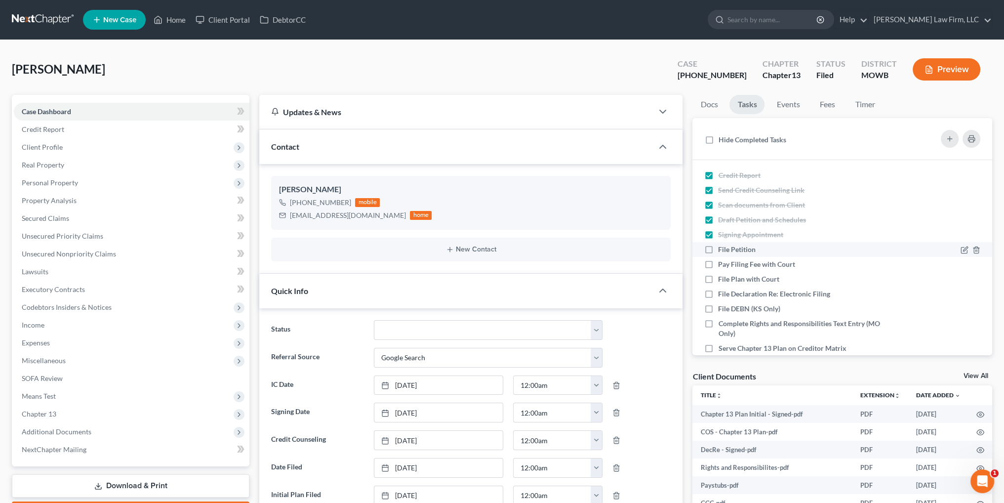
click at [718, 250] on label "File Petition" at bounding box center [740, 250] width 45 height 10
click at [722, 250] on input "File Petition" at bounding box center [725, 248] width 6 height 6
checkbox input "true"
click at [718, 261] on label "Pay Filing Fee with Court" at bounding box center [760, 264] width 85 height 10
click at [722, 261] on input "Pay Filing Fee with Court" at bounding box center [725, 262] width 6 height 6
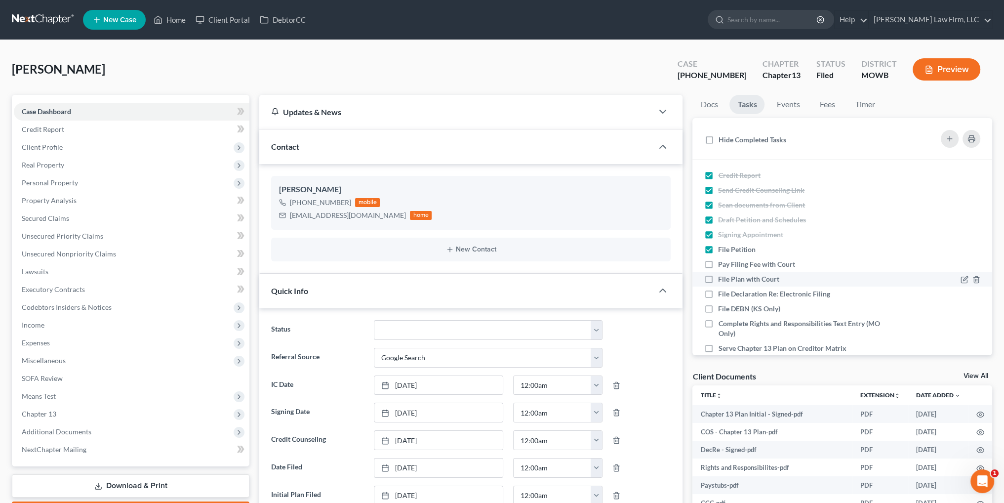
checkbox input "true"
click at [718, 276] on label "File Plan with Court" at bounding box center [752, 279] width 69 height 10
click at [722, 276] on input "File Plan with Court" at bounding box center [725, 277] width 6 height 6
checkbox input "true"
click at [718, 292] on label "File Declaration Re: Electronic Filing" at bounding box center [778, 294] width 120 height 10
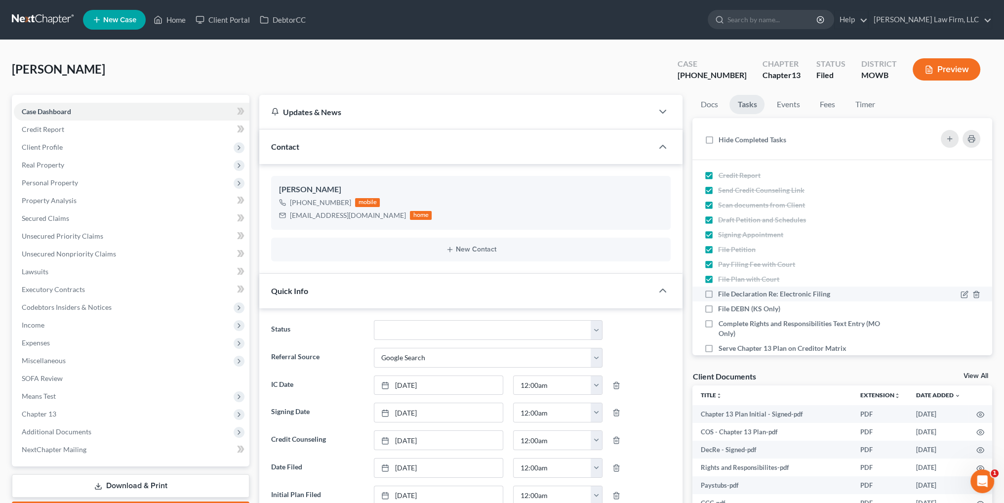
click at [722, 292] on input "File Declaration Re: Electronic Filing" at bounding box center [725, 292] width 6 height 6
checkbox input "true"
click at [976, 309] on line "button" at bounding box center [976, 310] width 0 height 2
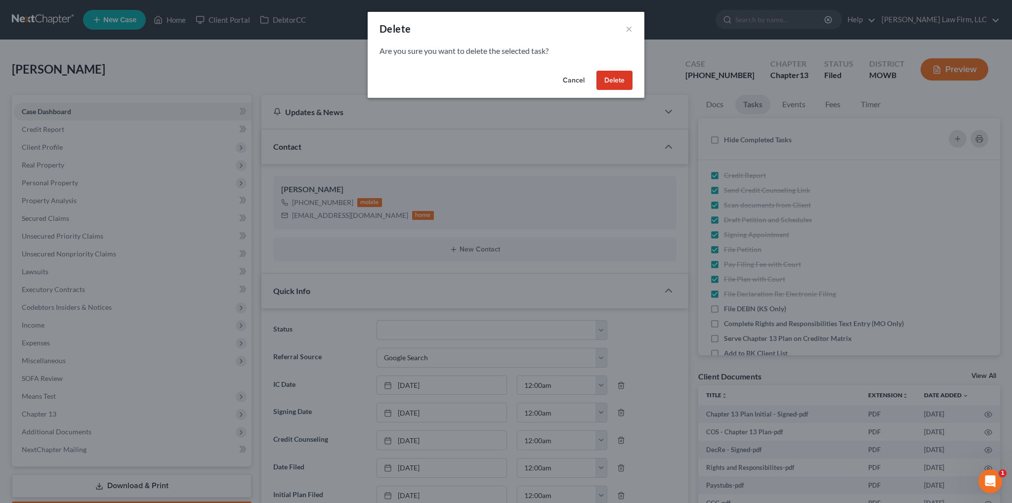
click at [564, 80] on button "Cancel" at bounding box center [574, 81] width 38 height 20
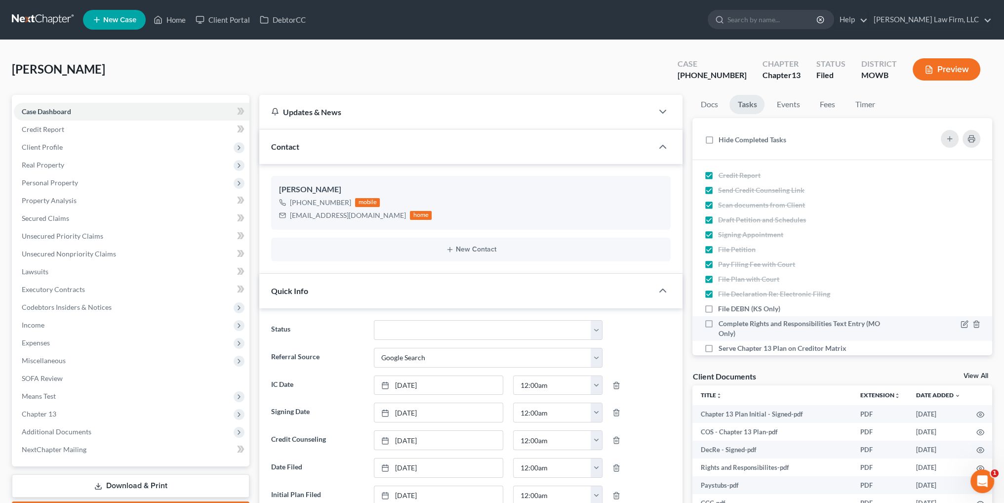
click at [718, 323] on label "Complete Rights and Responsibilities Text Entry (MO Only)" at bounding box center [807, 329] width 179 height 20
click at [722, 323] on input "Complete Rights and Responsibilities Text Entry (MO Only)" at bounding box center [725, 322] width 6 height 6
checkbox input "true"
click at [718, 350] on label "Serve Chapter 13 Plan on Creditor Matrix" at bounding box center [786, 348] width 136 height 10
click at [722, 350] on input "Serve Chapter 13 Plan on Creditor Matrix" at bounding box center [725, 346] width 6 height 6
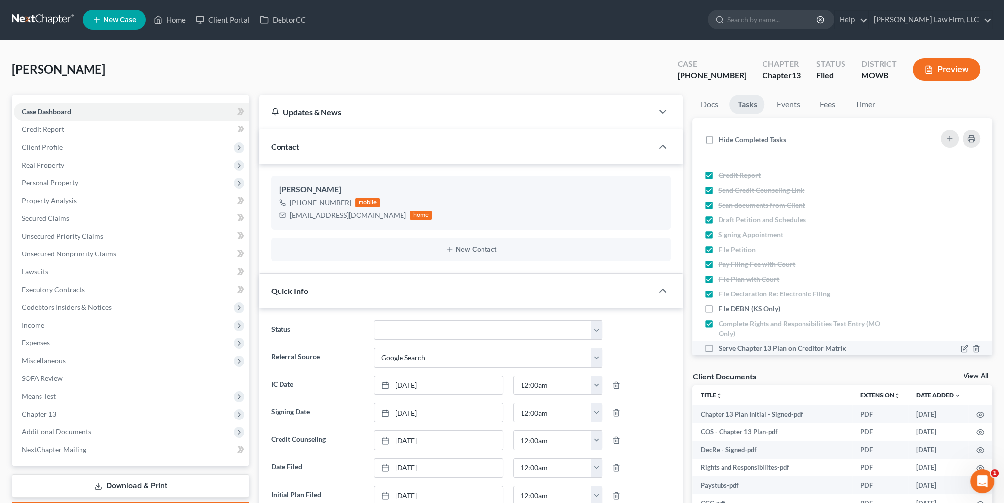
checkbox input "true"
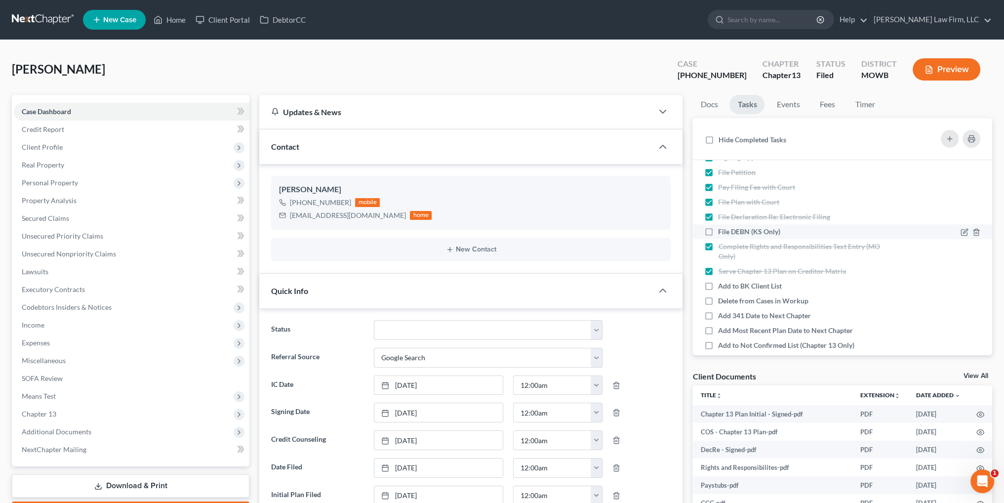
scroll to position [148, 0]
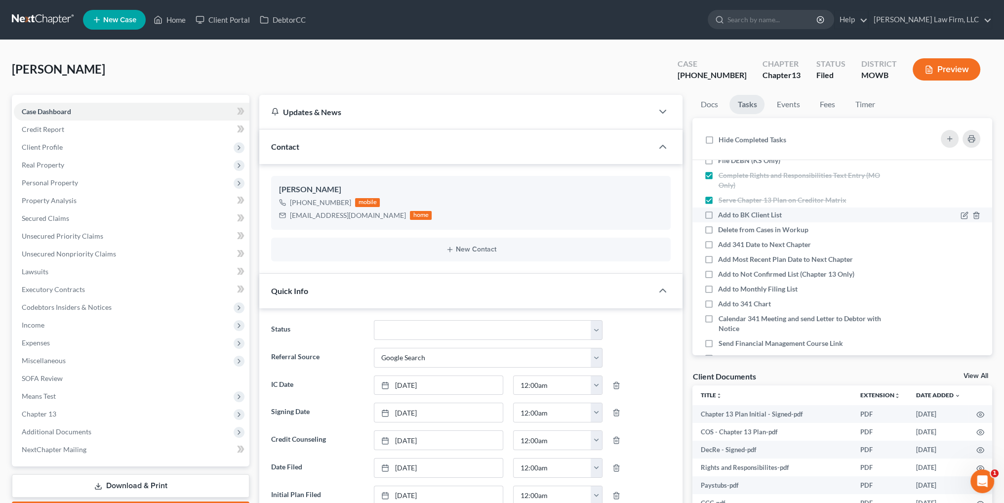
click at [718, 214] on label "Add to BK Client List" at bounding box center [754, 215] width 72 height 10
click at [722, 214] on input "Add to BK Client List" at bounding box center [725, 213] width 6 height 6
checkbox input "true"
click at [718, 227] on label "Delete from Cases in Workup" at bounding box center [767, 230] width 98 height 10
click at [722, 227] on input "Delete from Cases in Workup" at bounding box center [725, 228] width 6 height 6
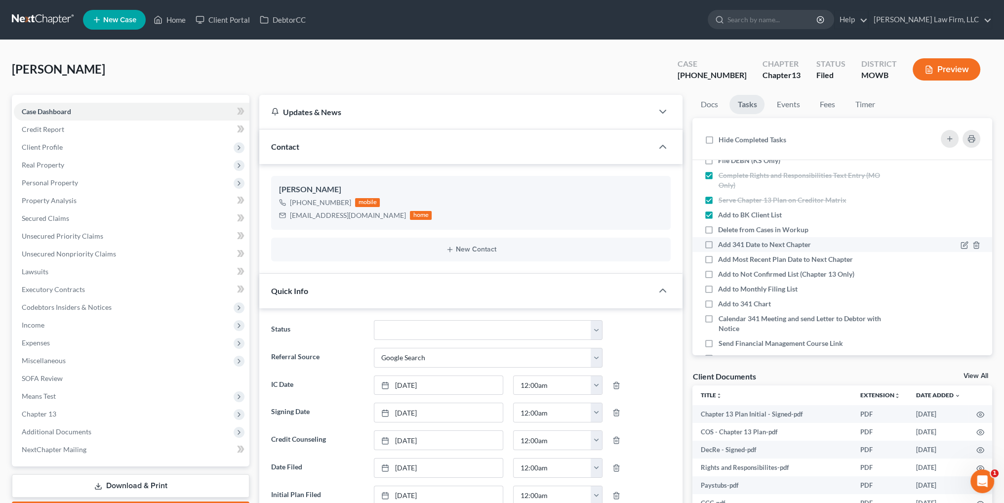
checkbox input "true"
click at [718, 244] on label "Add 341 Date to Next Chapter" at bounding box center [768, 245] width 101 height 10
click at [722, 244] on input "Add 341 Date to Next Chapter" at bounding box center [725, 243] width 6 height 6
checkbox input "true"
click at [718, 257] on label "Add Most Recent Plan Date to Next Chapter" at bounding box center [789, 259] width 143 height 10
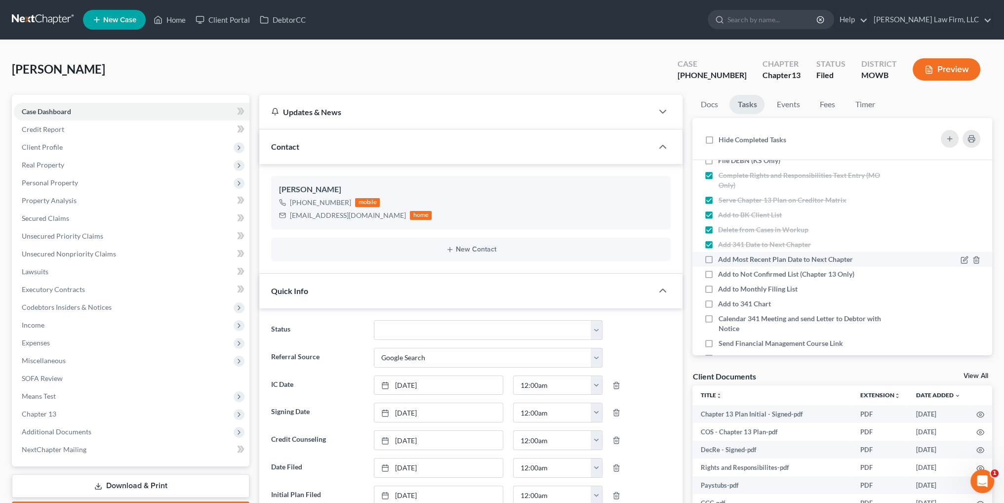
click at [722, 257] on input "Add Most Recent Plan Date to Next Chapter" at bounding box center [725, 257] width 6 height 6
checkbox input "true"
click at [718, 272] on label "Add to Not Confirmed List (Chapter 13 Only)" at bounding box center [790, 274] width 144 height 10
click at [722, 272] on input "Add to Not Confirmed List (Chapter 13 Only)" at bounding box center [725, 272] width 6 height 6
checkbox input "true"
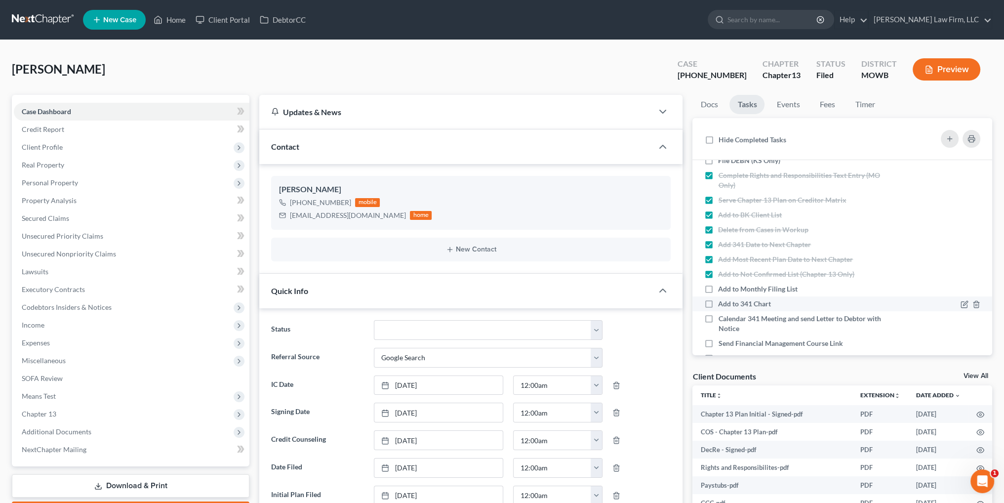
drag, startPoint x: 707, startPoint y: 289, endPoint x: 710, endPoint y: 303, distance: 14.6
click at [718, 289] on label "Add to Monthly Filing List" at bounding box center [761, 289] width 87 height 10
click at [722, 289] on input "Add to Monthly Filing List" at bounding box center [725, 287] width 6 height 6
checkbox input "true"
click at [718, 303] on label "Add to 341 Chart" at bounding box center [748, 304] width 61 height 10
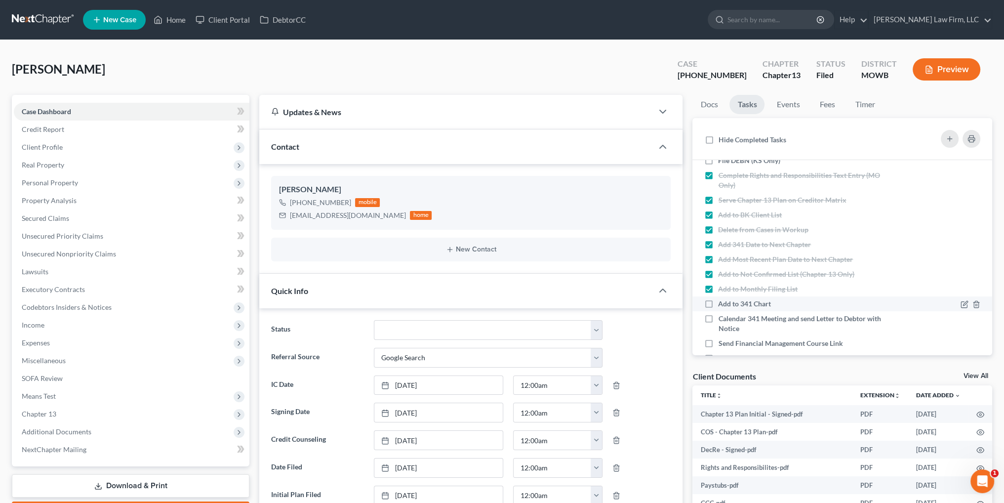
click at [722, 303] on input "Add to 341 Chart" at bounding box center [725, 302] width 6 height 6
checkbox input "true"
click at [718, 317] on label "Calendar 341 Meeting and send Letter to Debtor with Notice" at bounding box center [807, 324] width 179 height 20
click at [722, 317] on input "Calendar 341 Meeting and send Letter to Debtor with Notice" at bounding box center [725, 317] width 6 height 6
checkbox input "true"
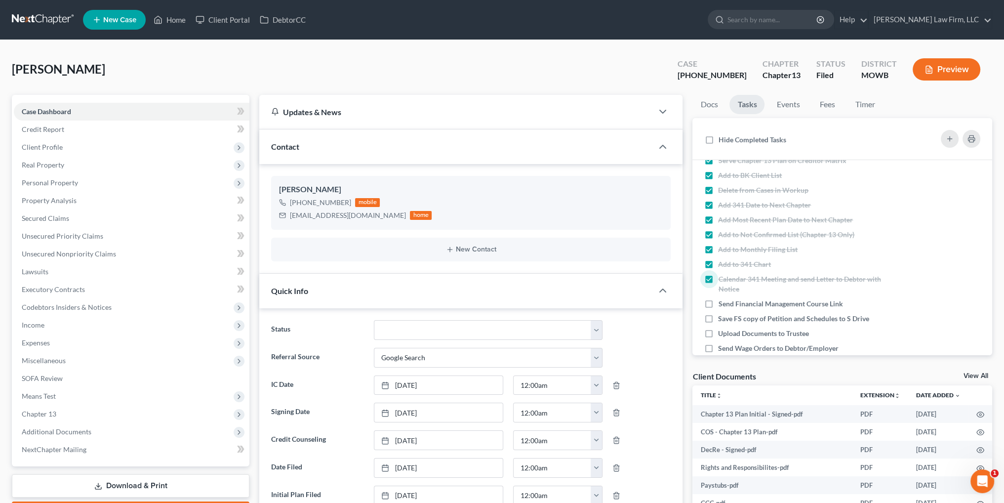
scroll to position [247, 0]
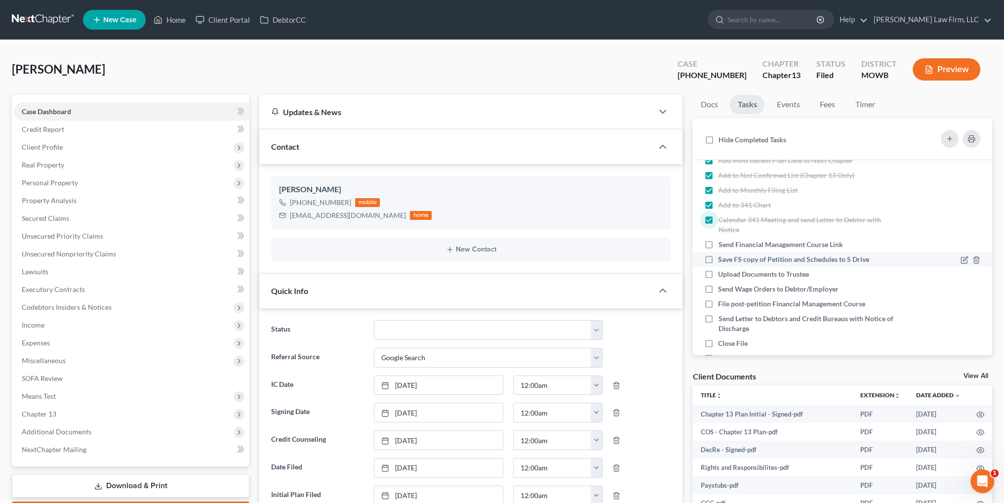
click at [718, 257] on label "Save FS copy of Petition and Schedules to S Drive" at bounding box center [797, 259] width 159 height 10
click at [722, 257] on input "Save FS copy of Petition and Schedules to S Drive" at bounding box center [725, 257] width 6 height 6
checkbox input "true"
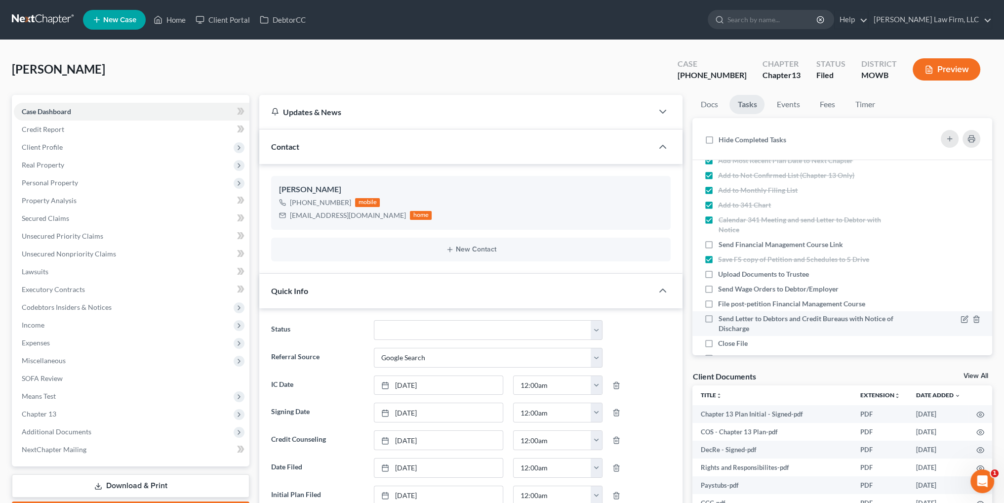
scroll to position [296, 0]
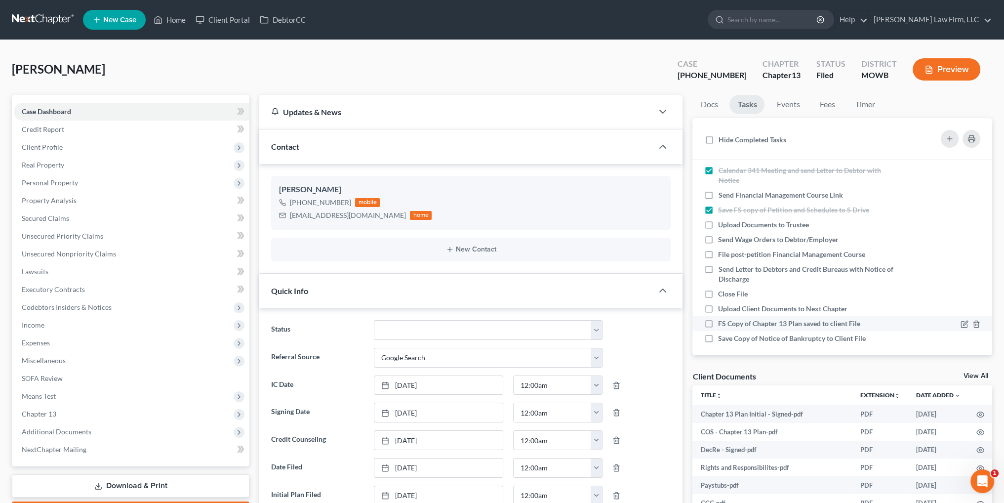
click at [718, 321] on label "FS Copy of Chapter 13 Plan saved to client File" at bounding box center [793, 324] width 150 height 10
click at [722, 321] on input "FS Copy of Chapter 13 Plan saved to client File" at bounding box center [725, 322] width 6 height 6
checkbox input "true"
click at [718, 338] on label "Save Copy of Notice of Bankruptcy to Client File" at bounding box center [796, 339] width 156 height 10
click at [722, 338] on input "Save Copy of Notice of Bankruptcy to Client File" at bounding box center [725, 337] width 6 height 6
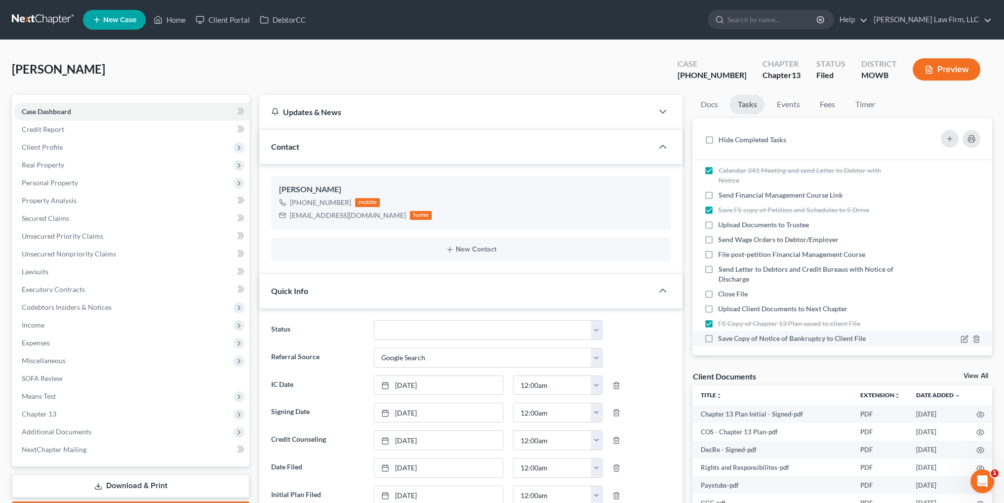
checkbox input "true"
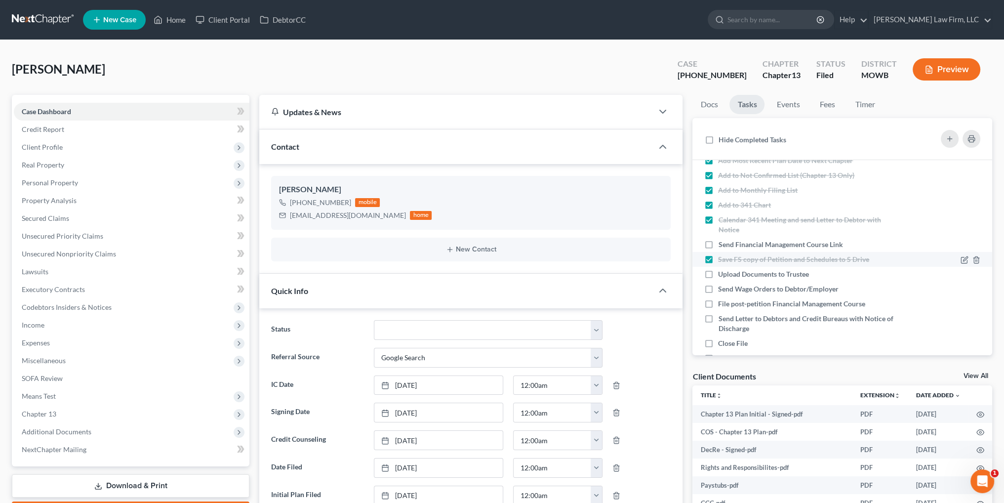
scroll to position [0, 0]
drag, startPoint x: 358, startPoint y: 214, endPoint x: 291, endPoint y: 217, distance: 67.3
click at [291, 217] on div "bcollins9013@aol.com" at bounding box center [348, 215] width 116 height 10
copy div "bcollins9013@aol.com"
click at [718, 244] on label "Send Financial Management Course Link" at bounding box center [784, 245] width 132 height 10
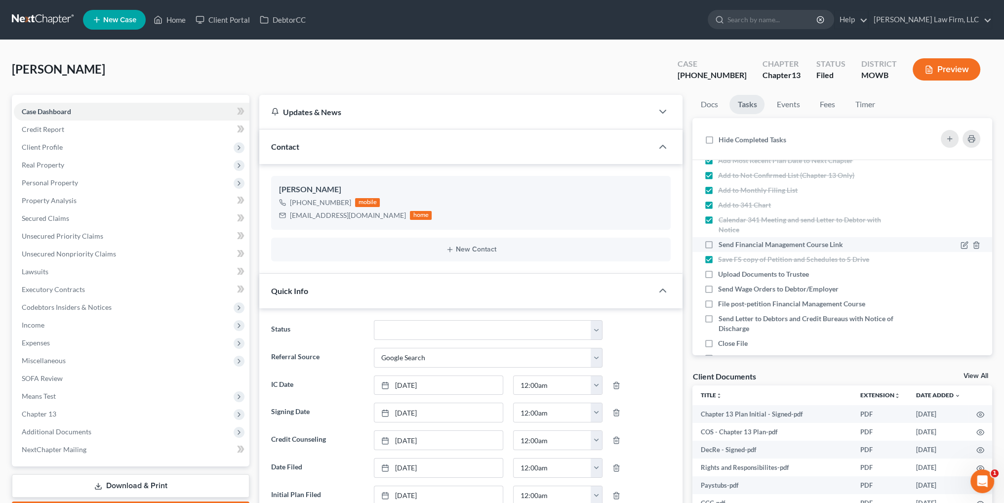
click at [722, 244] on input "Send Financial Management Course Link" at bounding box center [725, 243] width 6 height 6
checkbox input "true"
click at [171, 18] on link "Home" at bounding box center [170, 20] width 42 height 18
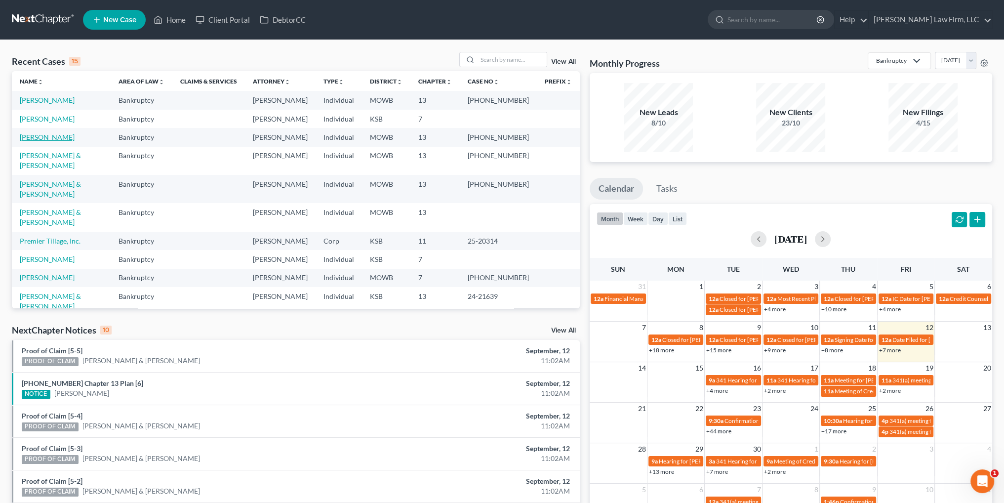
click at [37, 141] on link "Collins, Brooke" at bounding box center [47, 137] width 55 height 8
select select "4"
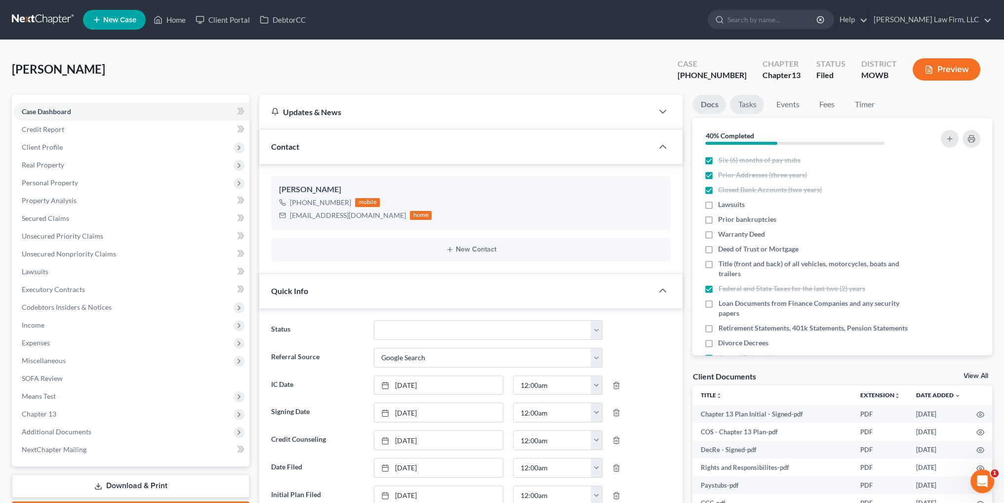
scroll to position [292, 0]
click at [751, 99] on link "Tasks" at bounding box center [747, 104] width 34 height 19
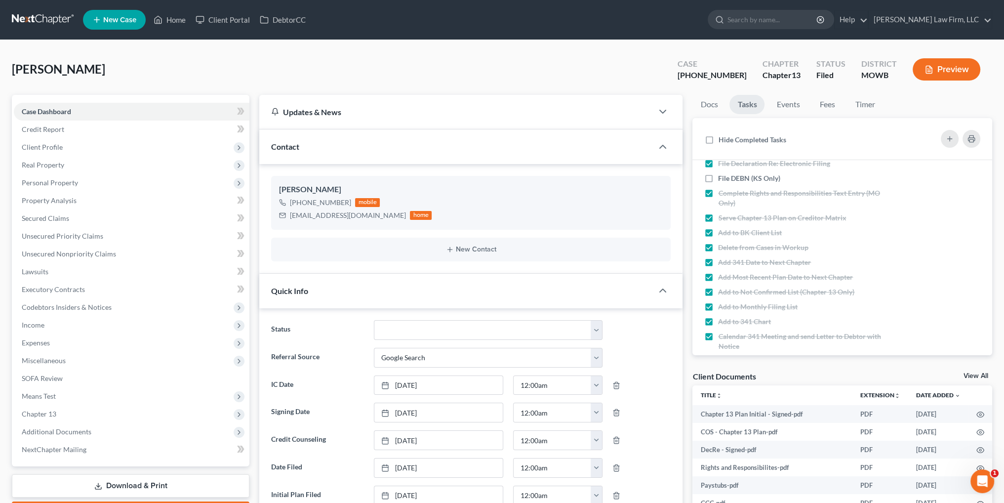
scroll to position [198, 0]
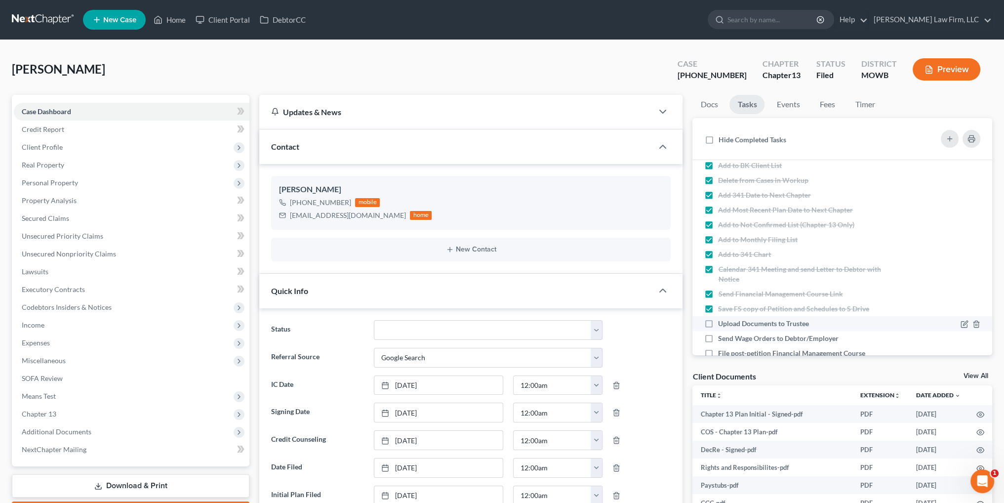
click at [718, 323] on label "Upload Documents to Trustee" at bounding box center [767, 324] width 99 height 10
click at [722, 323] on input "Upload Documents to Trustee" at bounding box center [725, 322] width 6 height 6
checkbox input "true"
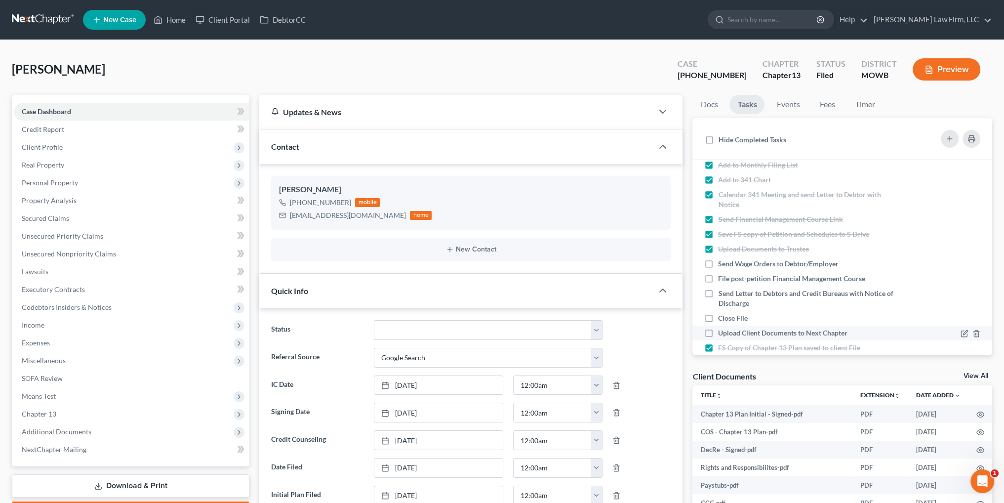
scroll to position [296, 0]
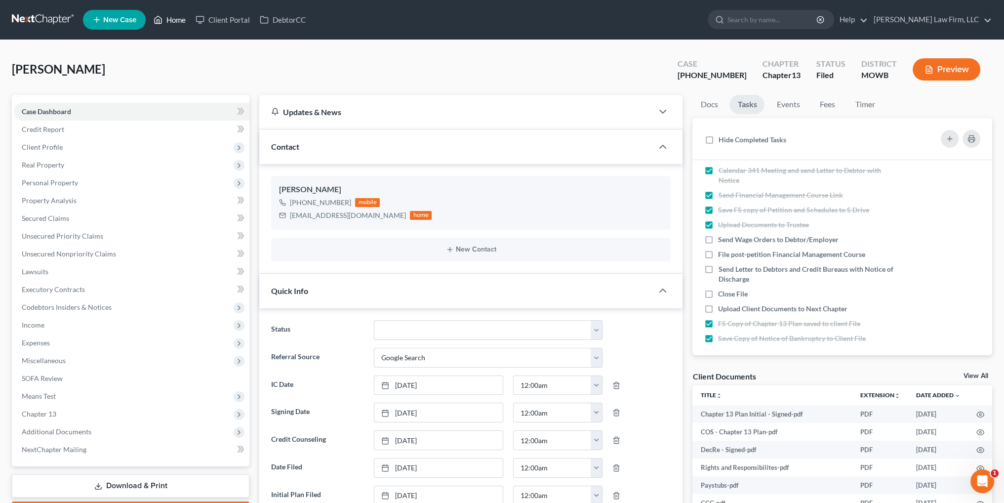
click at [170, 20] on link "Home" at bounding box center [170, 20] width 42 height 18
